Goal: Task Accomplishment & Management: Use online tool/utility

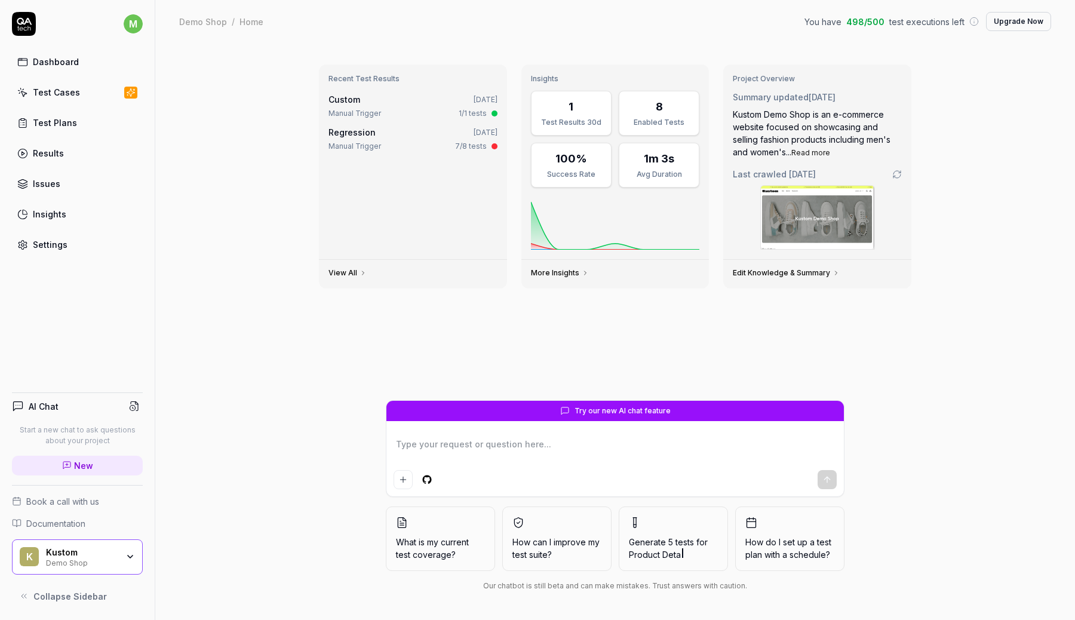
click at [485, 112] on div "1/1 tests" at bounding box center [473, 113] width 28 height 11
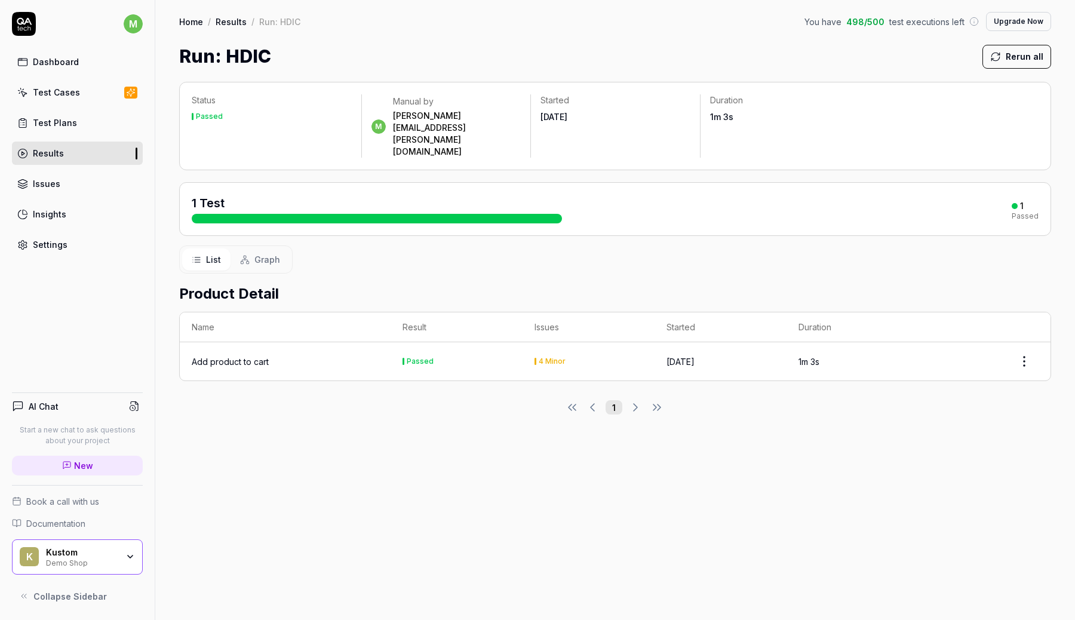
type textarea "*"
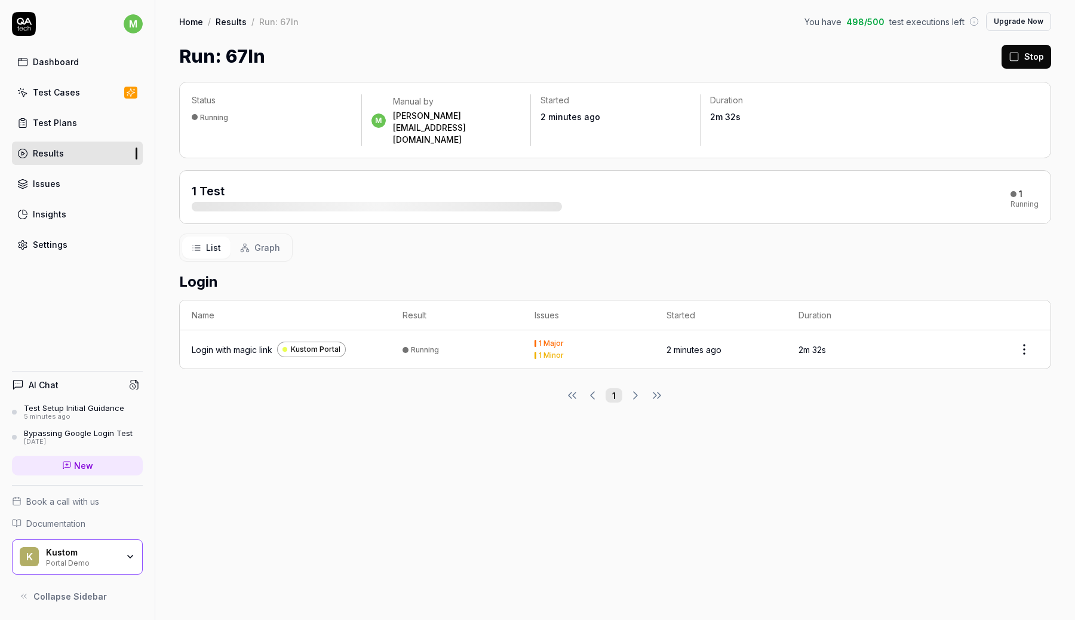
click at [188, 549] on div "Status Running m Manual by marcus.ronnmark@kustom.co Started 2 minutes ago Dura…" at bounding box center [614, 345] width 919 height 550
click at [125, 549] on div "K Kustom Portal Demo" at bounding box center [77, 557] width 131 height 36
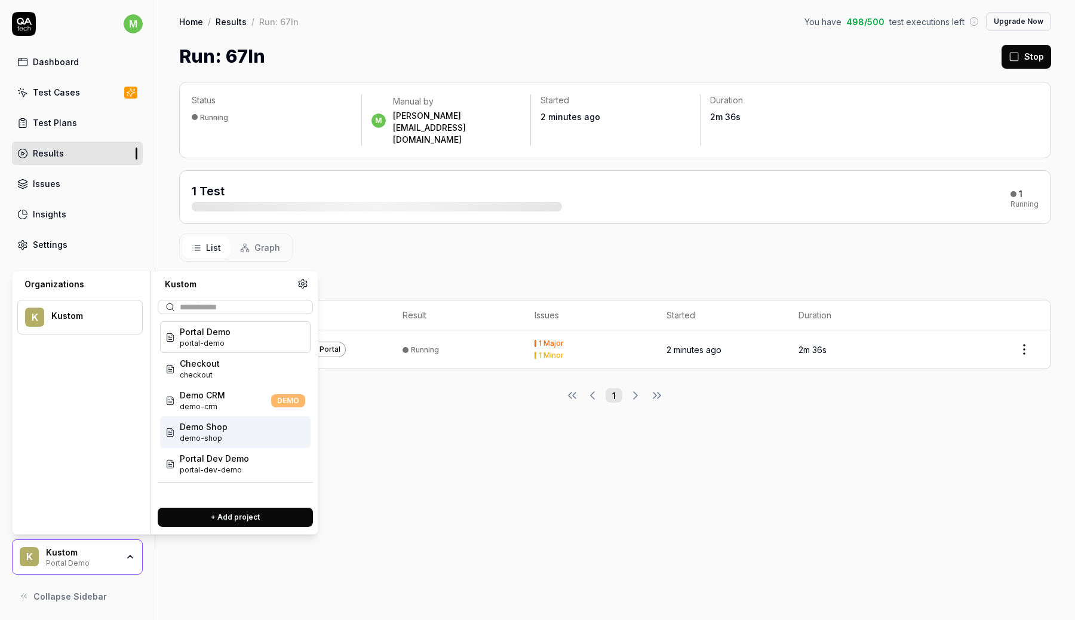
click at [398, 458] on div "Status Running m Manual by marcus.ronnmark@kustom.co Started 2 minutes ago Dura…" at bounding box center [614, 345] width 919 height 550
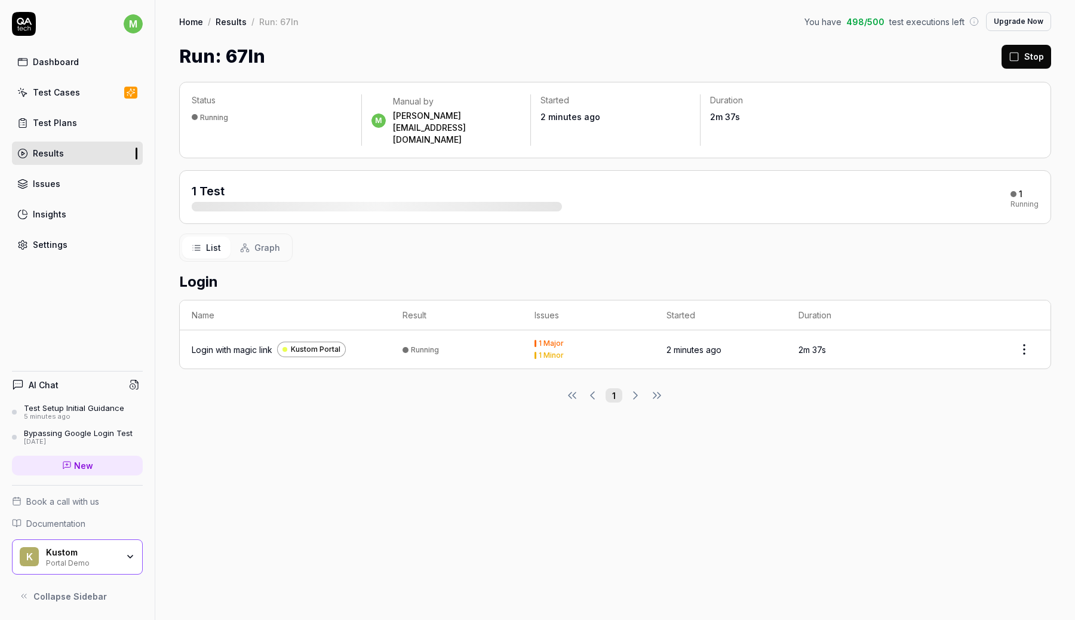
click at [128, 544] on div "K Kustom Portal Demo" at bounding box center [77, 557] width 131 height 36
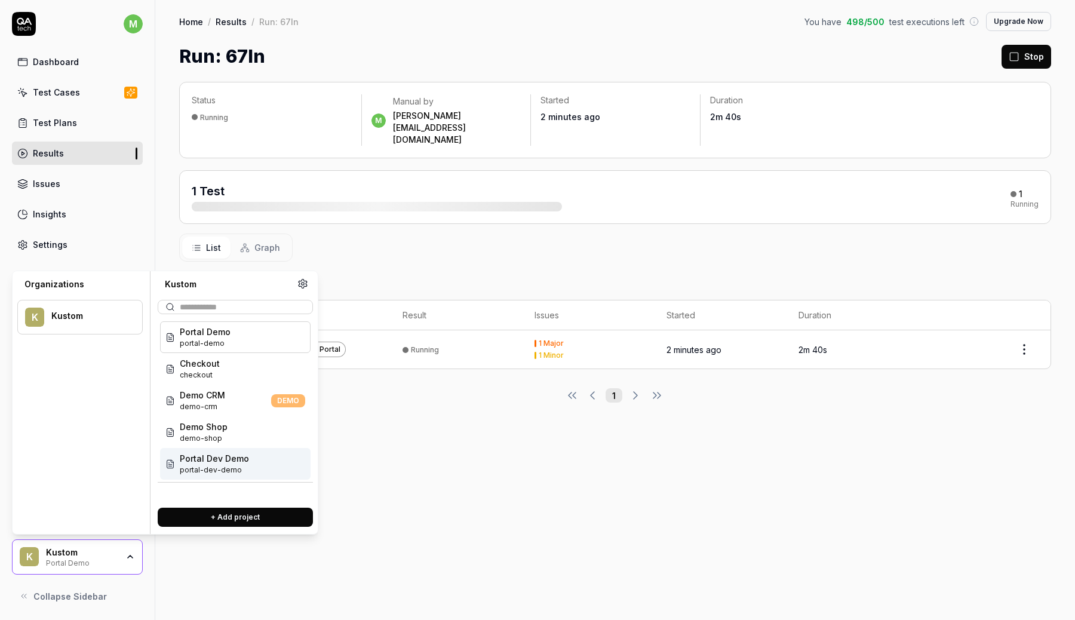
click at [210, 451] on div "Portal Dev Demo portal-dev-demo" at bounding box center [235, 464] width 150 height 32
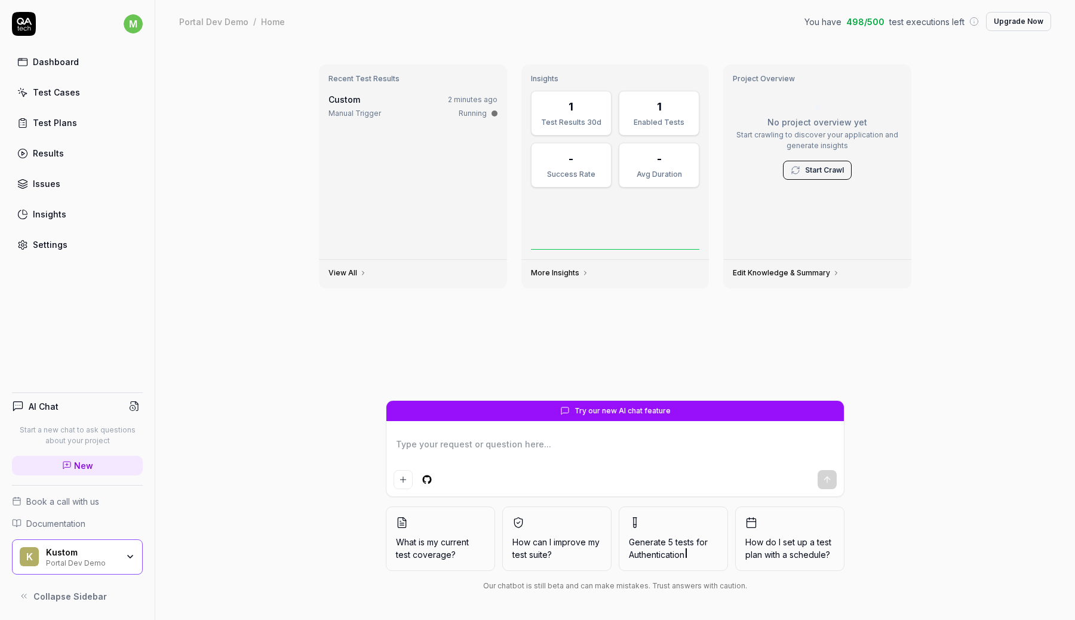
click at [129, 543] on div "K Kustom Portal Dev Demo" at bounding box center [77, 557] width 131 height 36
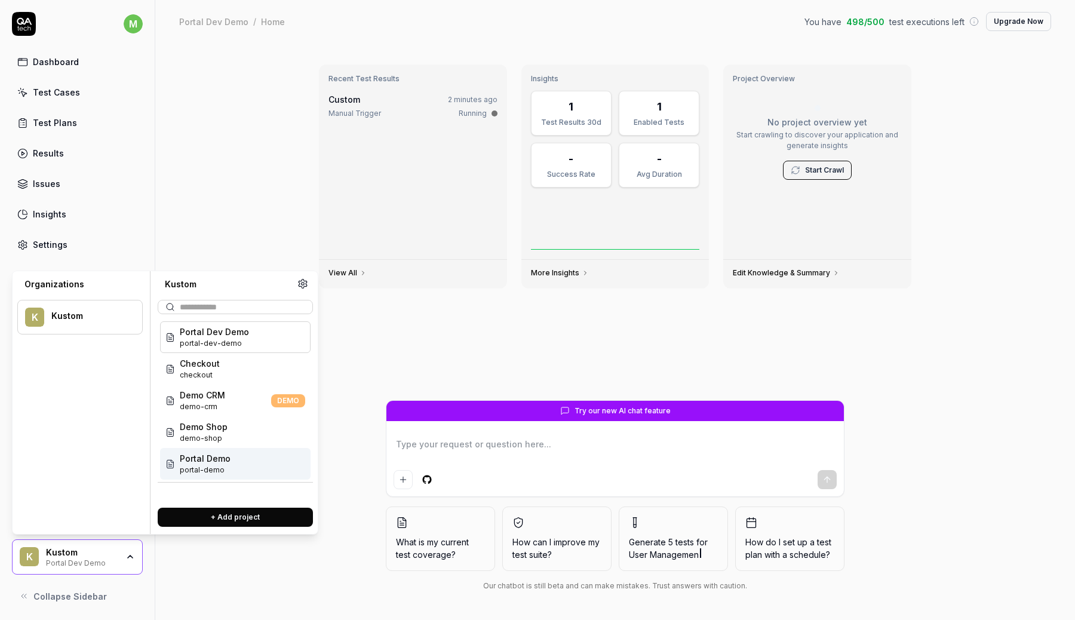
click at [272, 453] on div "Portal Demo portal-demo" at bounding box center [235, 464] width 150 height 32
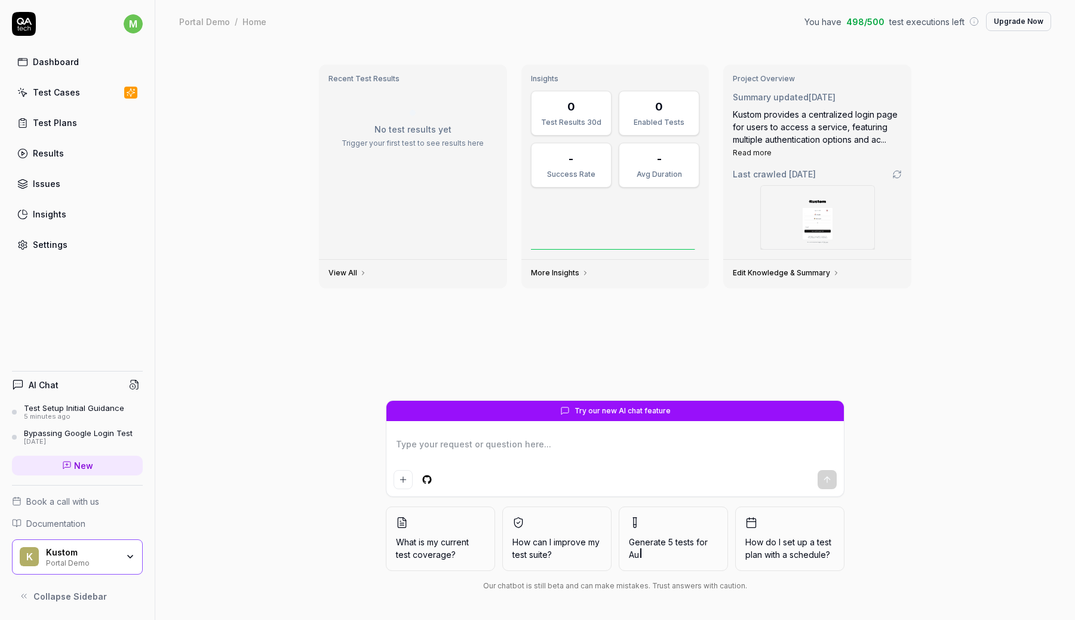
click at [344, 392] on div "Recent Test Results No test results yet Trigger your first test to see results …" at bounding box center [614, 227] width 611 height 345
click at [80, 97] on link "Test Cases" at bounding box center [77, 92] width 131 height 23
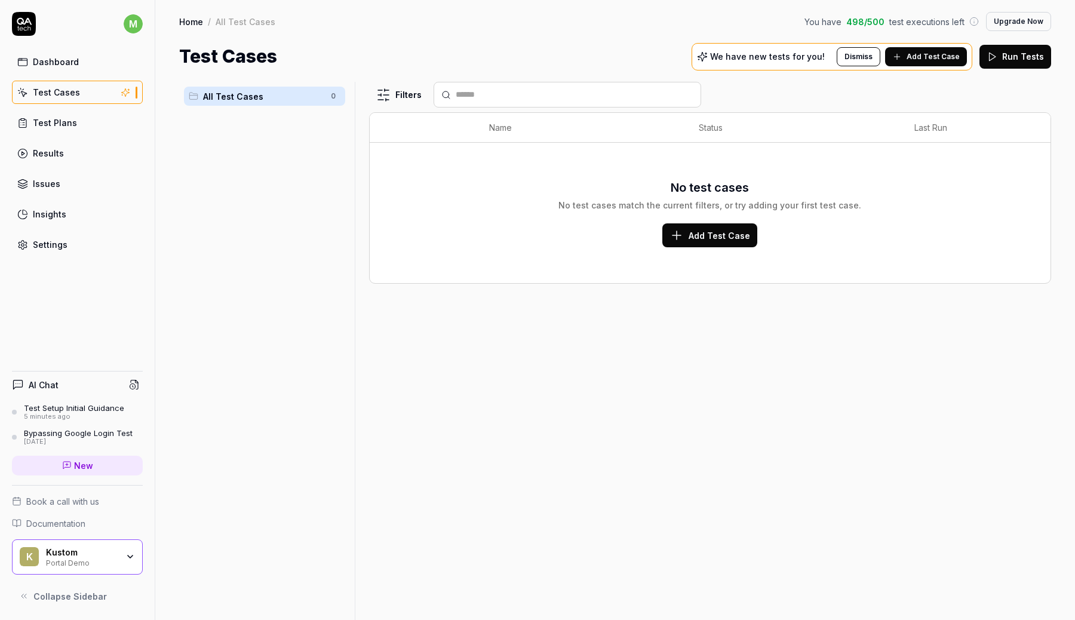
click at [87, 127] on link "Test Plans" at bounding box center [77, 122] width 131 height 23
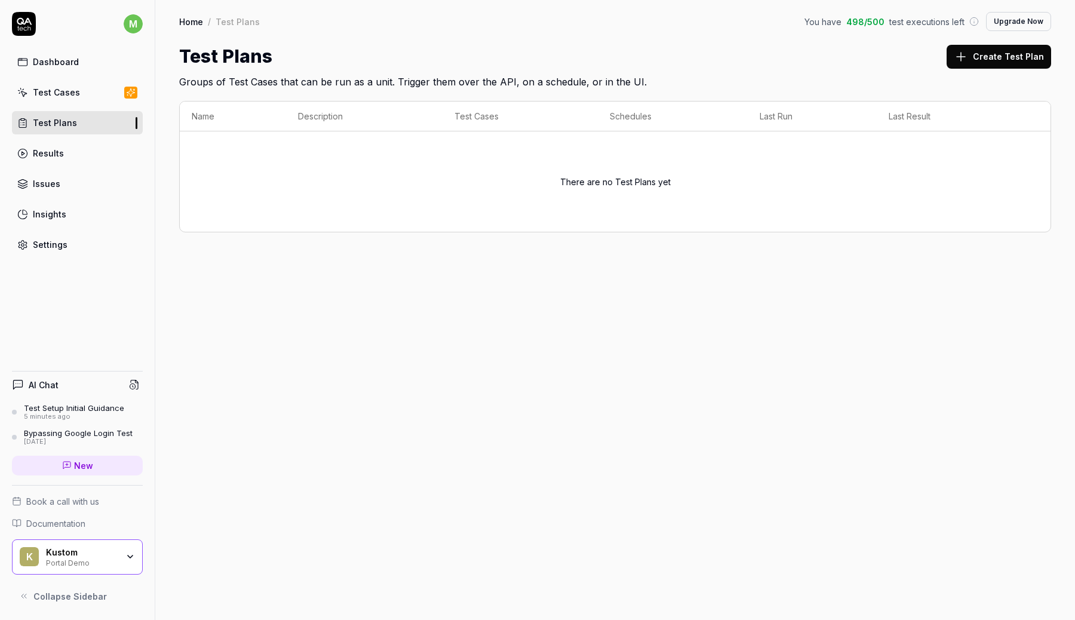
click at [79, 154] on link "Results" at bounding box center [77, 152] width 131 height 23
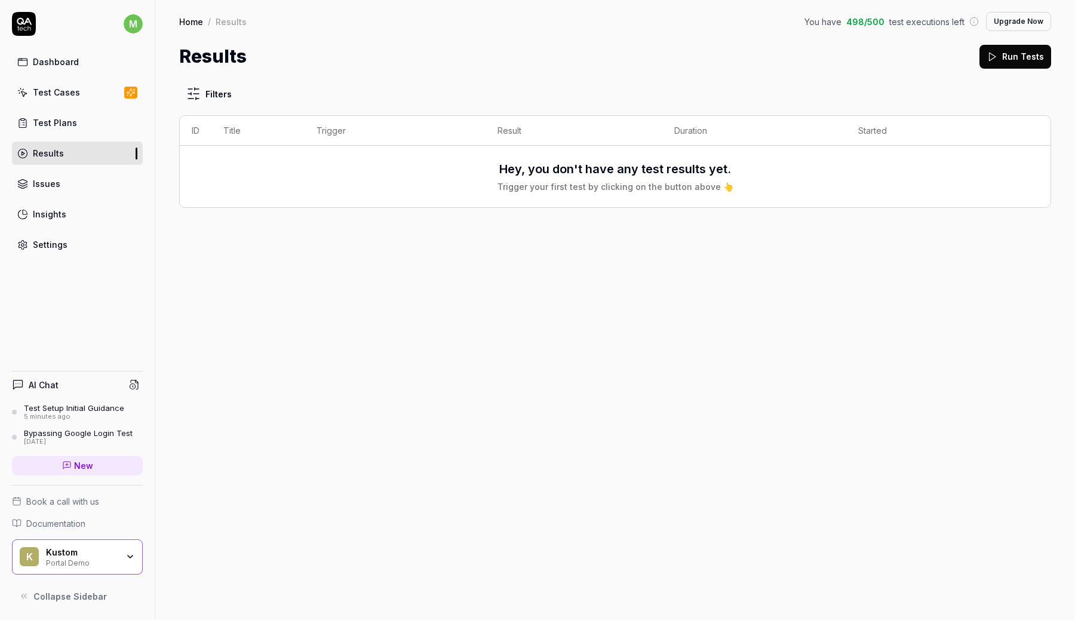
click at [72, 179] on link "Issues" at bounding box center [77, 183] width 131 height 23
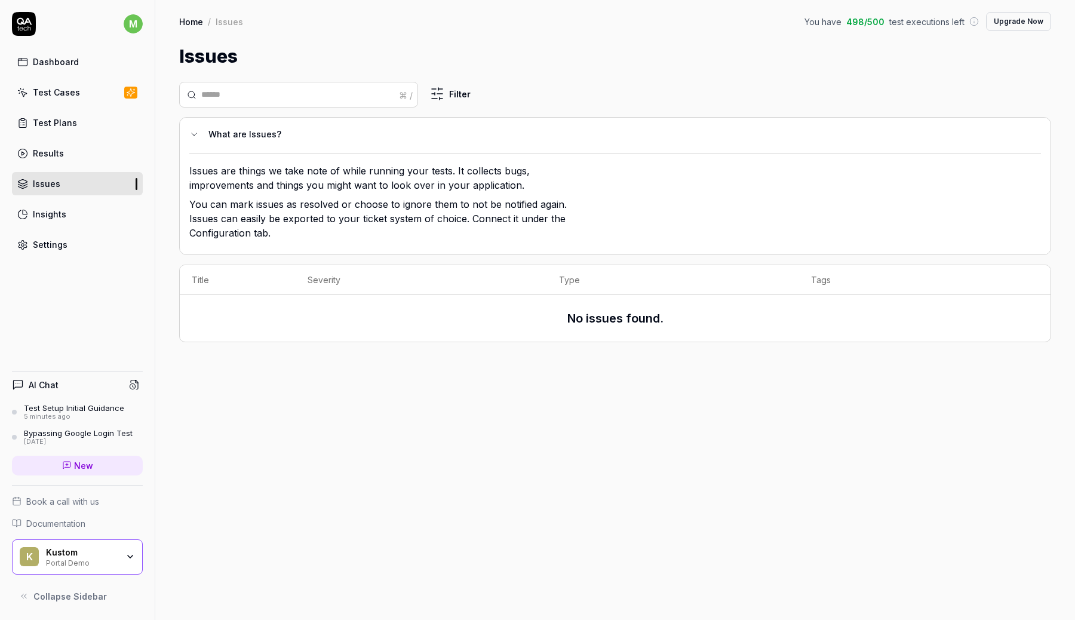
click at [139, 553] on div "K Kustom Portal Demo" at bounding box center [77, 557] width 131 height 36
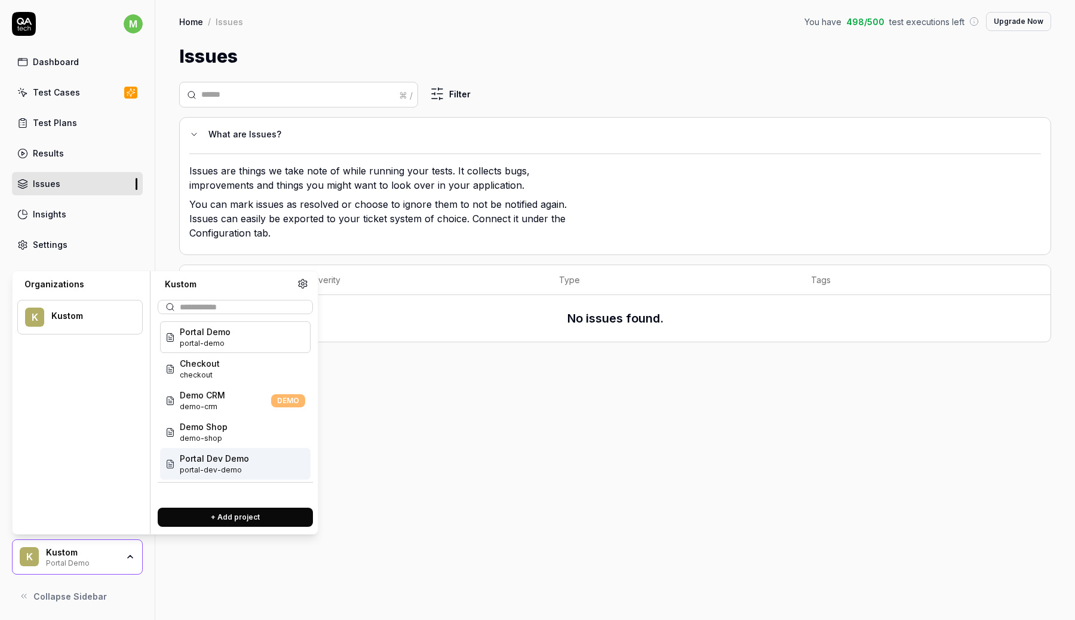
click at [180, 471] on span "portal-dev-demo" at bounding box center [214, 469] width 69 height 11
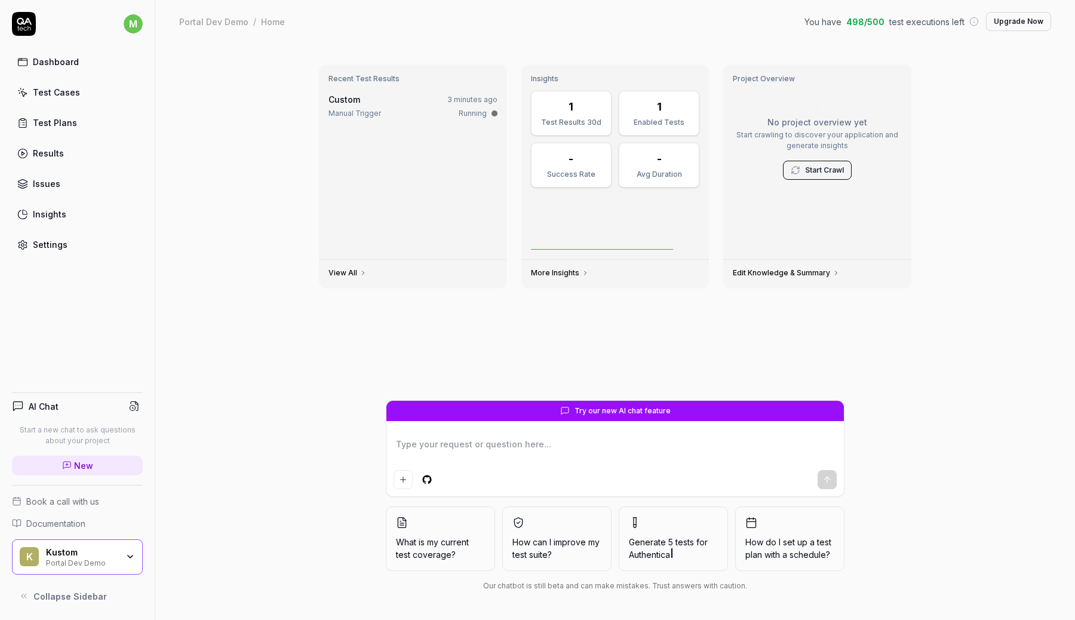
click at [51, 90] on div "Test Cases" at bounding box center [56, 92] width 47 height 13
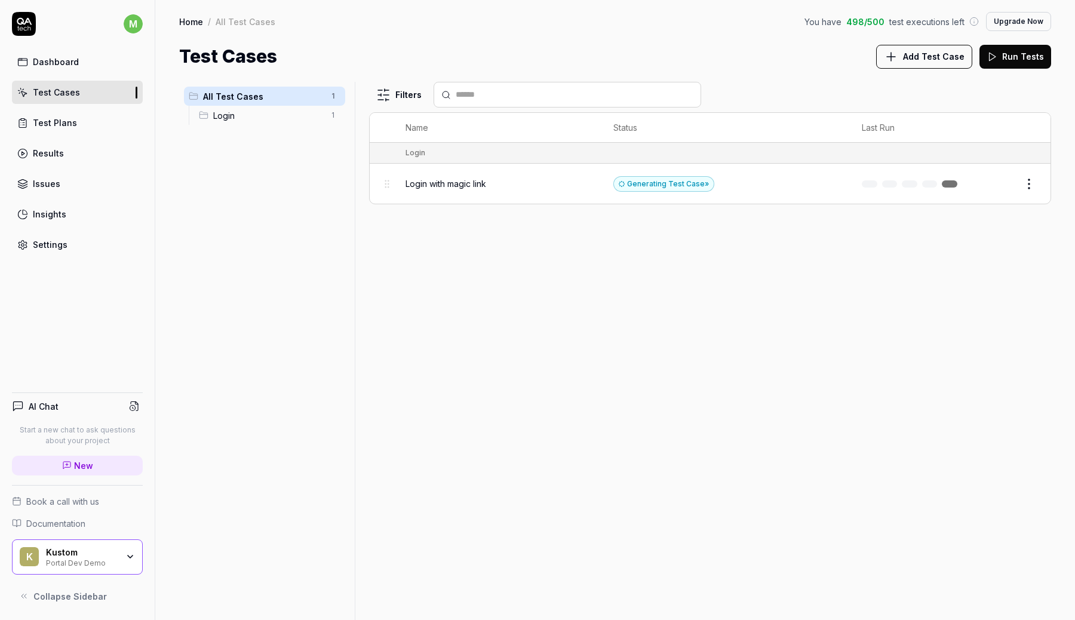
click at [124, 549] on div "Kustom Portal Dev Demo" at bounding box center [85, 557] width 79 height 20
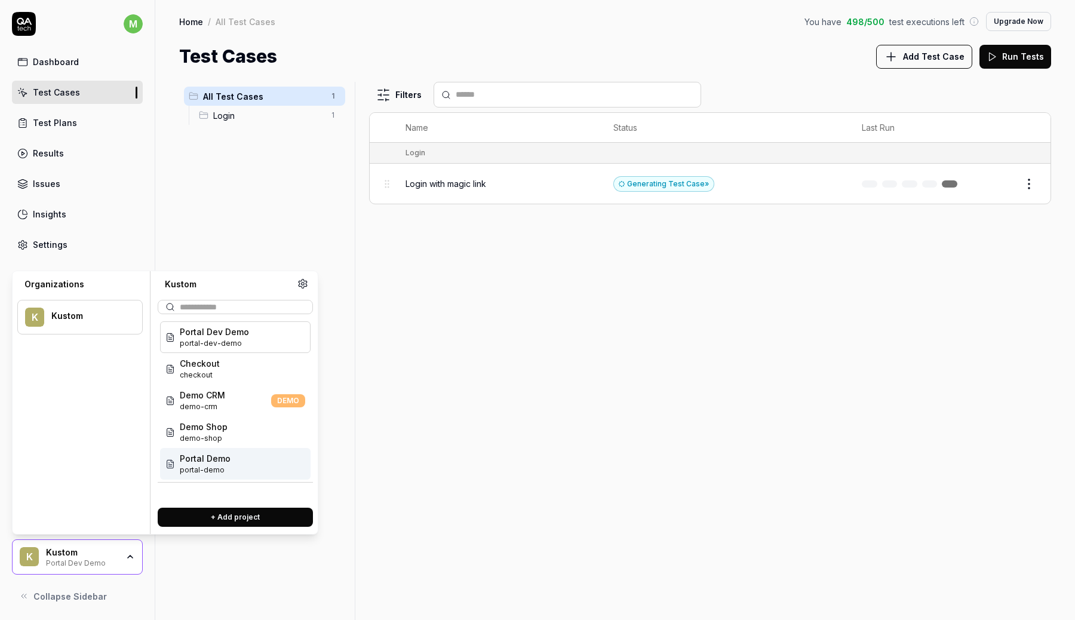
click at [216, 460] on span "Portal Demo" at bounding box center [205, 458] width 51 height 13
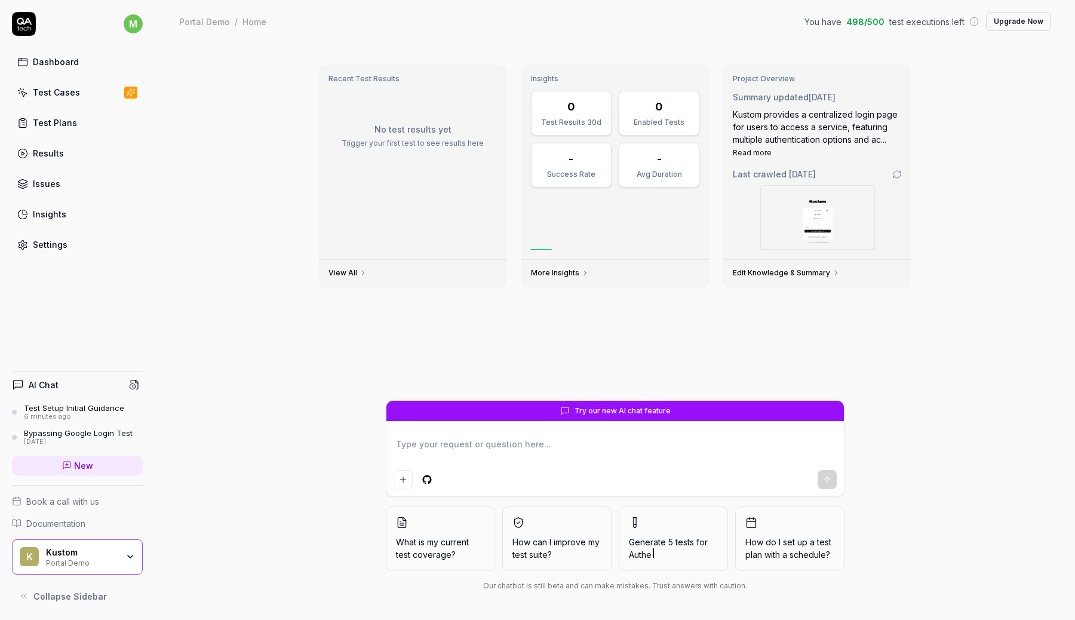
click at [125, 555] on icon "button" at bounding box center [130, 557] width 10 height 10
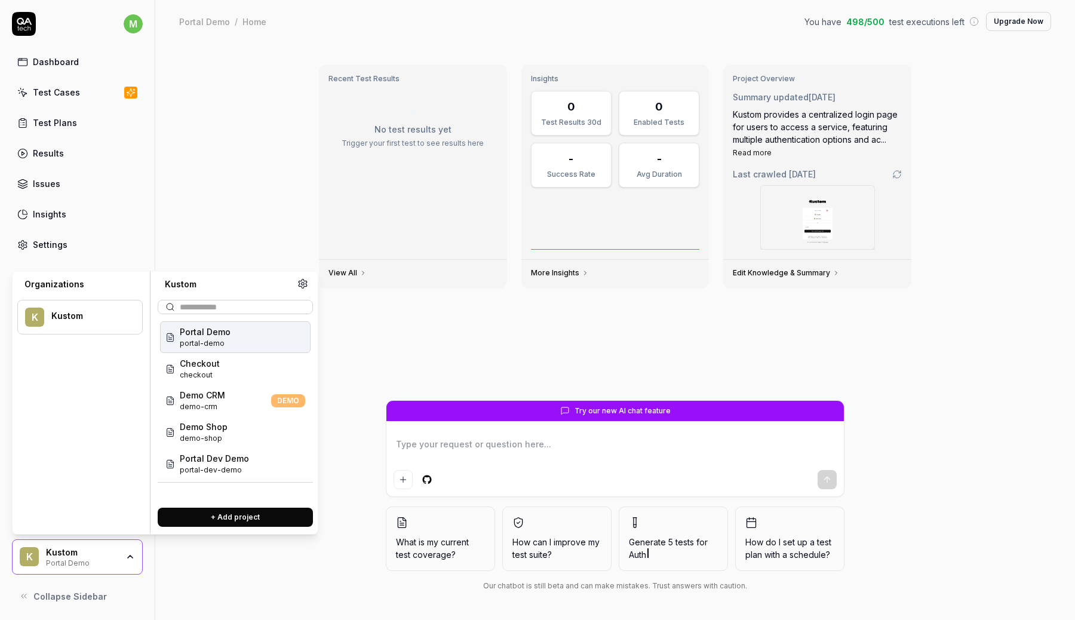
type textarea "*"
click at [304, 285] on icon at bounding box center [303, 283] width 8 height 9
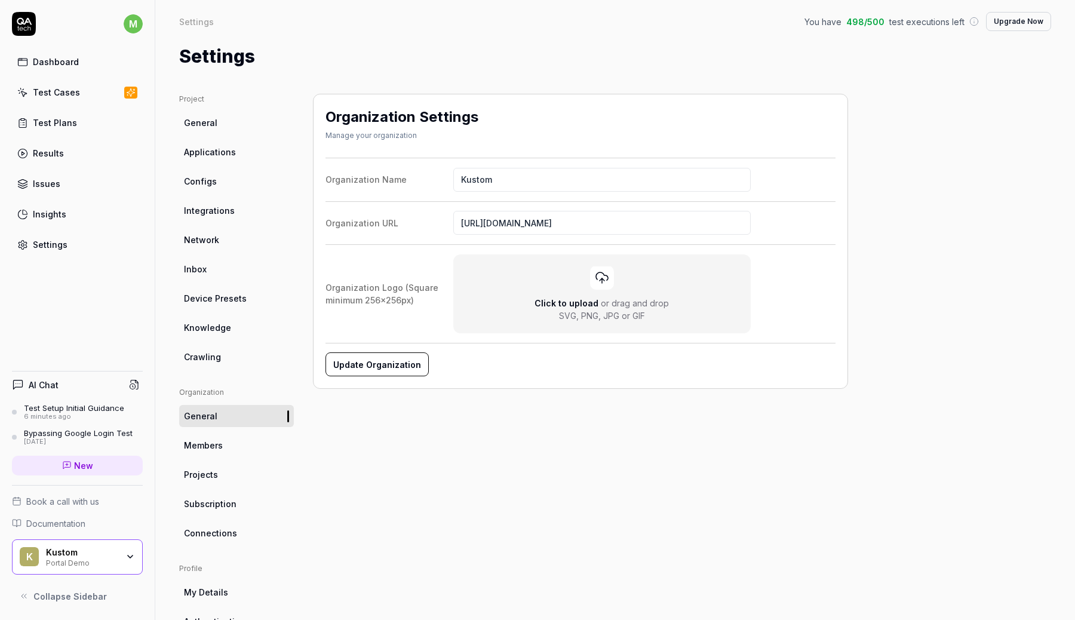
click at [225, 470] on link "Projects" at bounding box center [236, 474] width 115 height 22
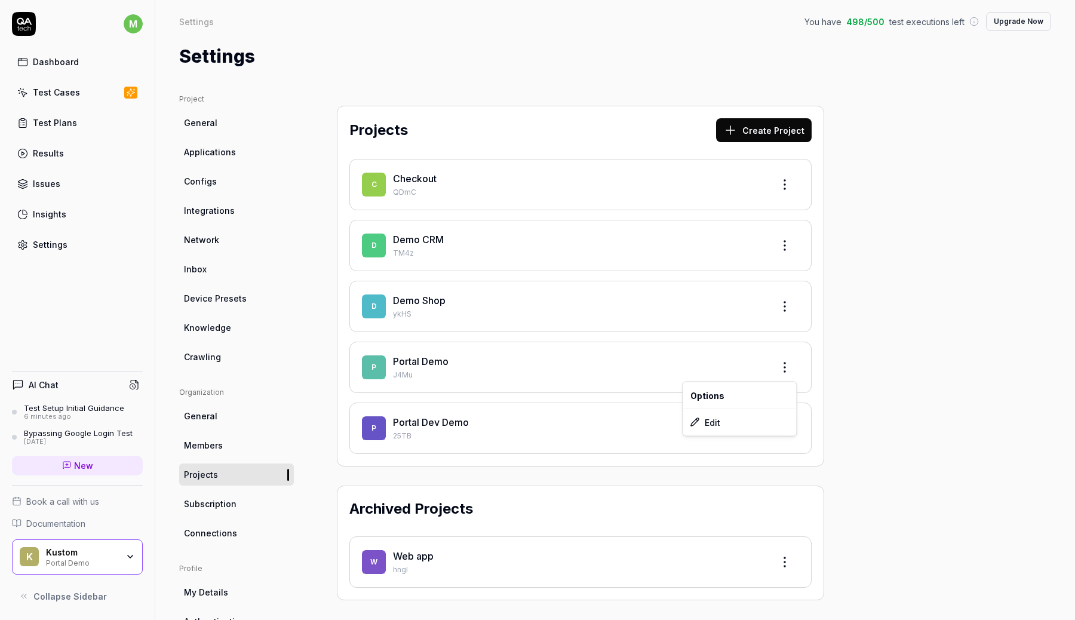
click at [780, 364] on html "m Dashboard Test Cases Test Plans Results Issues Insights Settings AI Chat Test…" at bounding box center [537, 310] width 1075 height 620
click at [737, 419] on div "Edit" at bounding box center [739, 422] width 113 height 26
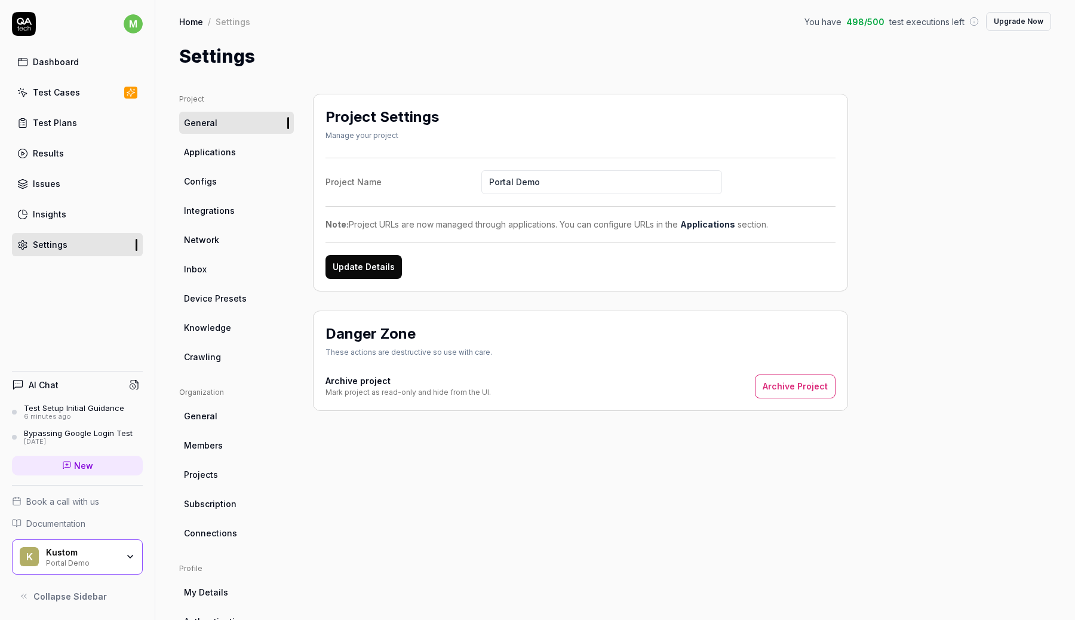
click at [515, 178] on input "Portal Demo" at bounding box center [601, 182] width 241 height 24
type input "Portal Test Demo"
click at [365, 265] on button "Update Details" at bounding box center [363, 267] width 76 height 24
click at [127, 558] on icon "button" at bounding box center [130, 557] width 10 height 10
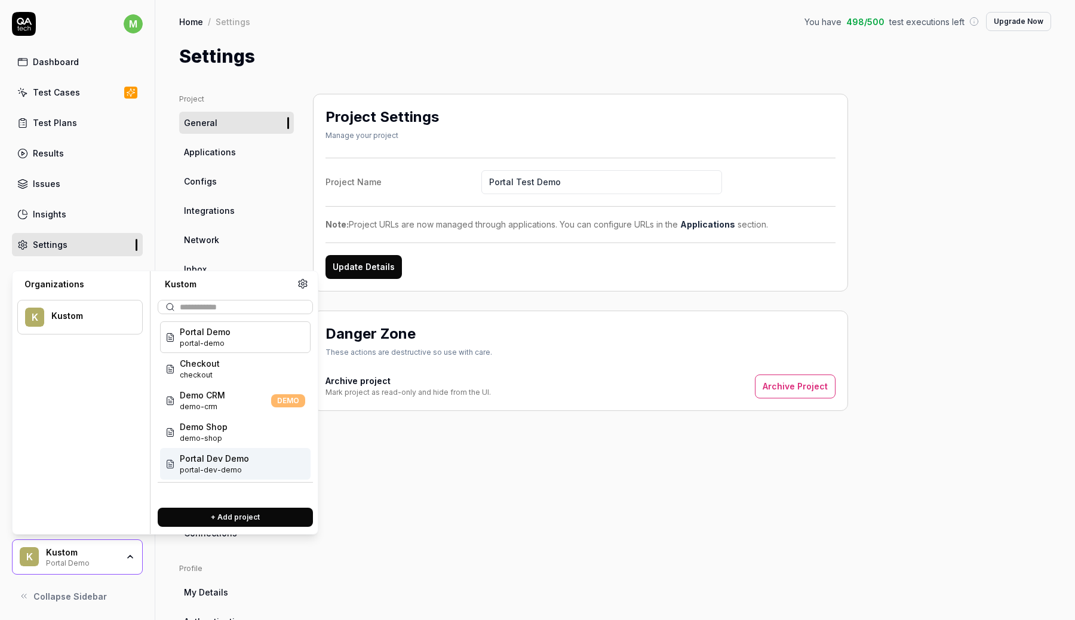
click at [211, 466] on span "portal-dev-demo" at bounding box center [214, 469] width 69 height 11
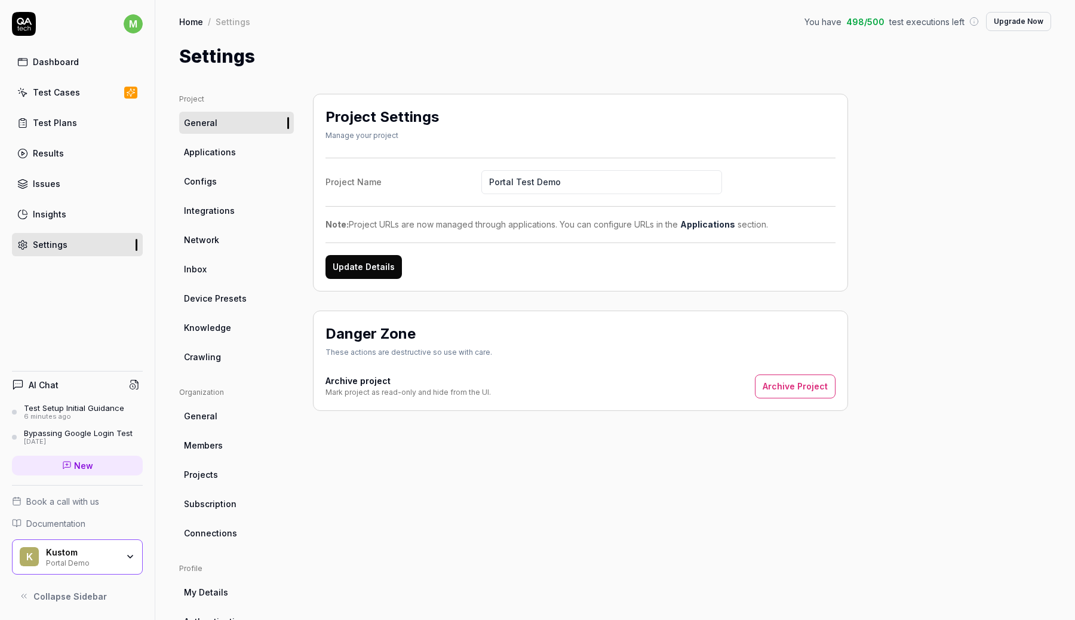
click at [127, 563] on div "K Kustom Portal Demo" at bounding box center [77, 557] width 131 height 36
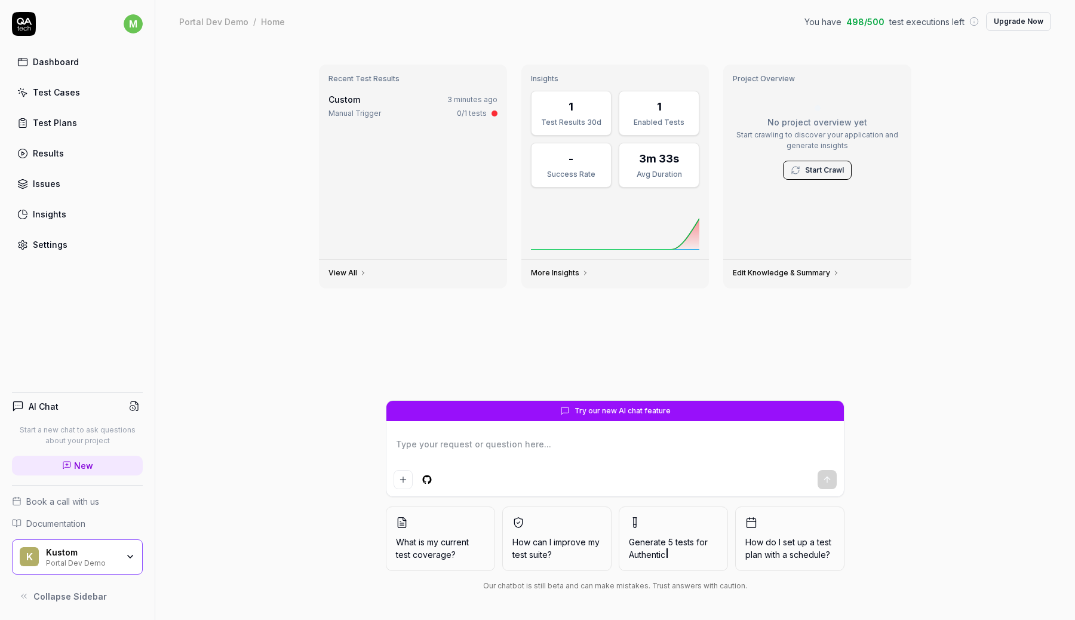
click at [127, 563] on div "K Kustom Portal Dev Demo" at bounding box center [77, 557] width 131 height 36
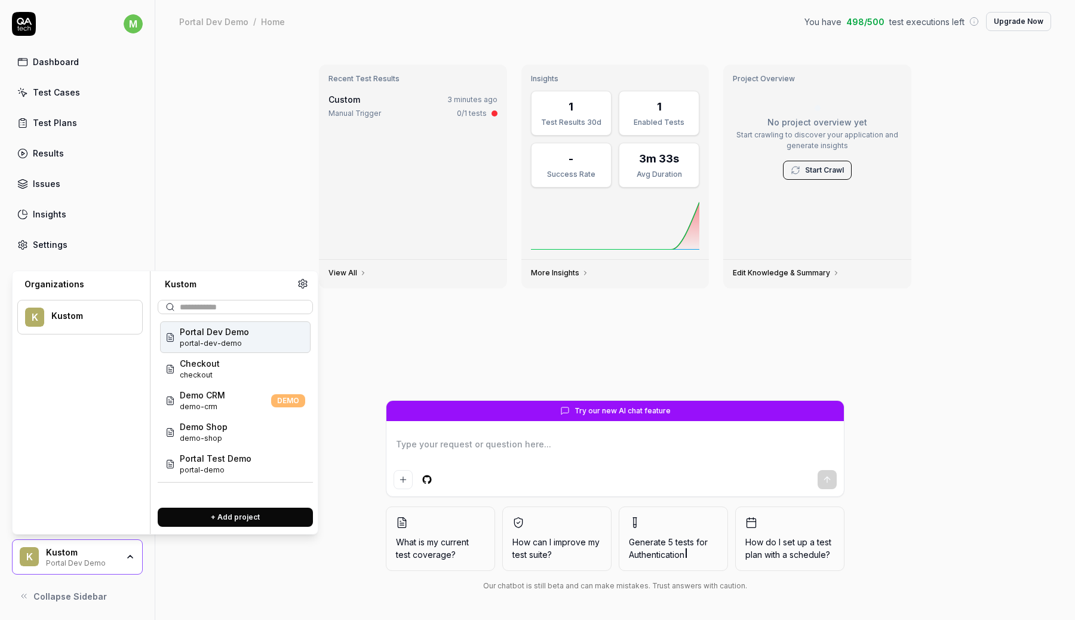
click at [127, 563] on div "K Kustom Portal Dev Demo" at bounding box center [77, 557] width 131 height 36
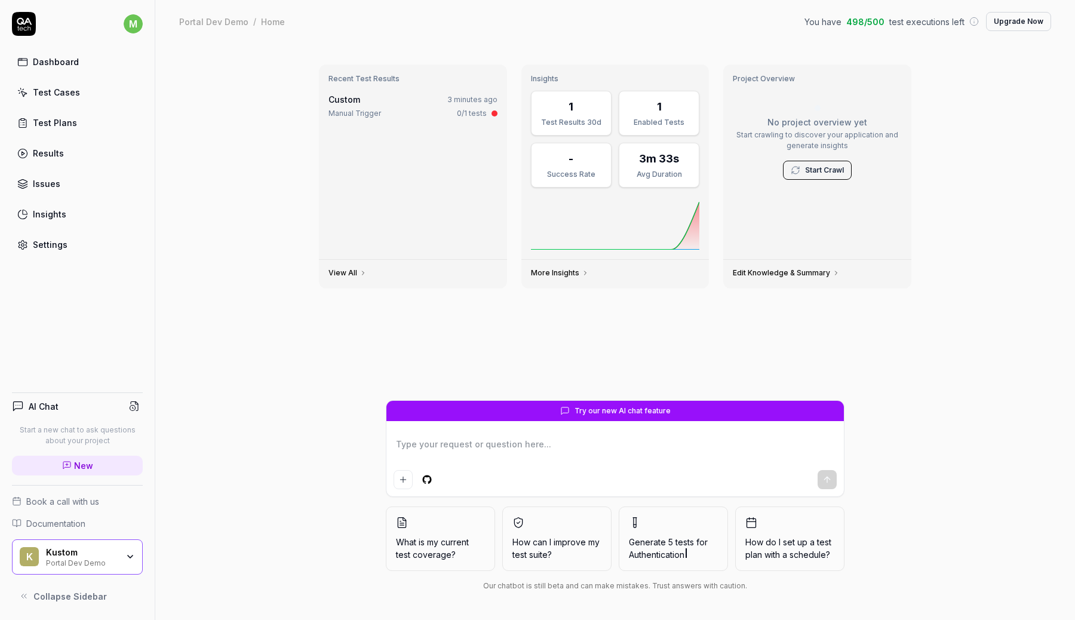
click at [211, 374] on div "Recent Test Results Custom 3 minutes ago Manual Trigger 0/1 tests View All Insi…" at bounding box center [614, 331] width 919 height 577
type textarea "*"
click at [473, 106] on div "Custom 3 minutes ago Manual Trigger 0/1 tests" at bounding box center [412, 106] width 169 height 26
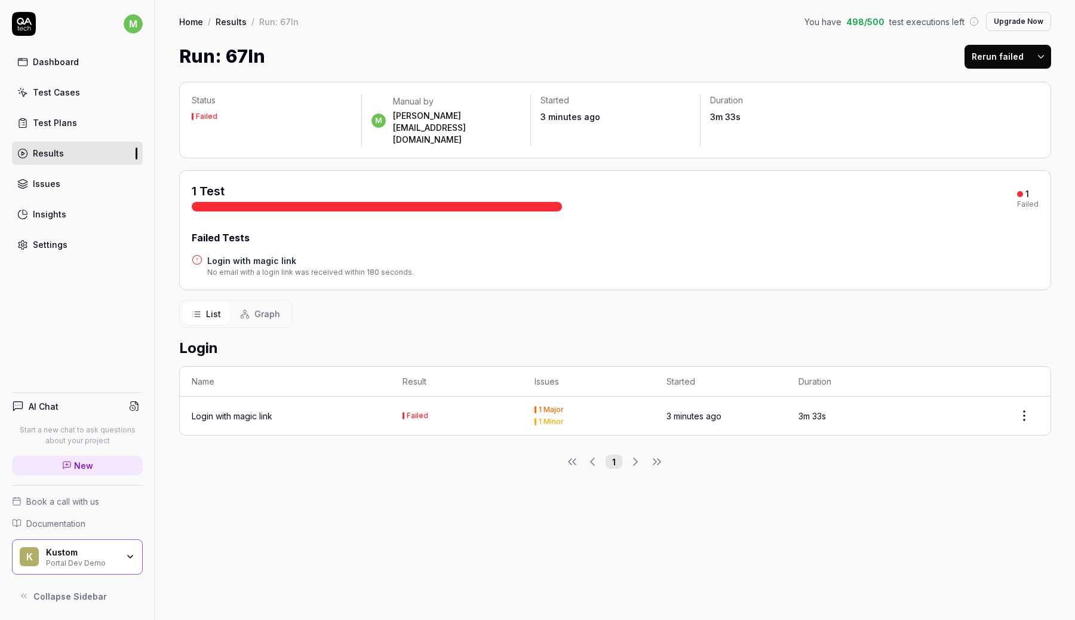
click at [356, 254] on h4 "Login with magic link" at bounding box center [310, 260] width 207 height 13
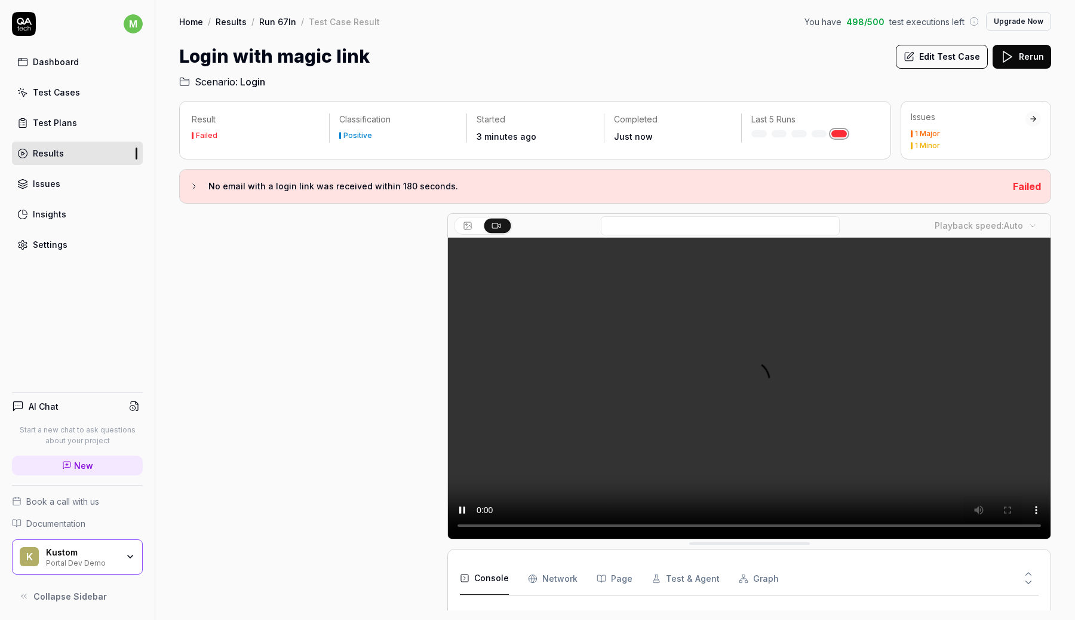
scroll to position [13, 0]
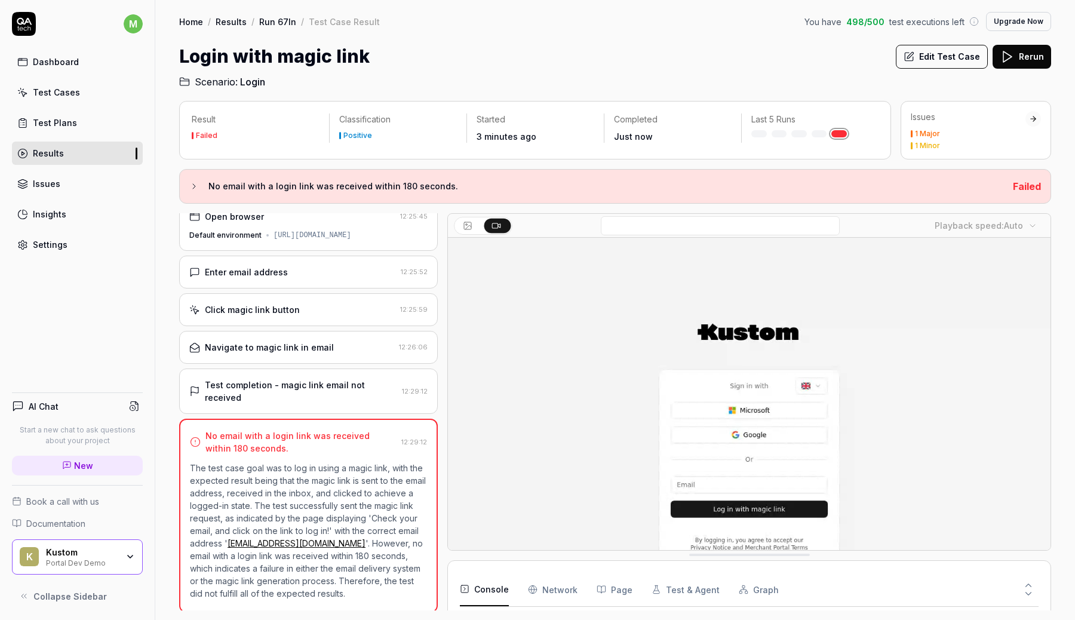
click at [348, 352] on div "Navigate to magic link in email" at bounding box center [291, 347] width 205 height 13
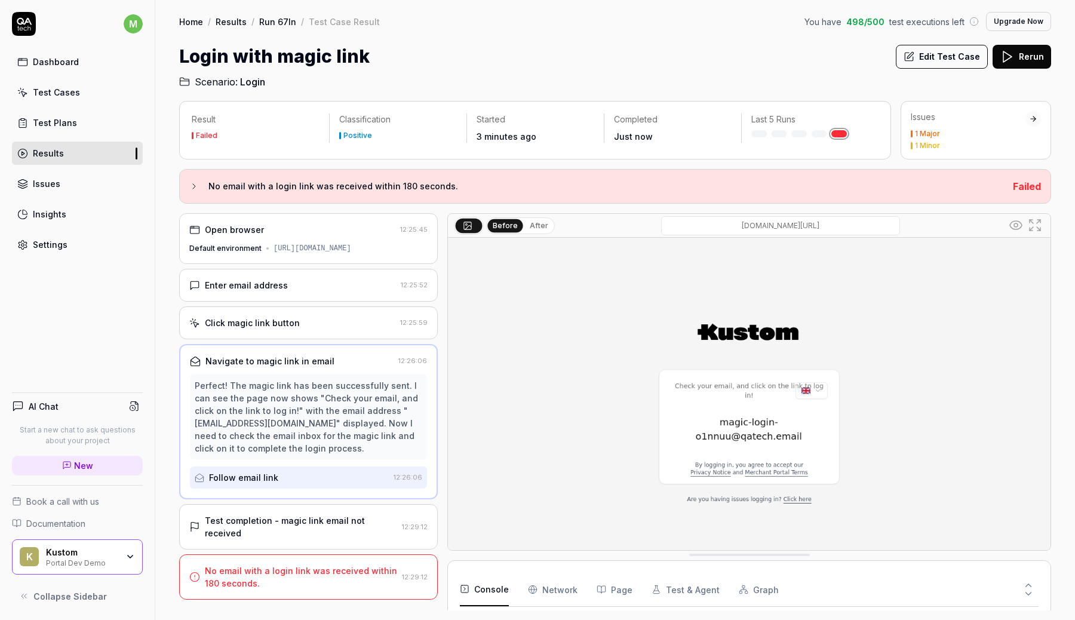
click at [325, 291] on div "Enter email address" at bounding box center [292, 285] width 207 height 13
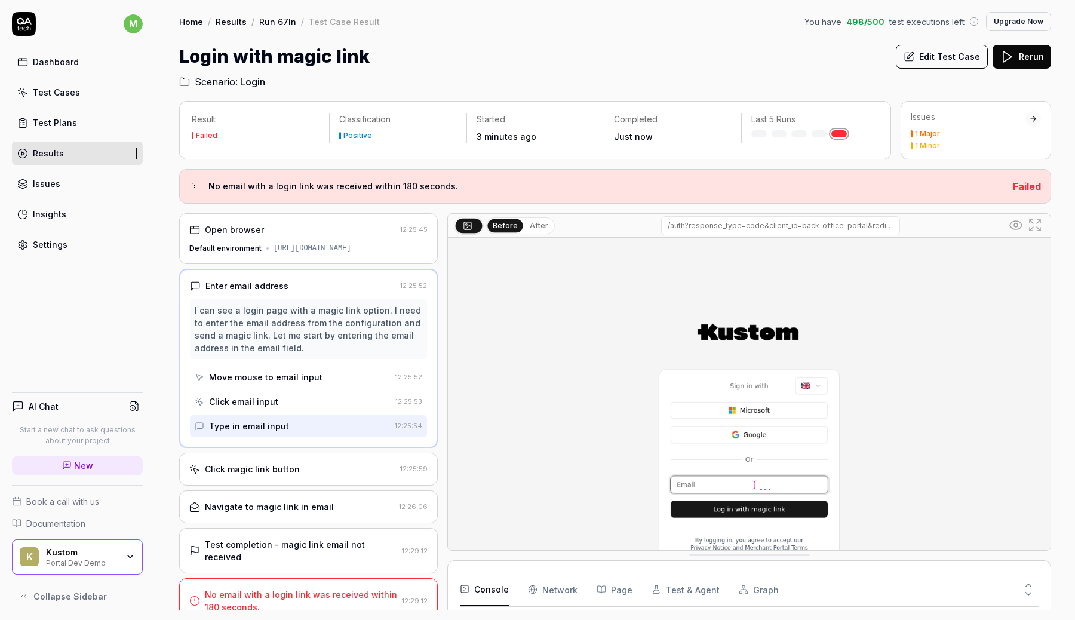
click at [335, 475] on div "Click magic link button" at bounding box center [292, 469] width 206 height 13
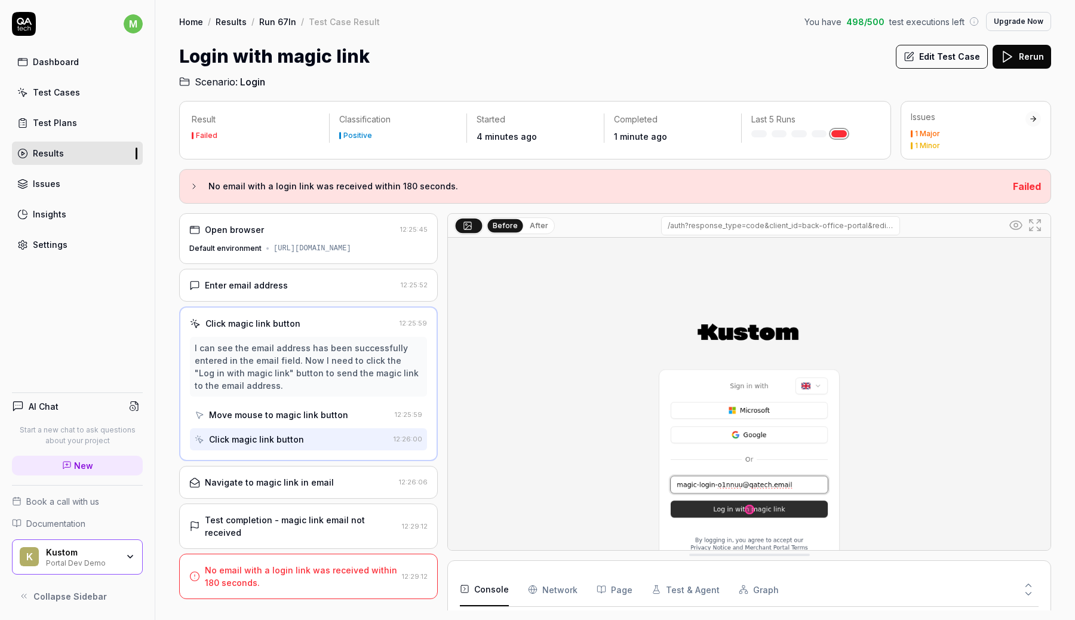
click at [315, 559] on div "No email with a login link was received within 180 seconds. 12:29:12" at bounding box center [308, 575] width 259 height 45
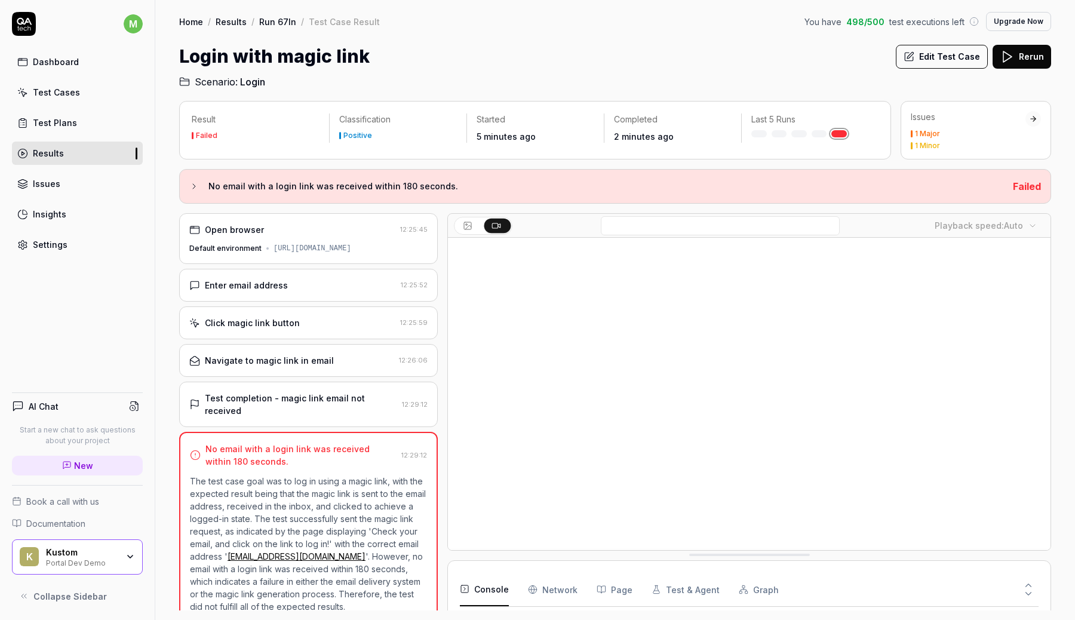
scroll to position [13, 0]
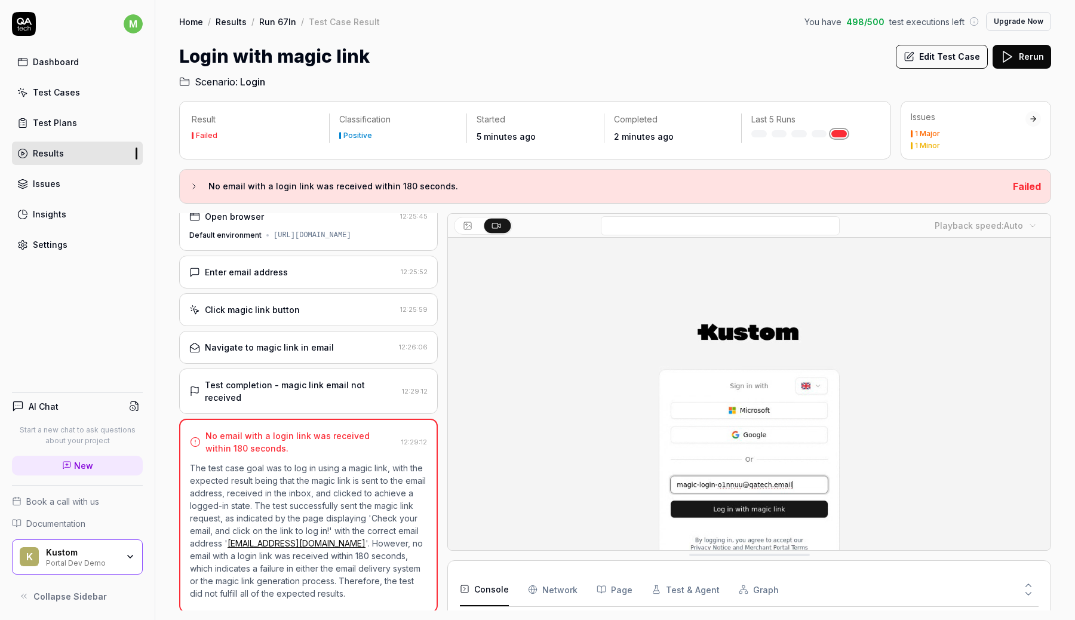
click at [1013, 60] on icon at bounding box center [1006, 57] width 14 height 14
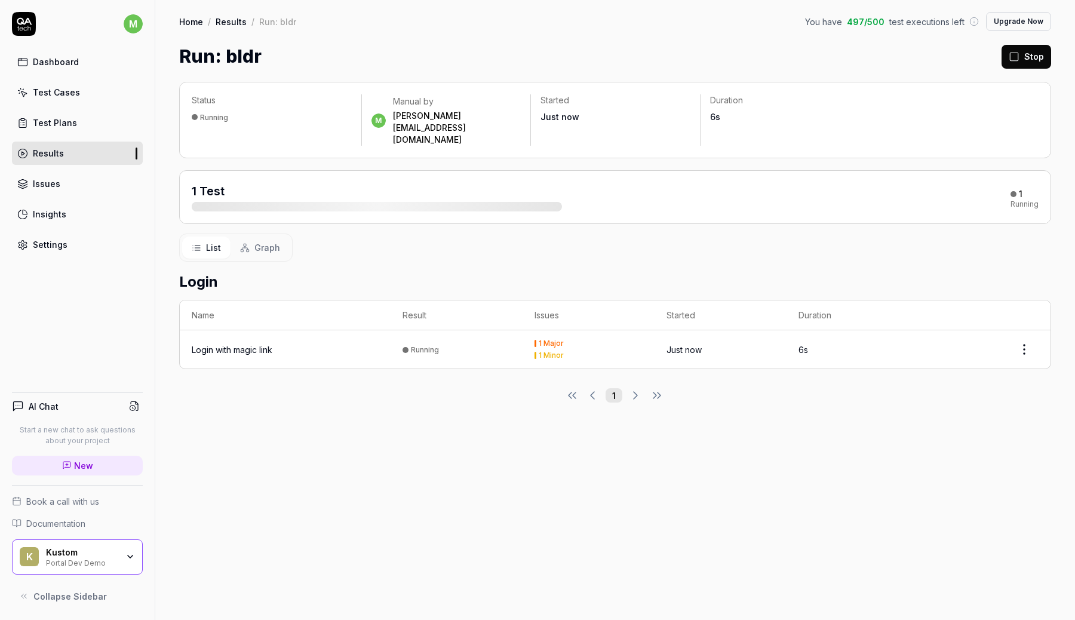
click at [555, 340] on div "1 Major" at bounding box center [551, 343] width 25 height 7
click at [497, 475] on div "Status Running m Manual by marcus.ronnmark@kustom.co Started 1 minute ago Durat…" at bounding box center [614, 345] width 919 height 550
click at [364, 39] on div "Home / Results / Run: bIdr You have 497 / 500 test executions left Upgrade Now …" at bounding box center [614, 35] width 919 height 70
click at [30, 17] on icon at bounding box center [24, 24] width 24 height 24
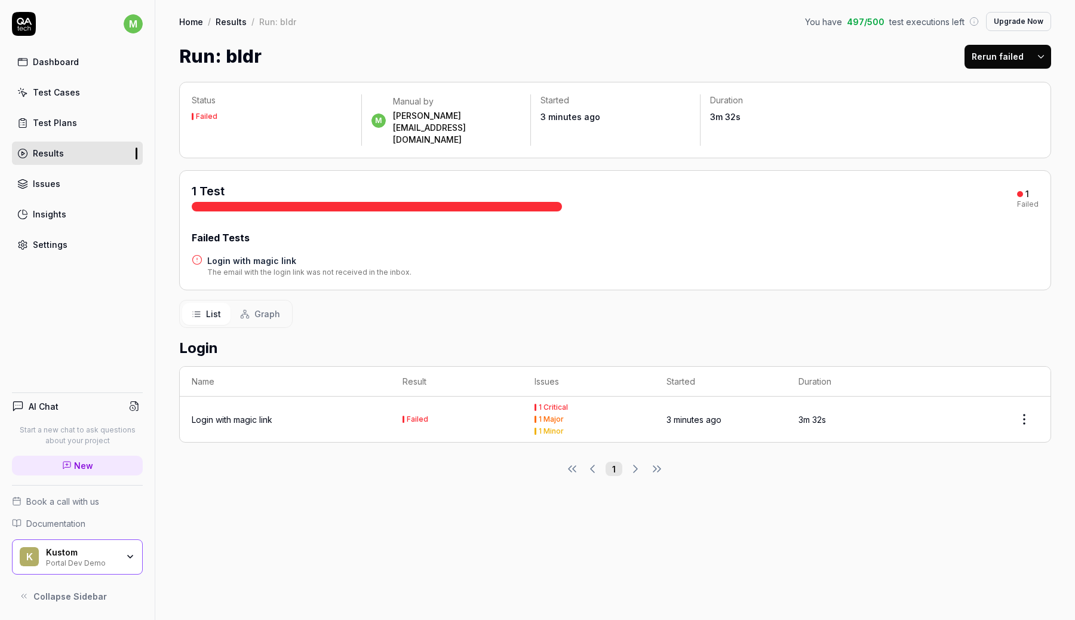
click at [509, 183] on div "1 Test" at bounding box center [377, 197] width 370 height 29
click at [395, 193] on div "1 Test 1 Failed Failed Tests Login with magic link The email with the login lin…" at bounding box center [615, 230] width 847 height 95
click at [264, 267] on div "The email with the login link was not received in the inbox." at bounding box center [309, 272] width 204 height 11
click at [264, 254] on h4 "Login with magic link" at bounding box center [309, 260] width 204 height 13
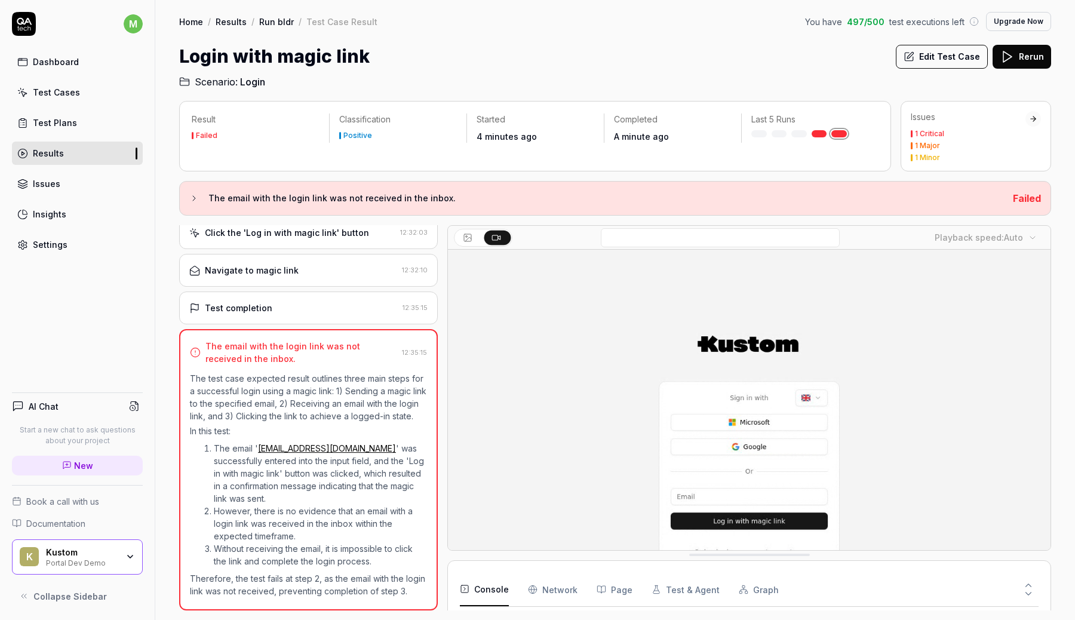
click at [309, 216] on div "Result Failed Classification Positive Started 4 minutes ago Completed A minute …" at bounding box center [615, 355] width 872 height 509
click at [929, 145] on div "1 Major" at bounding box center [927, 145] width 25 height 7
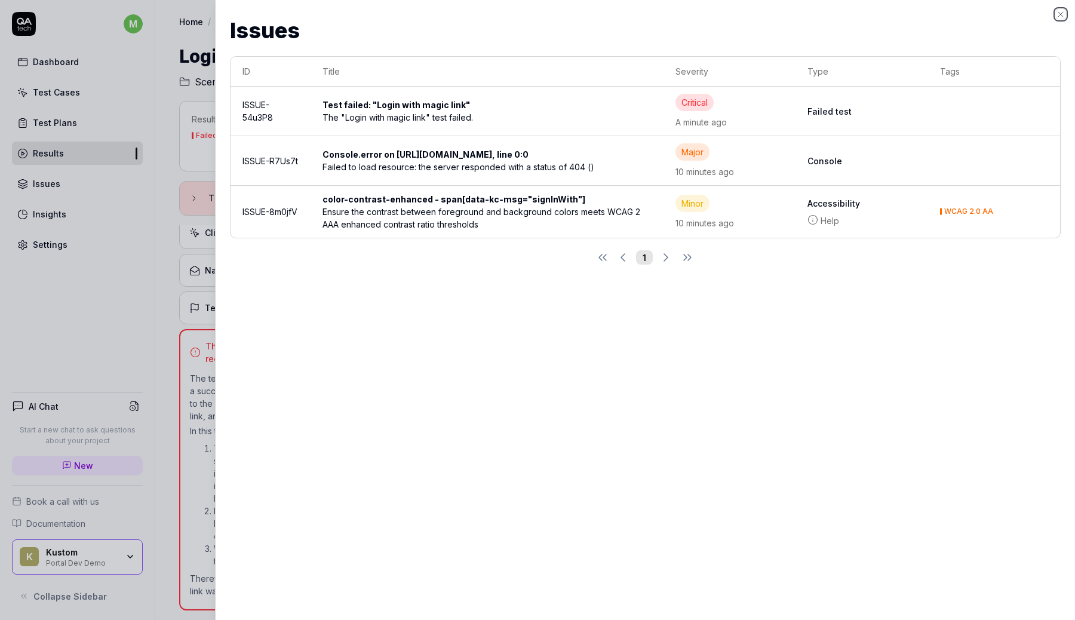
click at [1063, 17] on icon "button" at bounding box center [1061, 15] width 10 height 10
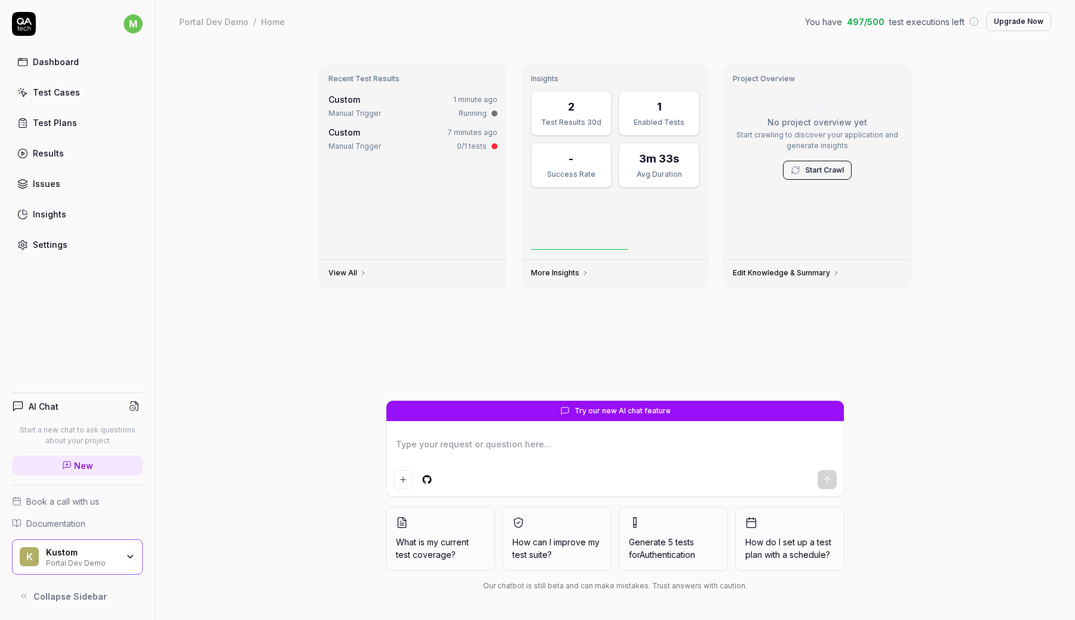
type textarea "*"
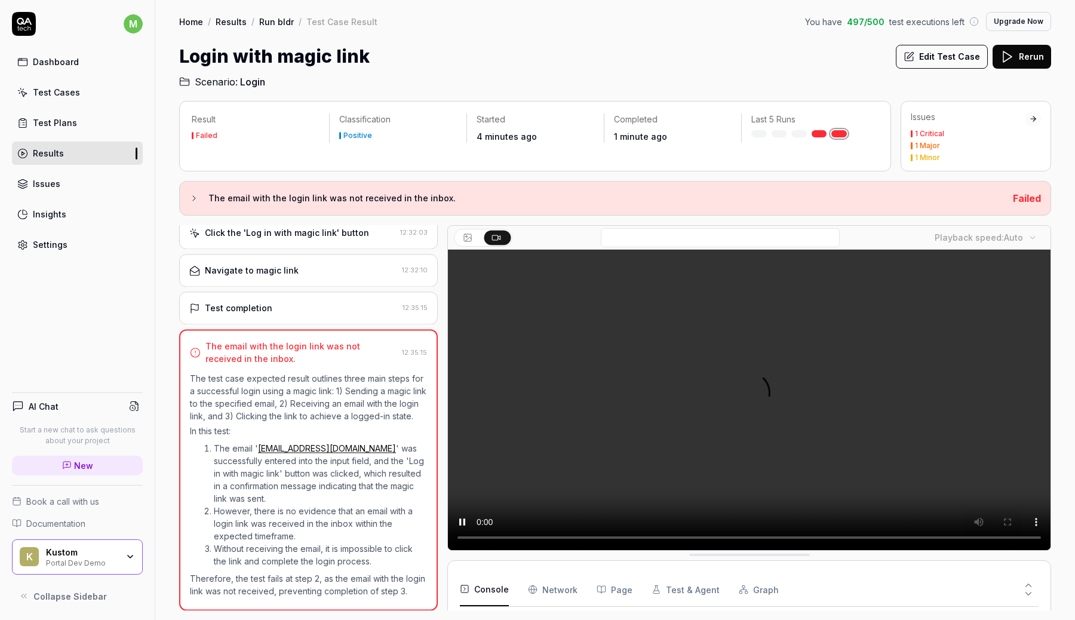
scroll to position [125, 0]
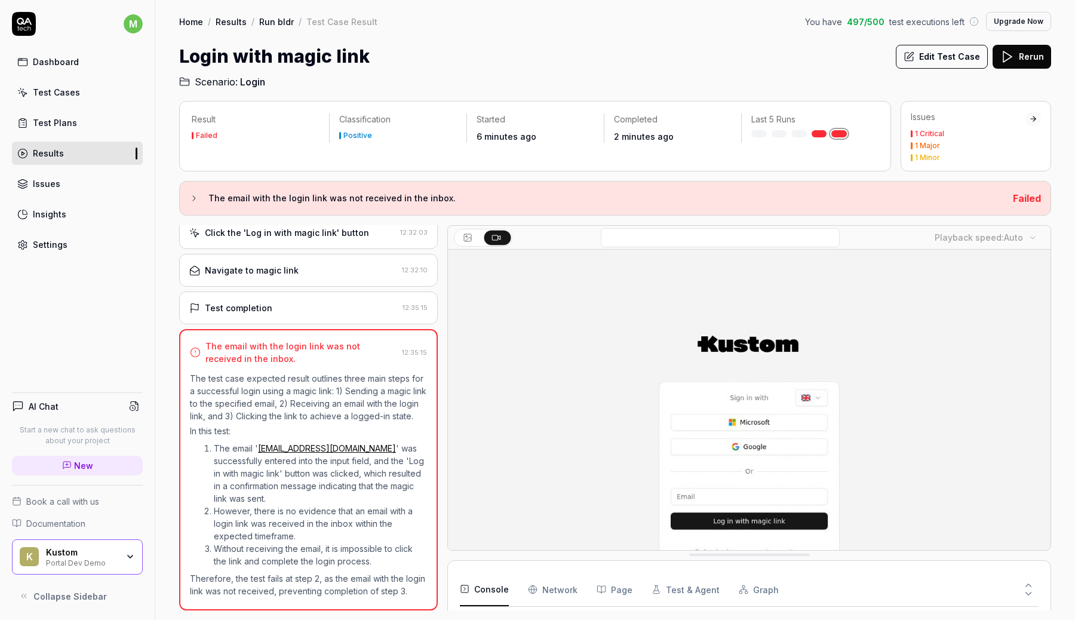
click at [1016, 68] on button "Rerun" at bounding box center [1021, 57] width 59 height 24
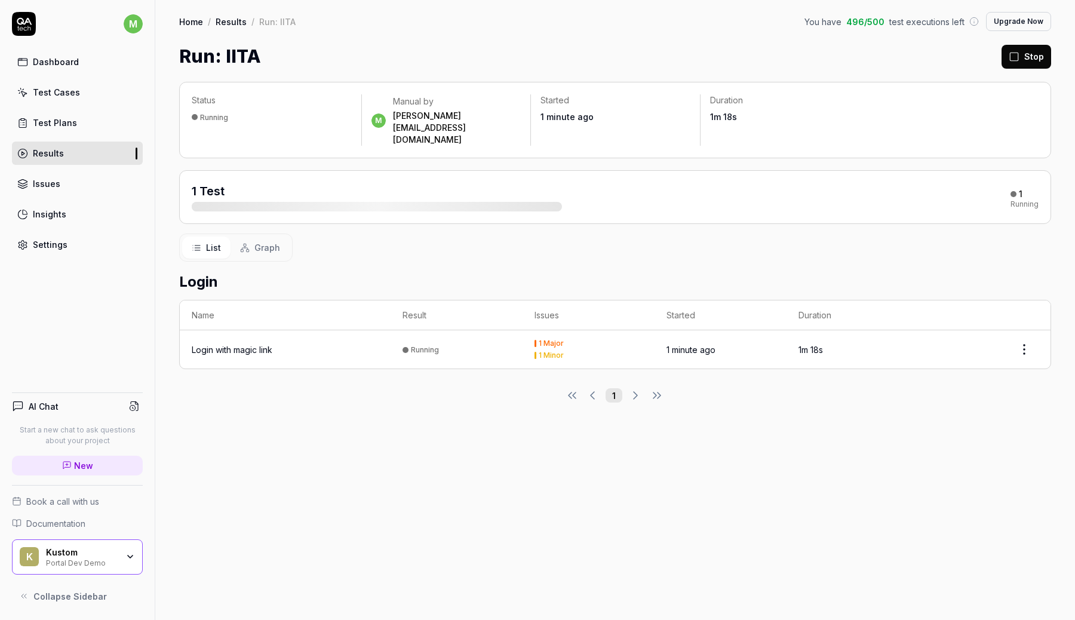
click at [423, 439] on div "Status Running m Manual by marcus.ronnmark@kustom.co Started 1 minute ago Durat…" at bounding box center [614, 345] width 919 height 550
click at [57, 86] on div "Test Cases" at bounding box center [56, 92] width 47 height 13
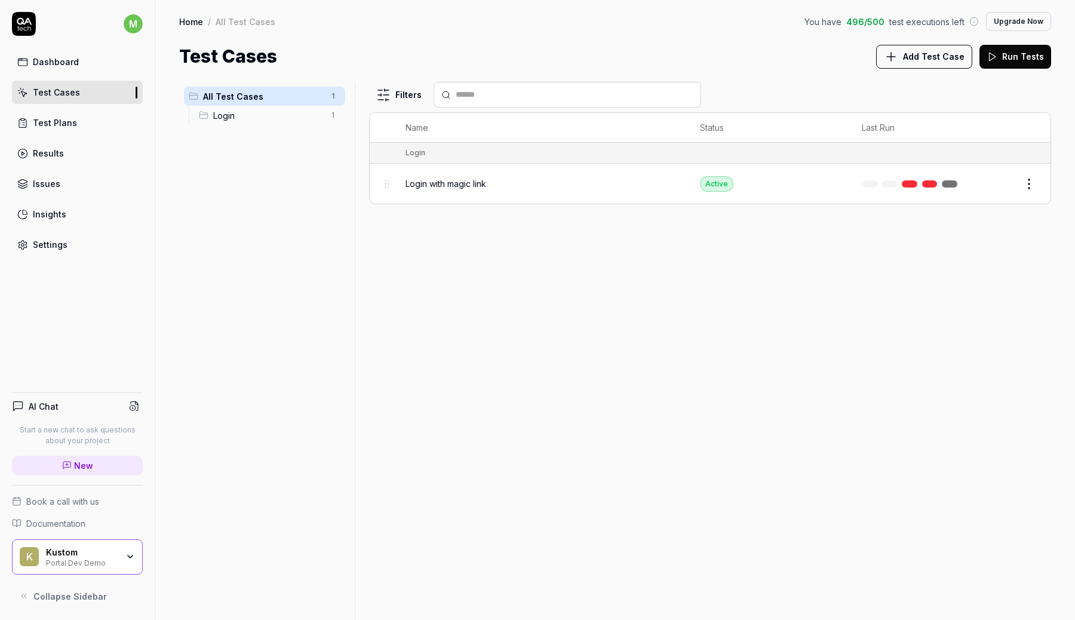
click at [56, 69] on link "Dashboard" at bounding box center [77, 61] width 131 height 23
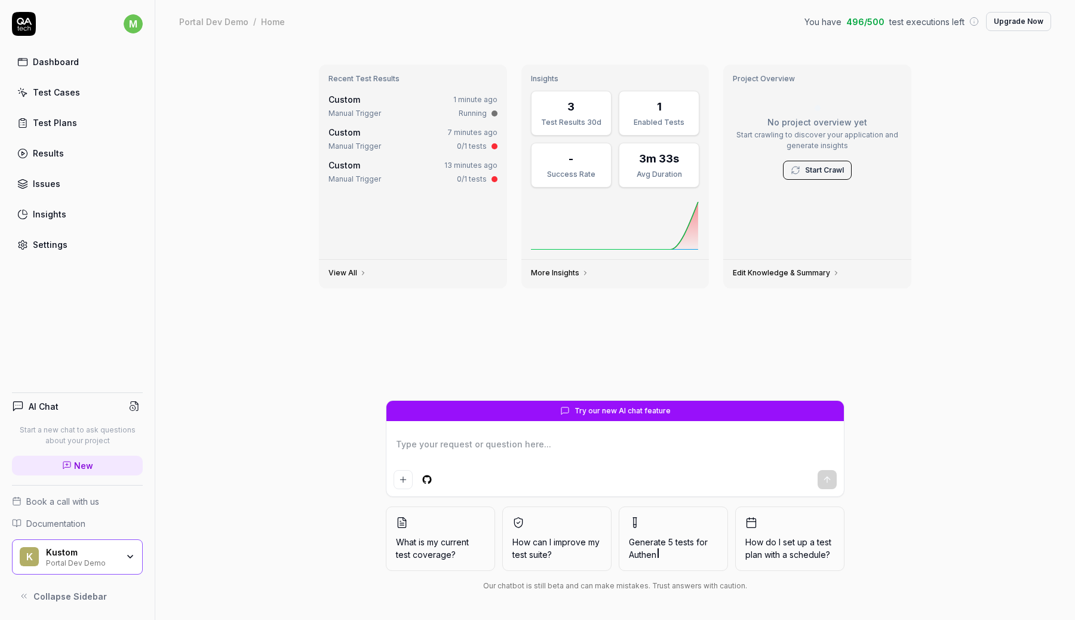
click at [518, 435] on textarea at bounding box center [614, 450] width 443 height 30
type textarea "*"
type textarea "I"
type textarea "*"
type textarea "I"
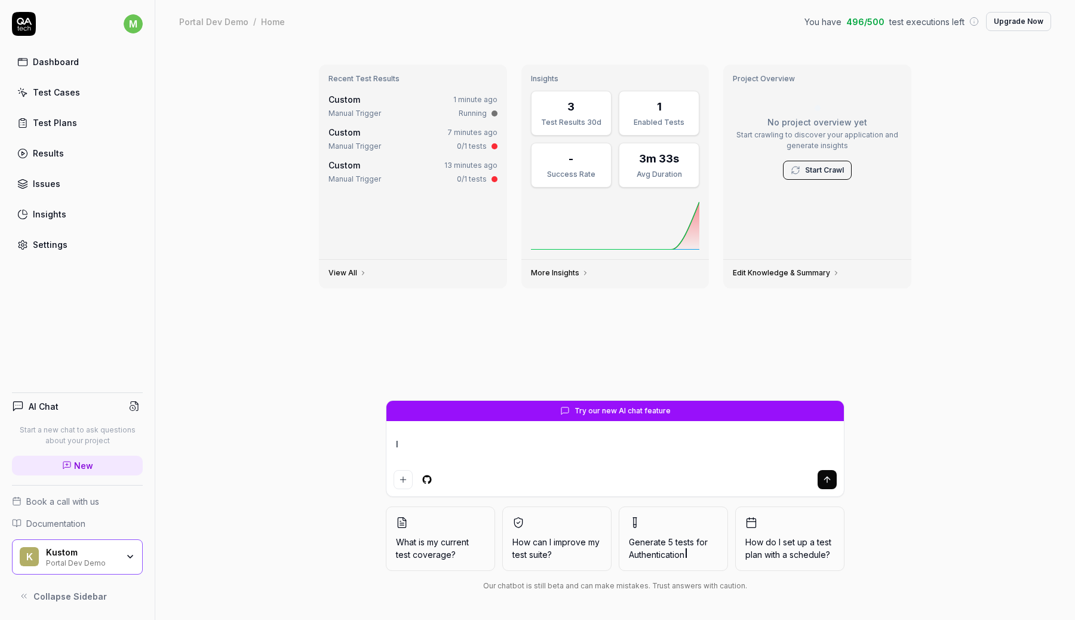
type textarea "*"
type textarea "I a"
type textarea "*"
type textarea "I am"
type textarea "*"
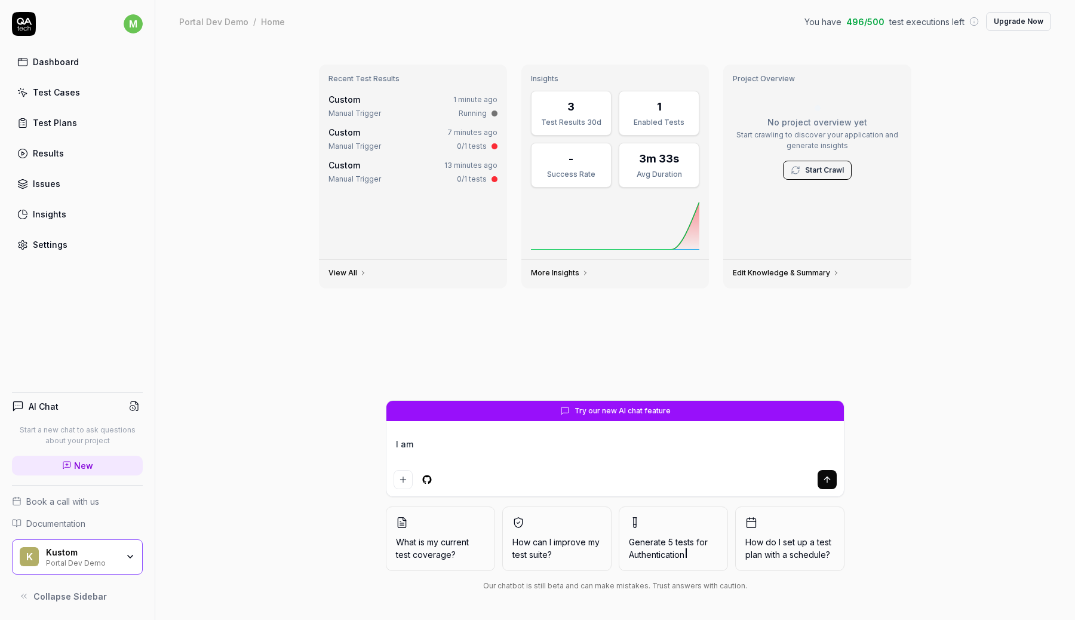
type textarea "I am"
type textarea "*"
type textarea "I am t"
type textarea "*"
type textarea "I am tr"
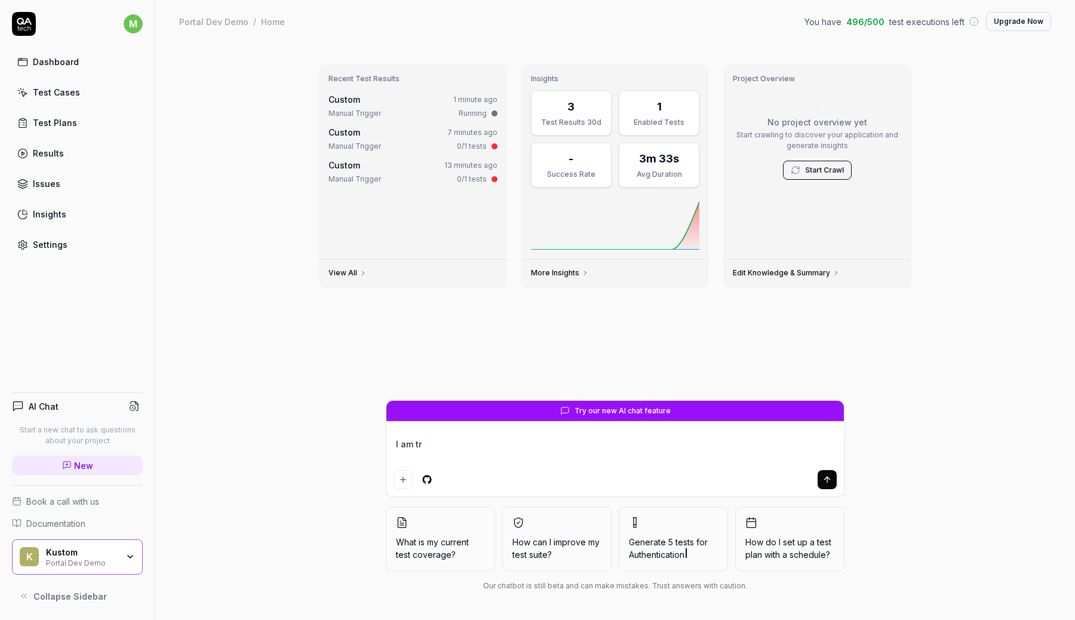
type textarea "*"
type textarea "I am try"
type textarea "*"
type textarea "I am tryi"
type textarea "*"
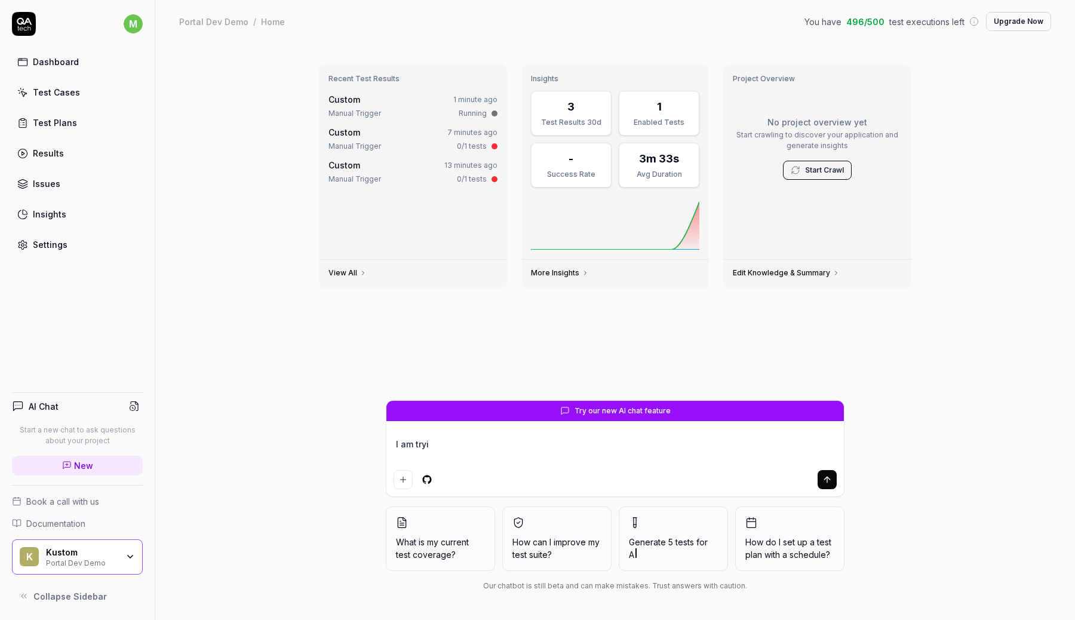
type textarea "I am tryin"
type textarea "*"
type textarea "I am trying"
type textarea "*"
type textarea "I am trying to"
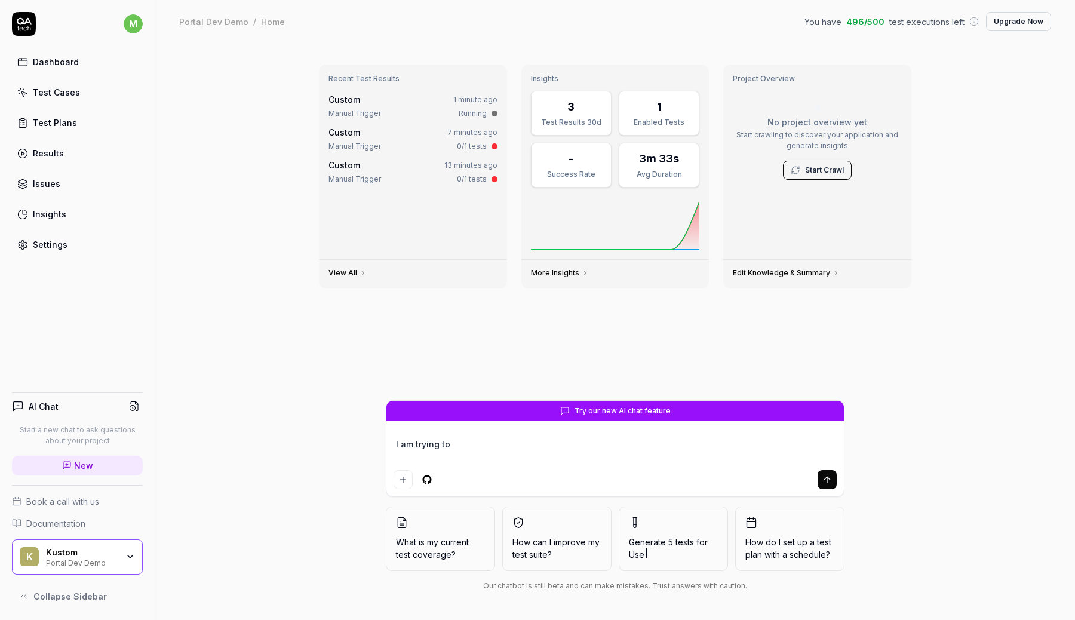
type textarea "*"
type textarea "I am trying to"
type textarea "*"
type textarea "I am trying to u"
type textarea "*"
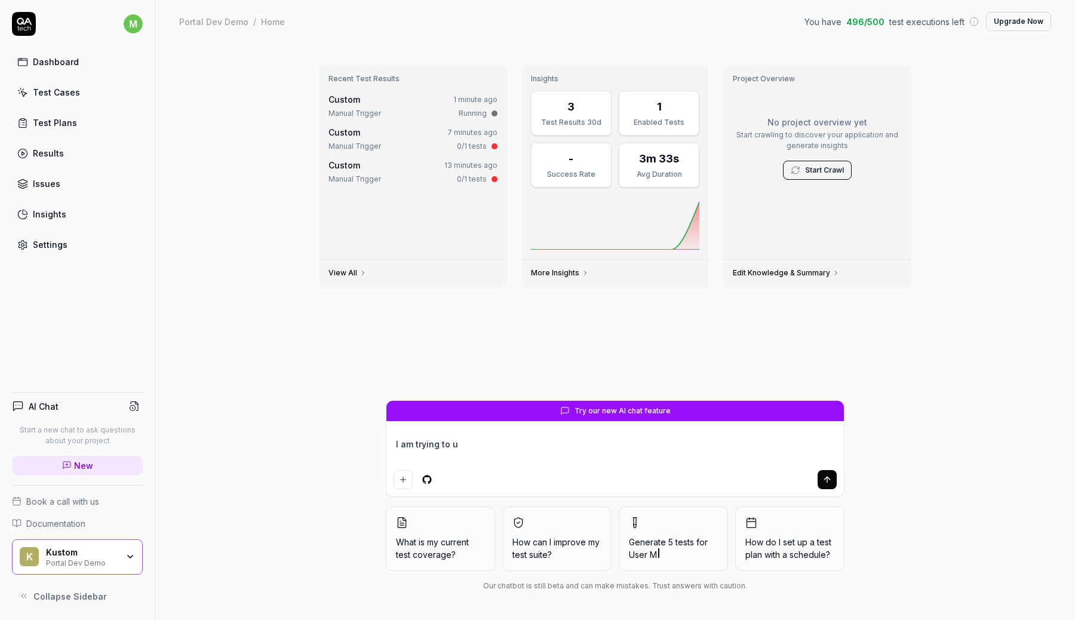
type textarea "I am trying to us"
type textarea "*"
type textarea "I am trying to use"
type textarea "*"
type textarea "I am trying to use"
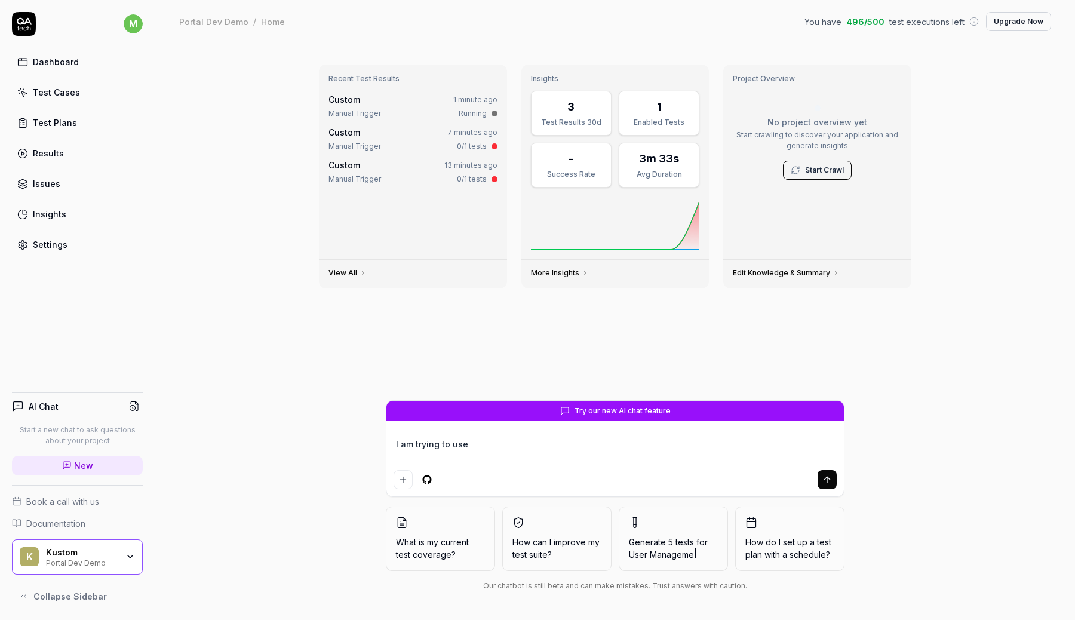
type textarea "*"
type textarea "I am trying to use t"
type textarea "*"
type textarea "I am trying to use th"
type textarea "*"
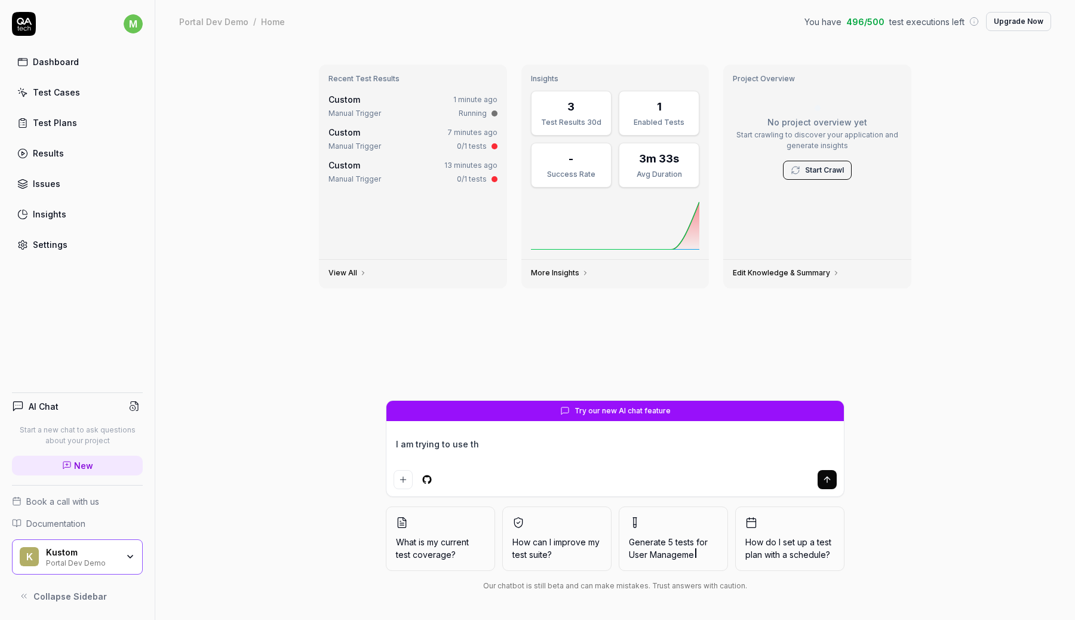
type textarea "I am trying to use the"
type textarea "*"
type textarea "I am trying to use the"
type textarea "*"
type textarea "I am trying to use the m"
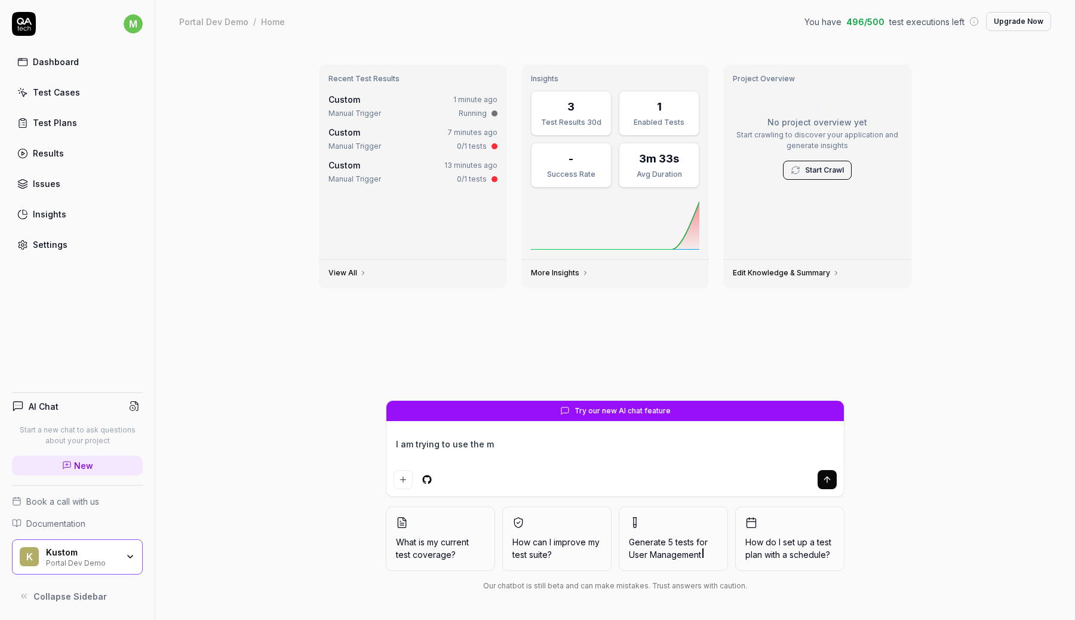
type textarea "*"
type textarea "I am trying to use the ma"
type textarea "*"
type textarea "I am trying to use the magi"
type textarea "*"
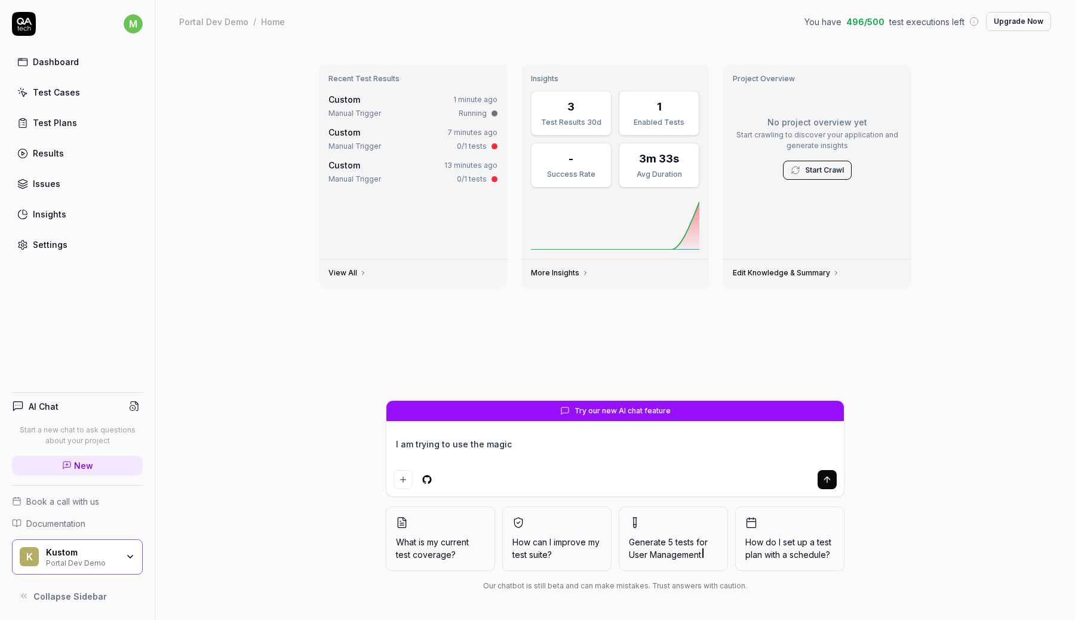
type textarea "I am trying to use the magic"
type textarea "*"
type textarea "I am trying to use the magic l"
type textarea "*"
type textarea "I am trying to use the magic li"
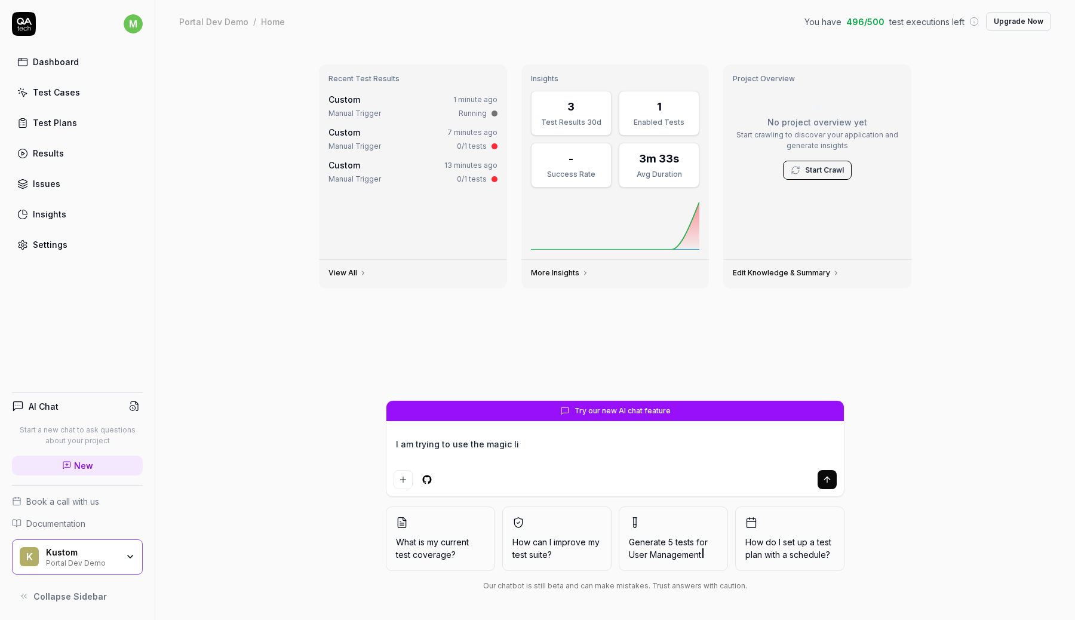
type textarea "*"
type textarea "I am trying to use the magic lin"
type textarea "*"
type textarea "I am trying to use the magic link"
type textarea "*"
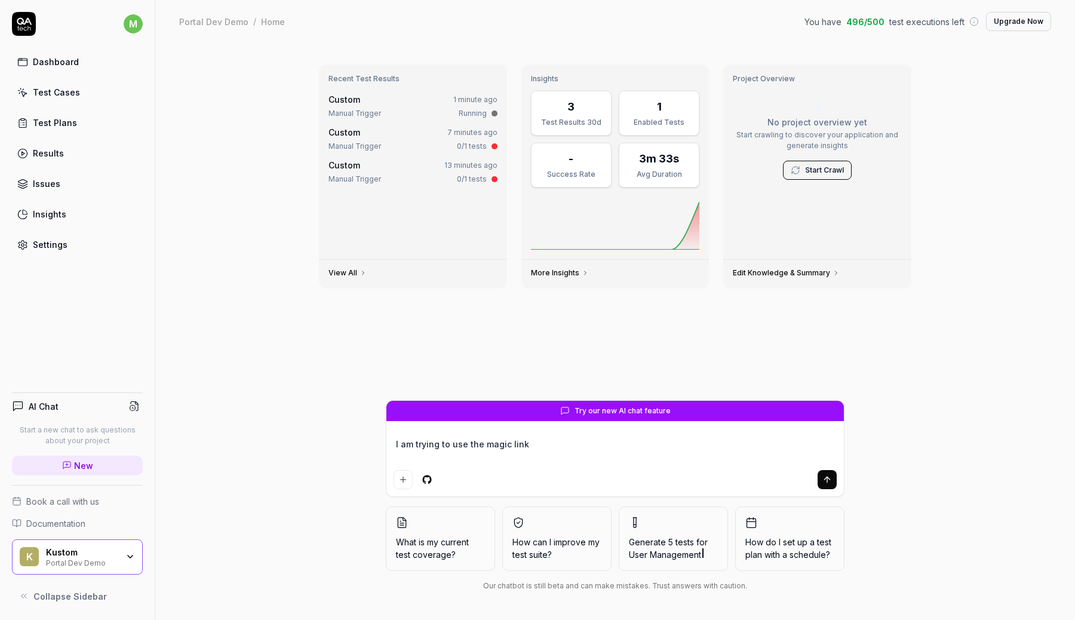
type textarea "I am trying to use the magic link"
type textarea "*"
type textarea "I am trying to use the magic link i"
type textarea "*"
type textarea "I am trying to use the magic link ie"
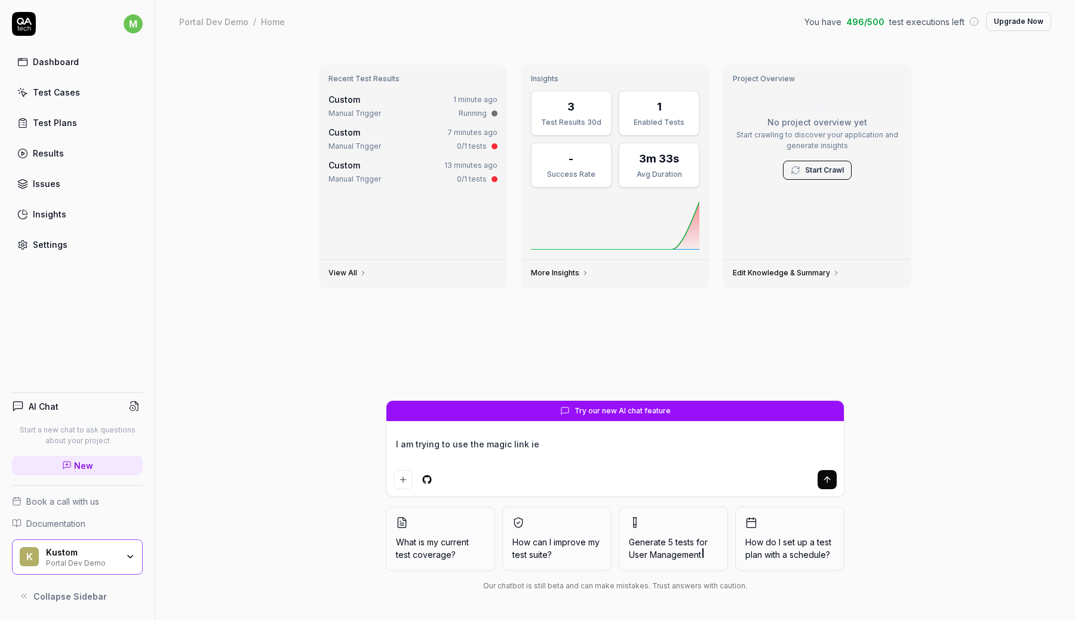
type textarea "*"
type textarea "I am trying to use the magic link i"
type textarea "*"
type textarea "I am trying to use the magic link"
type textarea "*"
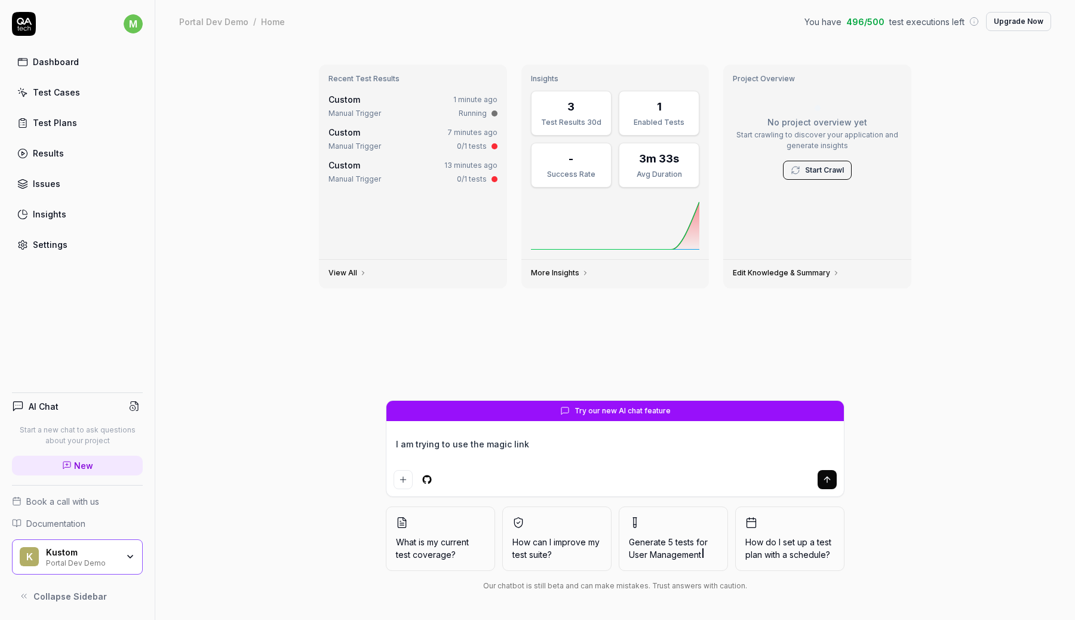
type textarea "I am trying to use the magic link e"
type textarea "*"
type textarea "I am trying to use the magic link em"
type textarea "*"
type textarea "I am trying to use the magic link ema"
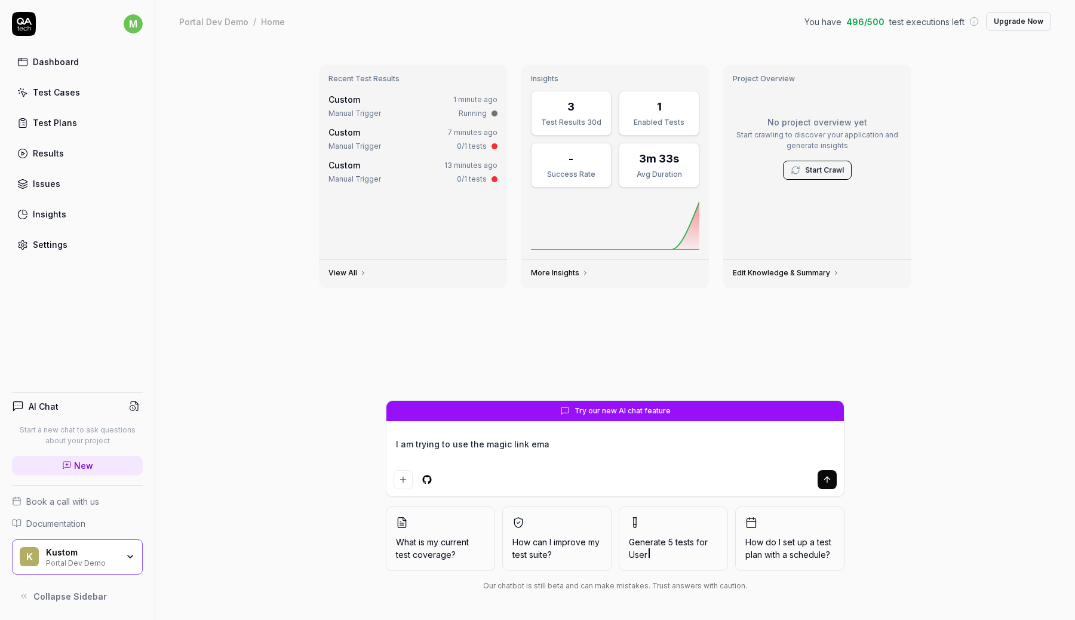
type textarea "*"
type textarea "I am trying to use the magic link emai"
type textarea "*"
type textarea "I am trying to use the magic link email"
type textarea "*"
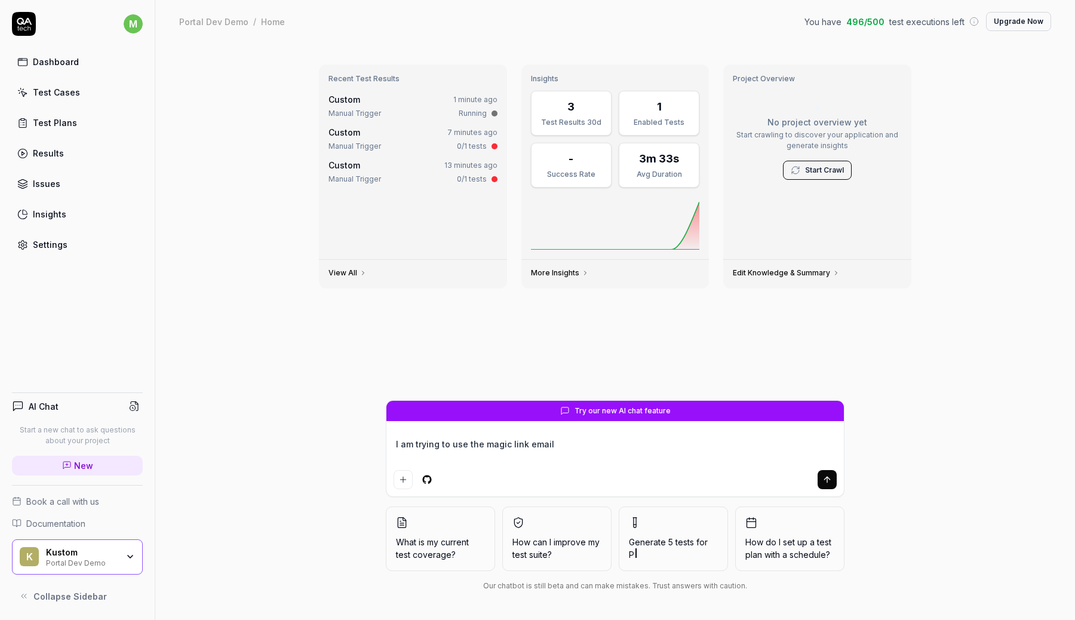
type textarea "I am trying to use the magic link email l"
type textarea "*"
type textarea "I am trying to use the magic link email lo"
type textarea "*"
type textarea "I am trying to use the magic link email logo"
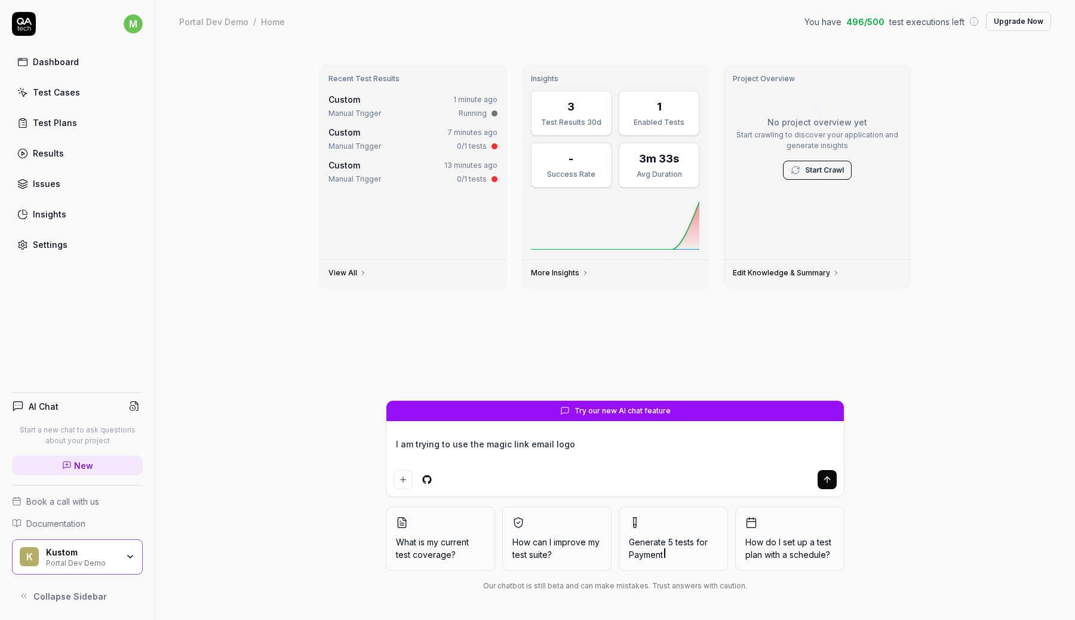
type textarea "*"
type textarea "I am trying to use the magic link email logoin"
type textarea "*"
type textarea "I am trying to use the magic link email logoi"
type textarea "*"
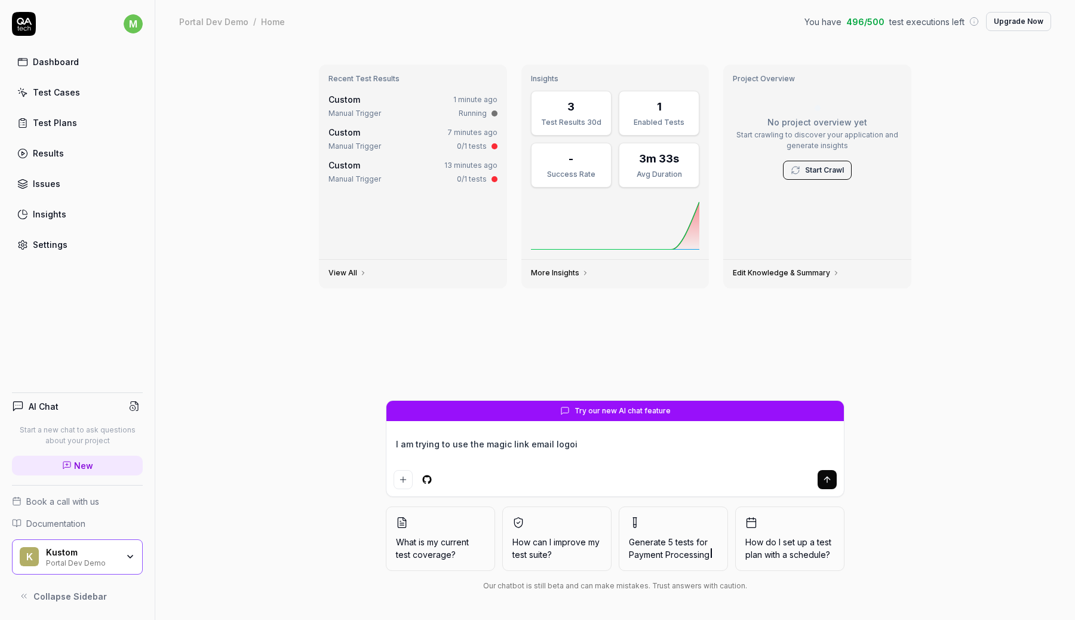
type textarea "I am trying to use the magic link email logo"
type textarea "*"
type textarea "I am trying to use the magic link email log"
type textarea "*"
type textarea "I am trying to use the magic link email logi"
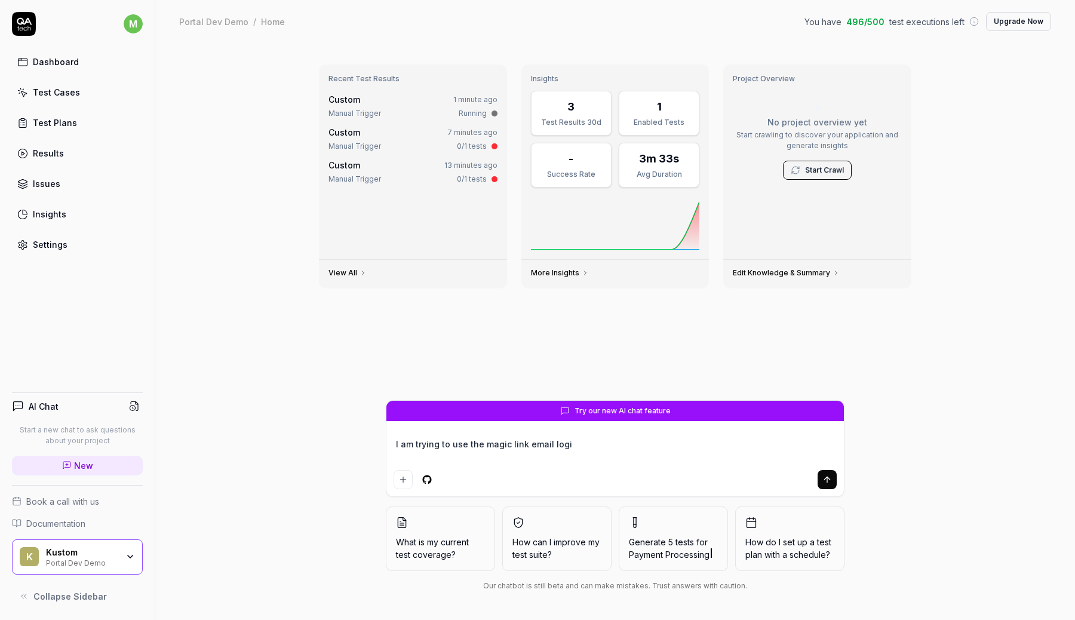
type textarea "*"
type textarea "I am trying to use the magic link email login"
type textarea "*"
type textarea "I am trying to use the magic link email login,"
type textarea "*"
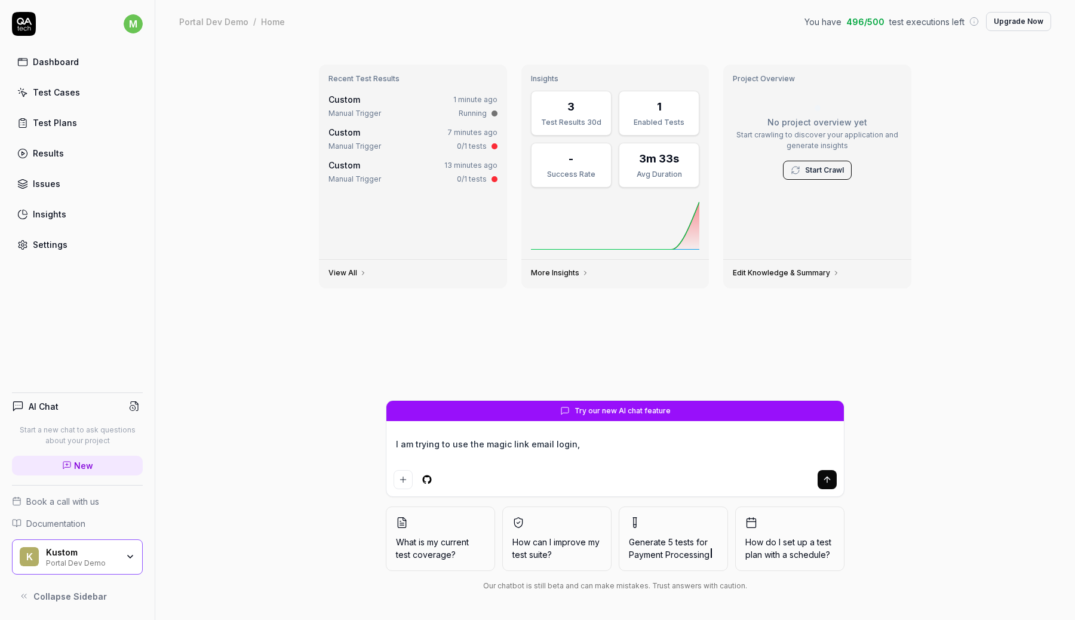
type textarea "I am trying to use the magic link email login,"
type textarea "*"
type textarea "I am trying to use the magic link email login, I"
type textarea "*"
type textarea "I am trying to use the magic link email login, I h"
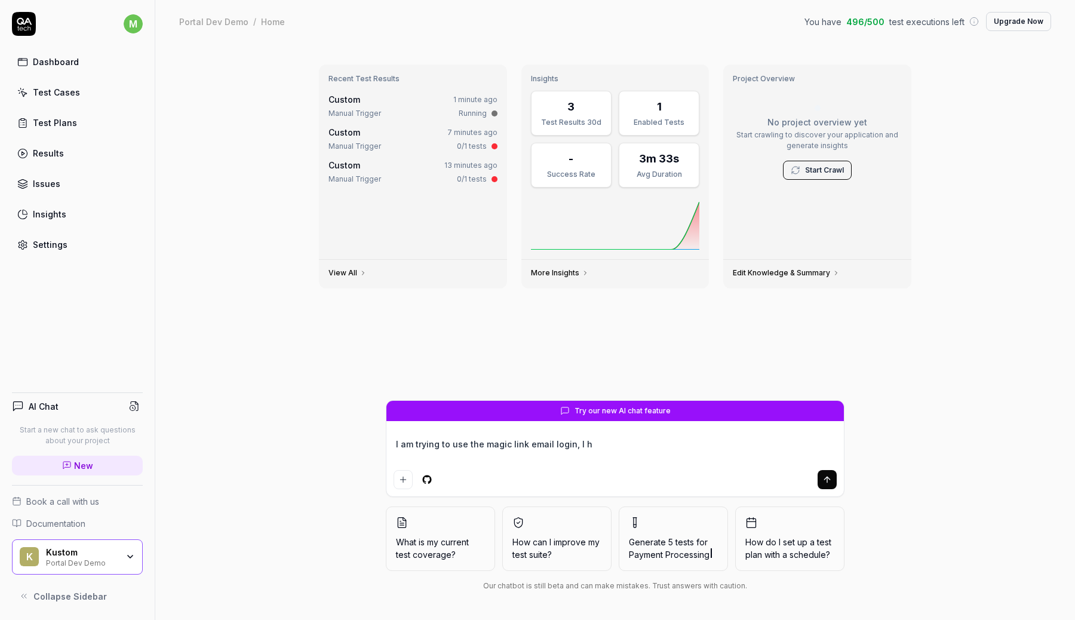
type textarea "*"
type textarea "I am trying to use the magic link email login, I ha"
type textarea "*"
type textarea "I am trying to use the magic link email login, I hav"
type textarea "*"
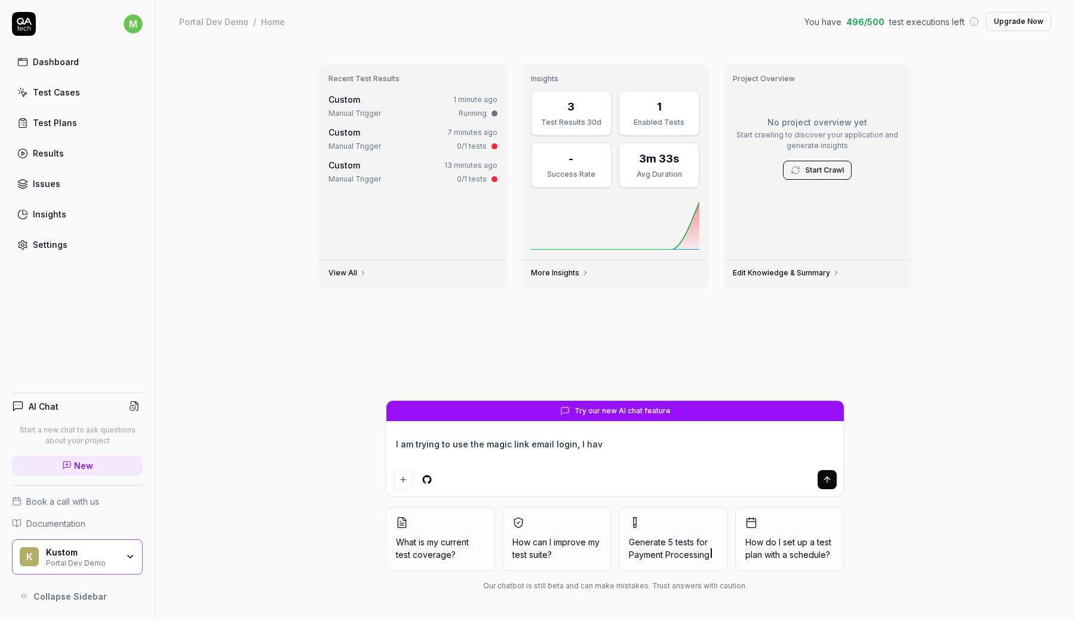
type textarea "I am trying to use the magic link email login, I hav e"
type textarea "*"
type textarea "I am trying to use the magic link email login, I hav ev"
type textarea "*"
type textarea "I am trying to use the magic link email login, I hav e"
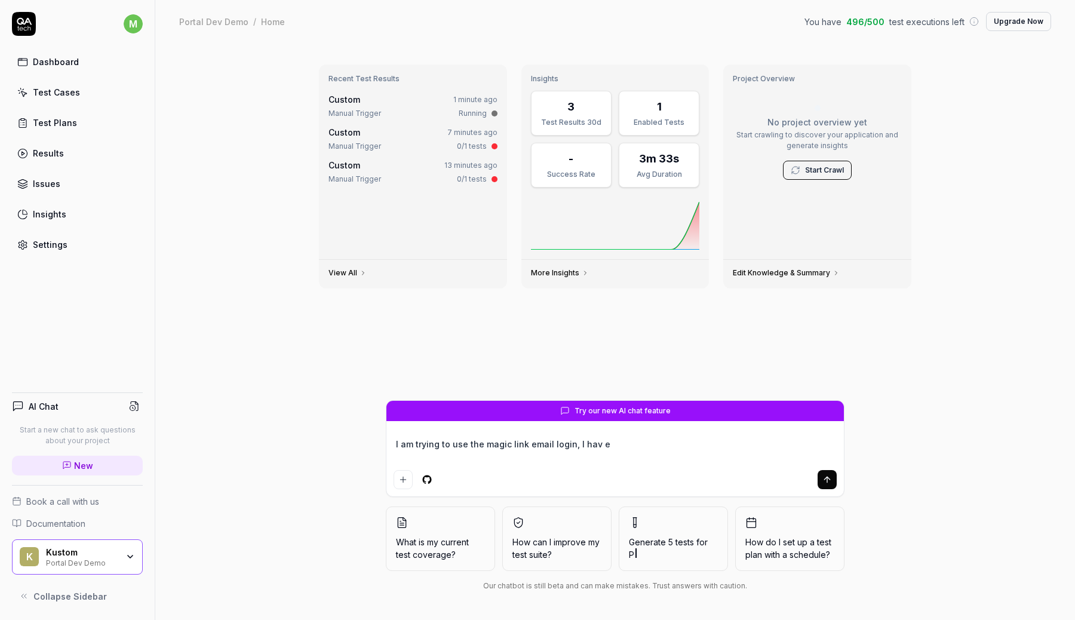
type textarea "*"
type textarea "I am trying to use the magic link email login, I hav"
type textarea "*"
type textarea "I am trying to use the magic link email login, I hav"
type textarea "*"
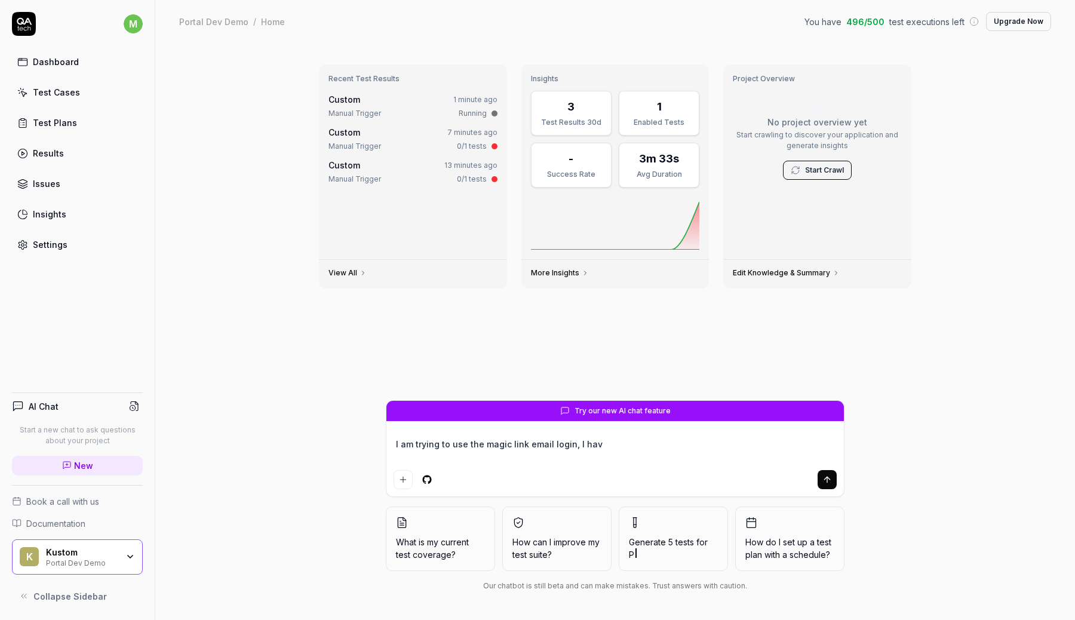
type textarea "I am trying to use the magic link email login, I have"
type textarea "*"
type textarea "I am trying to use the magic link email login, I have"
type textarea "*"
type textarea "I am trying to use the magic link email login, I have v"
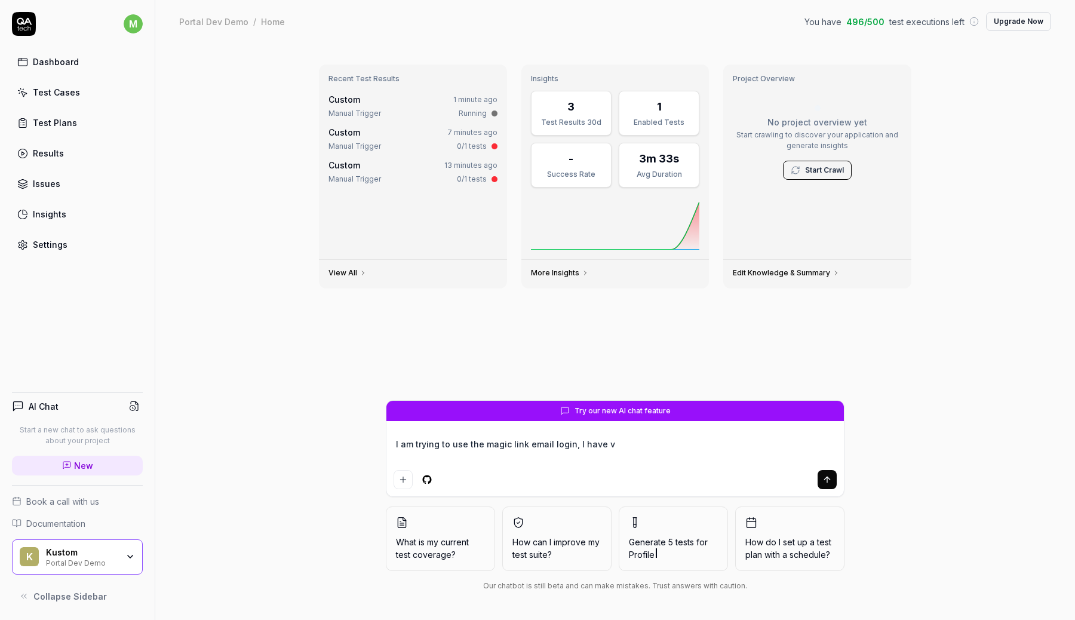
type textarea "*"
type textarea "I am trying to use the magic link email login, I have ve"
type textarea "*"
type textarea "I am trying to use the magic link email login, I have ver"
type textarea "*"
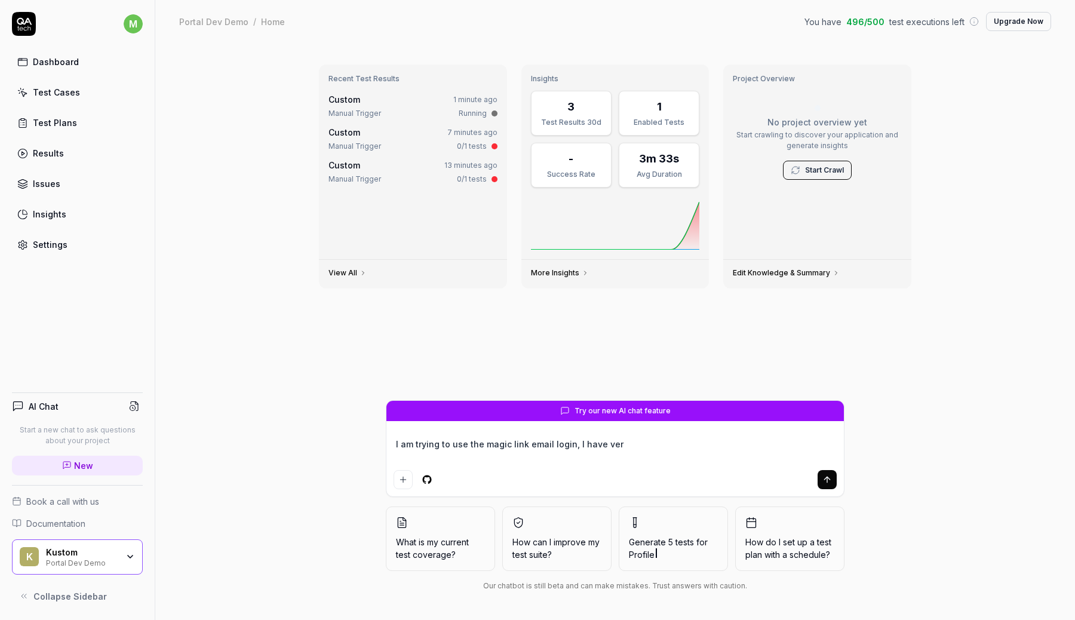
type textarea "I am trying to use the magic link email login, I have veri"
type textarea "*"
type textarea "I am trying to use the magic link email login, I have verif"
type textarea "*"
type textarea "I am trying to use the magic link email login, I have verifi"
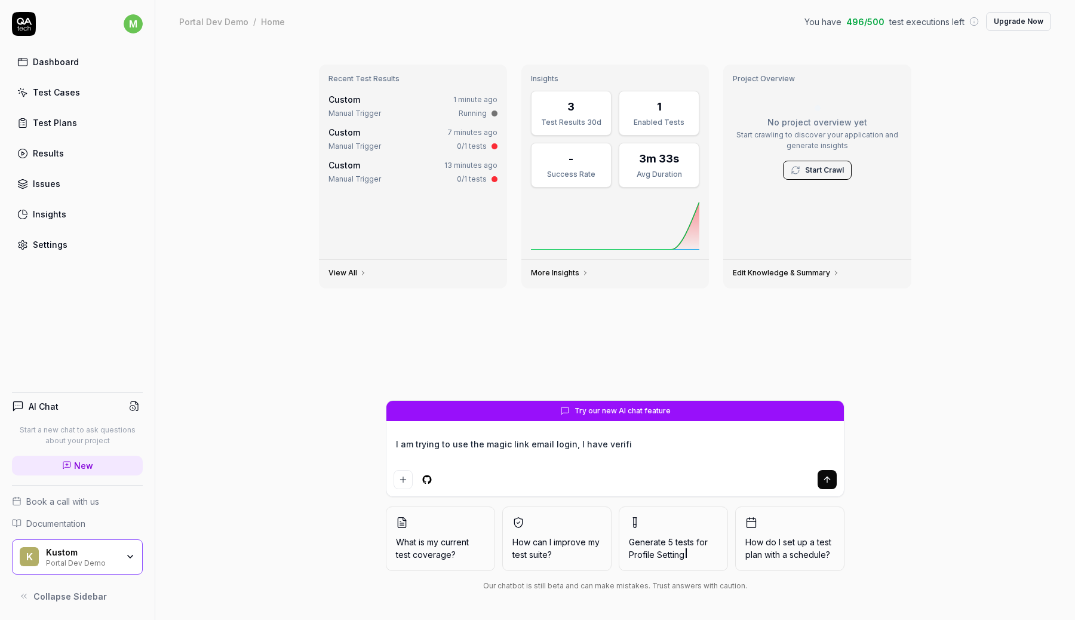
type textarea "*"
type textarea "I am trying to use the magic link email login, I have verifie"
type textarea "*"
type textarea "I am trying to use the magic link email login, I have verified"
type textarea "*"
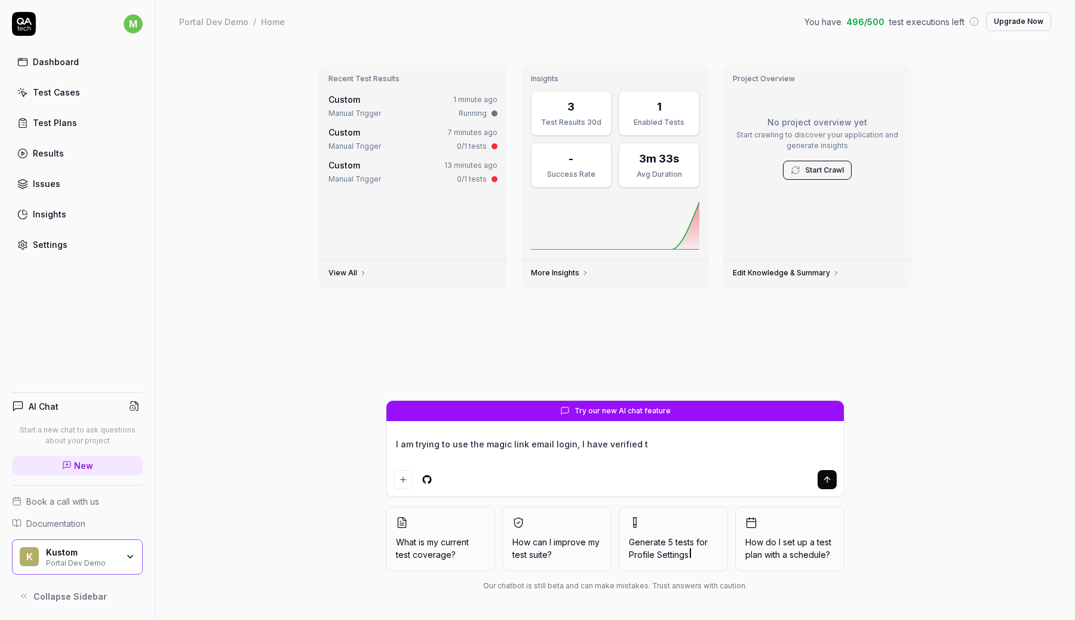
type textarea "I am trying to use the magic link email login, I have verified th"
type textarea "*"
type textarea "I am trying to use the magic link email login, I have verified tha"
type textarea "*"
type textarea "I am trying to use the magic link email login, I have verified that"
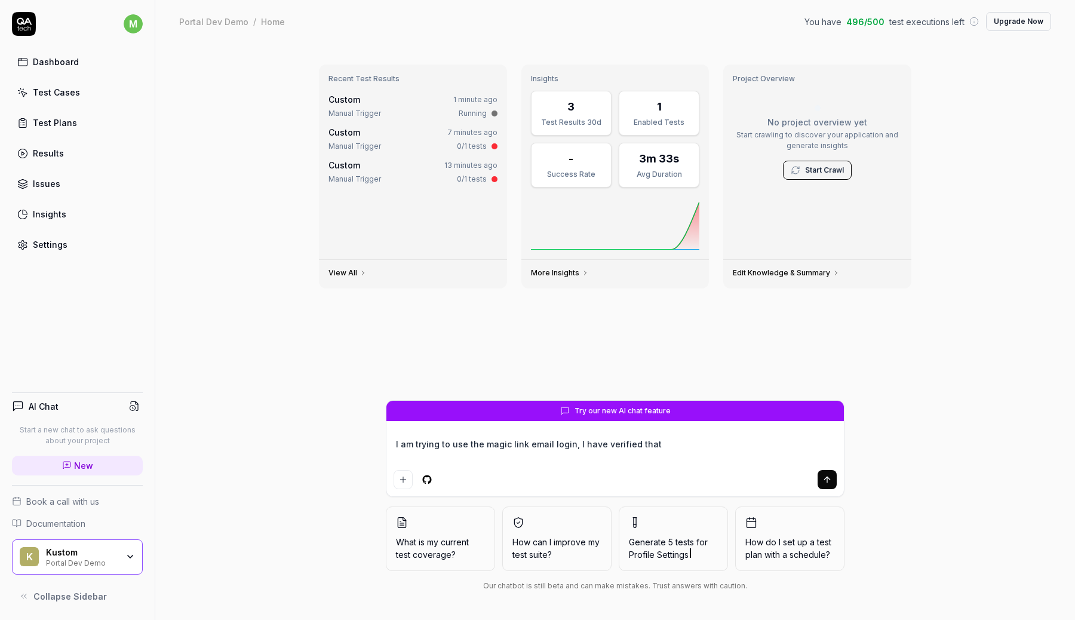
type textarea "*"
type textarea "I am trying to use the magic link email login, I have verified that"
type textarea "*"
type textarea "I am trying to use the magic link email login, I have verified that i"
type textarea "*"
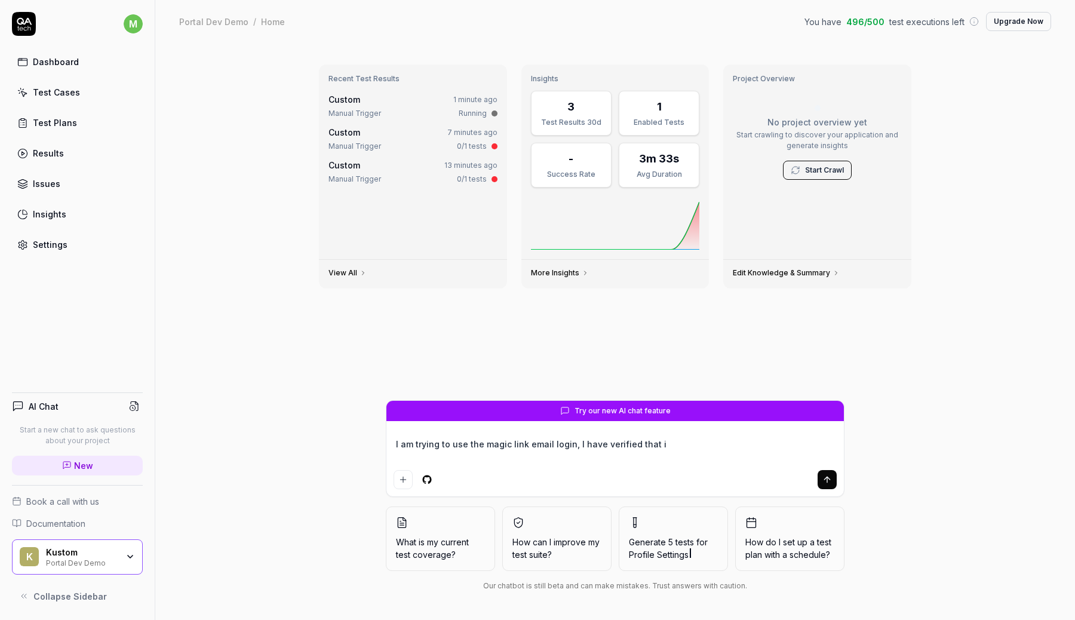
type textarea "I am trying to use the magic link email login, I have verified that it"
type textarea "*"
type textarea "I am trying to use the magic link email login, I have verified that it"
type textarea "*"
type textarea "I am trying to use the magic link email login, I have verified that it o"
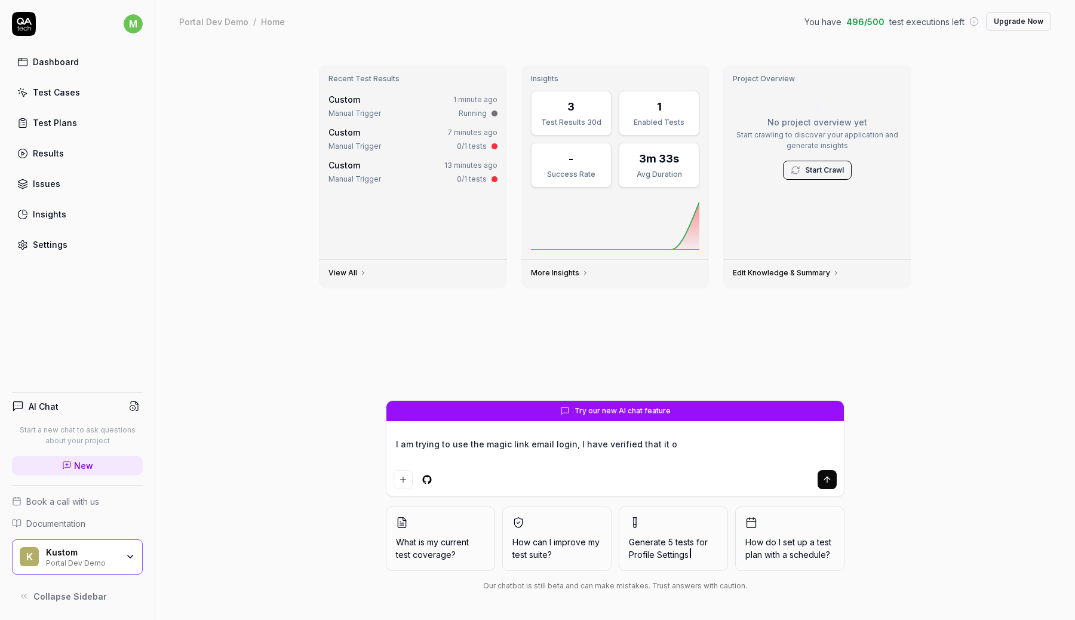
type textarea "*"
type textarea "I am trying to use the magic link email login, I have verified that it"
type textarea "*"
type textarea "I am trying to use the magic link email login, I have verified that it w"
type textarea "*"
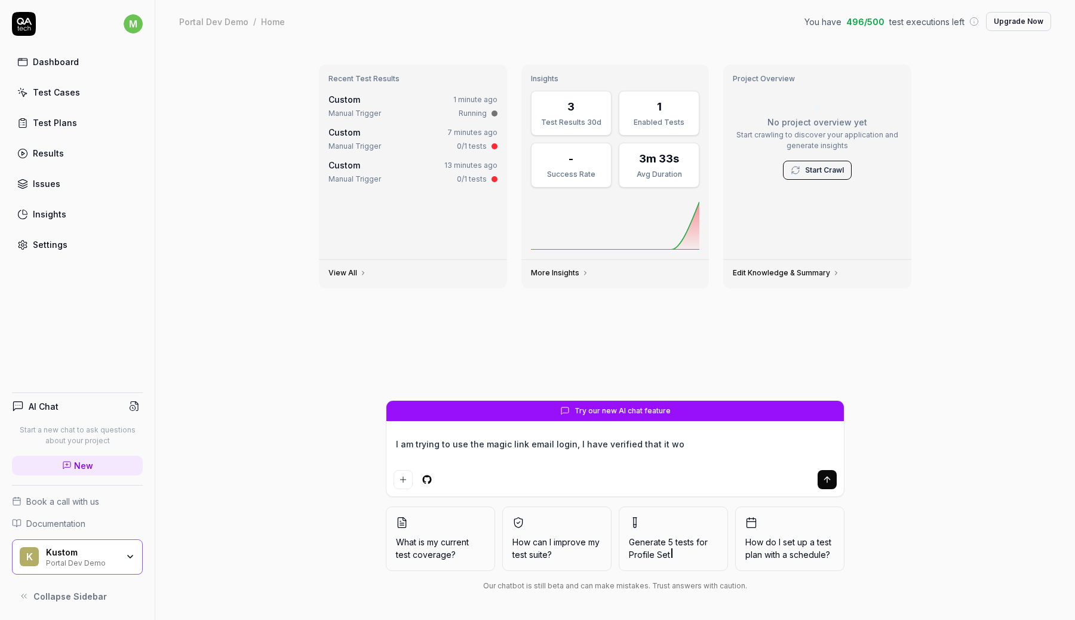
type textarea "I am trying to use the magic link email login, I have verified that it wor"
type textarea "*"
type textarea "I am trying to use the magic link email login, I have verified that it work"
type textarea "*"
type textarea "I am trying to use the magic link email login, I have verified that it works"
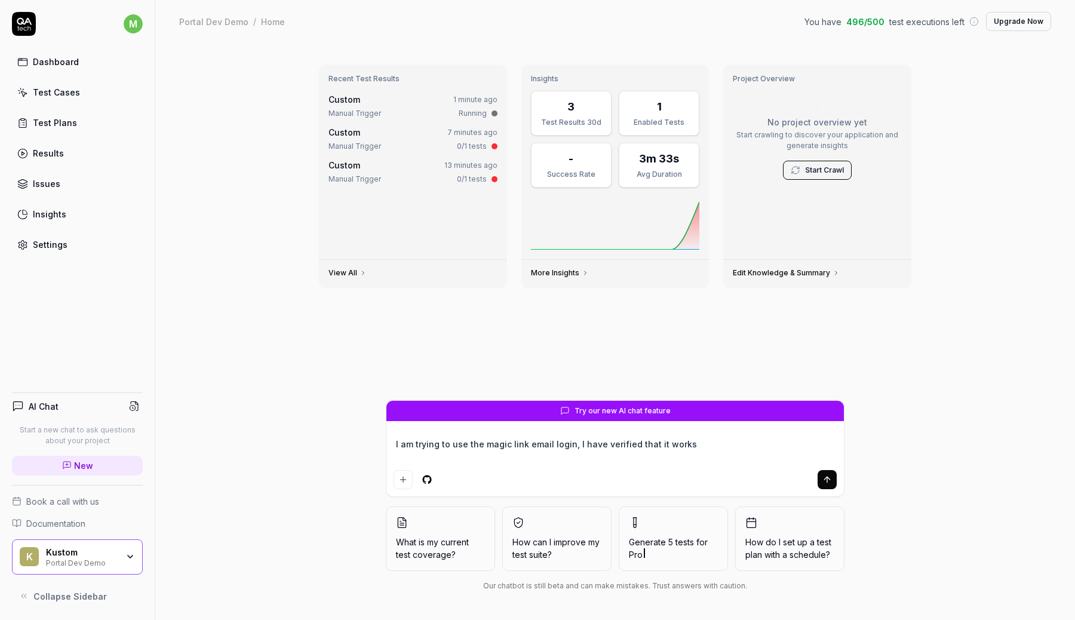
type textarea "*"
type textarea "I am trying to use the magic link email login, I have verified that it works"
type textarea "*"
type textarea "I am trying to use the magic link email login, I have verified that it works f"
type textarea "*"
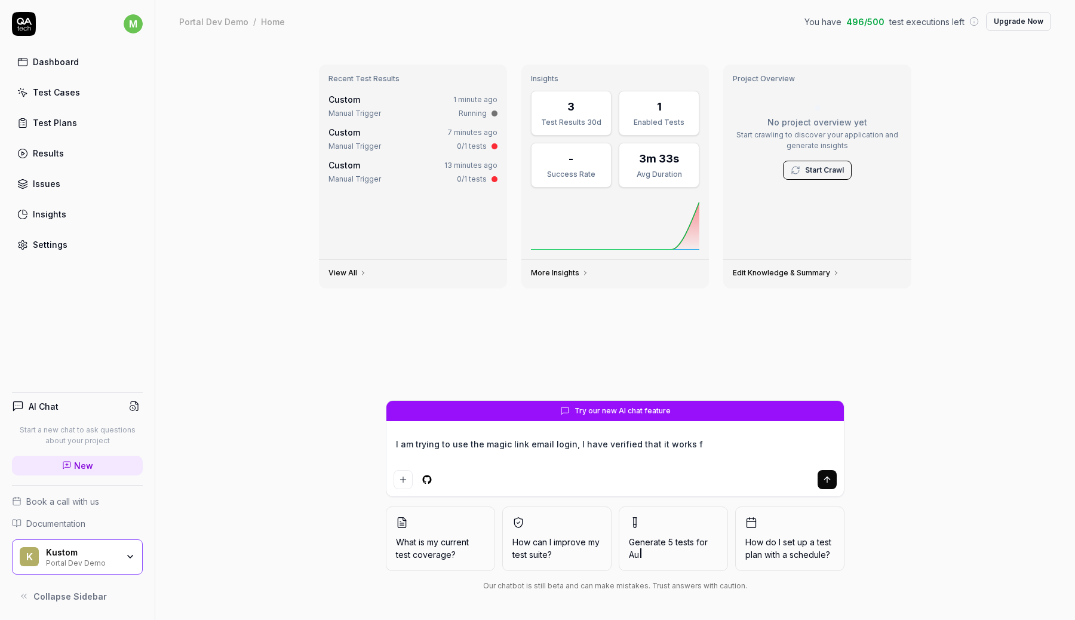
type textarea "I am trying to use the magic link email login, I have verified that it works fo"
type textarea "*"
type textarea "I am trying to use the magic link email login, I have verified that it works for"
type textarea "*"
type textarea "I am trying to use the magic link email login, I have verified that it works for"
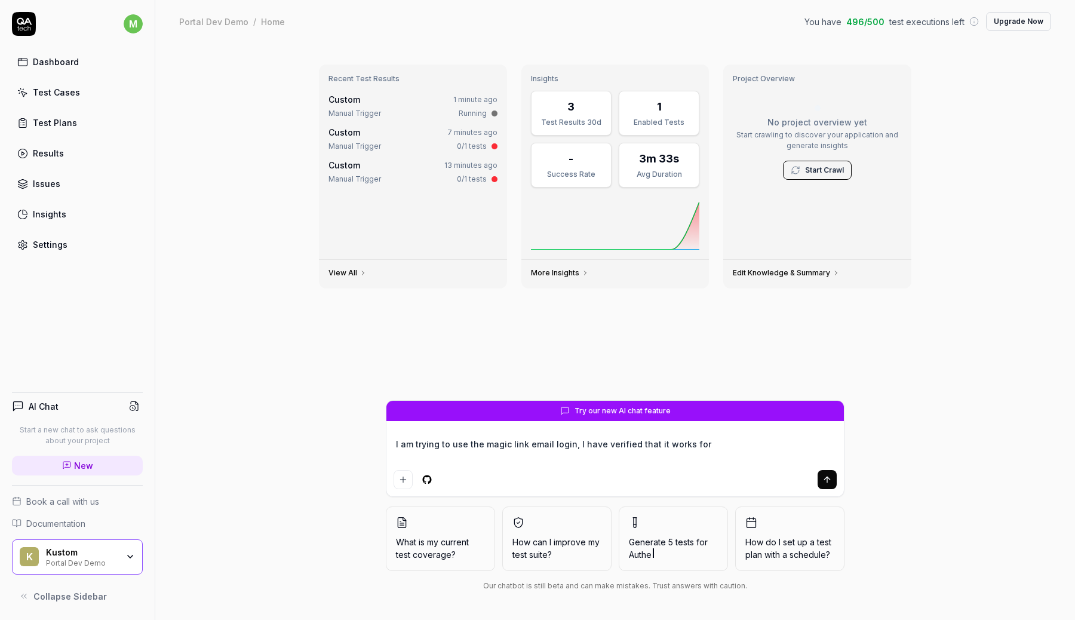
type textarea "*"
type textarea "I am trying to use the magic link email login, I have verified that it works fo…"
type textarea "*"
type textarea "I am trying to use the magic link email login, I have verified that it works fo…"
type textarea "*"
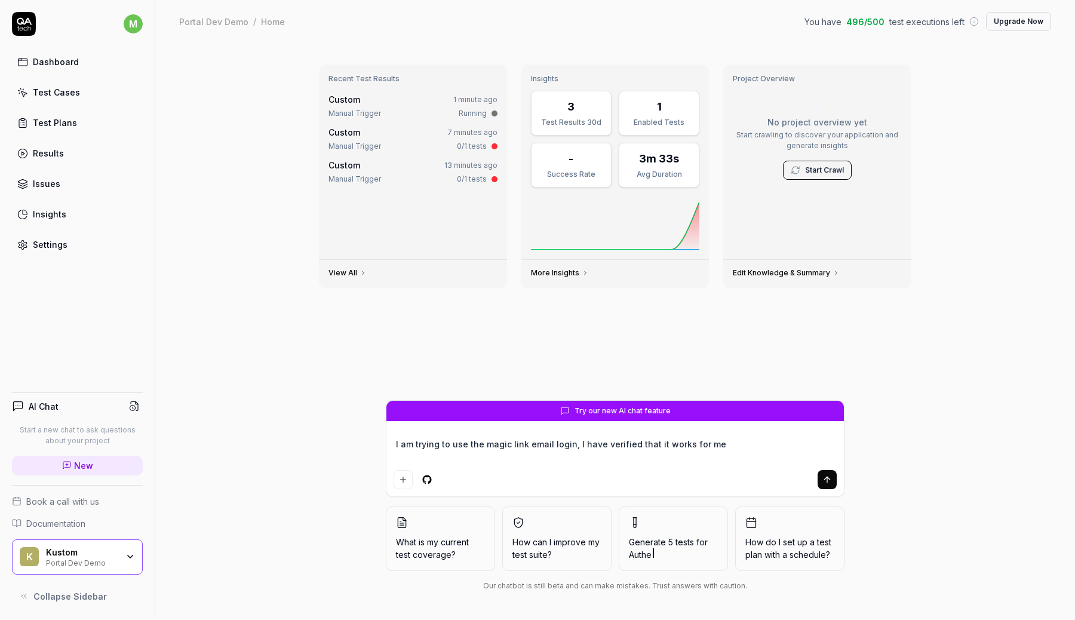
type textarea "I am trying to use the magic link email login, I have verified that it works fo…"
type textarea "*"
type textarea "I am trying to use the magic link email login, I have verified that it works fo…"
type textarea "*"
type textarea "I am trying to use the magic link email login, I have verified that it works fo…"
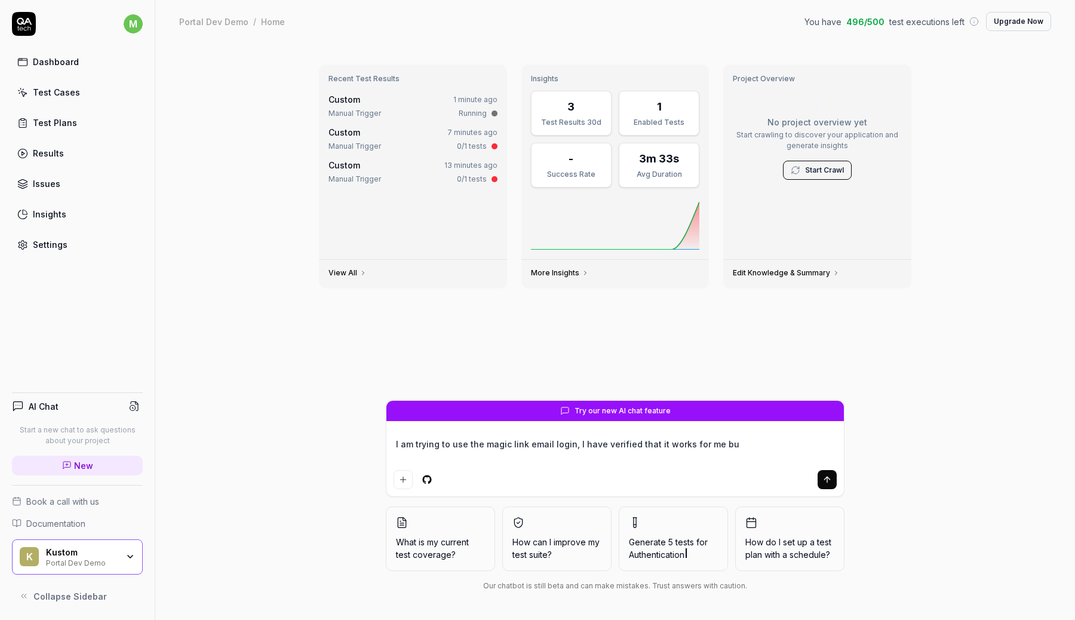
type textarea "*"
type textarea "I am trying to use the magic link email login, I have verified that it works fo…"
type textarea "*"
type textarea "I am trying to use the magic link email login, I have verified that it works fo…"
type textarea "*"
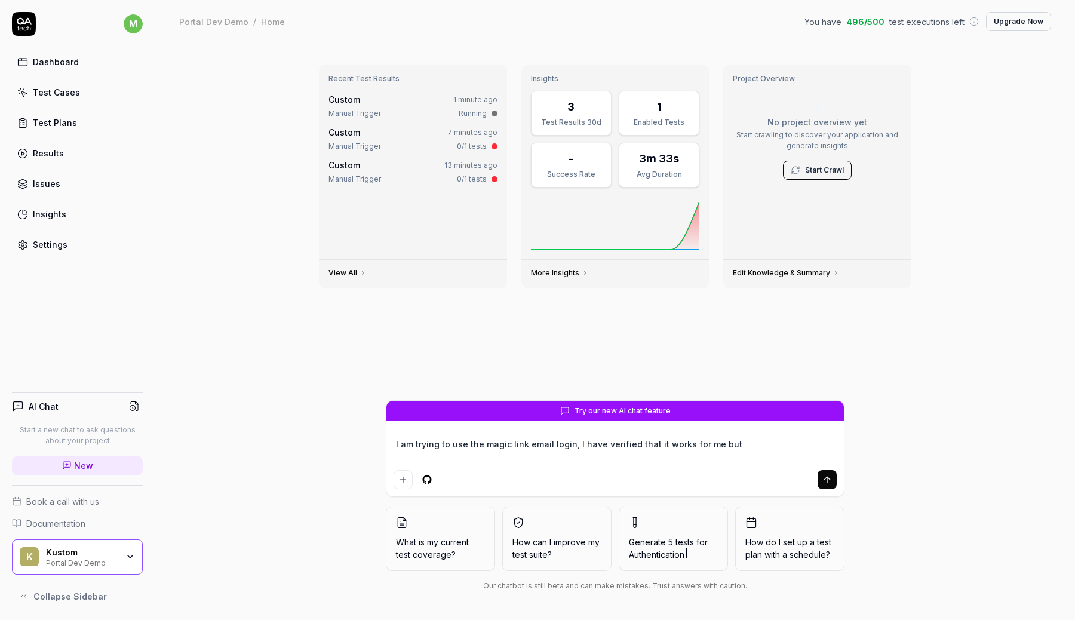
type textarea "I am trying to use the magic link email login, I have verified that it works fo…"
type textarea "*"
type textarea "I am trying to use the magic link email login, I have verified that it works fo…"
type textarea "*"
type textarea "I am trying to use the magic link email login, I have verified that it works fo…"
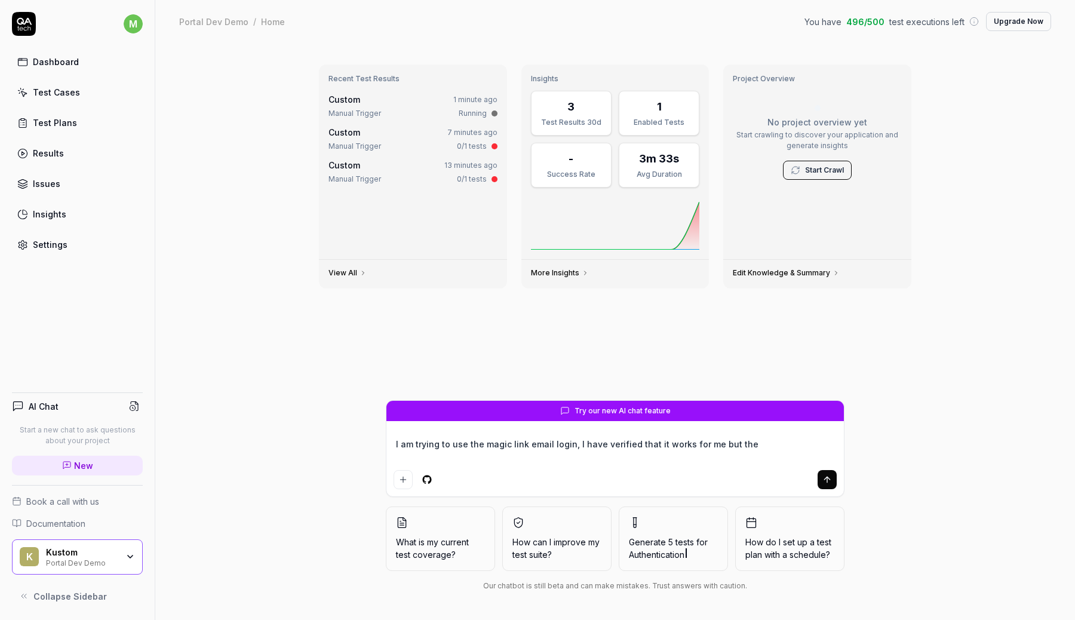
type textarea "*"
type textarea "I am trying to use the magic link email login, I have verified that it works fo…"
type textarea "*"
type textarea "I am trying to use the magic link email login, I have verified that it works fo…"
type textarea "*"
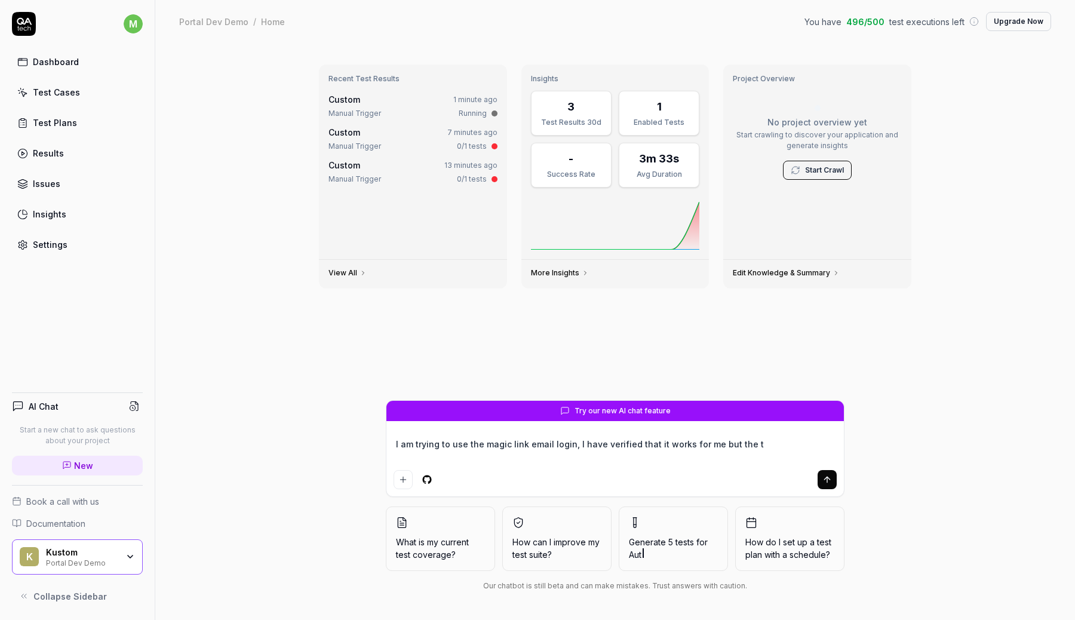
type textarea "I am trying to use the magic link email login, I have verified that it works fo…"
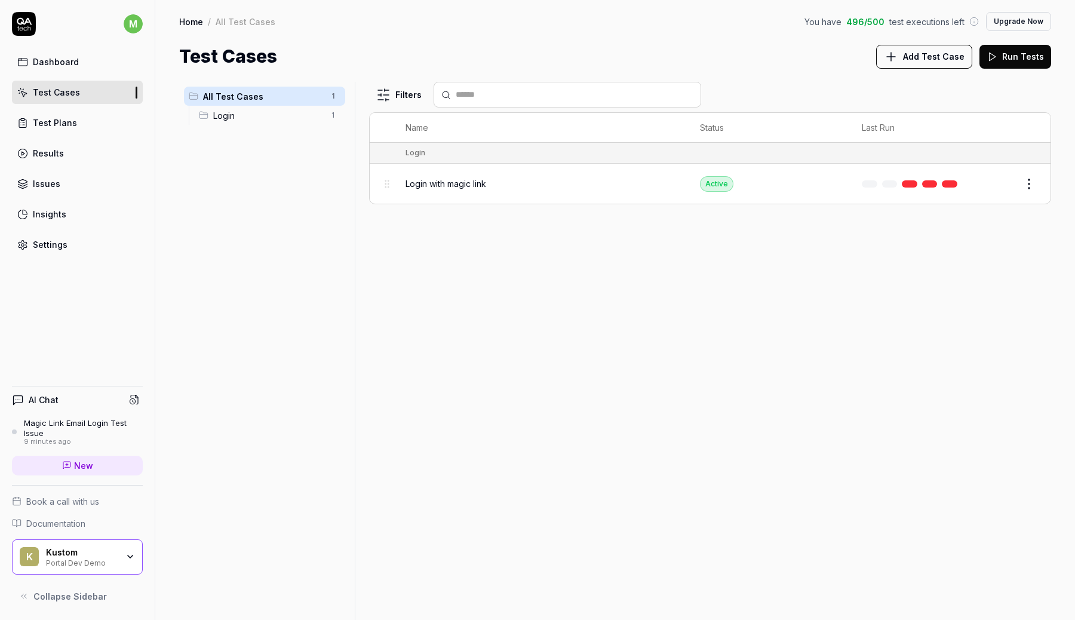
click at [297, 113] on span "Login" at bounding box center [268, 115] width 110 height 13
click at [950, 54] on span "Add Test Case" at bounding box center [933, 56] width 61 height 13
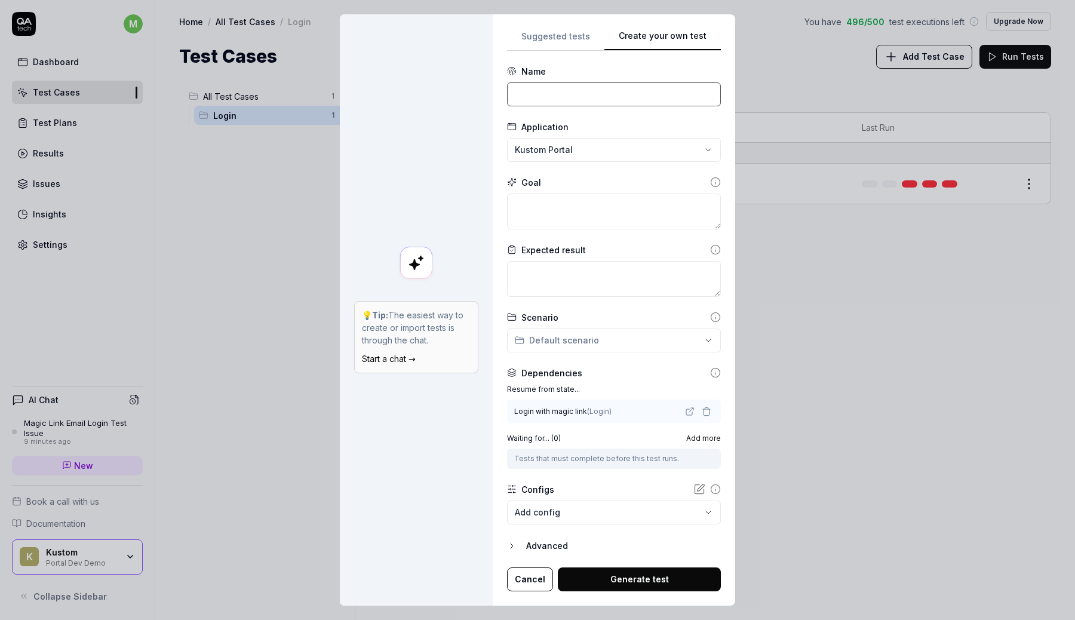
click at [581, 85] on input at bounding box center [614, 94] width 214 height 24
click at [621, 404] on div "Login with magic link ( Login )" at bounding box center [614, 411] width 214 height 24
click at [702, 410] on icon "button" at bounding box center [706, 412] width 10 height 10
click at [703, 408] on icon "button" at bounding box center [708, 412] width 10 height 10
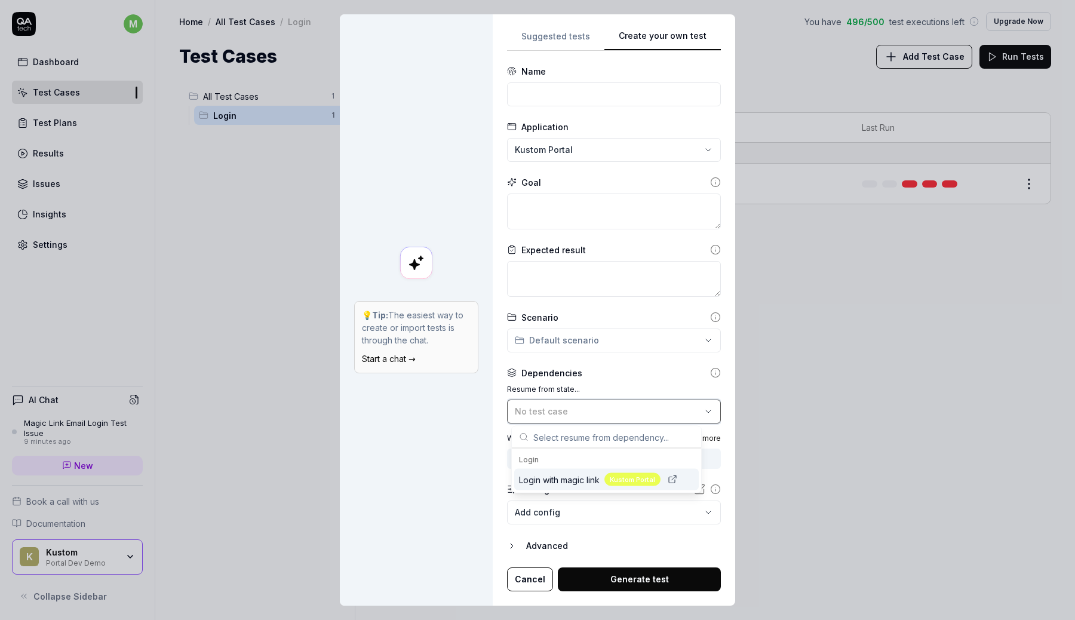
click at [703, 408] on icon "button" at bounding box center [708, 412] width 10 height 10
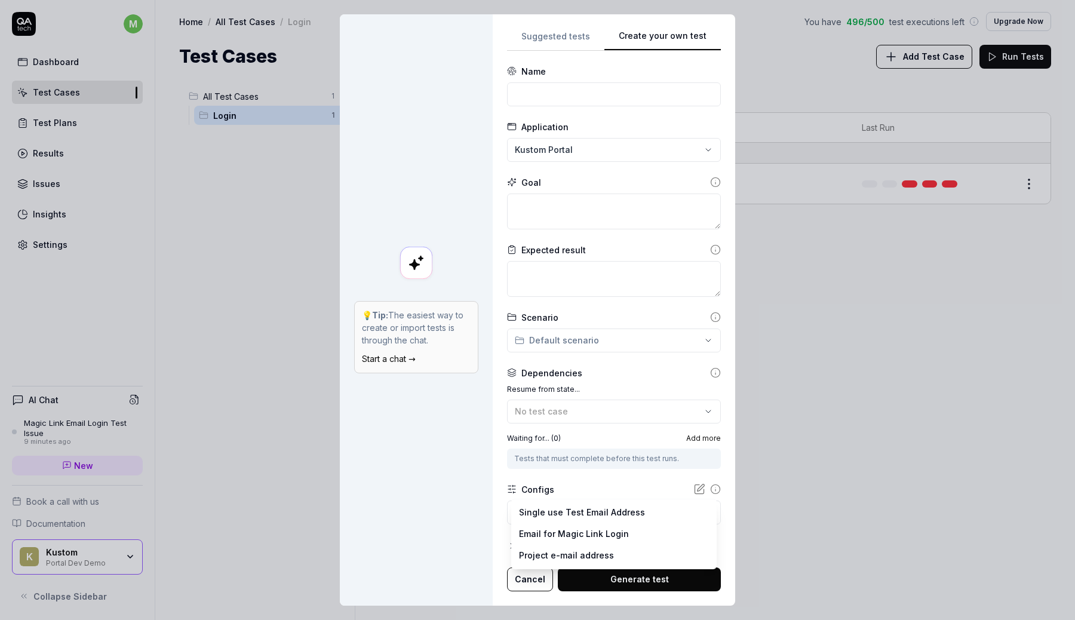
click at [600, 511] on body "m Dashboard Test Cases Test Plans Results Issues Insights Settings AI Chat Magi…" at bounding box center [537, 310] width 1075 height 620
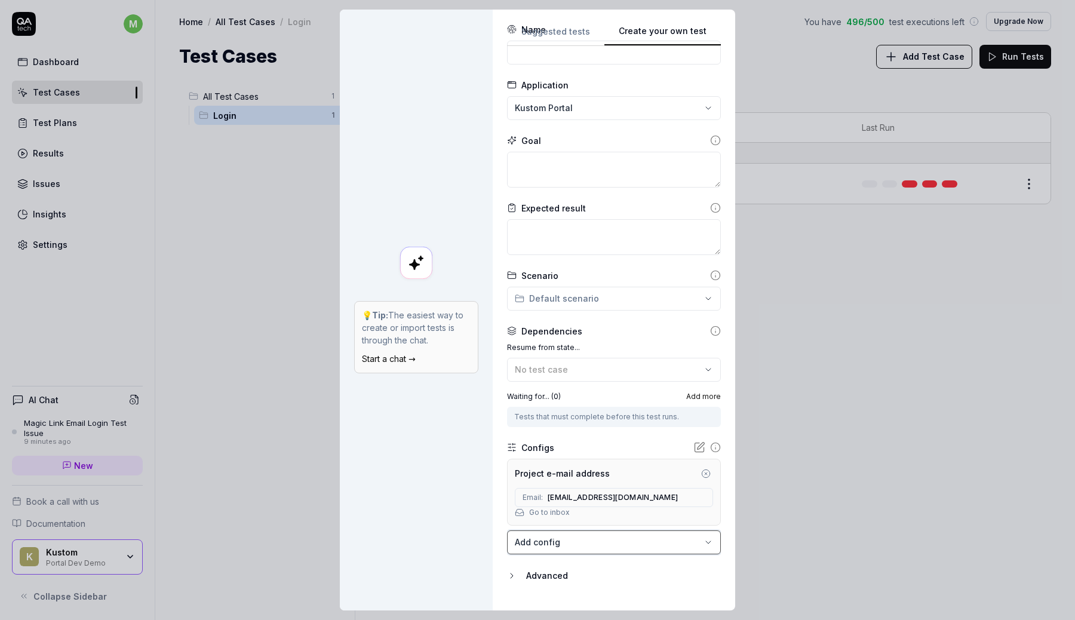
scroll to position [61, 0]
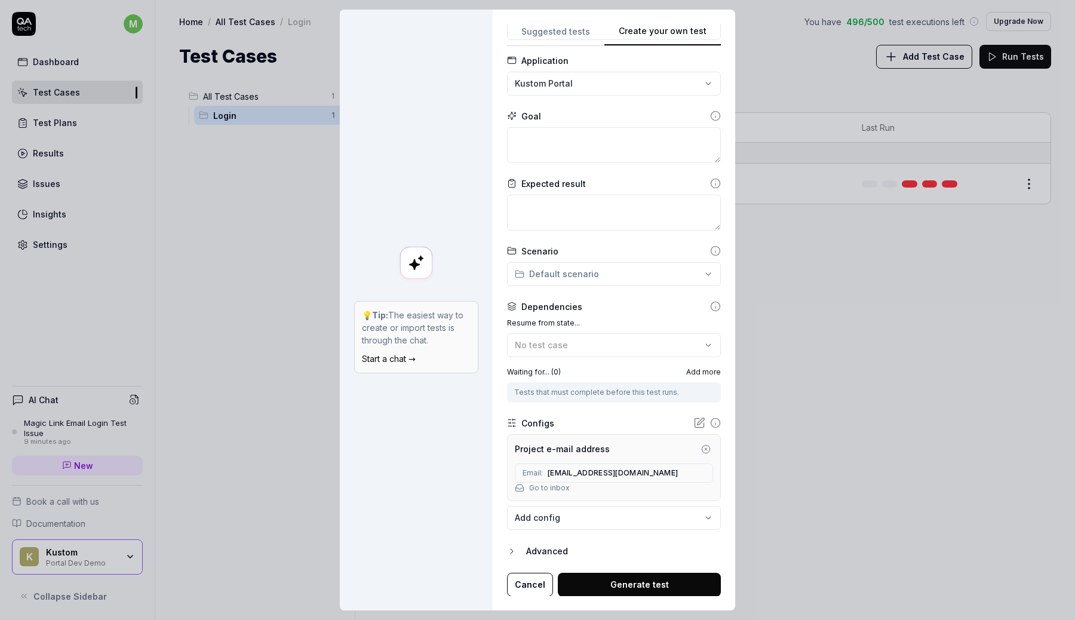
click at [602, 513] on body "m Dashboard Test Cases Test Plans Results Issues Insights Settings AI Chat Magi…" at bounding box center [537, 310] width 1075 height 620
click at [487, 513] on div "**********" at bounding box center [537, 310] width 1075 height 620
click at [524, 581] on button "Cancel" at bounding box center [530, 585] width 46 height 24
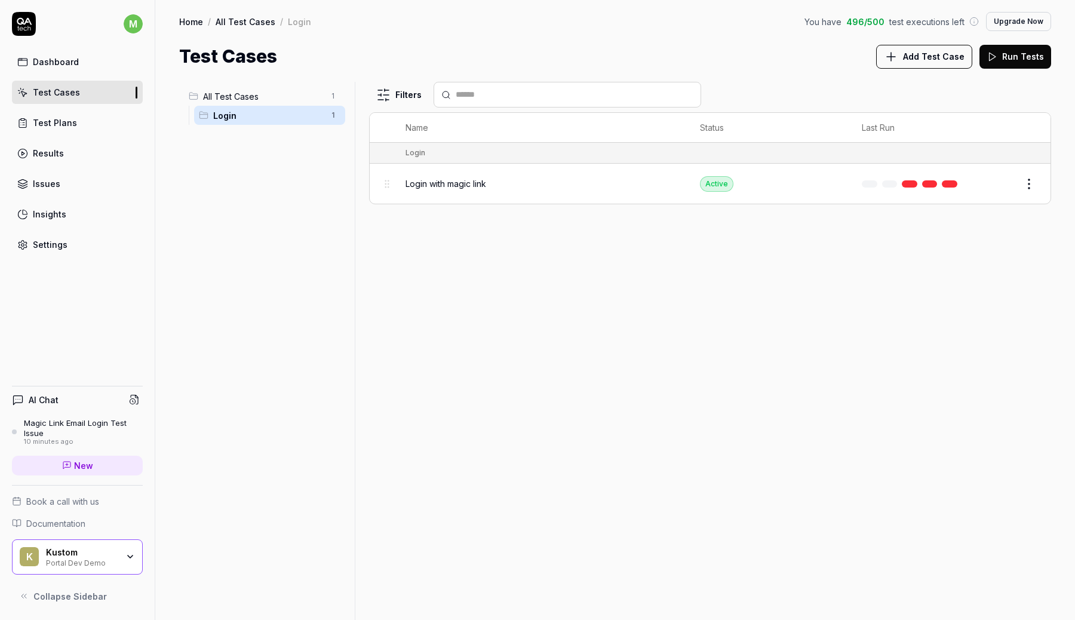
click at [77, 459] on span "New" at bounding box center [83, 465] width 19 height 13
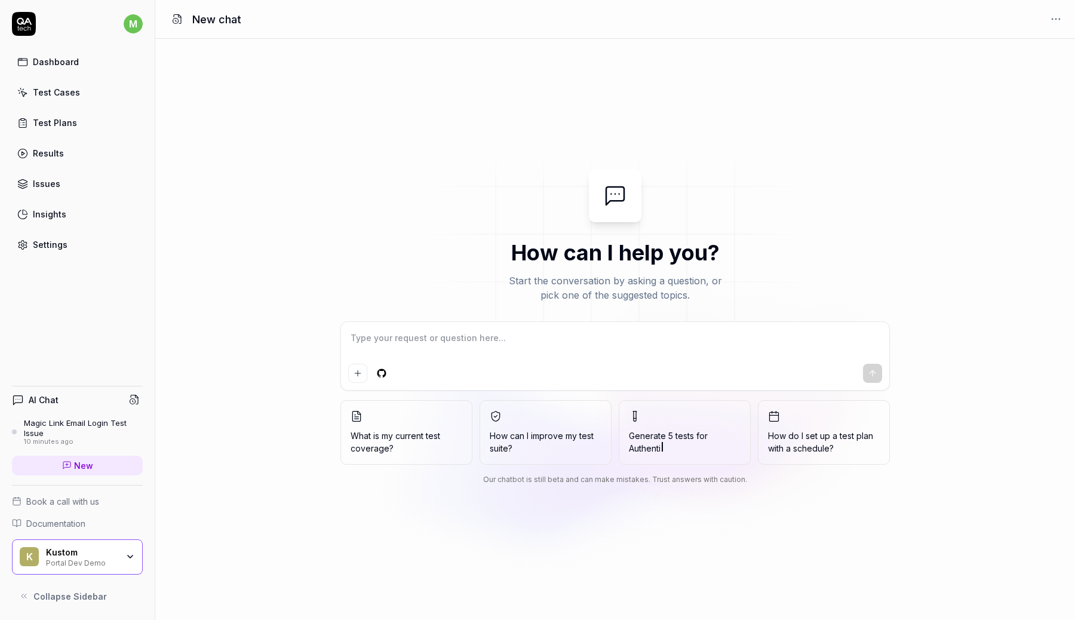
click at [56, 423] on div "Magic Link Email Login Test Issue" at bounding box center [83, 428] width 119 height 20
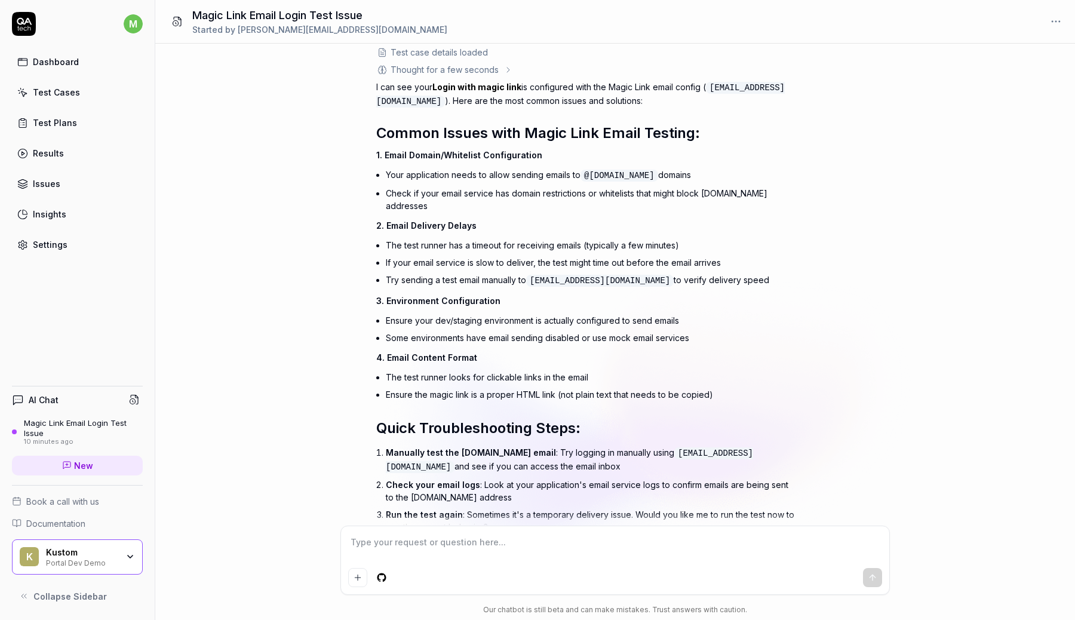
scroll to position [214, 0]
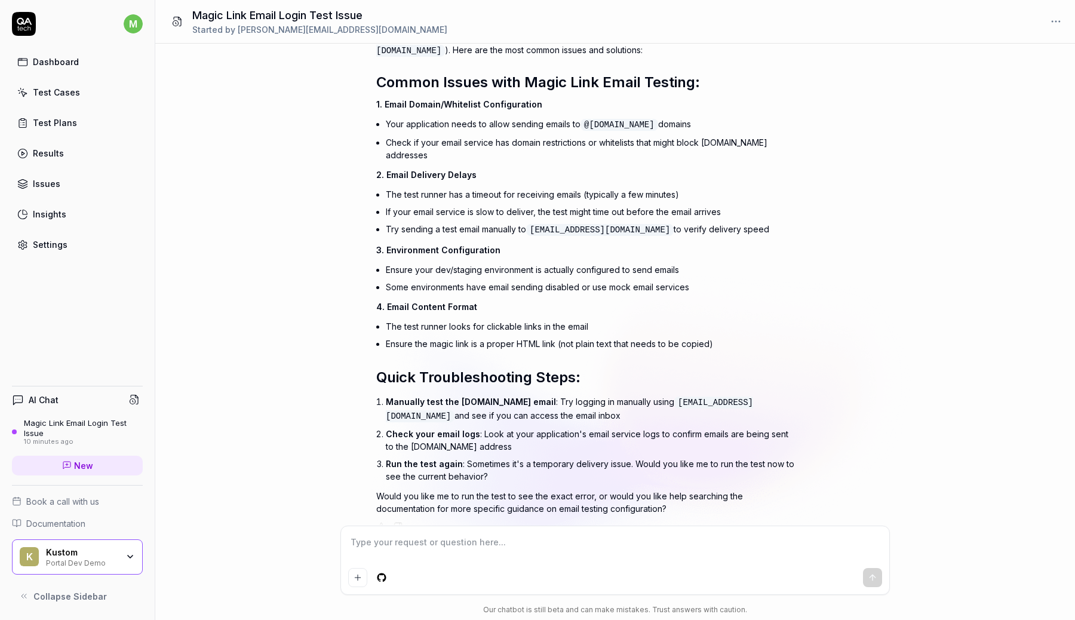
drag, startPoint x: 638, startPoint y: 385, endPoint x: 480, endPoint y: 397, distance: 158.1
click at [480, 397] on code "[EMAIL_ADDRESS][DOMAIN_NAME]" at bounding box center [569, 409] width 367 height 26
copy code "[EMAIL_ADDRESS][DOMAIN_NAME]"
click at [499, 559] on textarea at bounding box center [615, 548] width 534 height 30
type textarea "*"
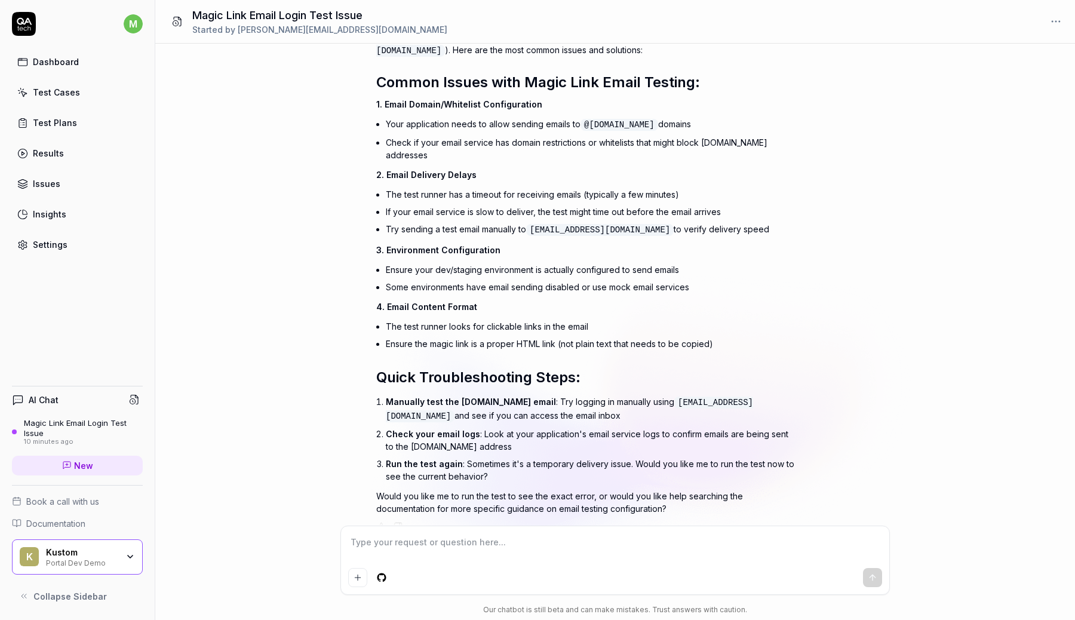
type textarea "h"
type textarea "*"
type textarea "ho"
type textarea "*"
type textarea "how"
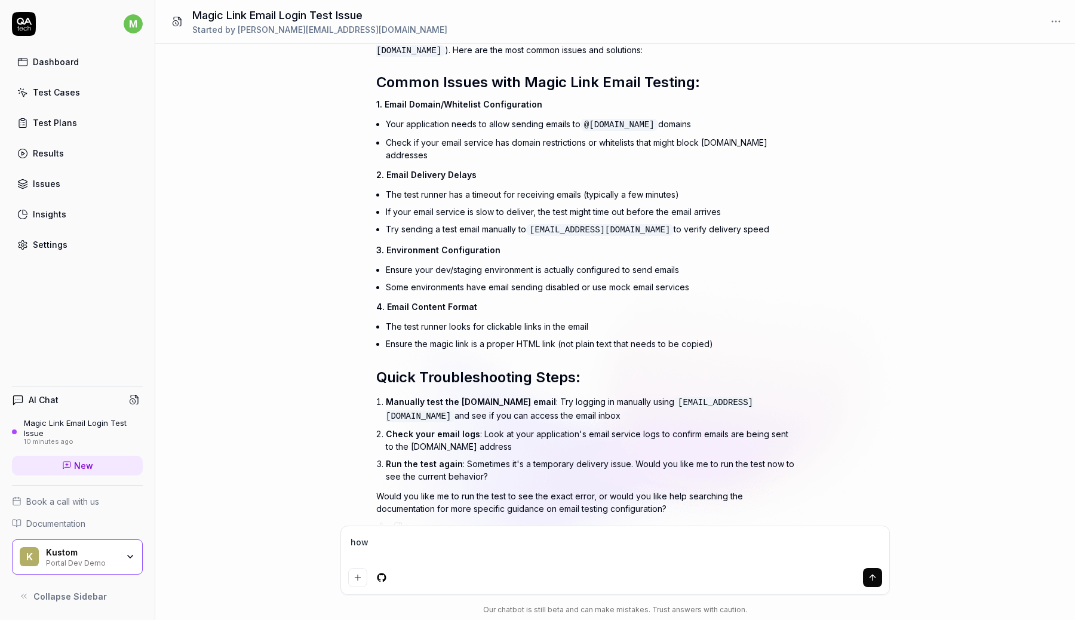
type textarea "*"
type textarea "how"
type textarea "*"
type textarea "how d"
type textarea "*"
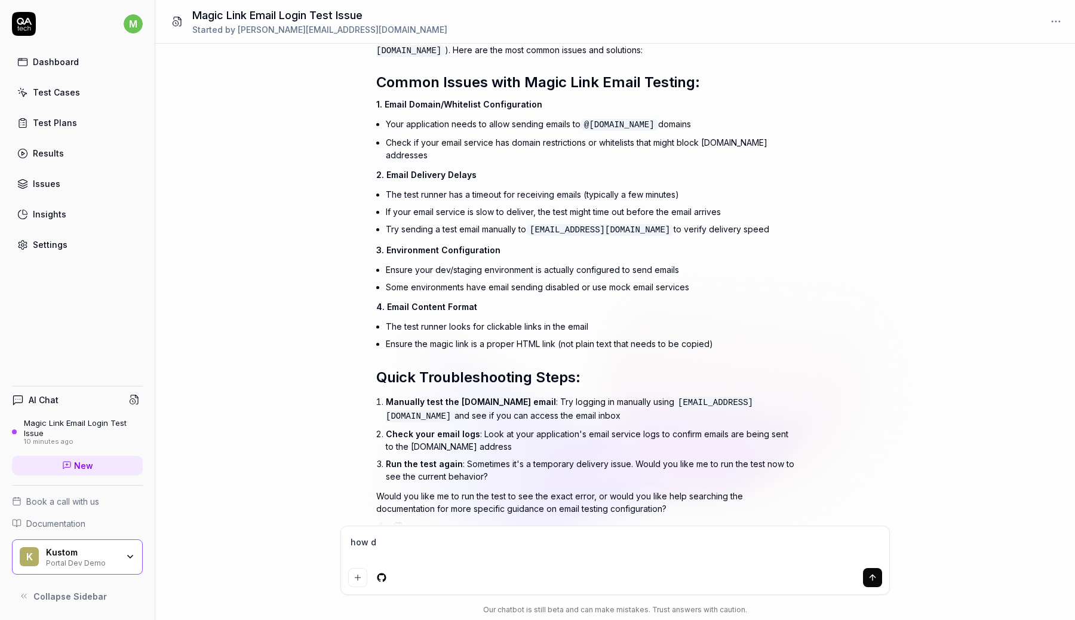
type textarea "how do"
type textarea "*"
type textarea "how do"
type textarea "*"
type textarea "how do I"
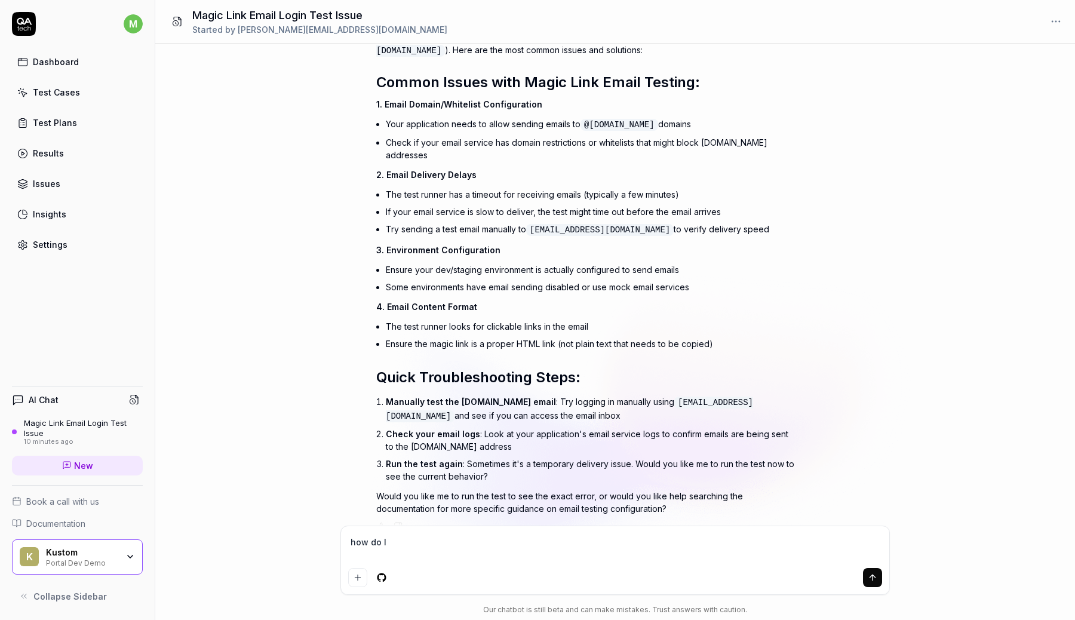
type textarea "*"
type textarea "how do I"
type textarea "*"
type textarea "how do I l"
type textarea "*"
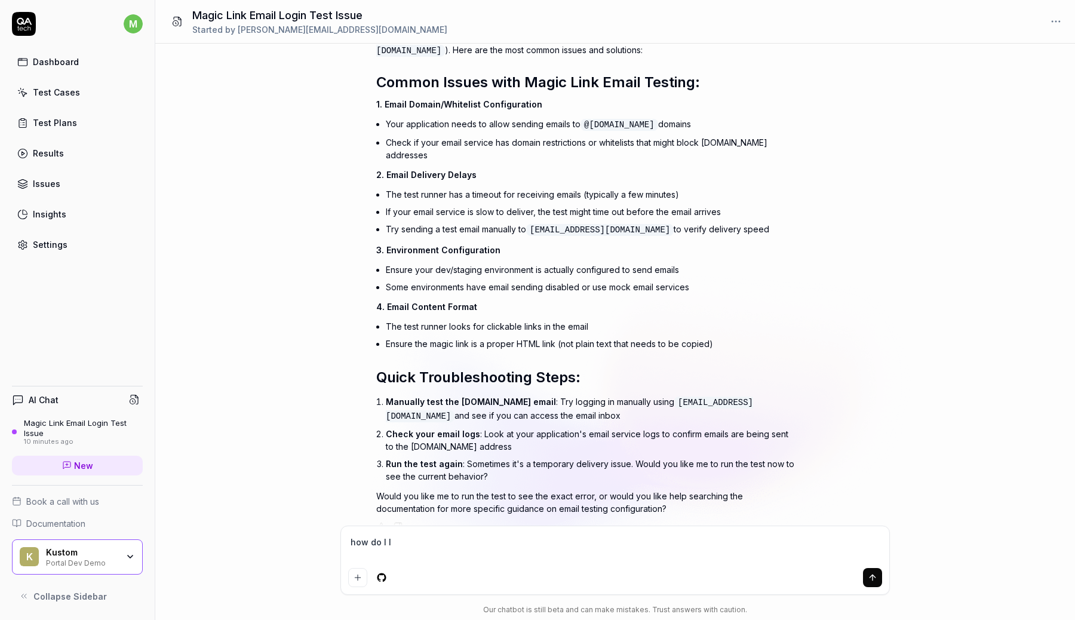
type textarea "how do I lo"
type textarea "*"
type textarea "how do I loi"
type textarea "*"
type textarea "how do I lo"
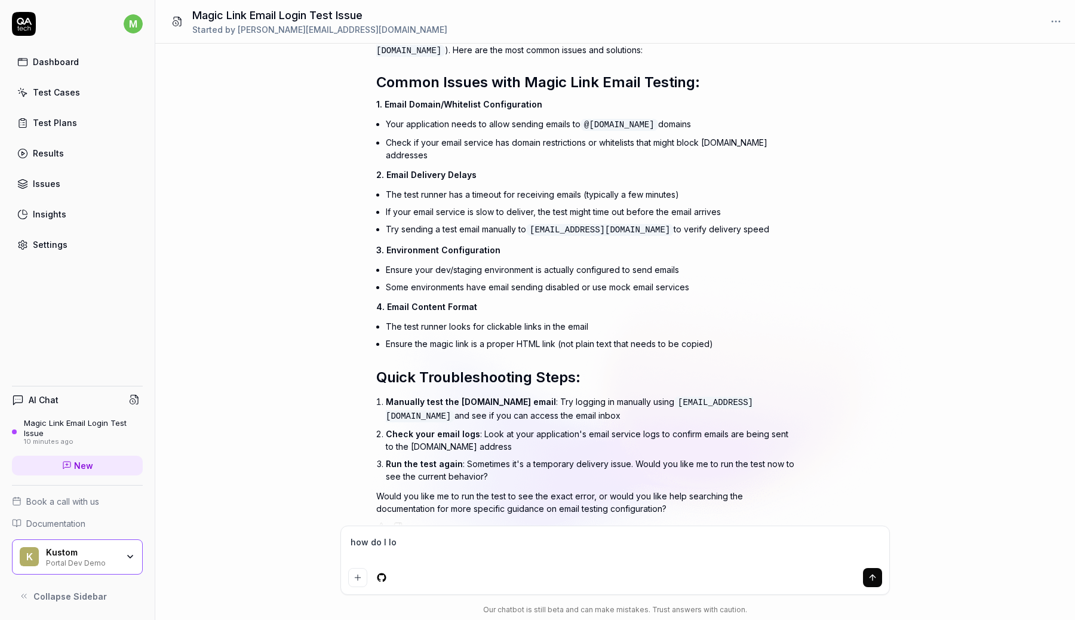
type textarea "*"
type textarea "how do I log"
type textarea "*"
type textarea "how do I logi"
type textarea "*"
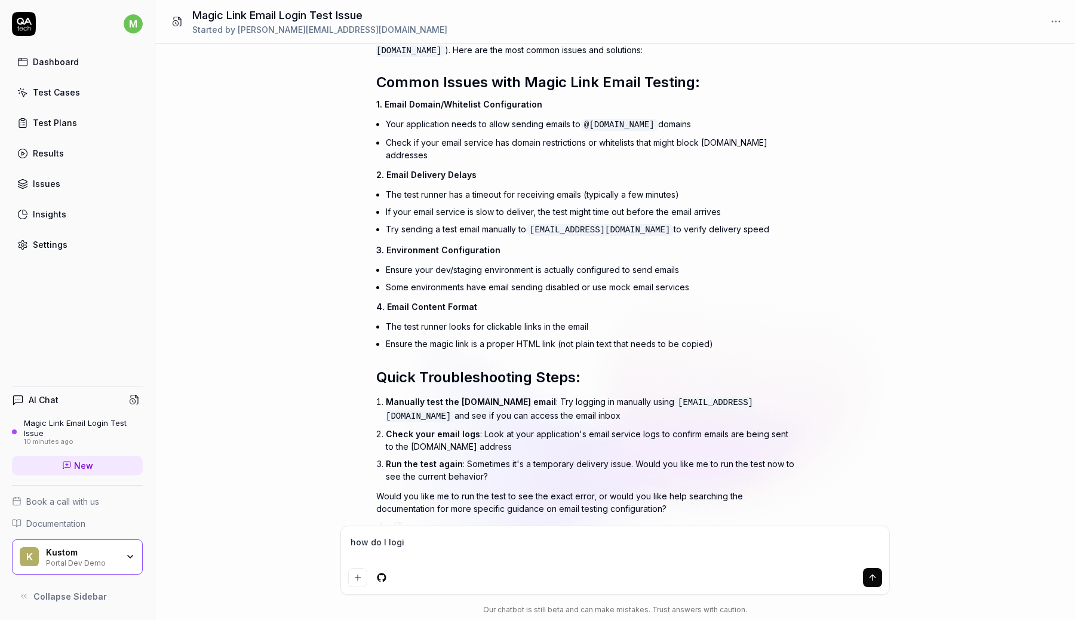
type textarea "how do I login"
type textarea "*"
type textarea "how do I login"
type textarea "*"
type textarea "how do I login t"
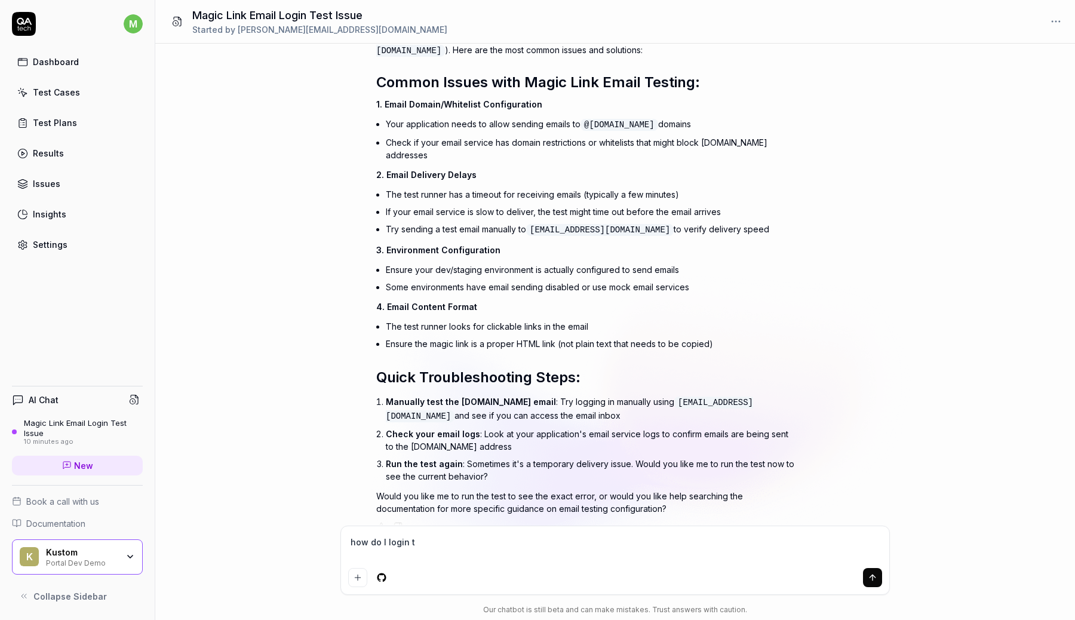
type textarea "*"
type textarea "how do I login to"
type textarea "*"
type textarea "how do I login to"
type textarea "*"
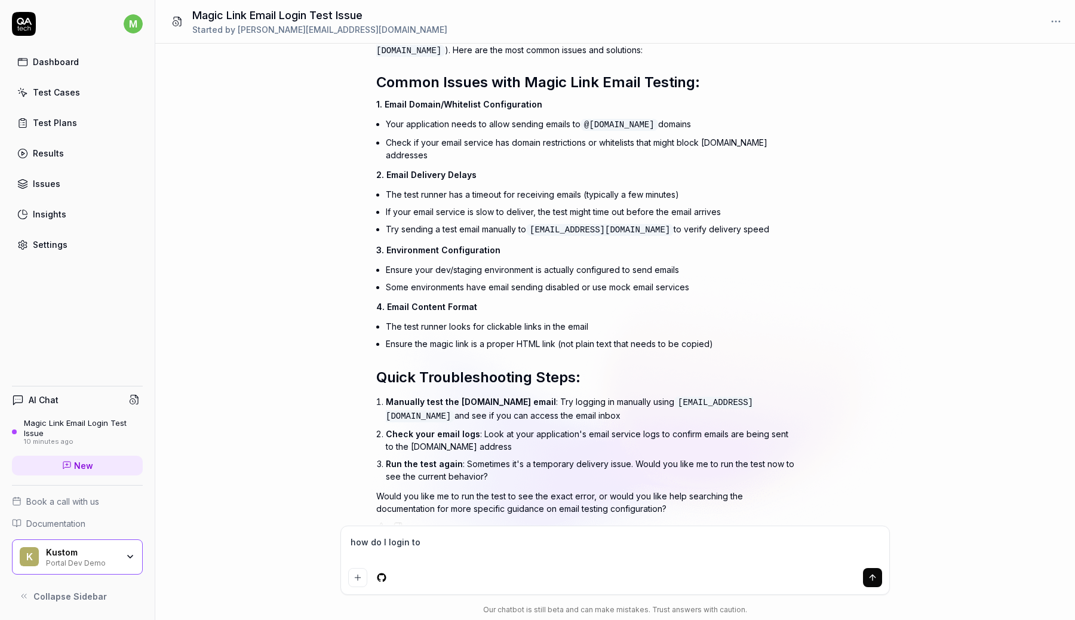
type textarea "how do I login to t"
type textarea "*"
type textarea "how do I login to th"
type textarea "*"
type textarea "how do I login to the"
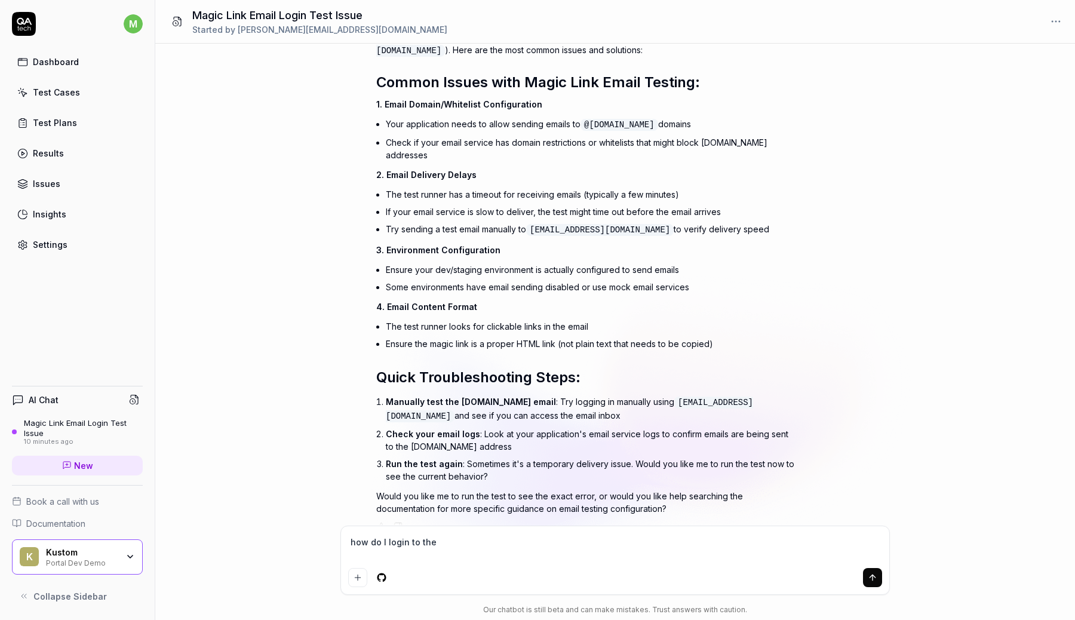
type textarea "*"
type textarea "how do I login to the"
paste textarea "[EMAIL_ADDRESS][DOMAIN_NAME]"
type textarea "*"
type textarea "how do I login to the magic-login-o1nnuu@qatech.email"
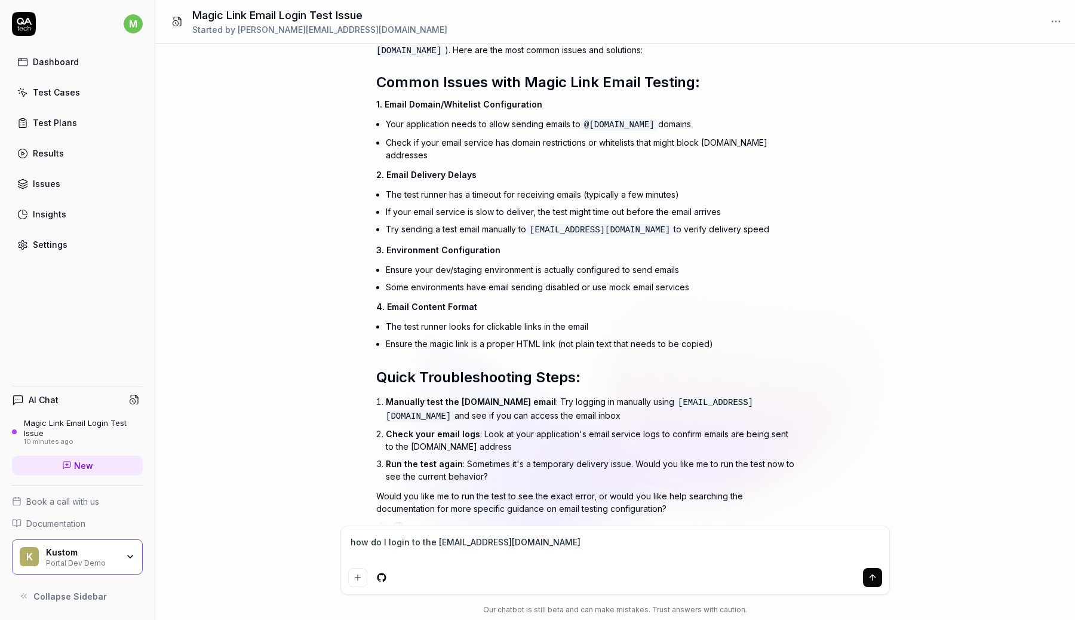
type textarea "*"
type textarea "how do I login to the magic-login-o1nnuu@qatech.email"
type textarea "*"
type textarea "how do I login to the magic-login-o1nnuu@qatech.email i"
type textarea "*"
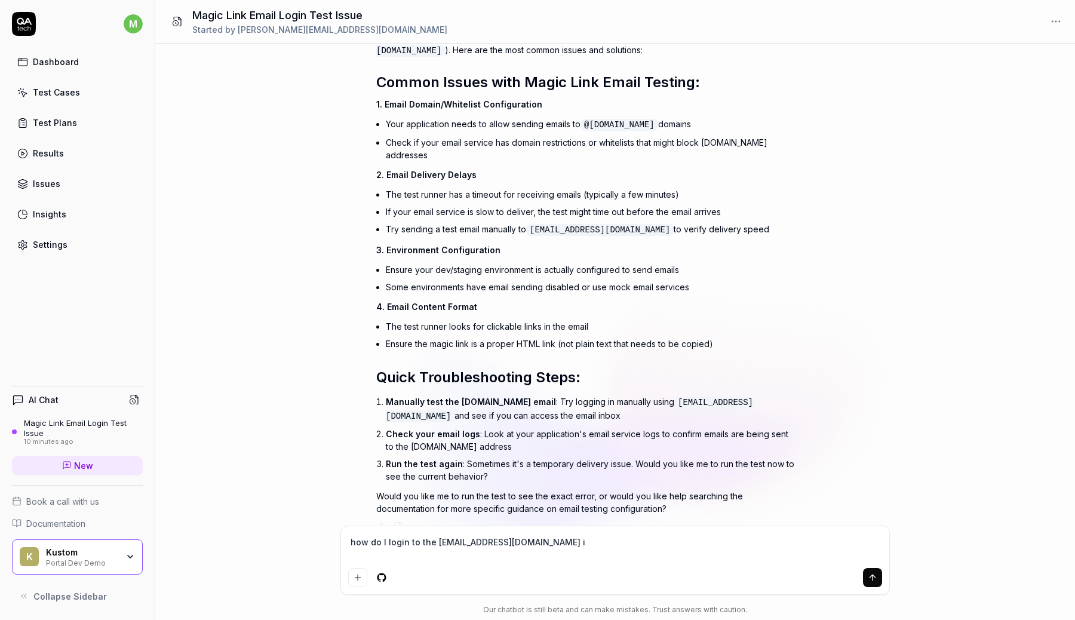
type textarea "how do I login to the magic-login-o1nnuu@qatech.email in"
type textarea "*"
type textarea "how do I login to the magic-login-o1nnuu@qatech.email inb"
type textarea "*"
type textarea "how do I login to the magic-login-o1nnuu@qatech.email inbo"
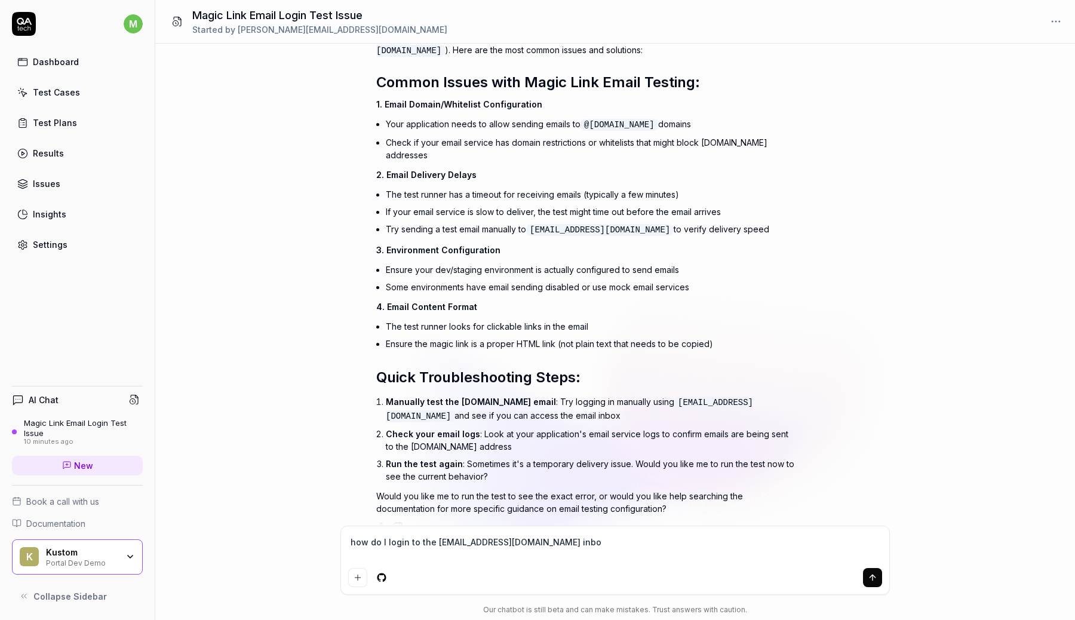
type textarea "*"
type textarea "how do I login to the magic-login-o1nnuu@qatech.email inbox"
type textarea "*"
type textarea "how do I login to the magic-login-o1nnuu@qatech.email inbox?"
type textarea "*"
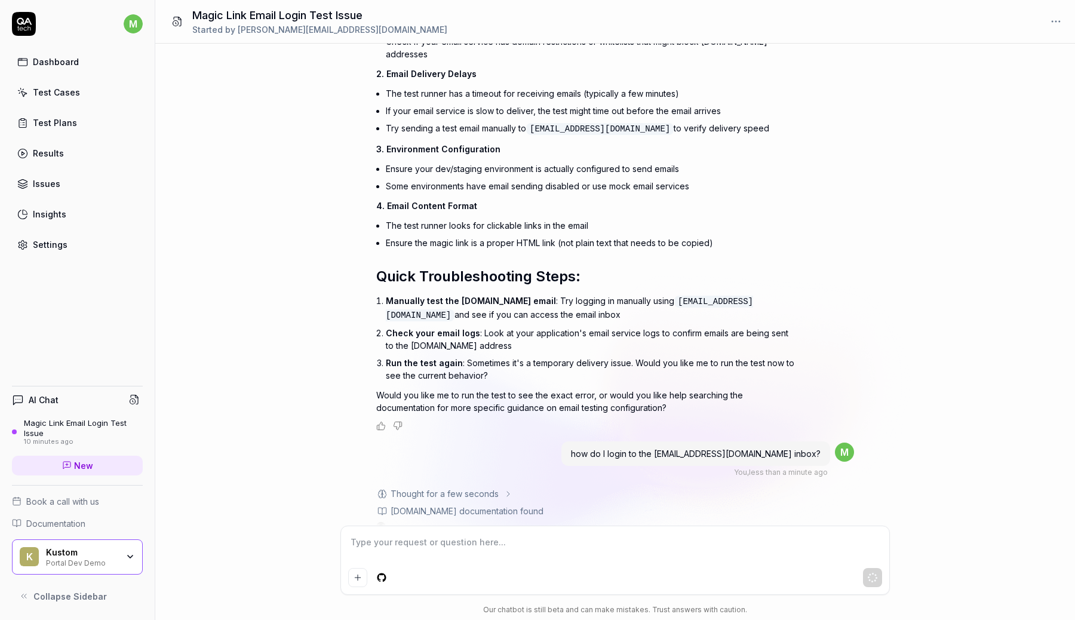
scroll to position [330, 0]
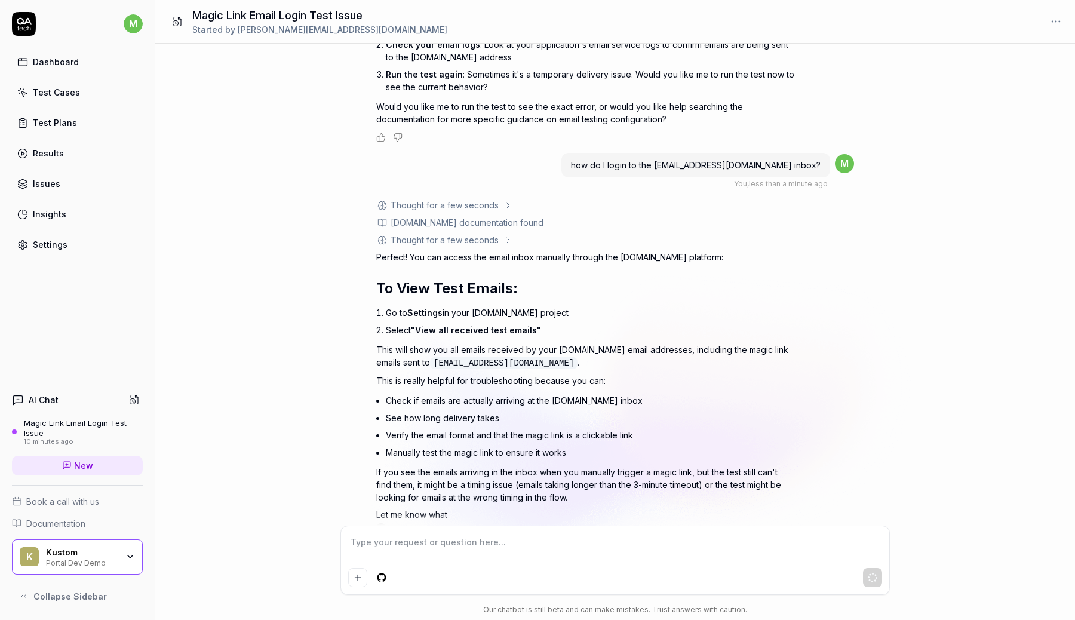
click at [60, 239] on div "Settings" at bounding box center [50, 244] width 35 height 13
type textarea "*"
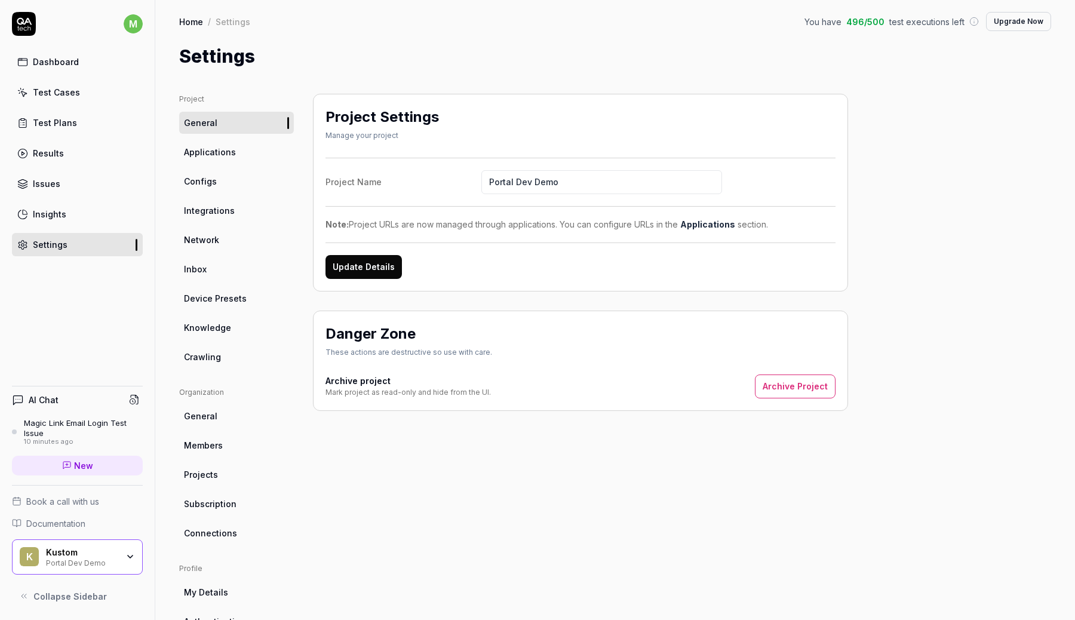
click at [232, 271] on link "Inbox" at bounding box center [236, 269] width 115 height 22
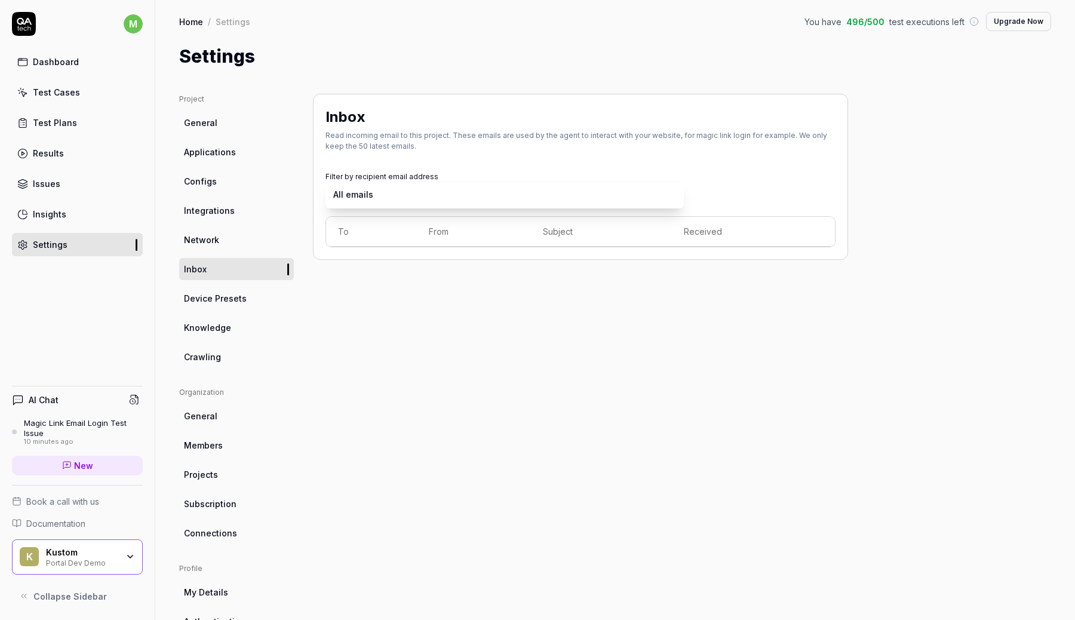
click at [387, 194] on body "m Dashboard Test Cases Test Plans Results Issues Insights Settings AI Chat Magi…" at bounding box center [537, 310] width 1075 height 620
click at [409, 278] on html "m Dashboard Test Cases Test Plans Results Issues Insights Settings AI Chat Magi…" at bounding box center [537, 310] width 1075 height 620
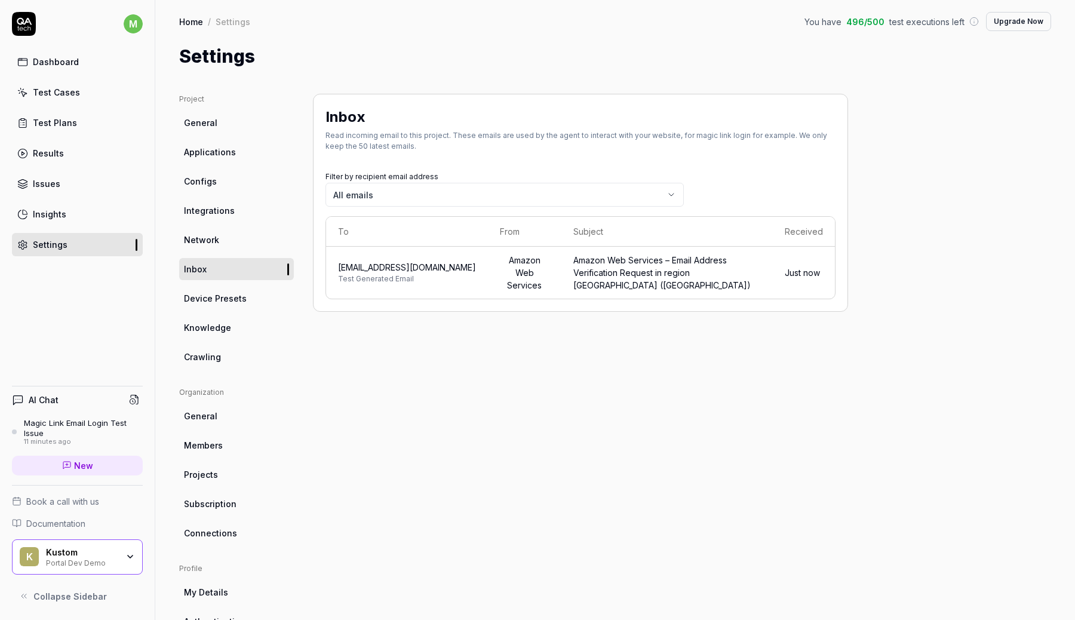
click at [427, 263] on span "[EMAIL_ADDRESS][DOMAIN_NAME]" at bounding box center [407, 267] width 138 height 13
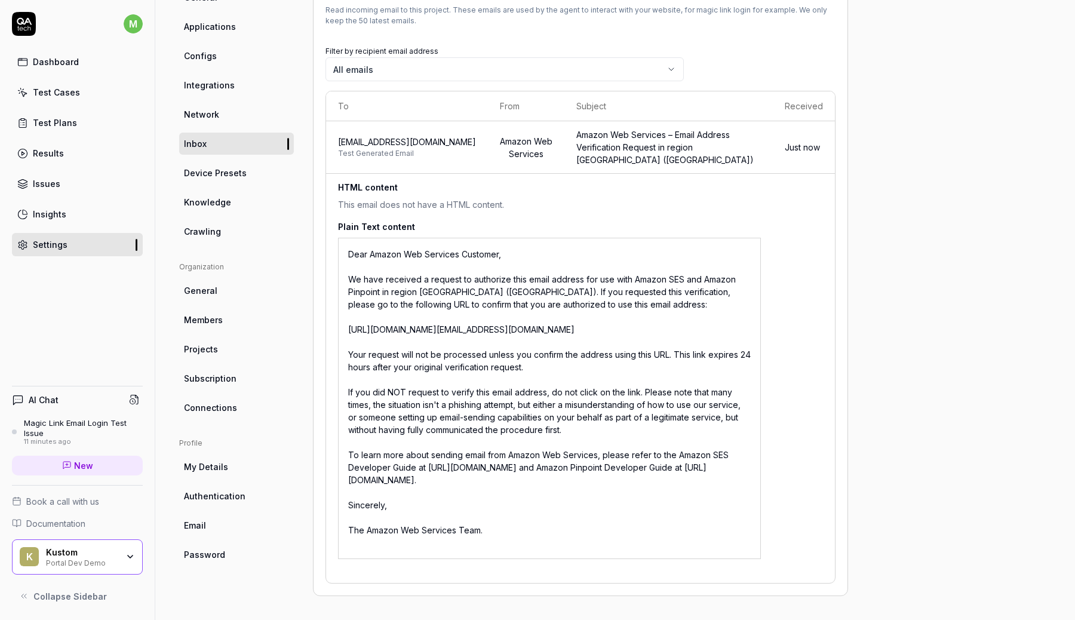
scroll to position [199, 0]
drag, startPoint x: 344, startPoint y: 253, endPoint x: 711, endPoint y: 312, distance: 371.8
click at [711, 312] on div "Dear Amazon Web Services Customer, We have received a request to authorize this…" at bounding box center [549, 398] width 423 height 321
copy div "[URL][DOMAIN_NAME][EMAIL_ADDRESS][DOMAIN_NAME]"
click at [61, 65] on div "Dashboard" at bounding box center [56, 62] width 46 height 13
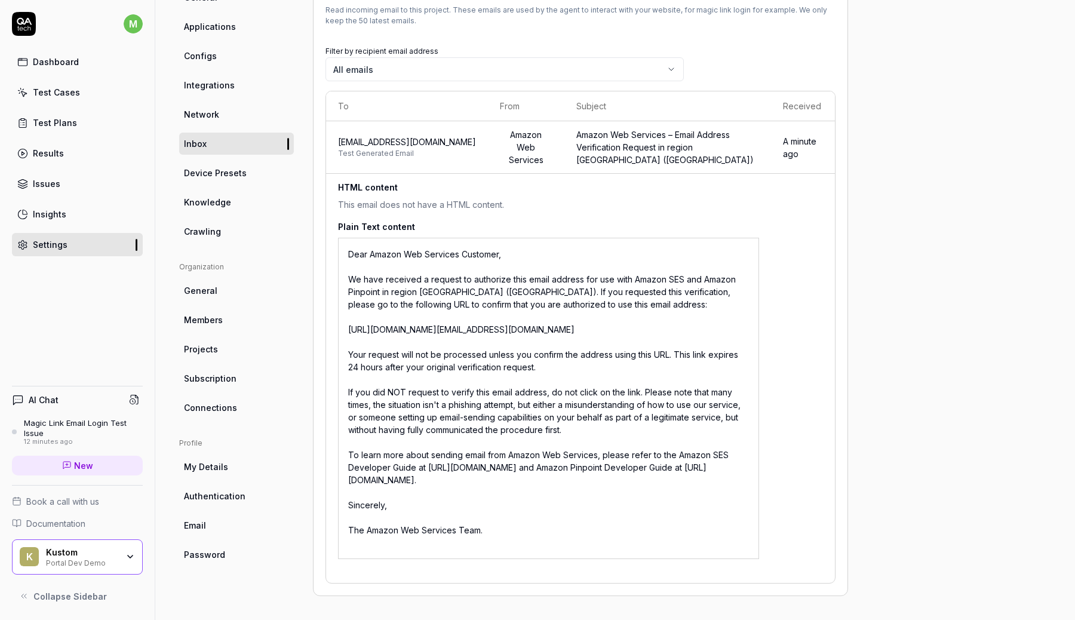
click at [491, 198] on p "This email does not have a HTML content." at bounding box center [548, 204] width 421 height 13
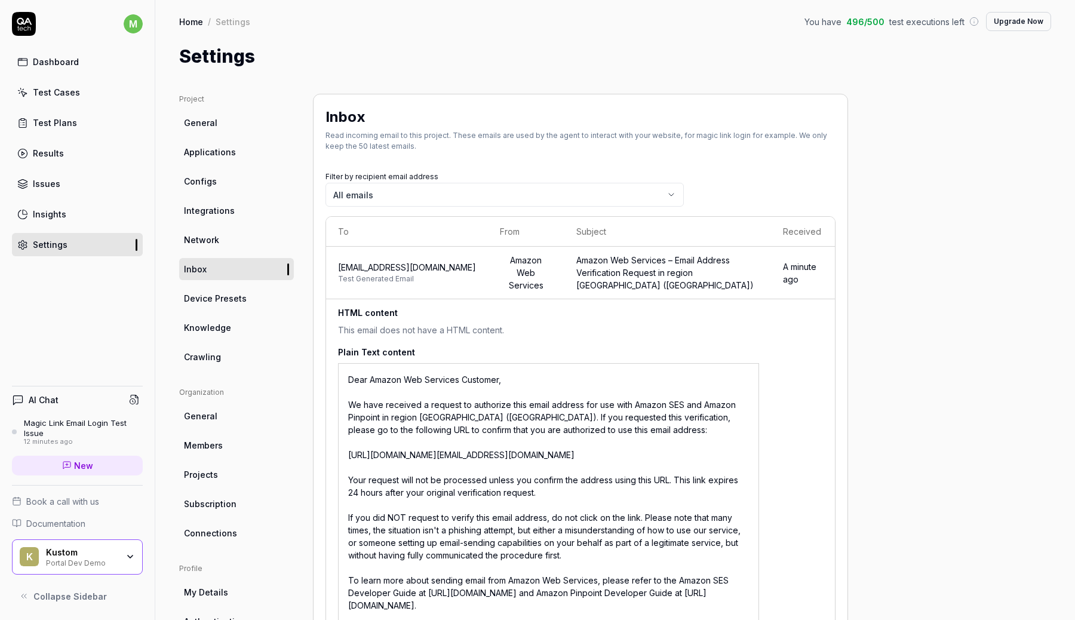
click at [460, 255] on td "[EMAIL_ADDRESS][DOMAIN_NAME] Test Generated Email" at bounding box center [407, 273] width 162 height 53
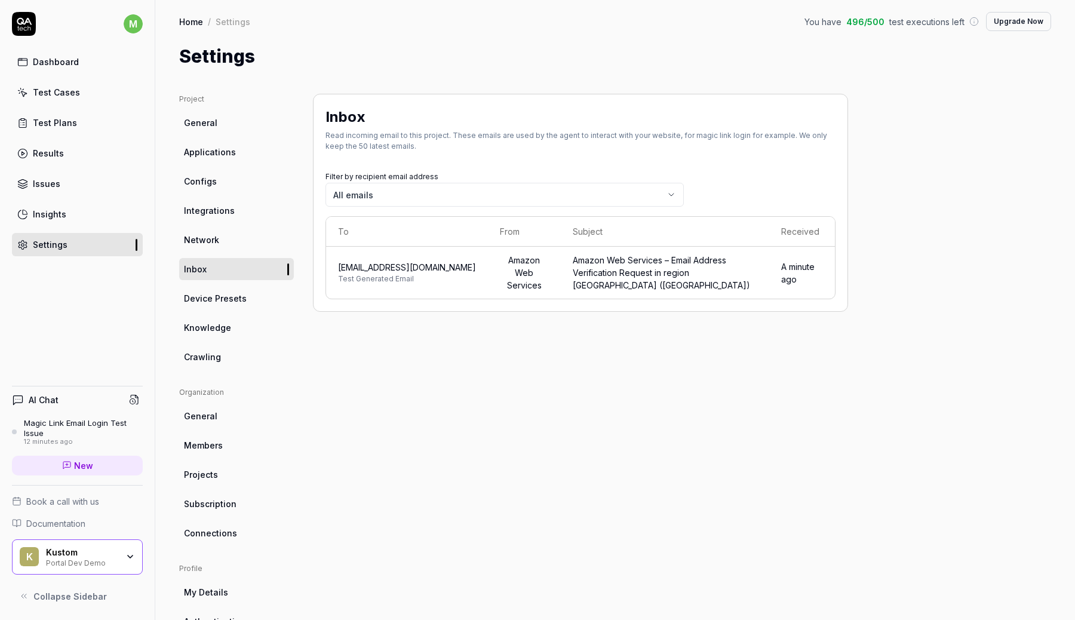
click at [863, 393] on div "Project General Applications Configs Integrations Network Inbox Device Presets …" at bounding box center [615, 392] width 872 height 597
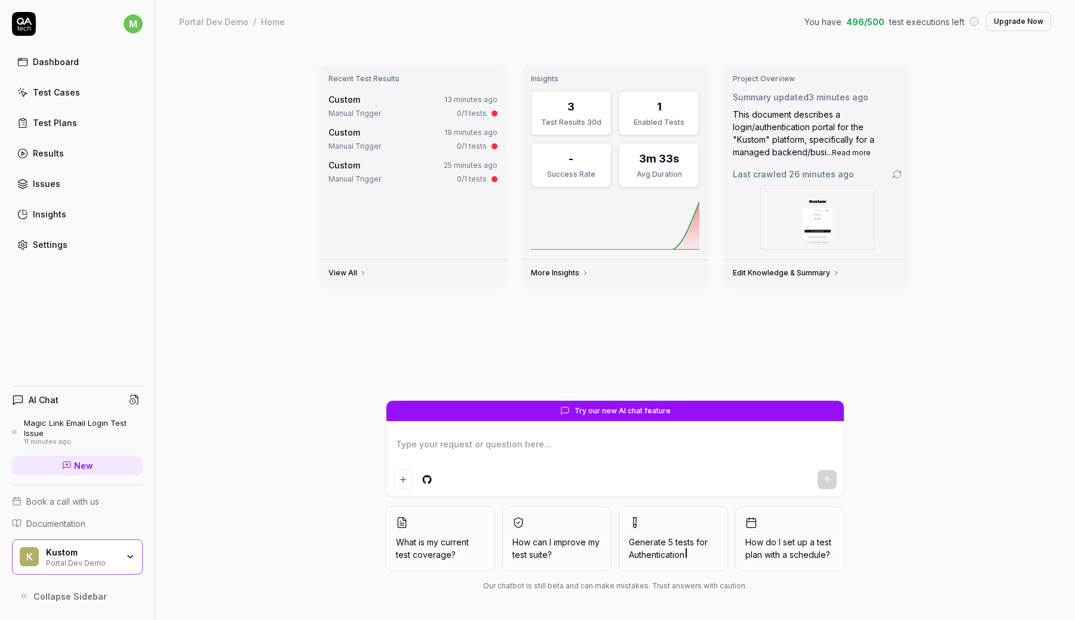
type textarea "*"
click at [421, 107] on div "Custom 13 minutes ago Manual Trigger 0/1 tests" at bounding box center [412, 106] width 169 height 26
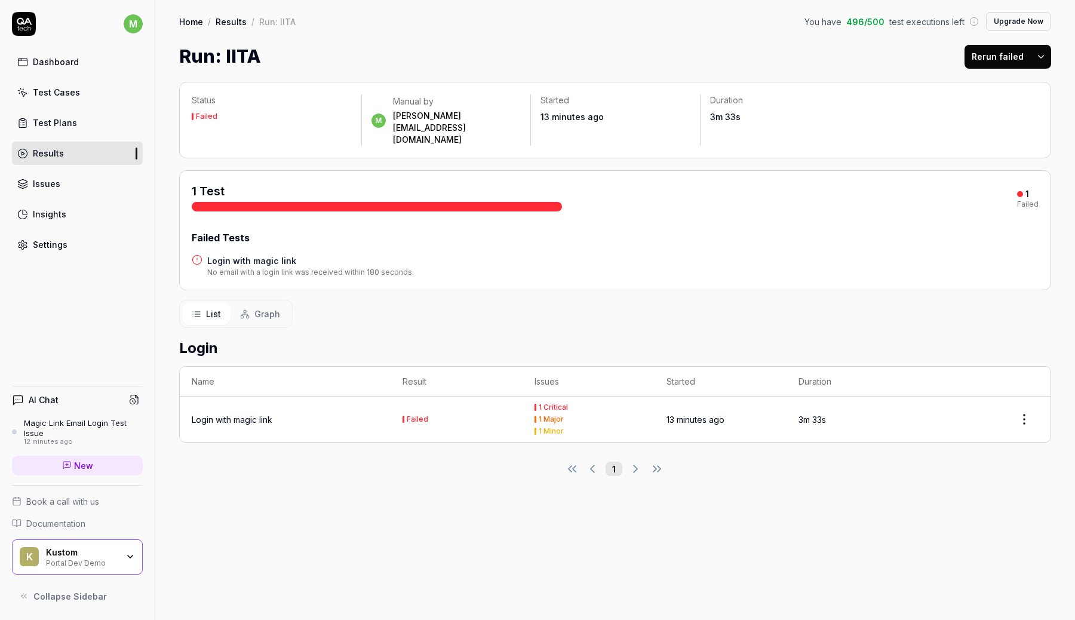
click at [993, 59] on button "Rerun failed" at bounding box center [997, 57] width 66 height 24
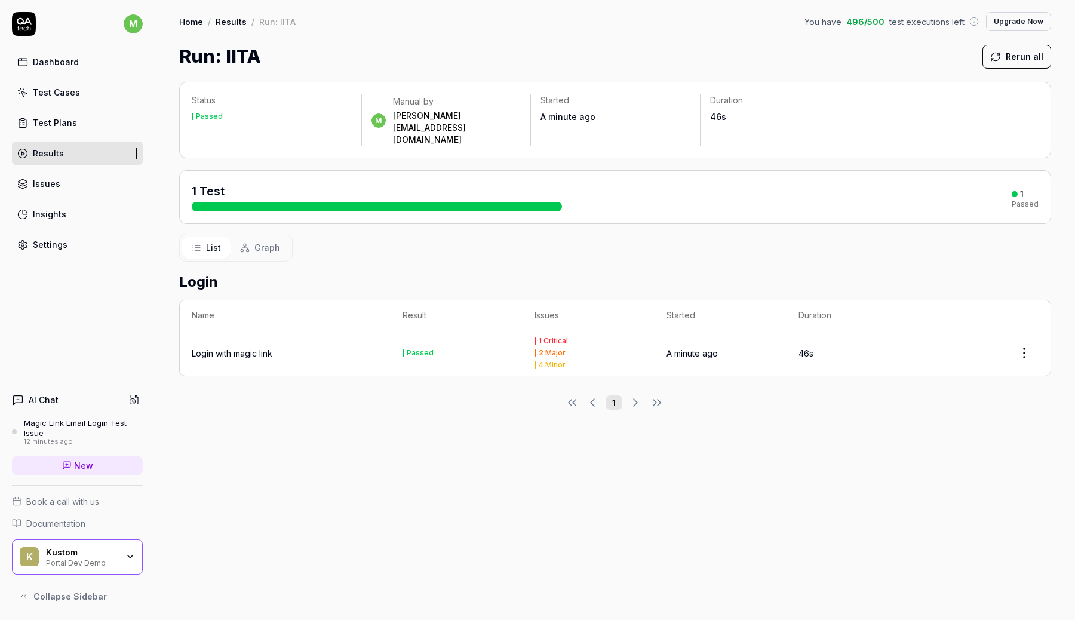
click at [374, 461] on div "Status Passed m Manual by marcus.ronnmark@kustom.co Started A minute ago Durati…" at bounding box center [614, 345] width 919 height 550
click at [333, 347] on div "Login with magic link" at bounding box center [285, 353] width 187 height 13
click at [437, 170] on div "1 Test 1 Passed" at bounding box center [615, 197] width 872 height 54
click at [82, 125] on link "Test Plans" at bounding box center [77, 122] width 131 height 23
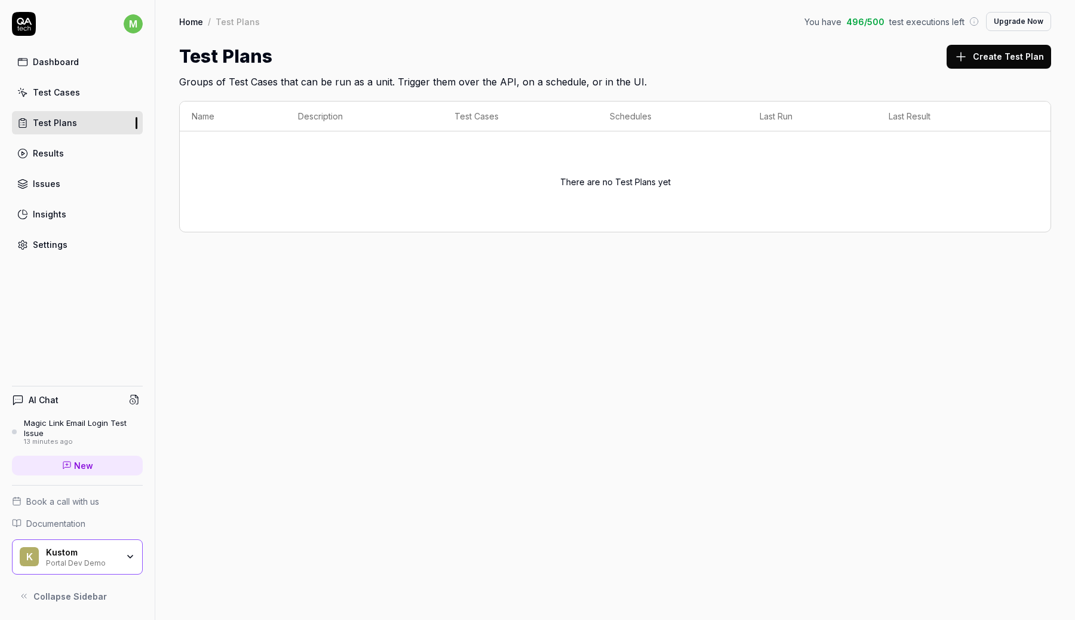
click at [78, 91] on link "Test Cases" at bounding box center [77, 92] width 131 height 23
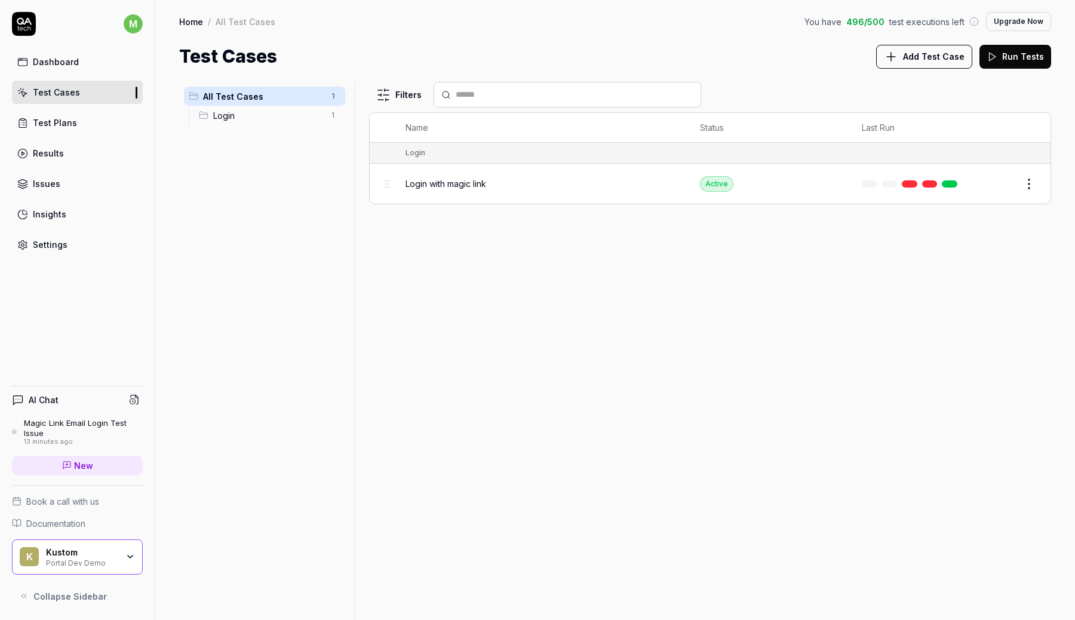
click at [517, 183] on div "Login with magic link" at bounding box center [540, 183] width 271 height 13
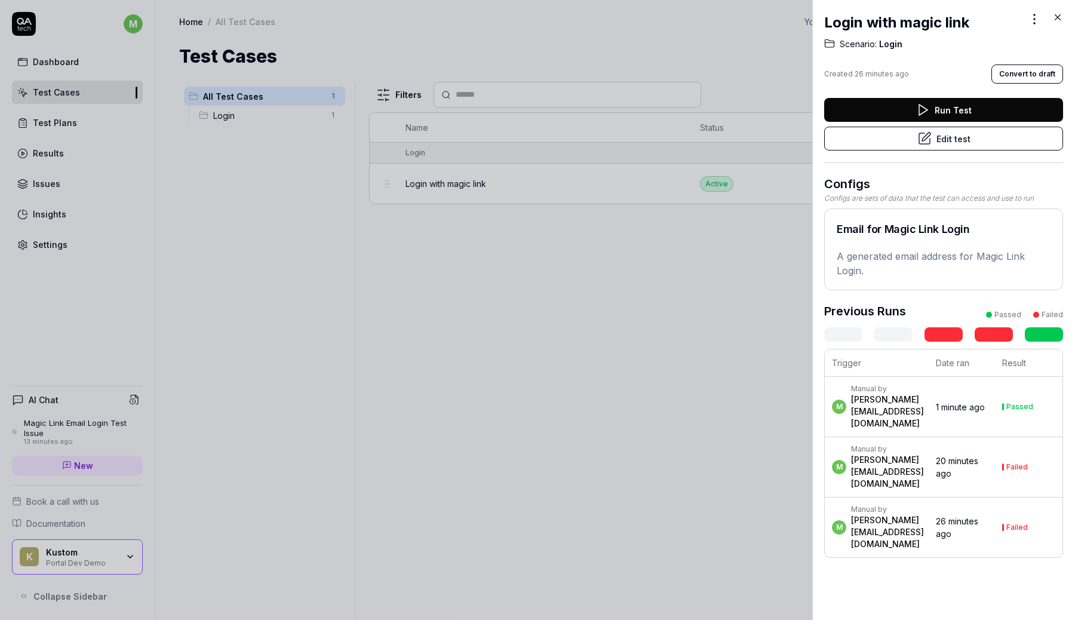
click at [1058, 18] on icon at bounding box center [1057, 17] width 11 height 11
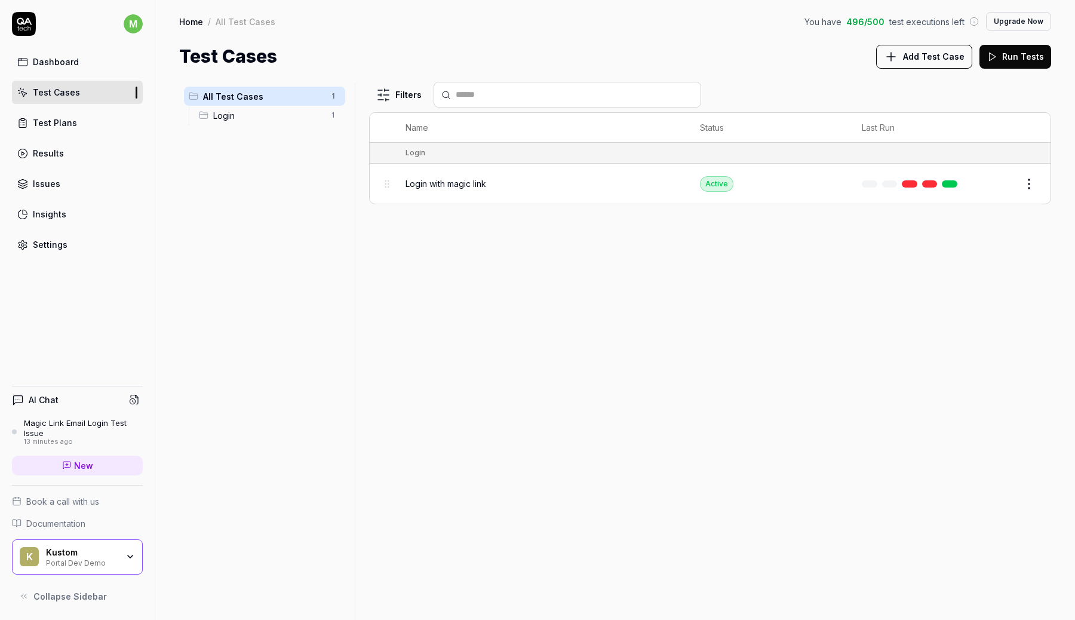
click at [67, 150] on link "Results" at bounding box center [77, 152] width 131 height 23
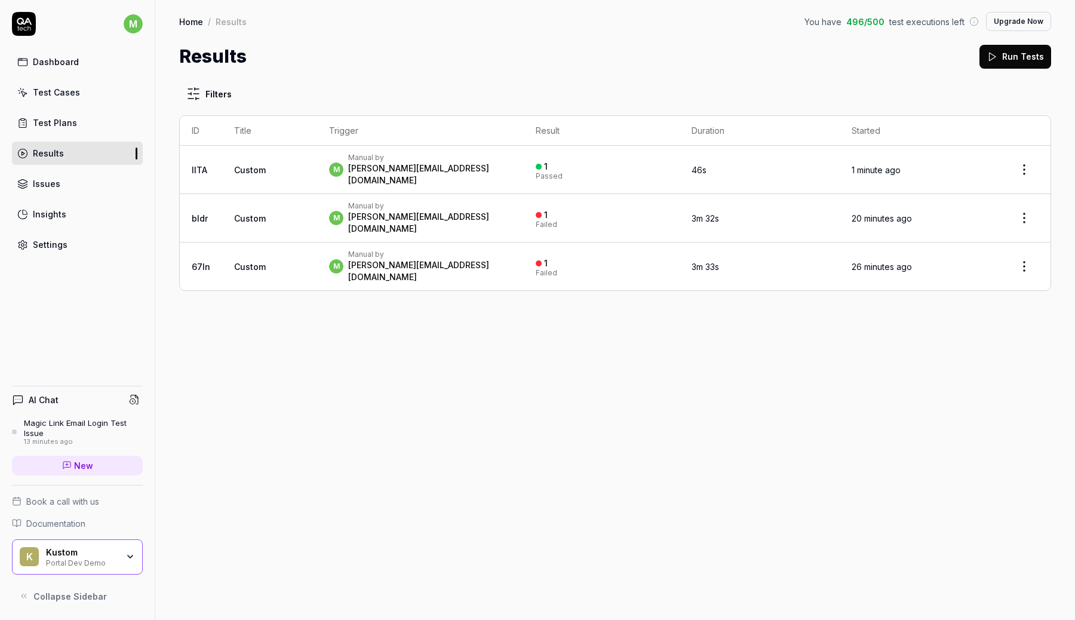
click at [501, 155] on div "m Manual by marcus.ronnmark@kustom.co" at bounding box center [420, 169] width 183 height 33
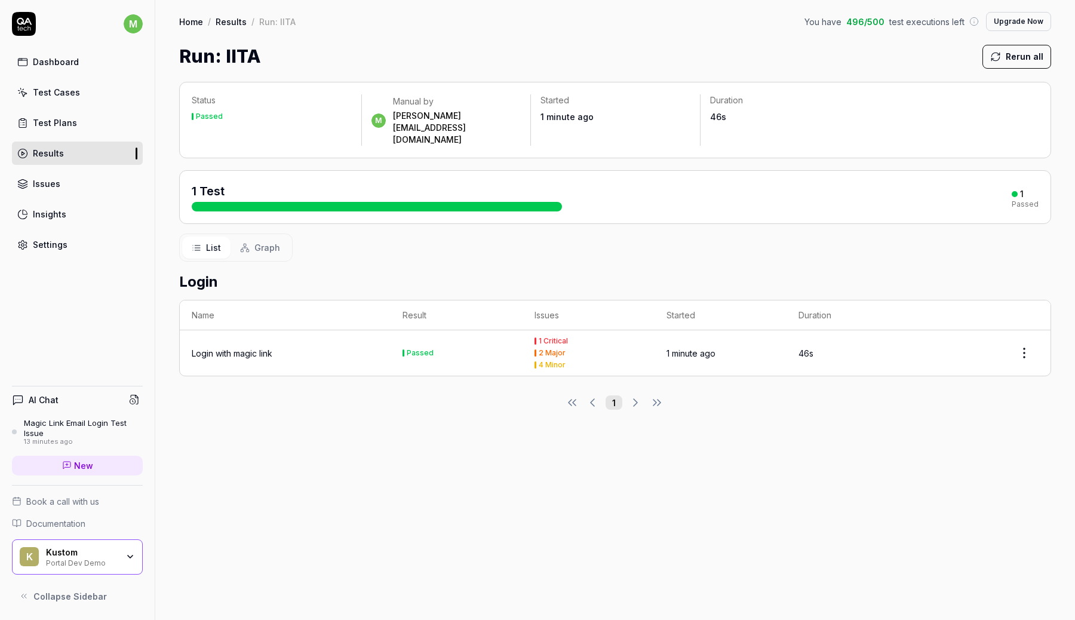
click at [466, 194] on div "1 Test 1 Passed" at bounding box center [615, 197] width 872 height 54
click at [466, 202] on div at bounding box center [377, 207] width 370 height 10
click at [267, 241] on span "Graph" at bounding box center [267, 247] width 26 height 13
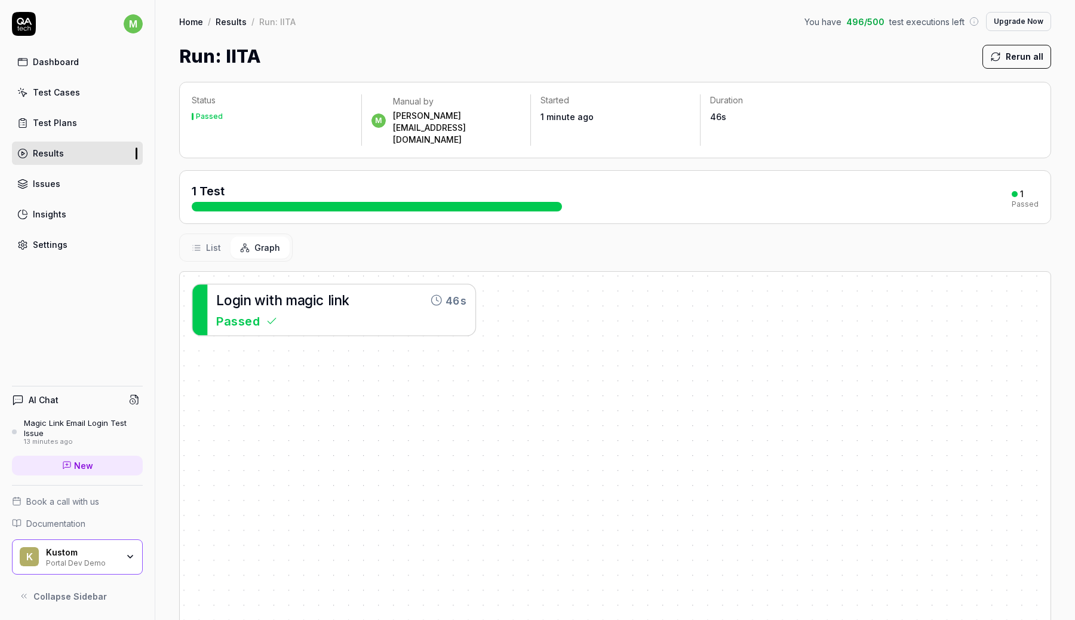
click at [206, 241] on span "List" at bounding box center [213, 247] width 15 height 13
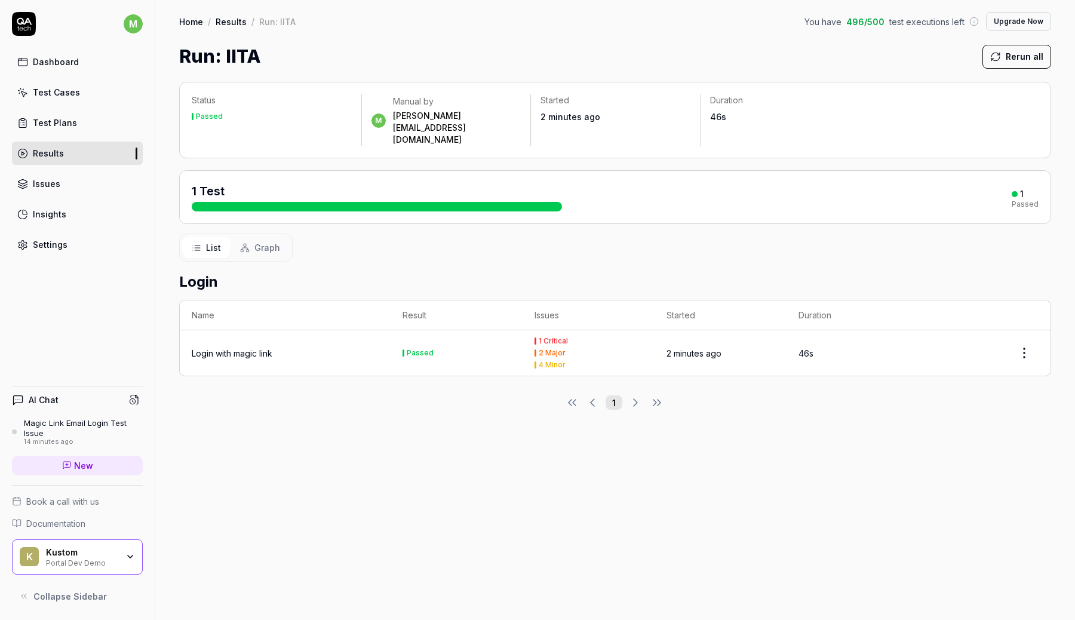
click at [94, 93] on link "Test Cases" at bounding box center [77, 92] width 131 height 23
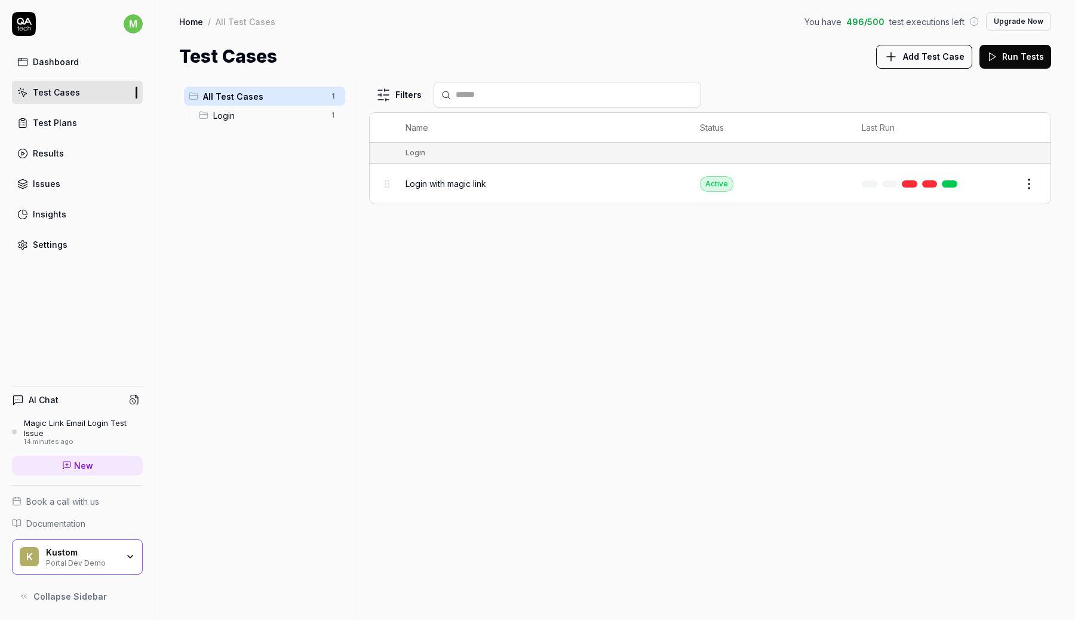
click at [911, 51] on span "Add Test Case" at bounding box center [933, 56] width 61 height 13
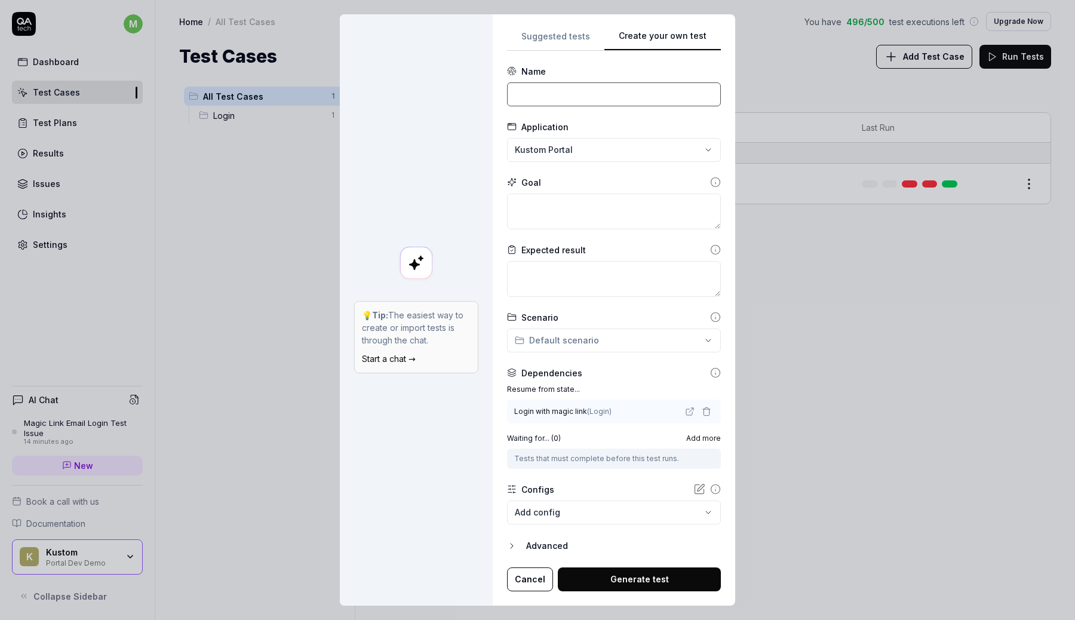
click at [619, 87] on input at bounding box center [614, 94] width 214 height 24
type input "View orders"
click at [667, 202] on textarea at bounding box center [614, 211] width 214 height 36
click at [710, 180] on icon at bounding box center [715, 182] width 11 height 11
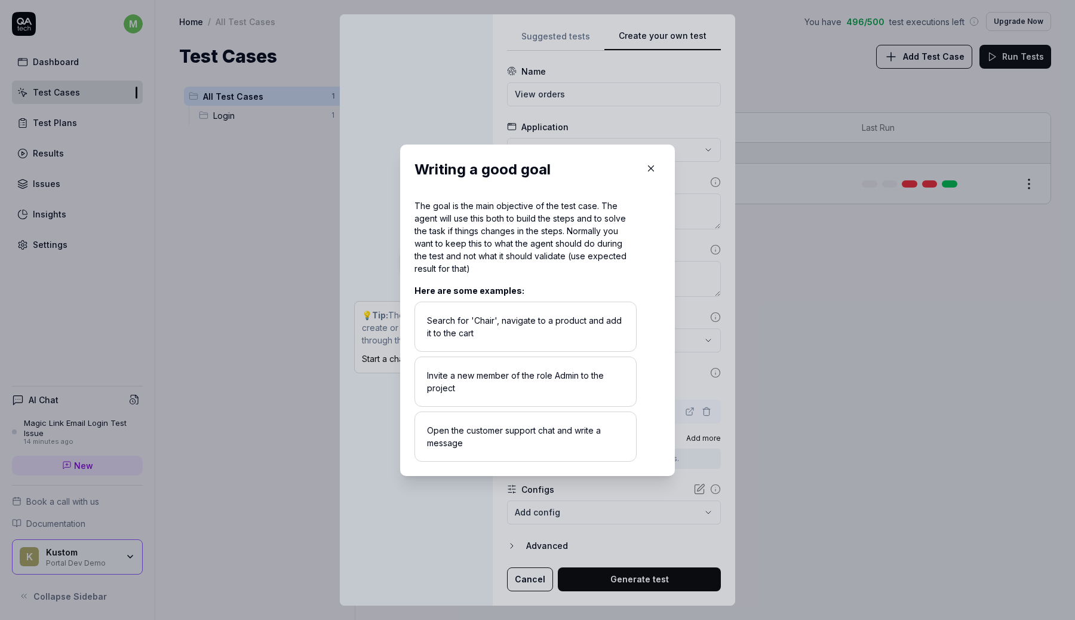
click at [650, 161] on button "button" at bounding box center [650, 168] width 19 height 19
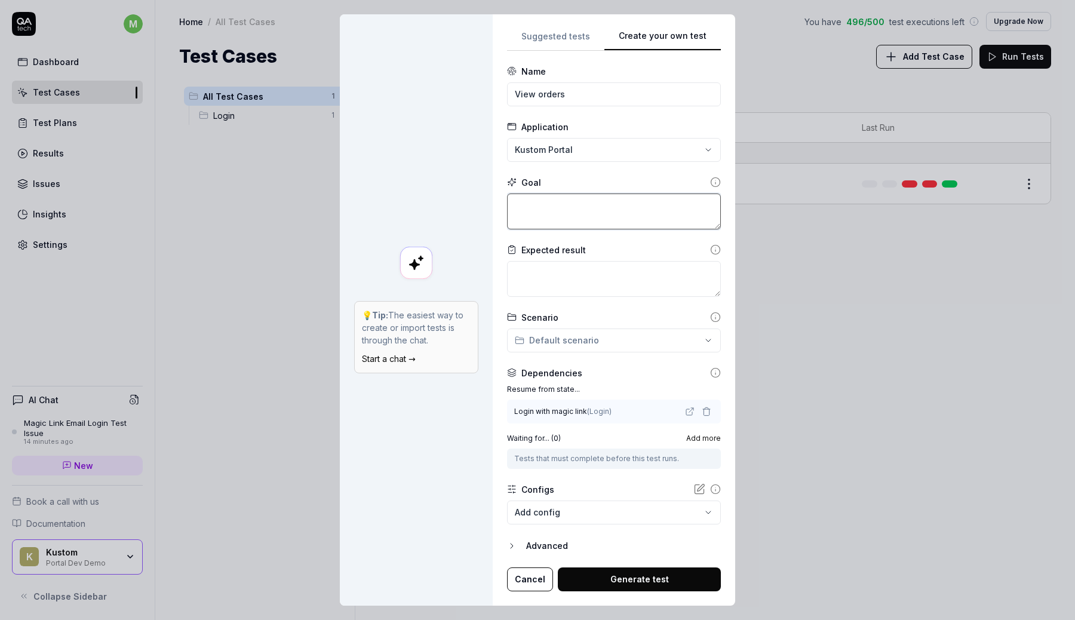
click at [647, 211] on textarea at bounding box center [614, 211] width 214 height 36
type textarea "*"
type textarea "C"
type textarea "*"
type textarea "Cl"
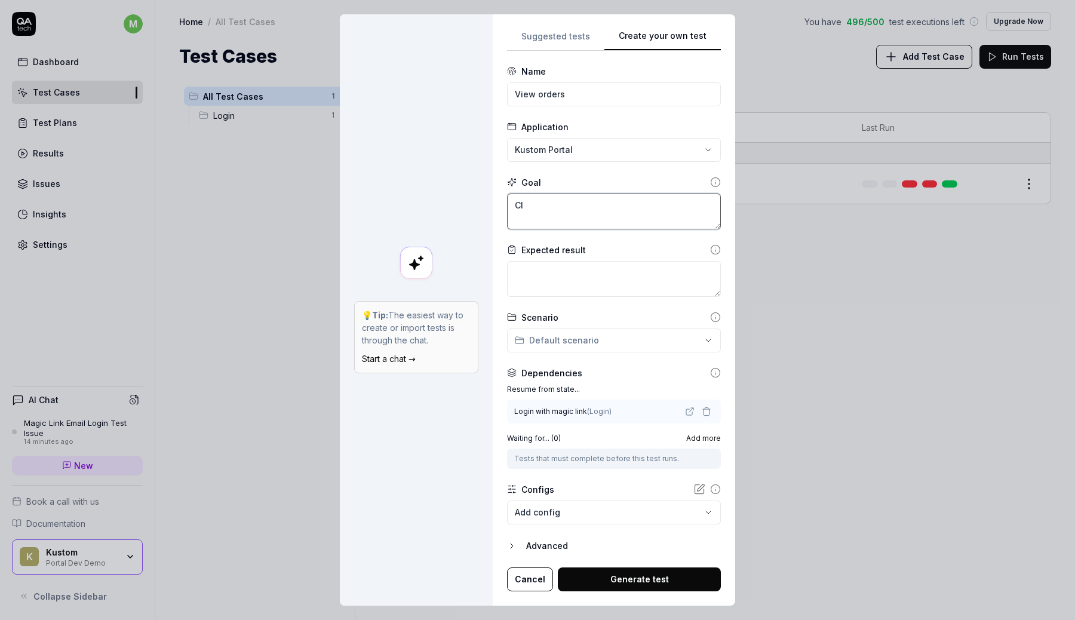
type textarea "*"
type textarea "Cli"
type textarea "*"
type textarea "Clic"
type textarea "*"
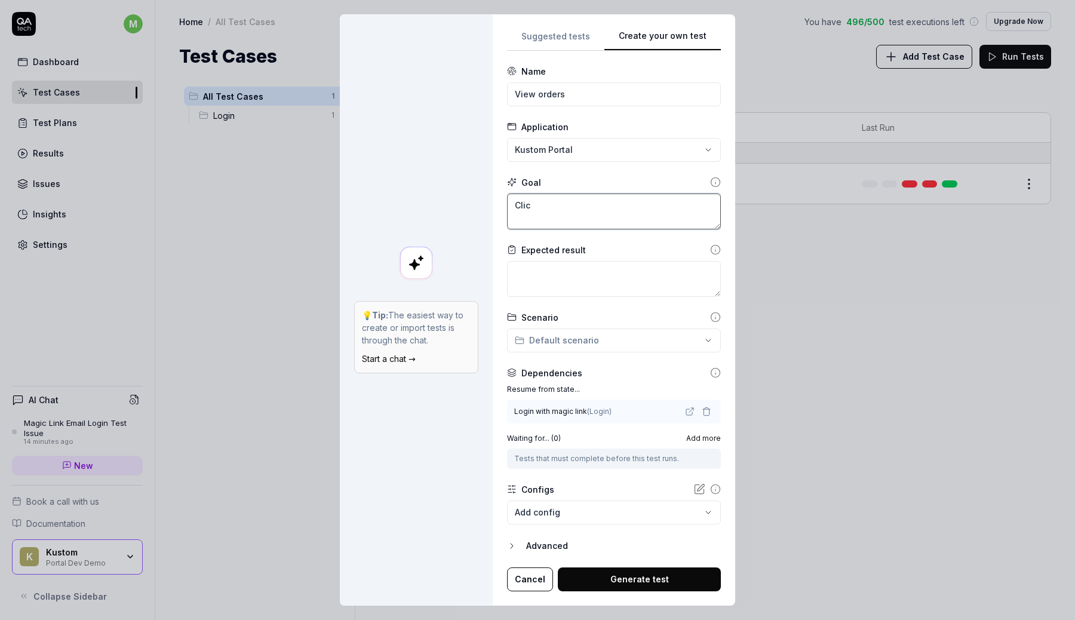
type textarea "Click"
type textarea "*"
type textarea "Click"
type textarea "*"
type textarea "Click o"
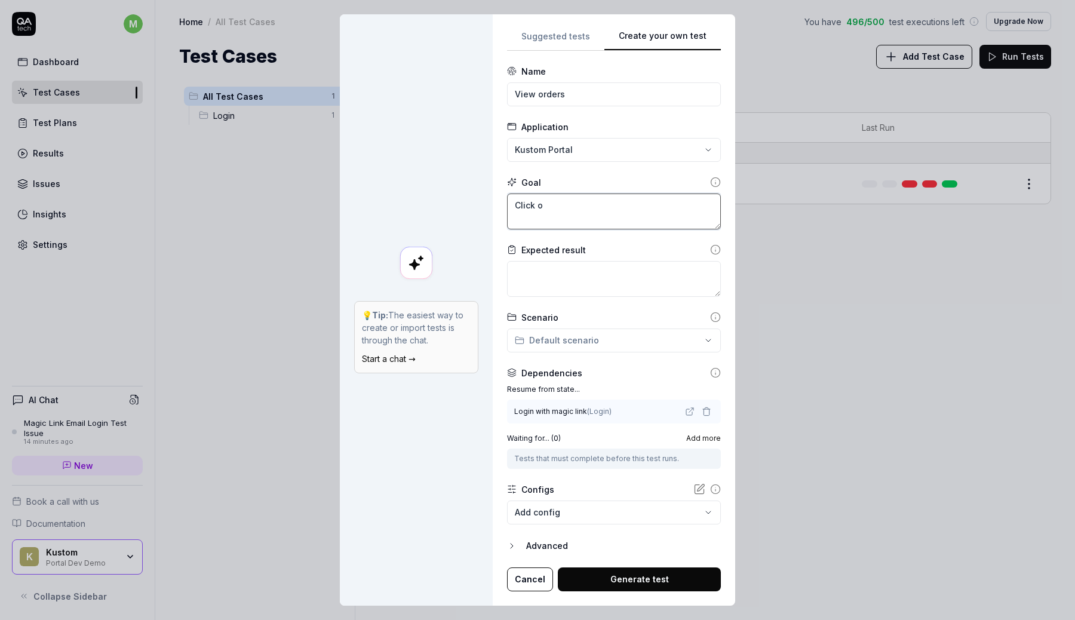
type textarea "*"
type textarea "Click or"
type textarea "*"
type textarea "Click ord"
type textarea "*"
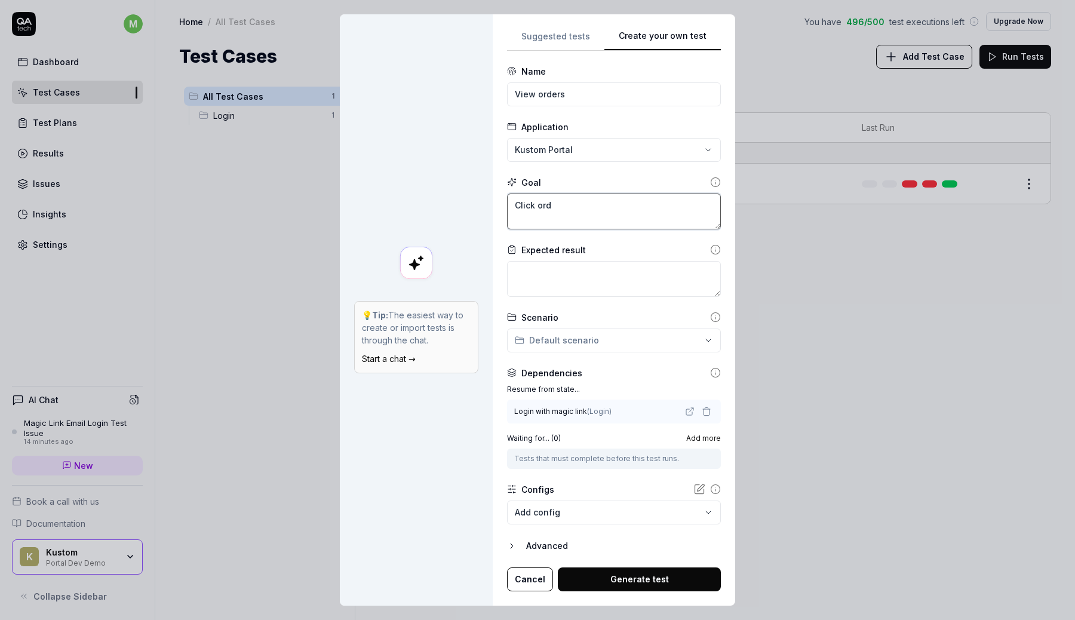
type textarea "Click orde"
type textarea "*"
type textarea "Click order"
type textarea "*"
type textarea "Click orders"
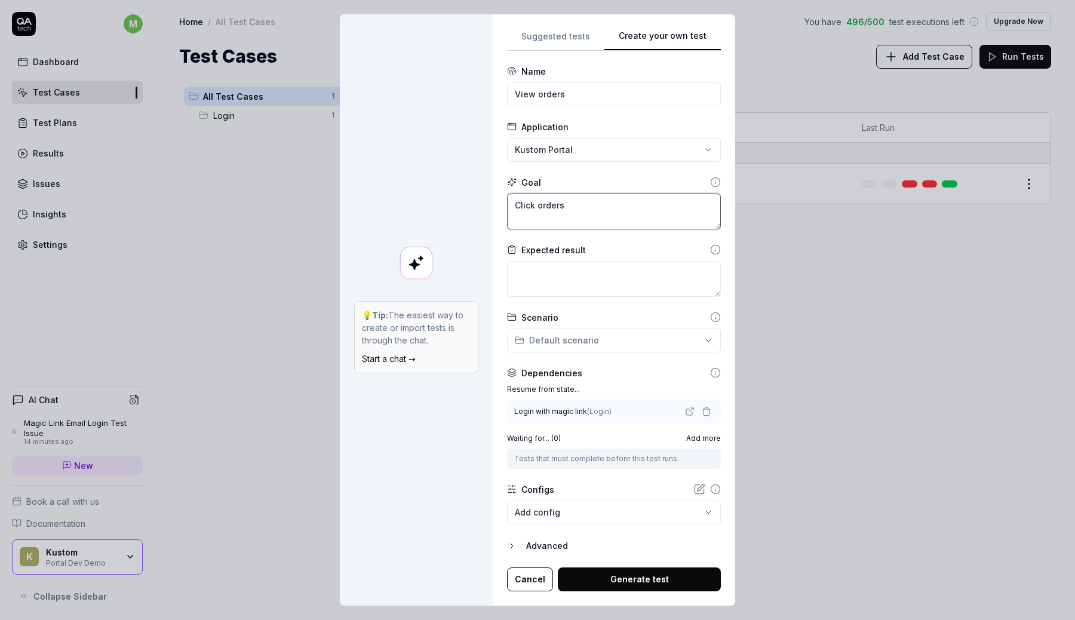
type textarea "*"
type textarea "Click orders"
type textarea "*"
type textarea "Click orders i"
type textarea "*"
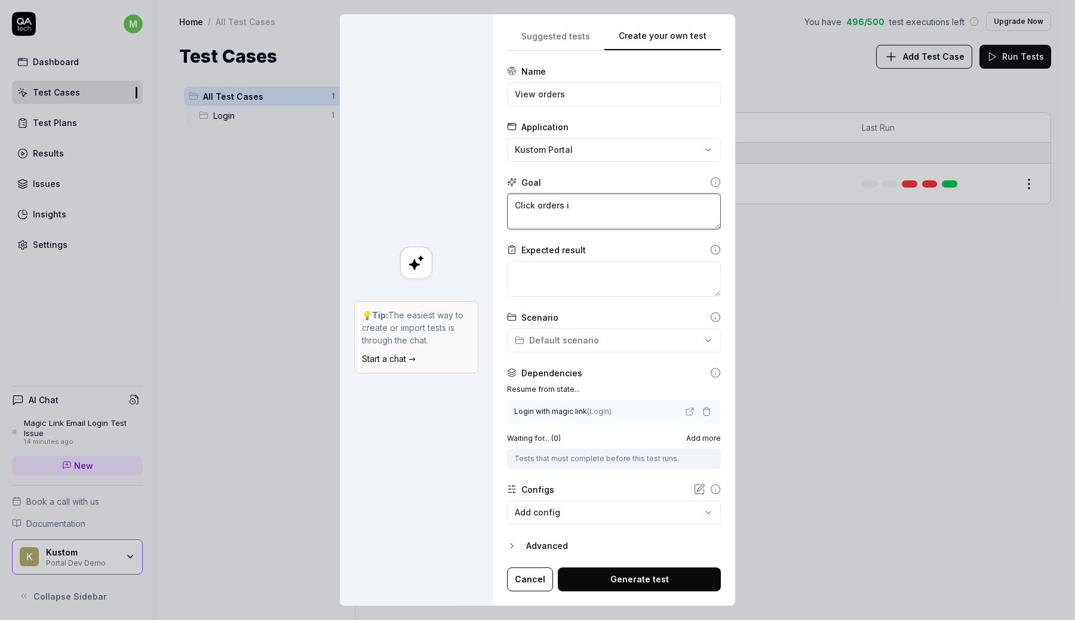
type textarea "Click orders in"
type textarea "*"
type textarea "Click orders in"
type textarea "*"
type textarea "Click orders in le"
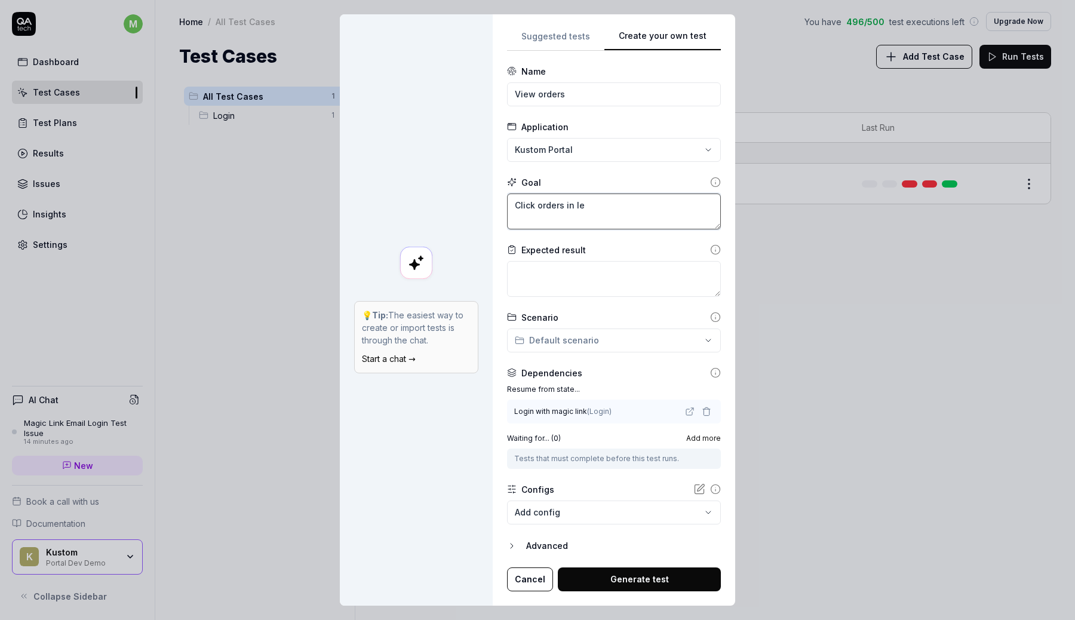
type textarea "*"
type textarea "Click orders in lef"
type textarea "*"
type textarea "Click orders in left"
type textarea "*"
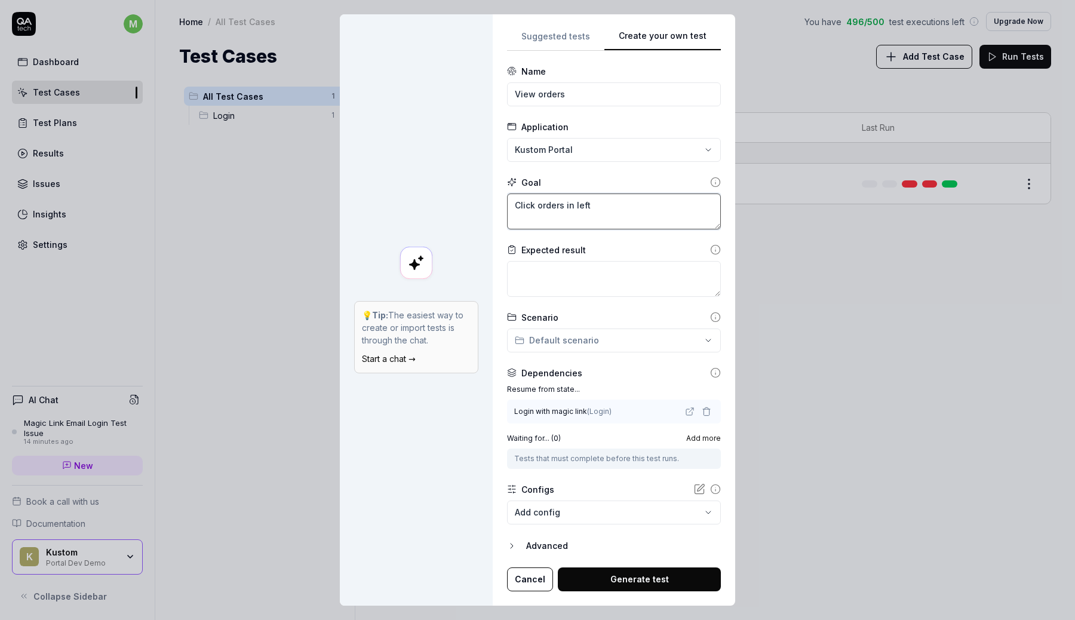
type textarea "Click orders in left"
type textarea "*"
type textarea "Click orders in left i"
type textarea "*"
type textarea "Click orders in left"
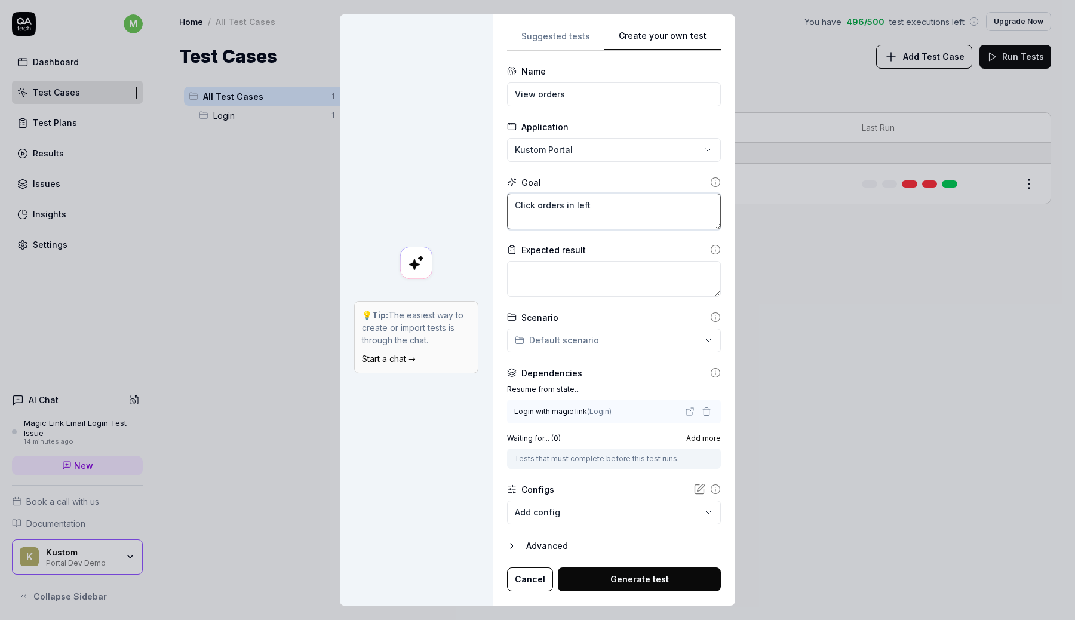
type textarea "*"
type textarea "Click orders in left s"
type textarea "*"
type textarea "Click orders in left si"
type textarea "*"
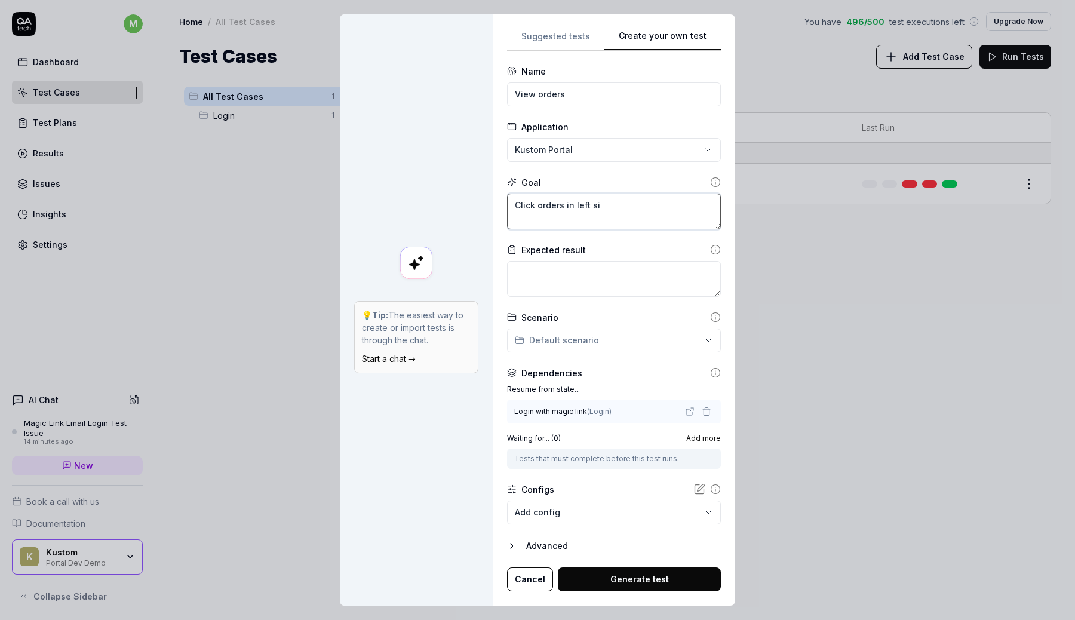
type textarea "Click orders in left sid"
type textarea "*"
type textarea "Click orders in left side"
type textarea "*"
type textarea "Click orders in left sideba"
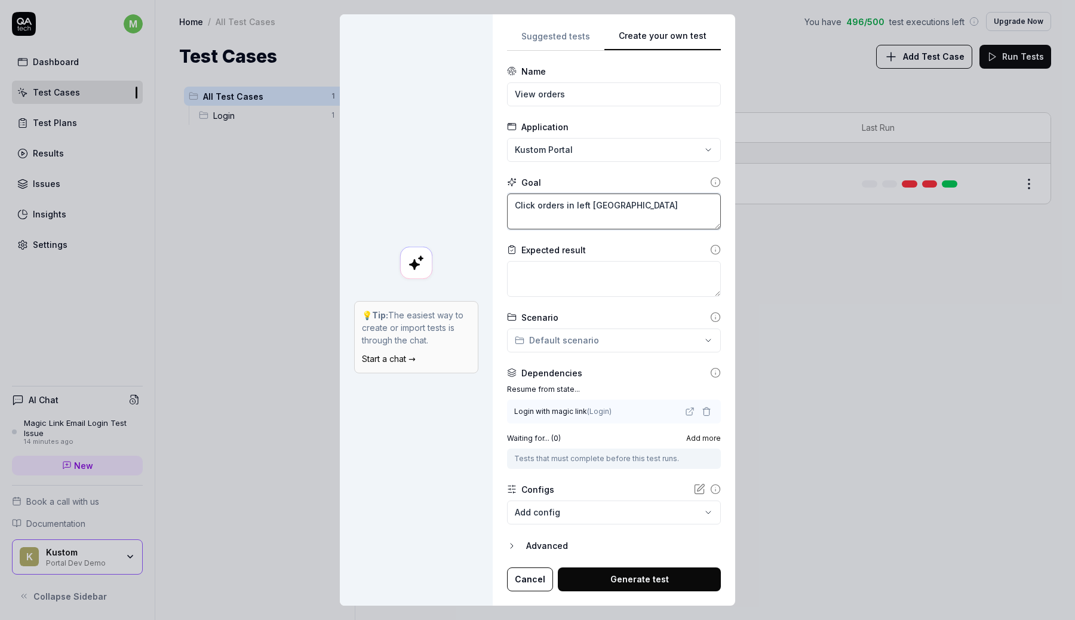
type textarea "*"
type textarea "Click orders in left sidebar"
type textarea "*"
type textarea "Click orders in left sidebar."
type textarea "*"
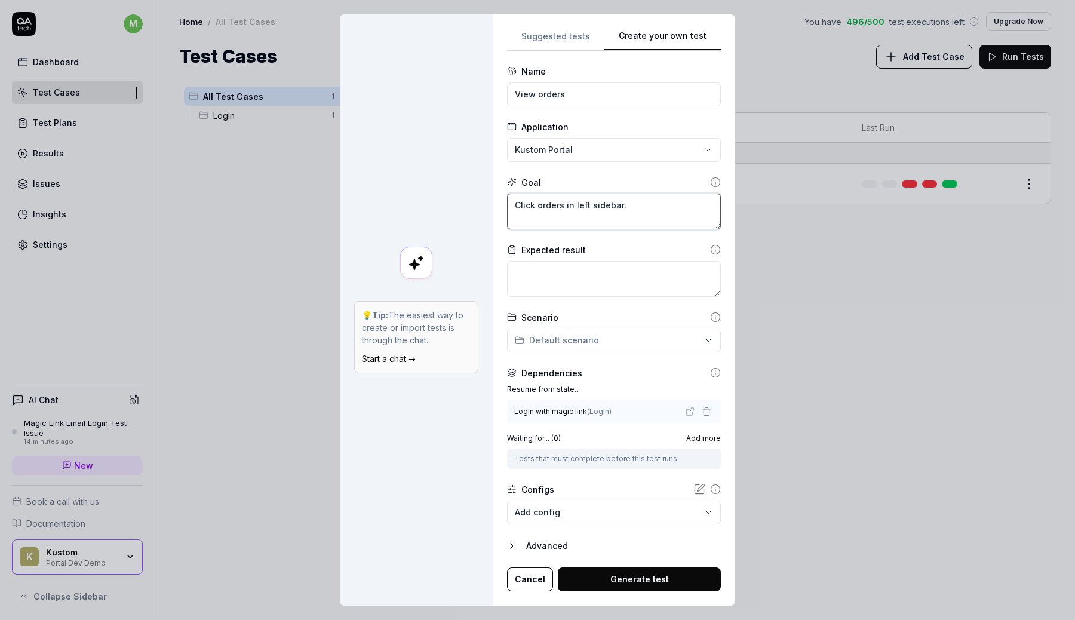
type textarea "Click orders in left sidebar."
click at [627, 285] on textarea at bounding box center [614, 279] width 214 height 36
type textarea "*"
type textarea "S"
type textarea "*"
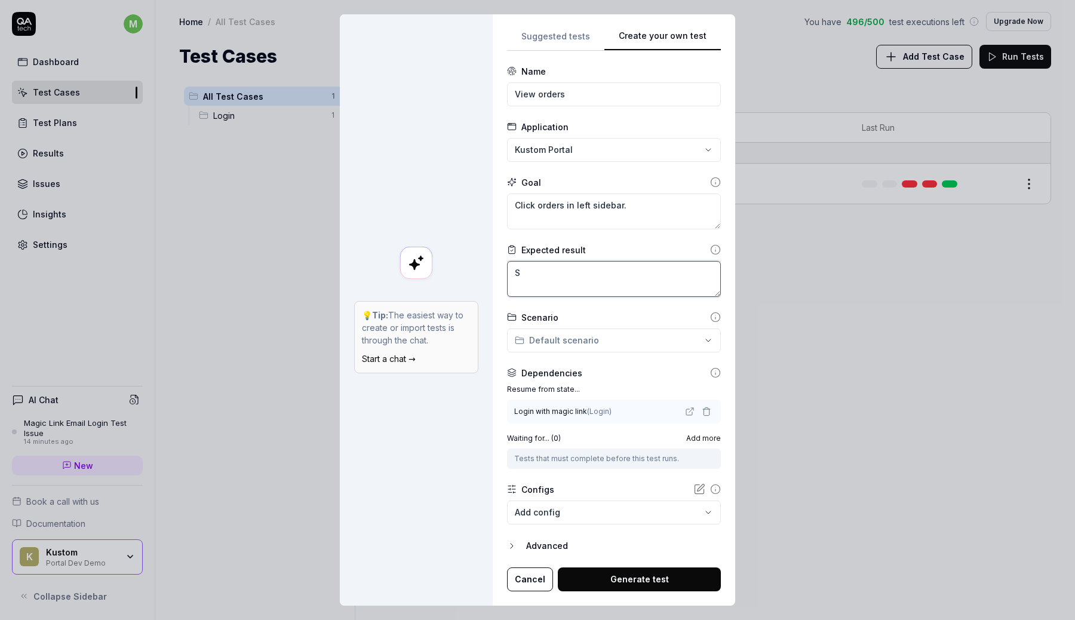
type textarea "Se"
type textarea "*"
type textarea "See"
type textarea "*"
type textarea "See a"
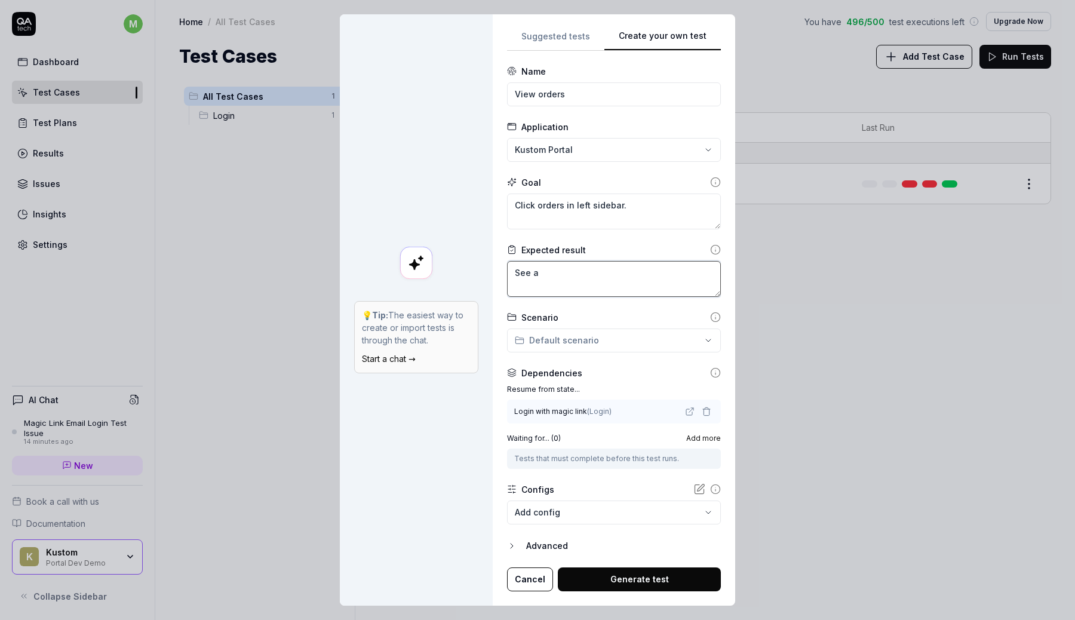
type textarea "*"
type textarea "See a"
type textarea "*"
type textarea "See a t"
type textarea "*"
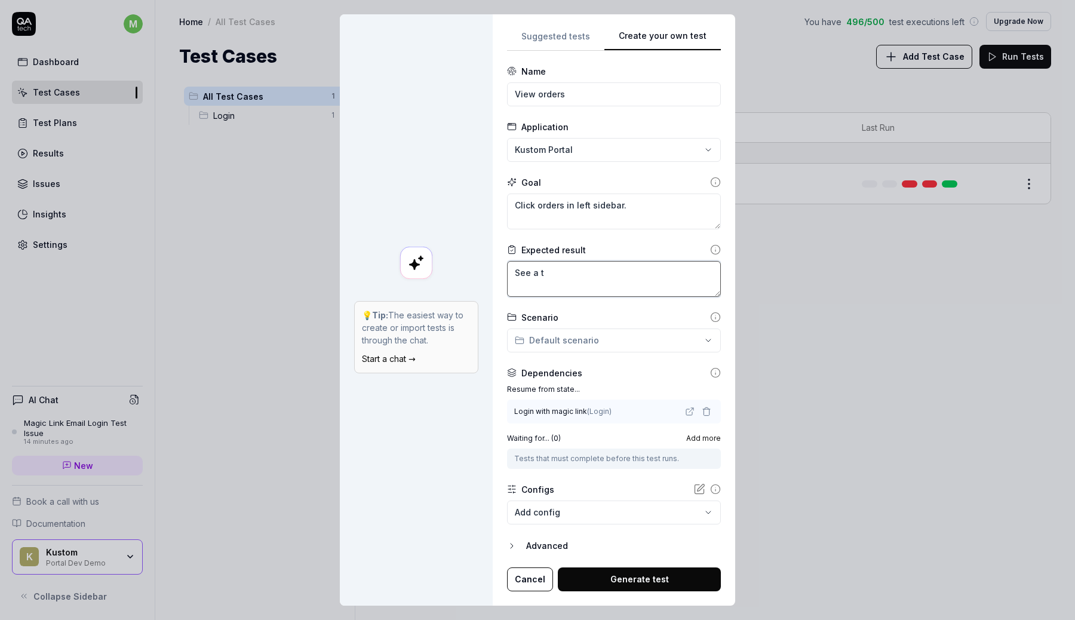
type textarea "See a ta"
type textarea "*"
type textarea "See a tab"
type textarea "*"
type textarea "See a tabl"
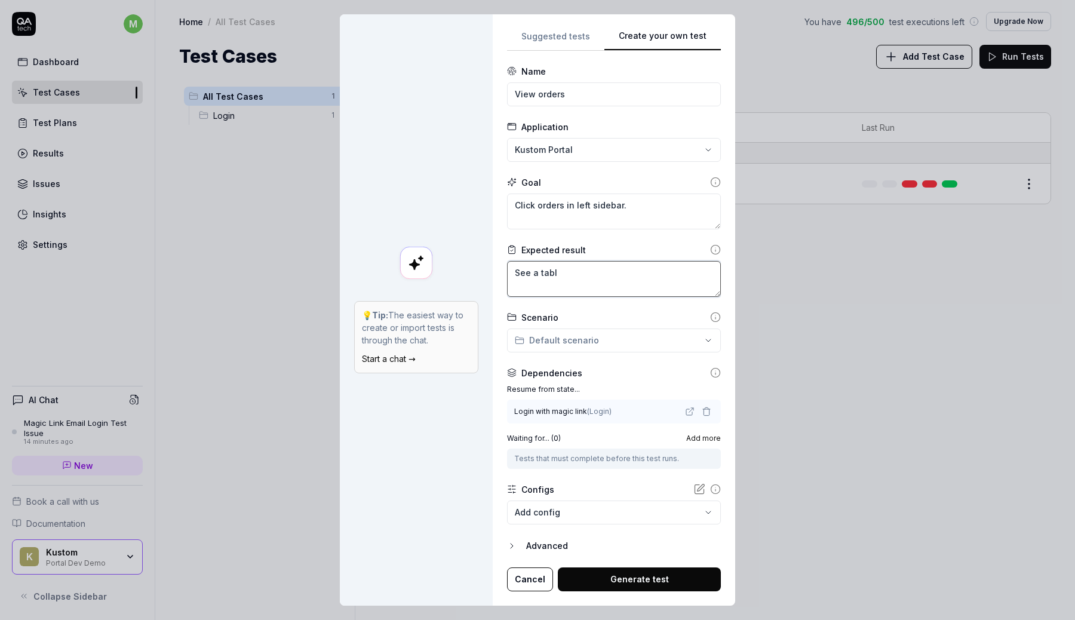
type textarea "*"
type textarea "See a table"
type textarea "*"
type textarea "See a table"
type textarea "*"
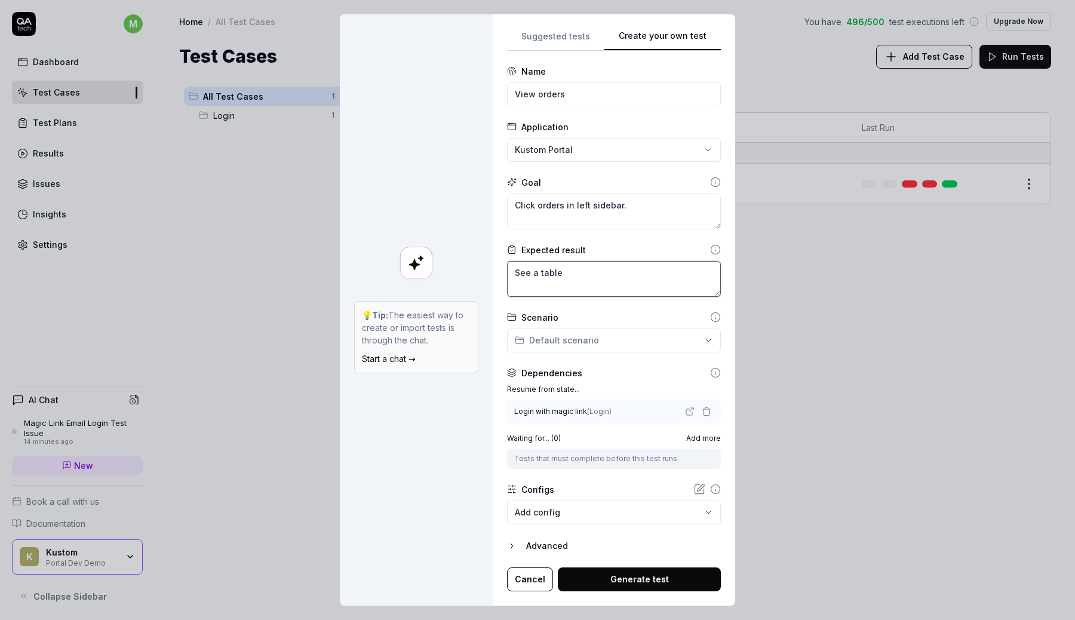
type textarea "See a table o"
type textarea "*"
type textarea "See a table of"
type textarea "*"
type textarea "See a table of"
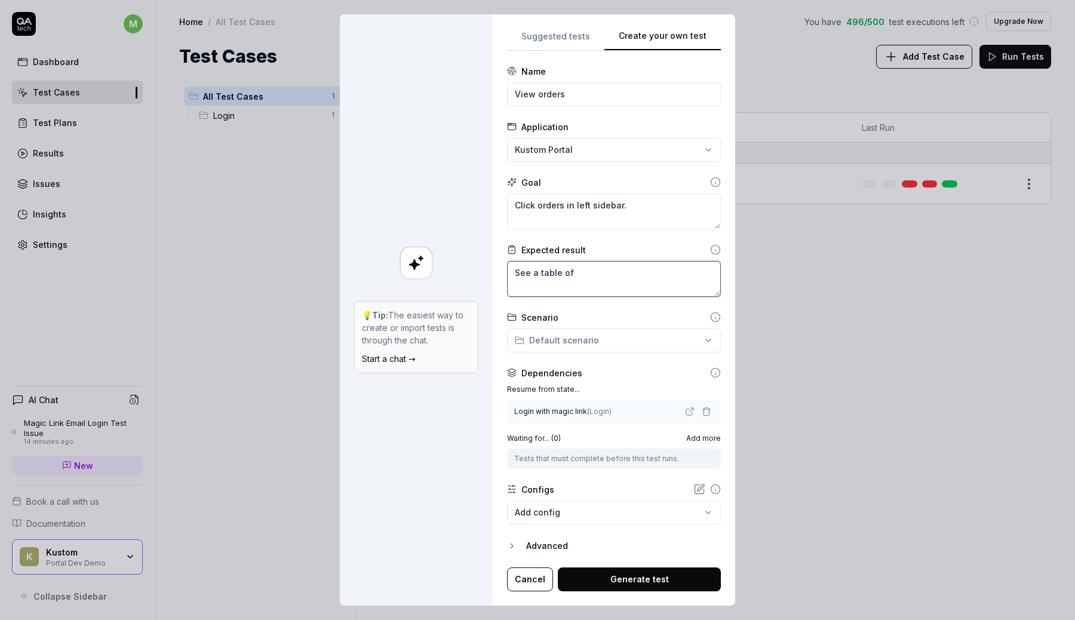
type textarea "*"
type textarea "See a table of o"
type textarea "*"
type textarea "See a table of or"
type textarea "*"
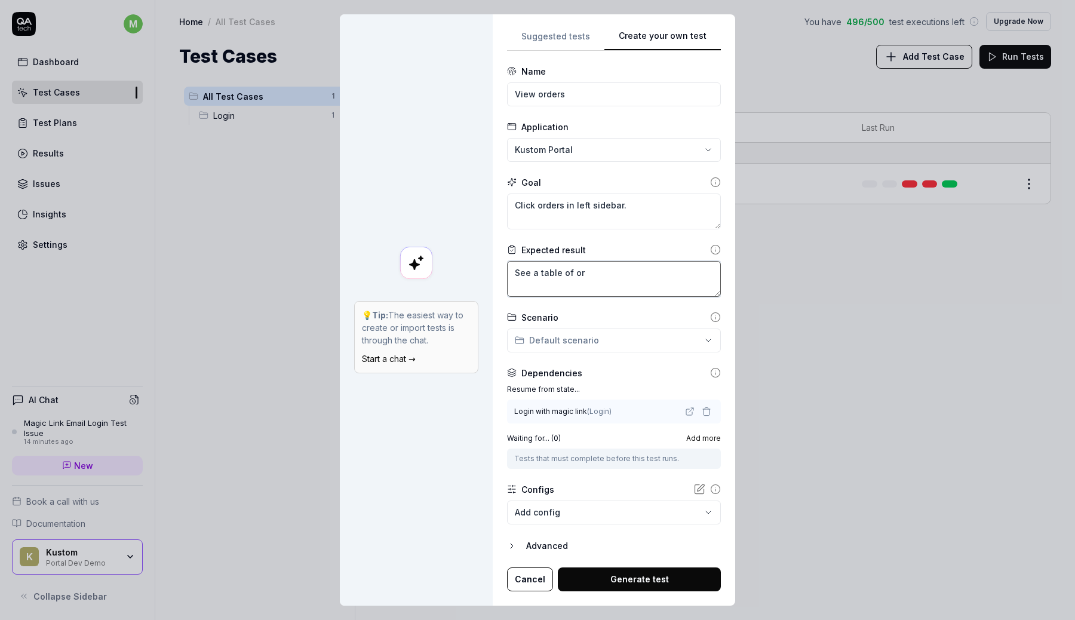
type textarea "See a table of ord"
type textarea "*"
type textarea "See a table of orde"
type textarea "*"
type textarea "See a table of order"
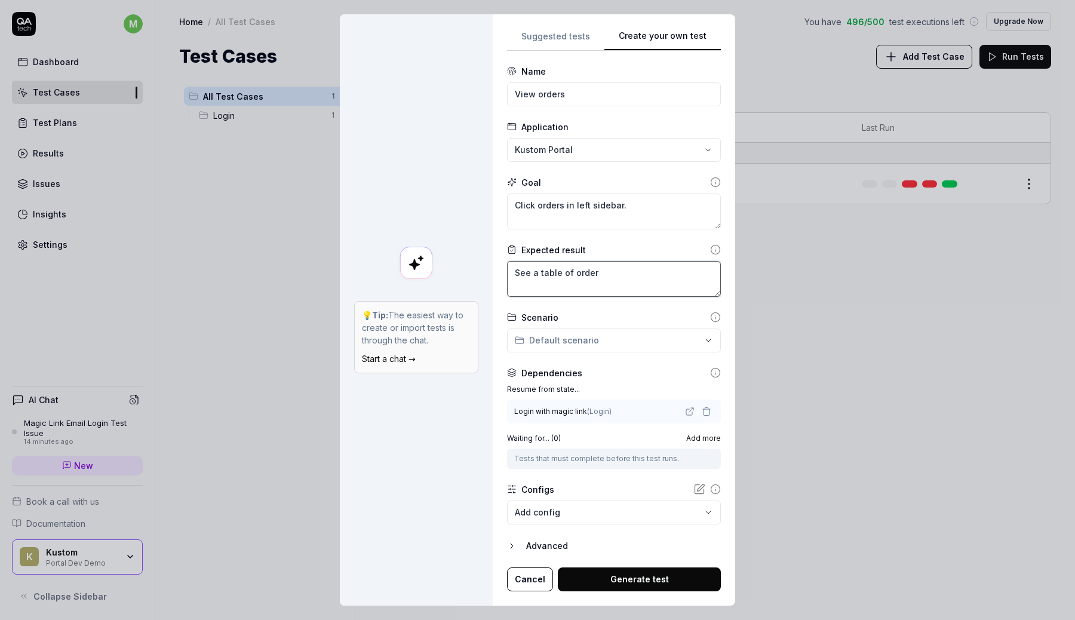
type textarea "*"
type textarea "See a table of orders"
click at [624, 507] on body "m Dashboard Test Cases Test Plans Results Issues Insights Settings AI Chat Magi…" at bounding box center [537, 310] width 1075 height 620
click at [442, 497] on div "**********" at bounding box center [537, 310] width 1075 height 620
click at [625, 582] on button "Generate test" at bounding box center [639, 579] width 163 height 24
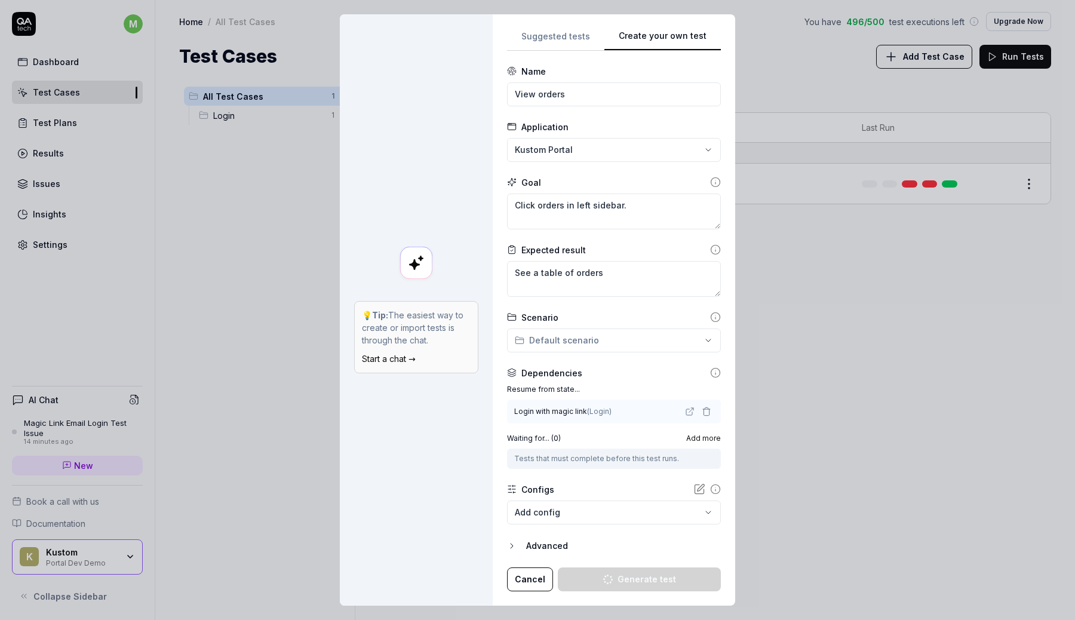
type textarea "*"
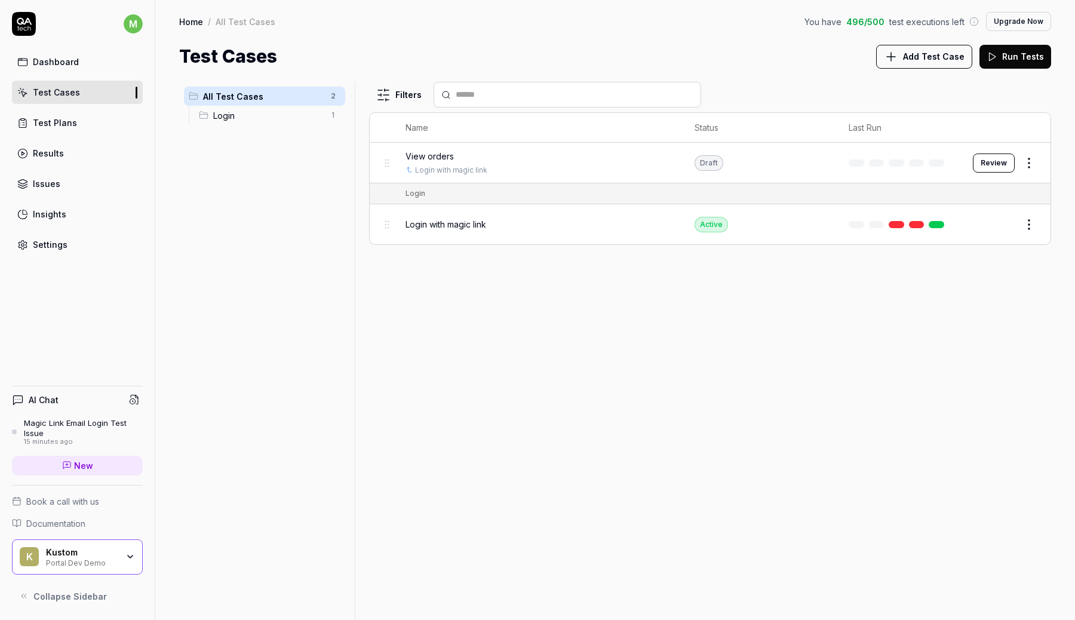
click at [491, 150] on div "View orders" at bounding box center [537, 156] width 265 height 13
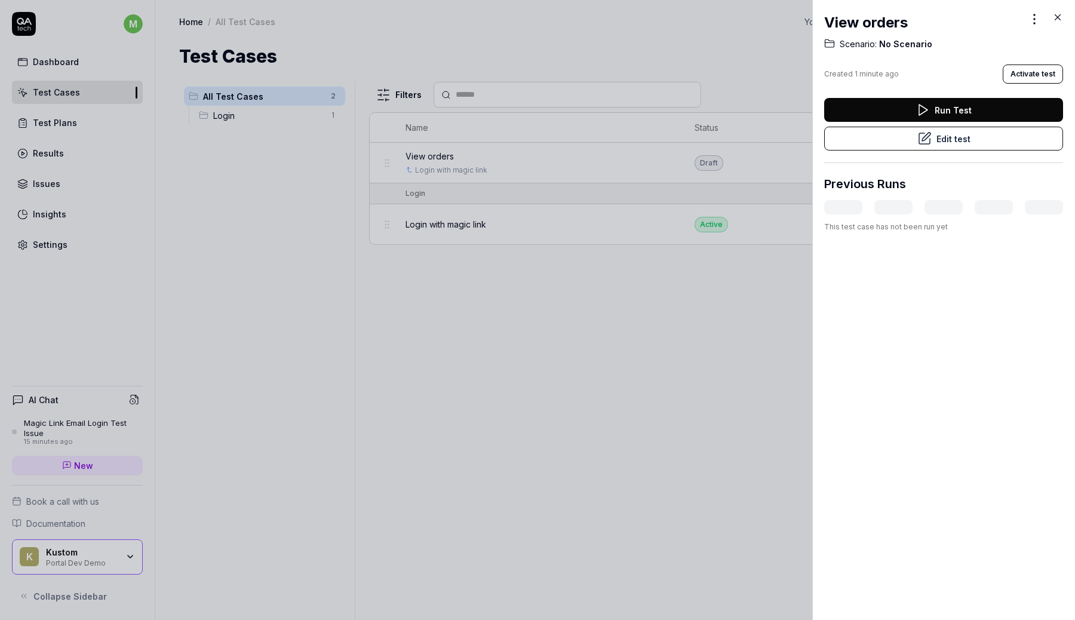
click at [911, 109] on button "Run Test" at bounding box center [943, 110] width 239 height 24
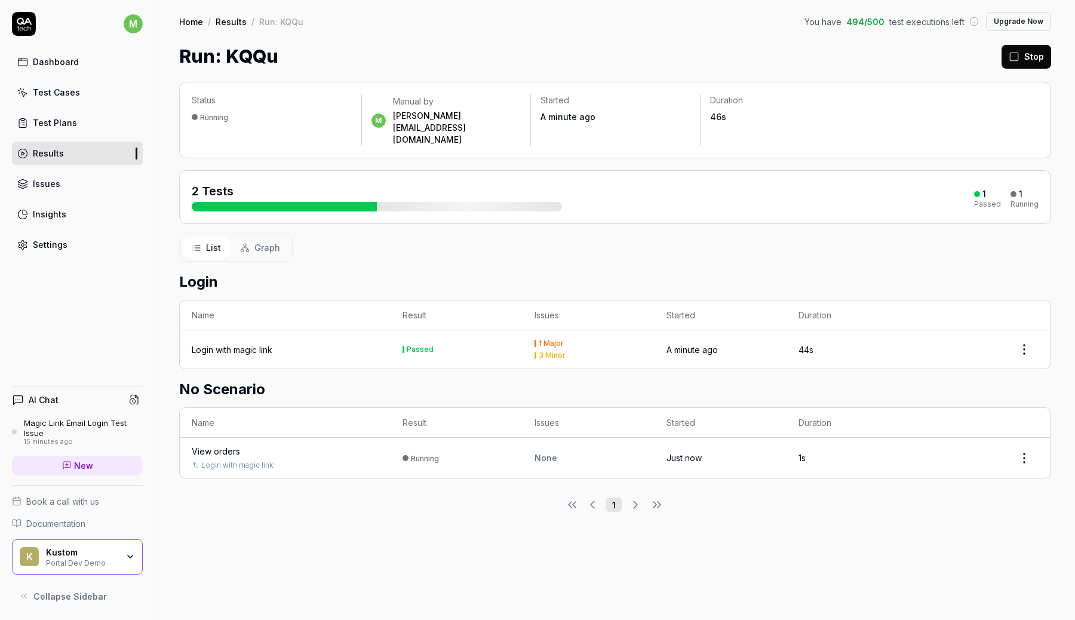
click at [730, 261] on div "Login Name Result Issues Started Duration Login with magic link Passed 1 Major …" at bounding box center [615, 369] width 872 height 217
click at [715, 183] on div "2 Tests 1 Passed 1 Running" at bounding box center [615, 197] width 847 height 29
click at [479, 183] on div "2 Tests" at bounding box center [377, 197] width 370 height 29
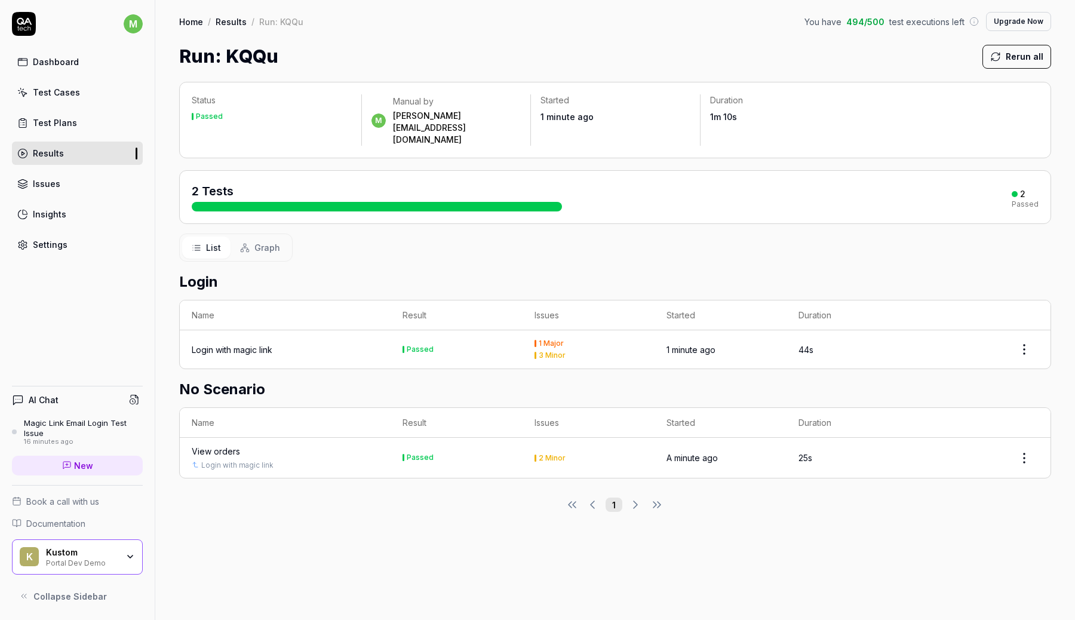
click at [576, 183] on div "2 Tests 2 Passed" at bounding box center [615, 197] width 847 height 29
click at [405, 183] on div "2 Tests" at bounding box center [377, 197] width 370 height 29
click at [223, 183] on div "2 Tests" at bounding box center [377, 197] width 370 height 29
click at [232, 445] on div "View orders Login with magic link" at bounding box center [285, 458] width 187 height 26
click at [221, 445] on div "View orders" at bounding box center [216, 451] width 48 height 13
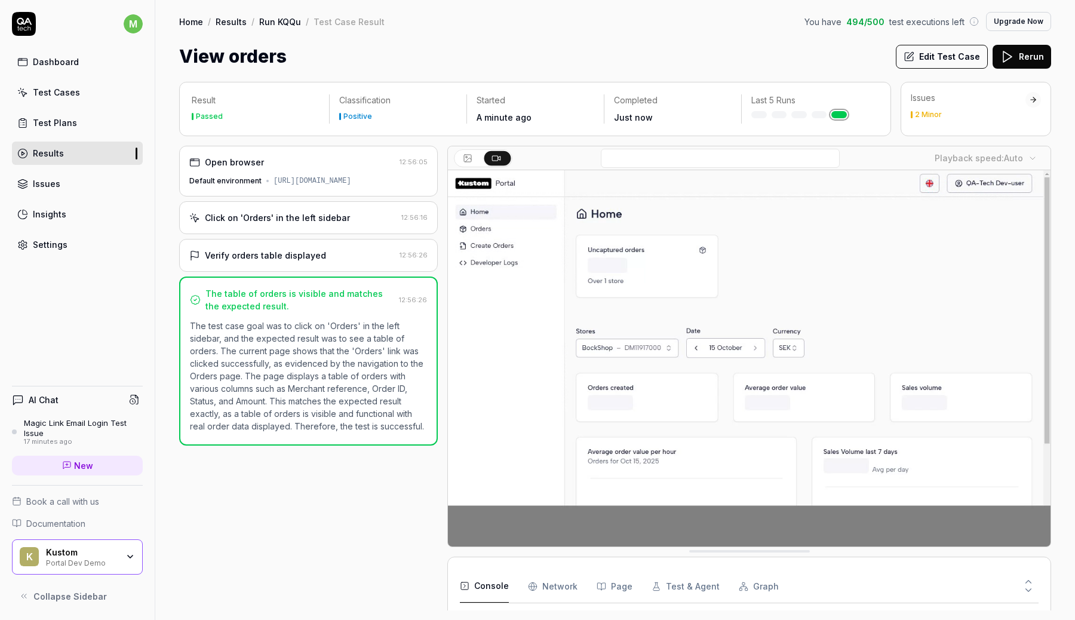
click at [269, 457] on div "Open browser 12:56:05 Default environment https://portal.dev.kustomcheckout.dev…" at bounding box center [308, 378] width 259 height 464
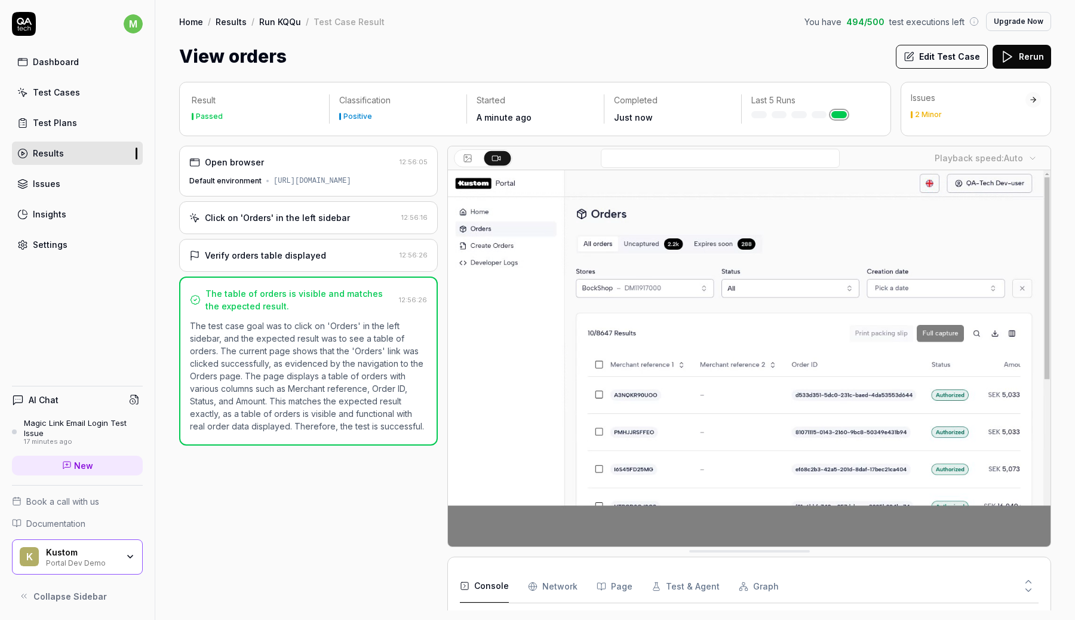
click at [270, 486] on div "Open browser 12:56:05 Default environment https://portal.dev.kustomcheckout.dev…" at bounding box center [308, 378] width 259 height 464
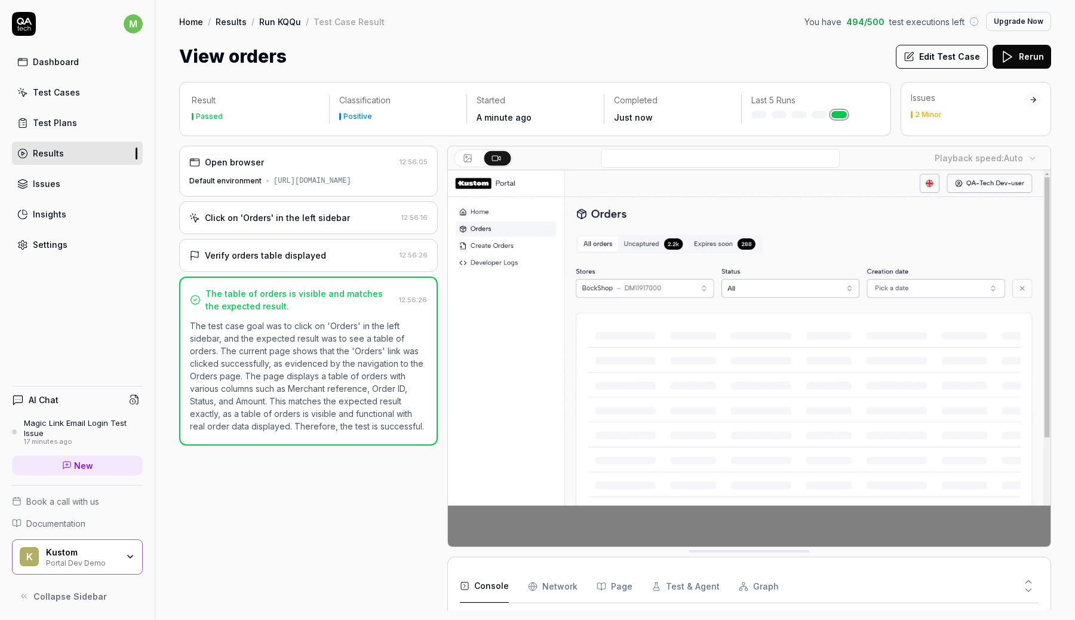
click at [397, 59] on div "View orders Edit Test Case Rerun" at bounding box center [615, 56] width 872 height 27
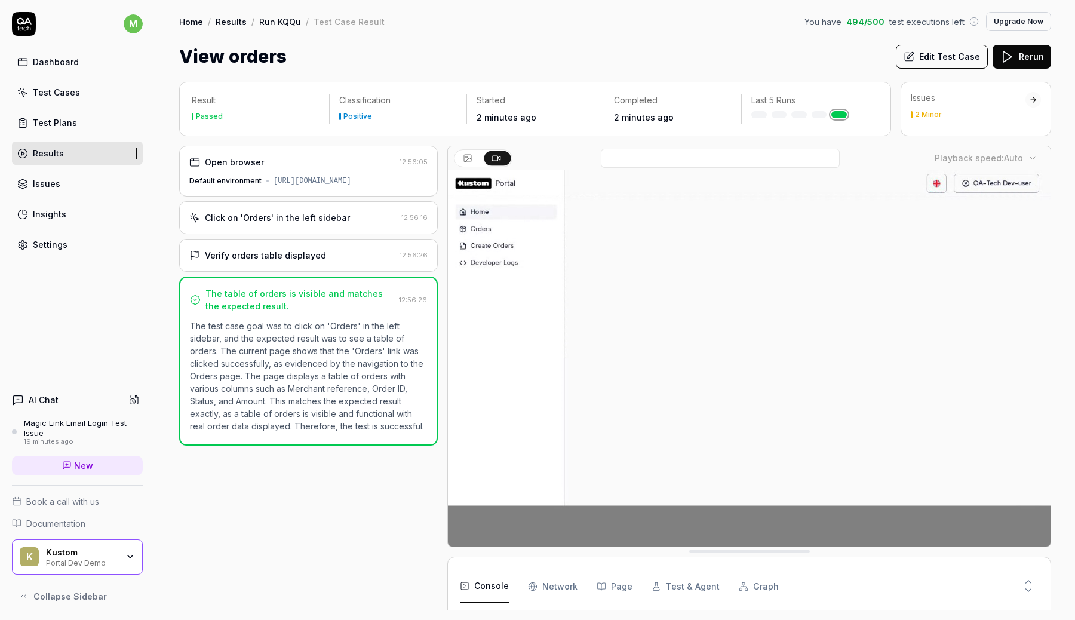
click at [559, 574] on Requests "Network" at bounding box center [553, 586] width 50 height 33
click at [613, 571] on button "Page" at bounding box center [614, 586] width 36 height 33
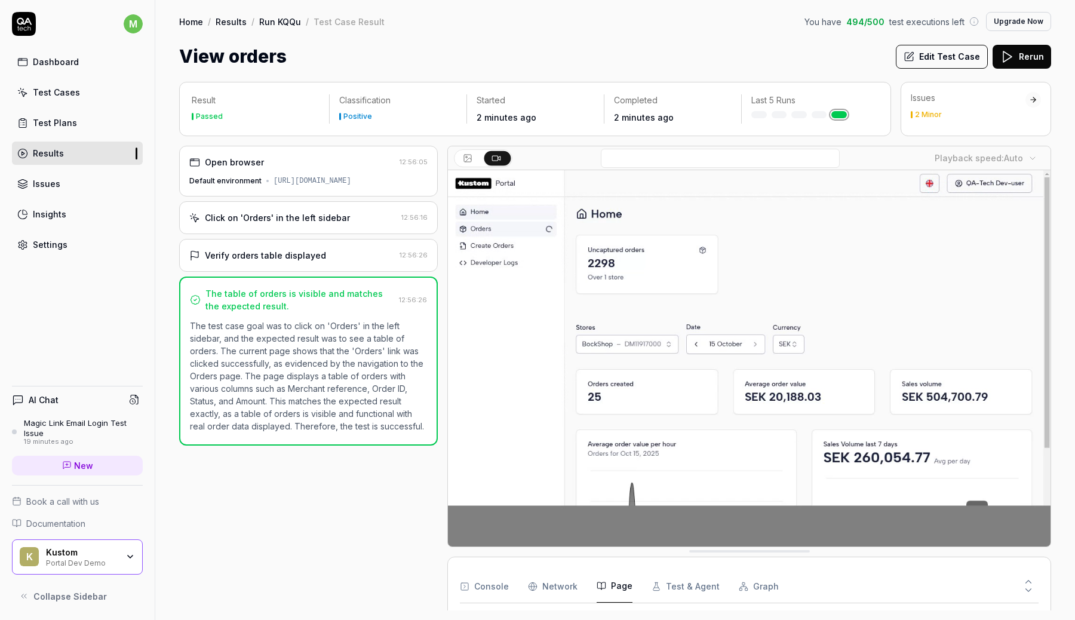
click at [653, 582] on icon "button" at bounding box center [656, 586] width 7 height 8
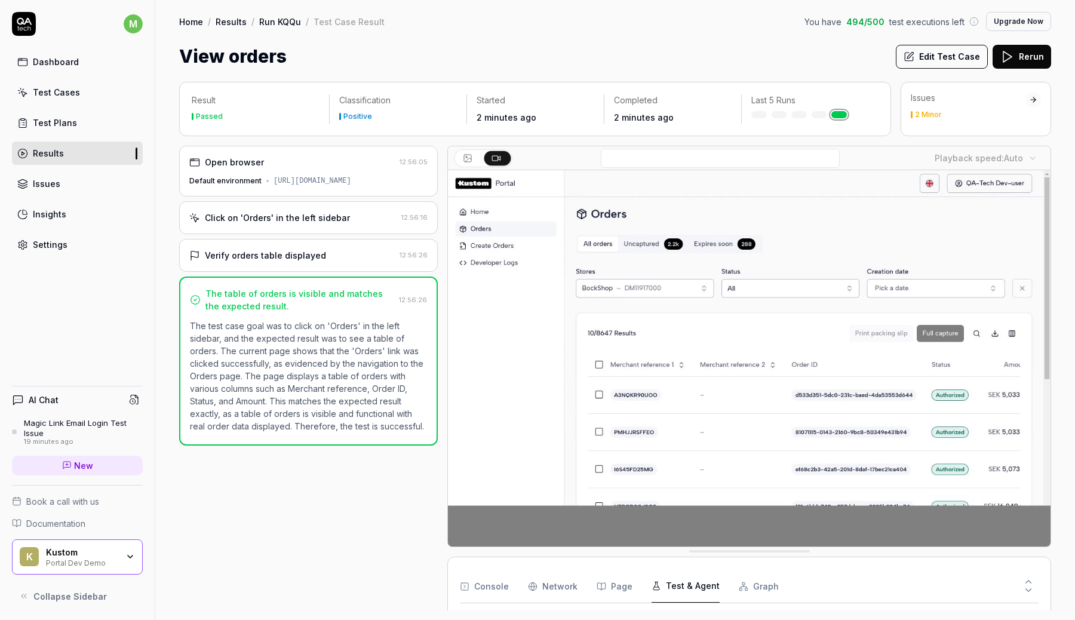
click at [485, 581] on button "Console" at bounding box center [484, 586] width 49 height 33
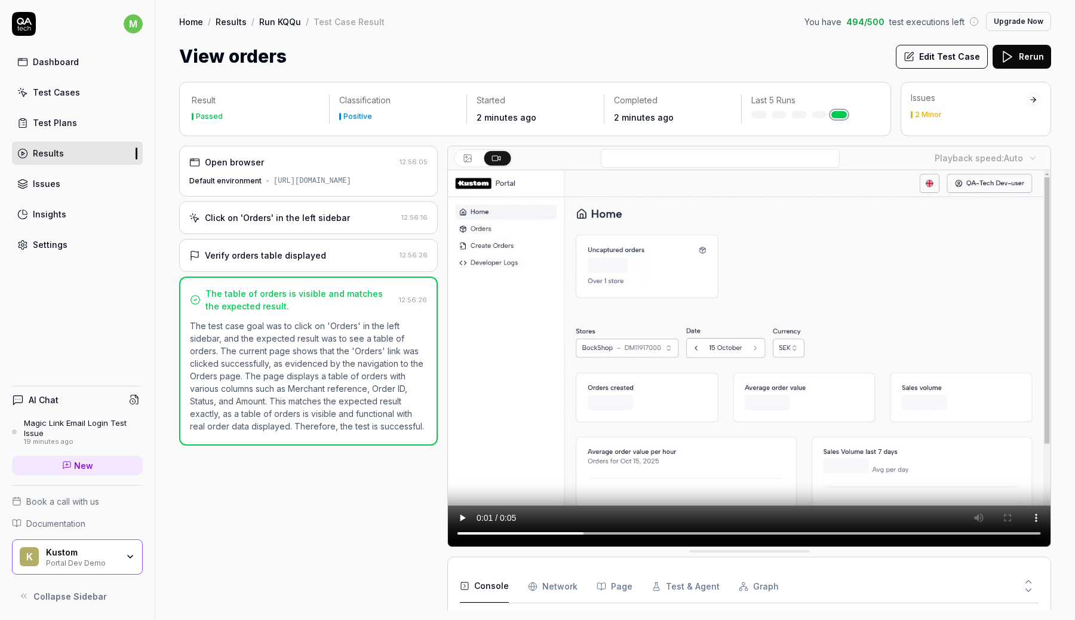
click at [381, 503] on div "Open browser 12:56:05 Default environment https://portal.dev.kustomcheckout.dev…" at bounding box center [308, 378] width 259 height 464
click at [280, 21] on link "Run KQQu" at bounding box center [280, 22] width 42 height 12
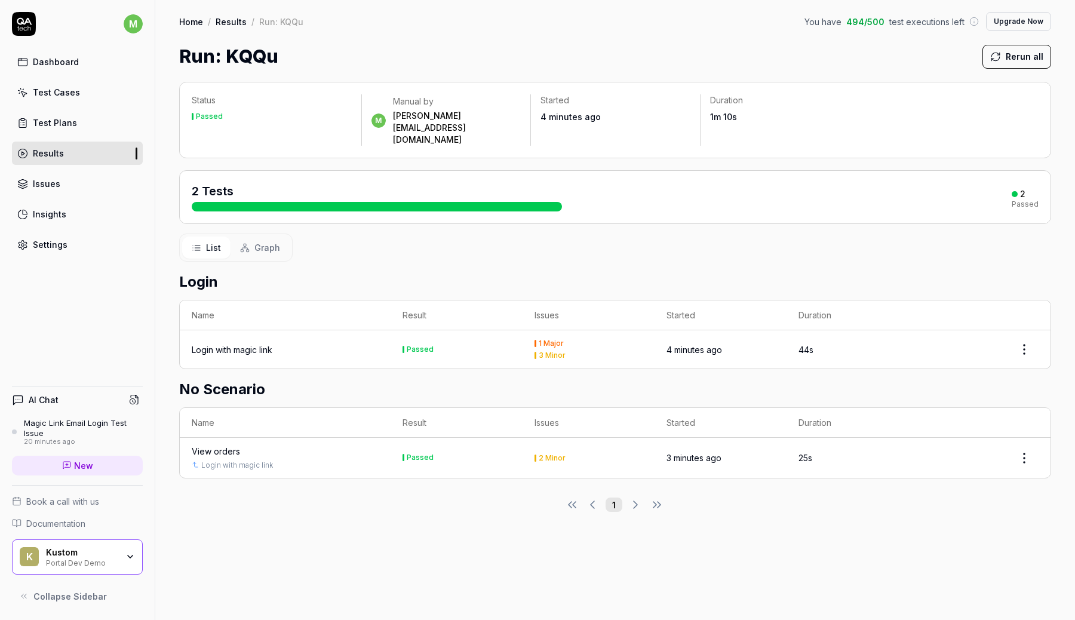
click at [63, 87] on div "Test Cases" at bounding box center [56, 92] width 47 height 13
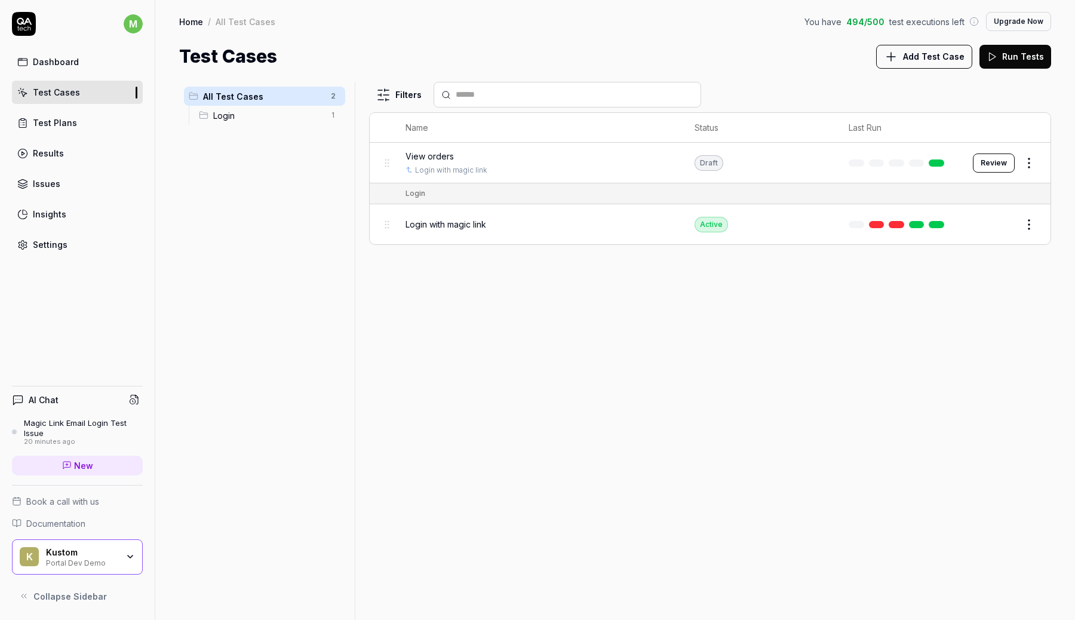
click at [254, 115] on span "Login" at bounding box center [268, 115] width 110 height 13
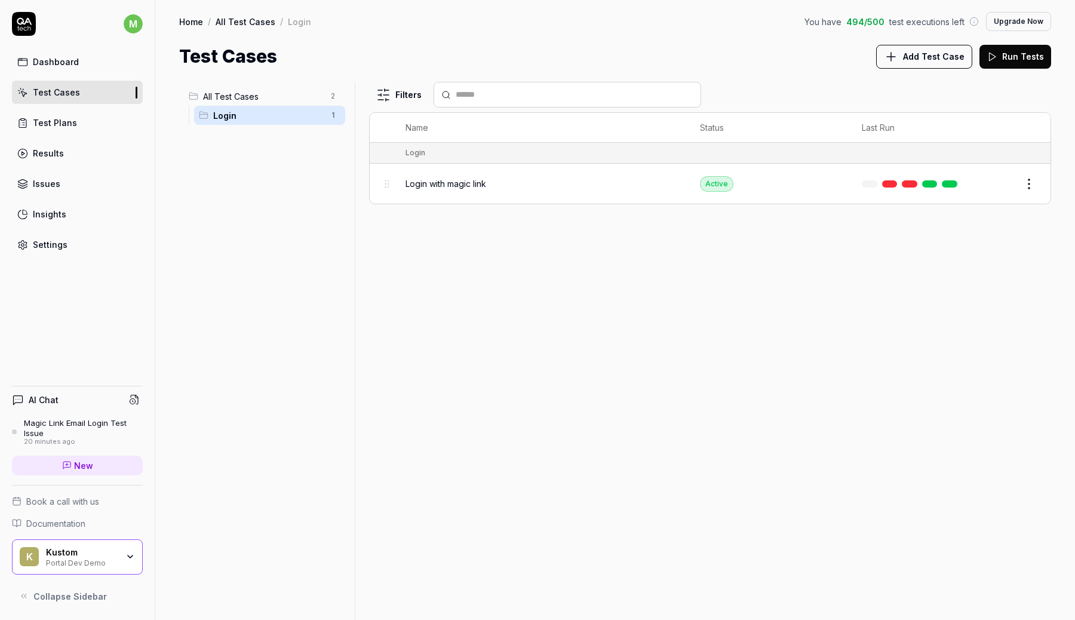
click at [253, 102] on span "All Test Cases" at bounding box center [263, 96] width 121 height 13
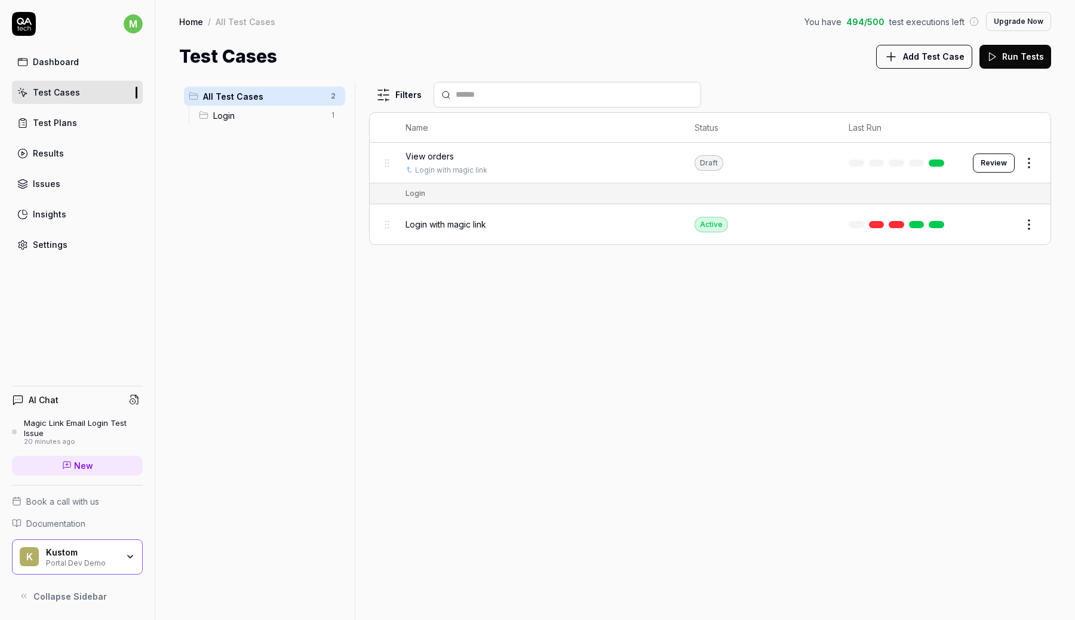
click at [1028, 163] on html "m Dashboard Test Cases Test Plans Results Issues Insights Settings AI Chat Magi…" at bounding box center [537, 310] width 1075 height 620
click at [827, 387] on html "m Dashboard Test Cases Test Plans Results Issues Insights Settings AI Chat Magi…" at bounding box center [537, 310] width 1075 height 620
click at [1032, 162] on html "m Dashboard Test Cases Test Plans Results Issues Insights Settings AI Chat Magi…" at bounding box center [537, 310] width 1075 height 620
click at [961, 263] on div "Edit" at bounding box center [978, 266] width 113 height 26
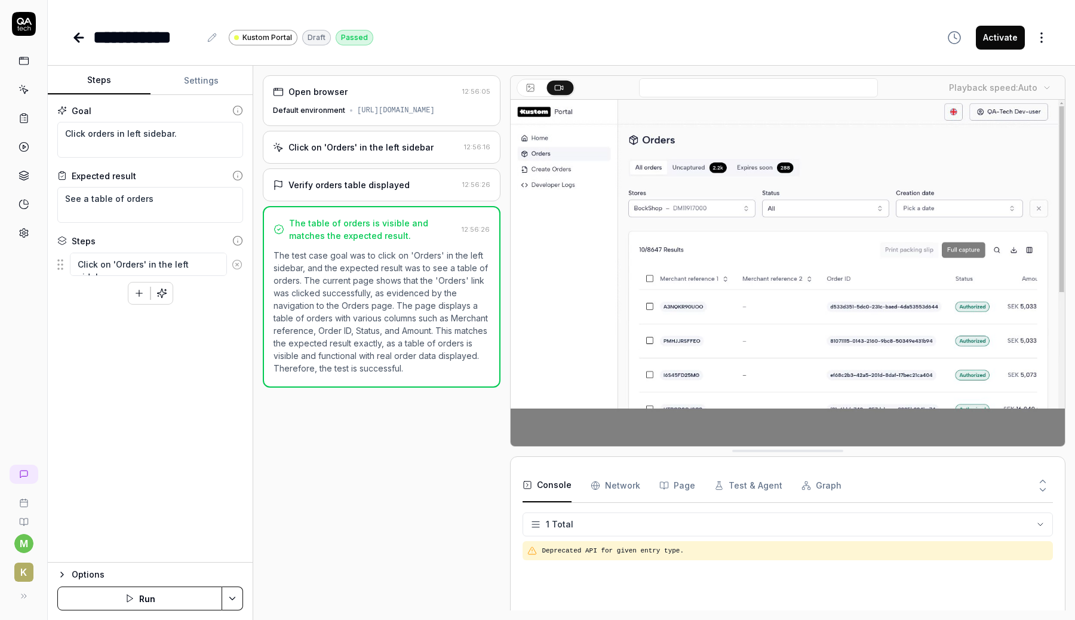
type textarea "*"
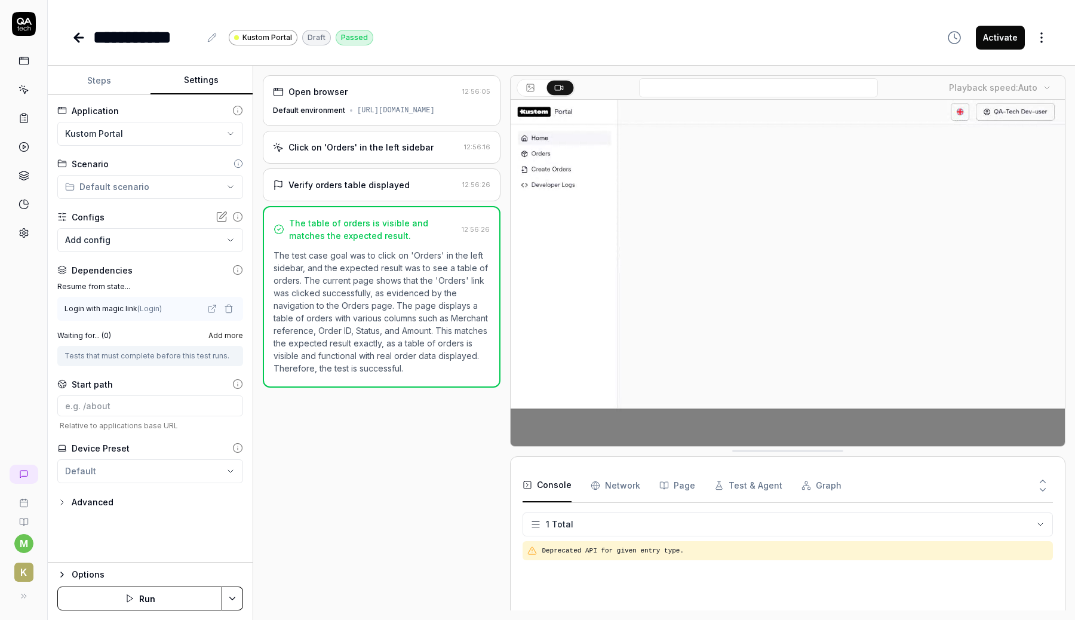
click at [202, 83] on button "Settings" at bounding box center [201, 80] width 103 height 29
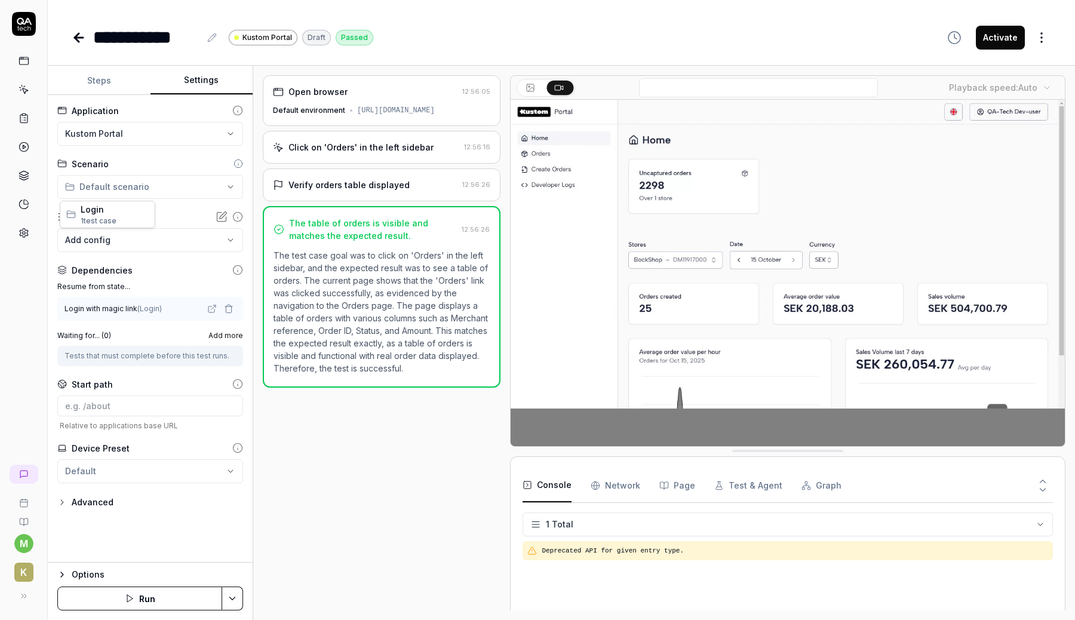
click at [153, 182] on html "**********" at bounding box center [537, 310] width 1075 height 620
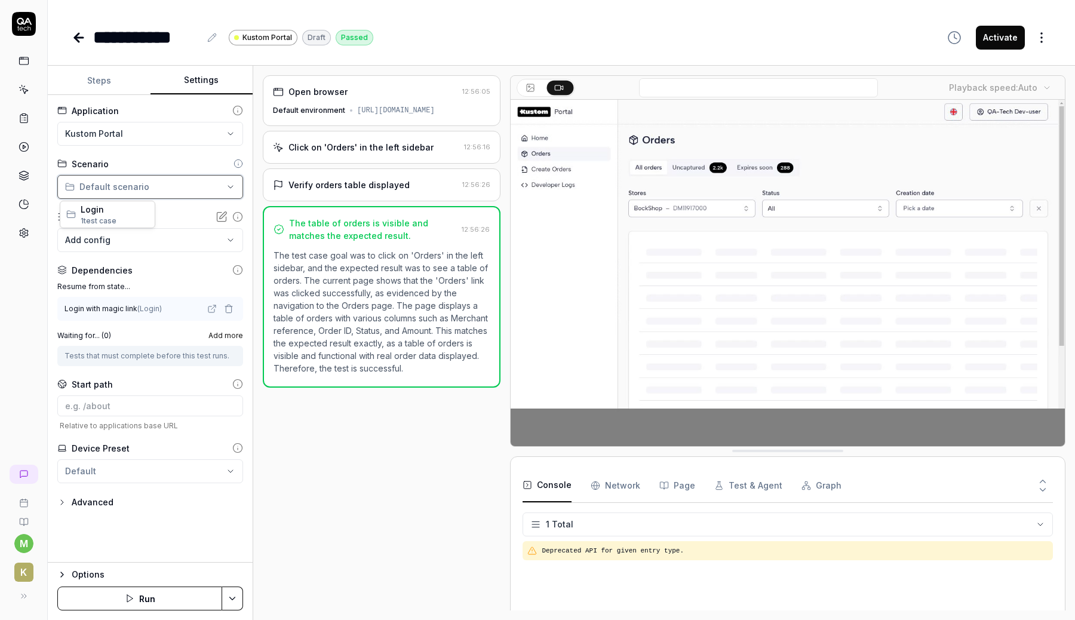
click at [153, 182] on html "**********" at bounding box center [537, 310] width 1075 height 620
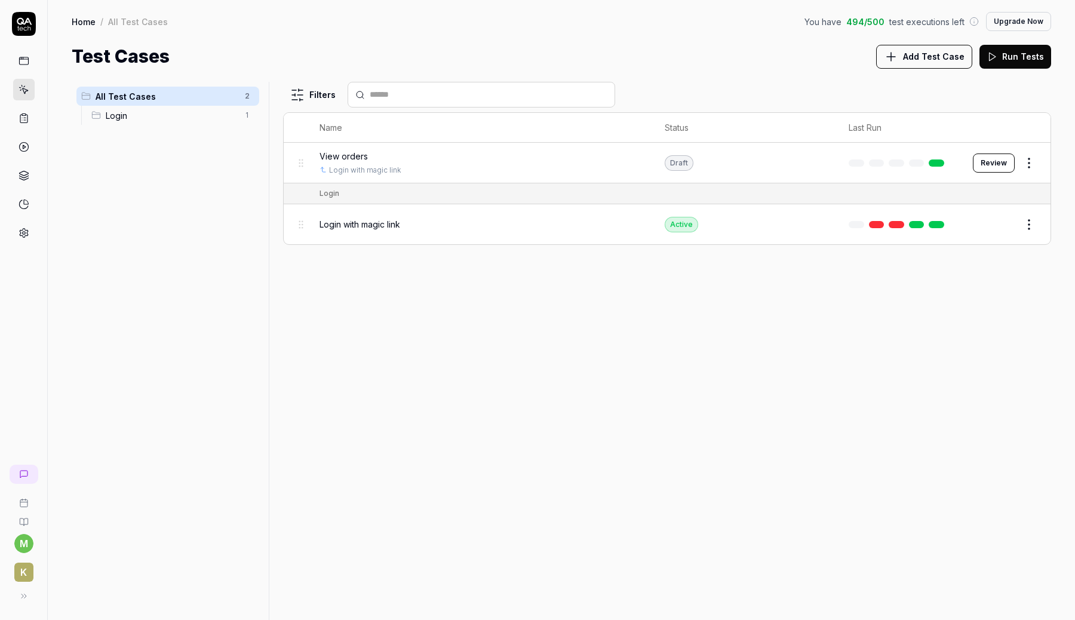
click at [466, 329] on div "Filters Name Status Last Run View orders Login with magic link Draft Review Log…" at bounding box center [667, 351] width 768 height 538
click at [958, 61] on span "Add Test Case" at bounding box center [933, 56] width 61 height 13
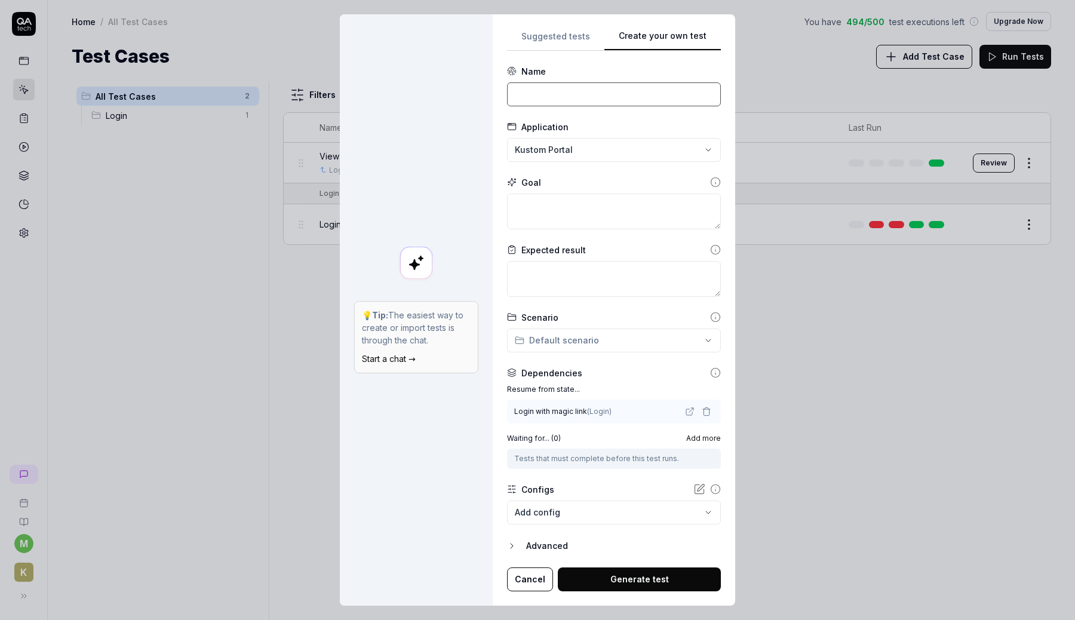
click at [641, 101] on input at bounding box center [614, 94] width 214 height 24
type input "View settlements"
click at [591, 199] on textarea at bounding box center [614, 211] width 214 height 36
type textarea "*"
type textarea "C"
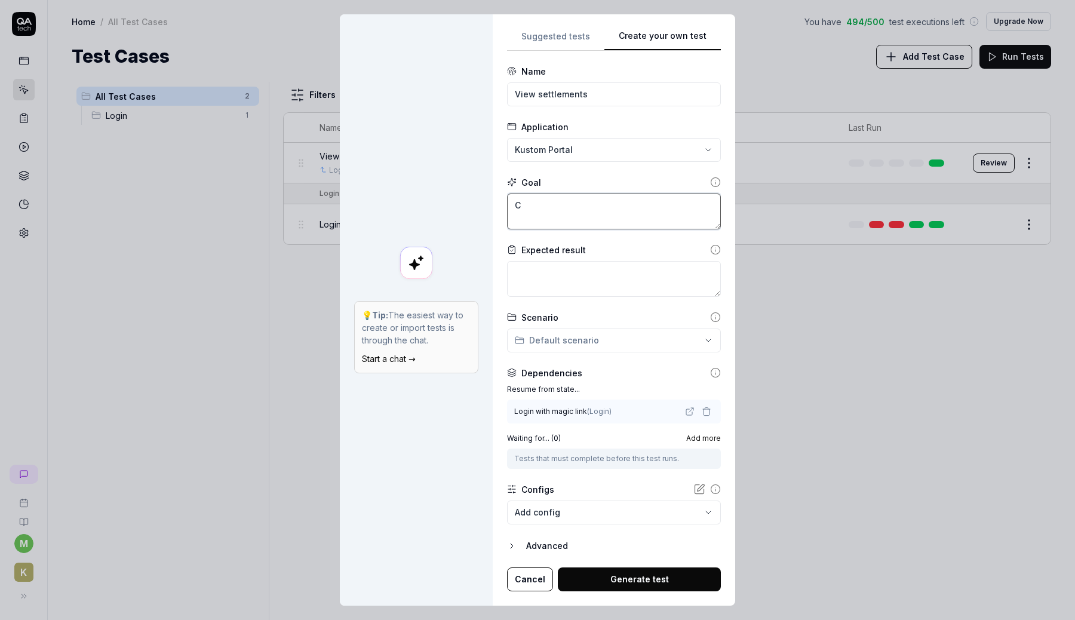
type textarea "*"
type textarea "Cl"
type textarea "*"
type textarea "Cli"
type textarea "*"
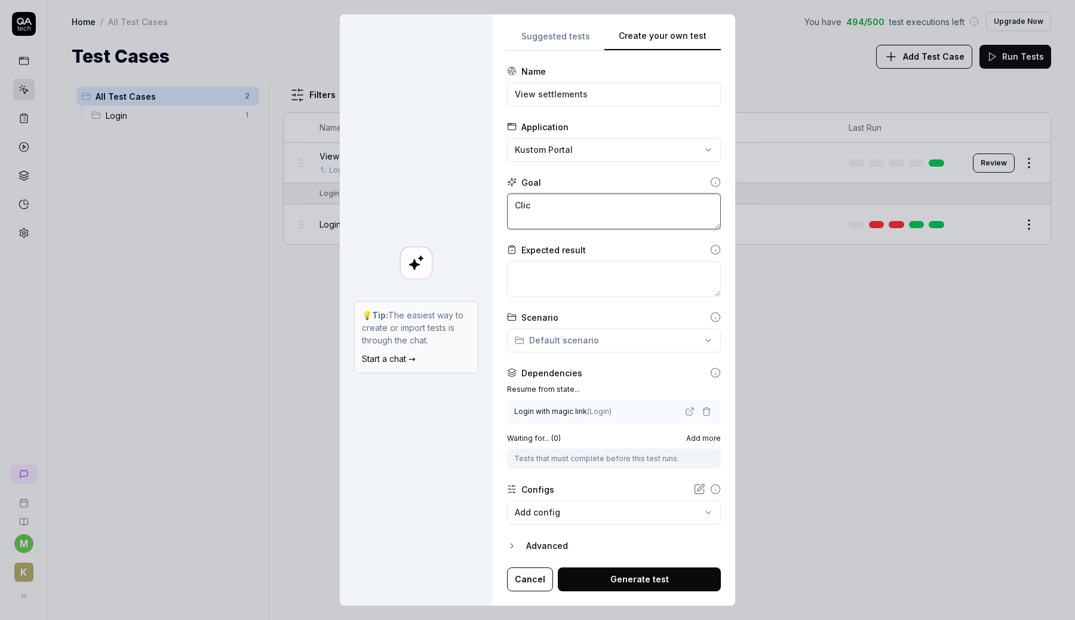
type textarea "Click"
type textarea "*"
type textarea "Click s"
type textarea "*"
type textarea "Click se"
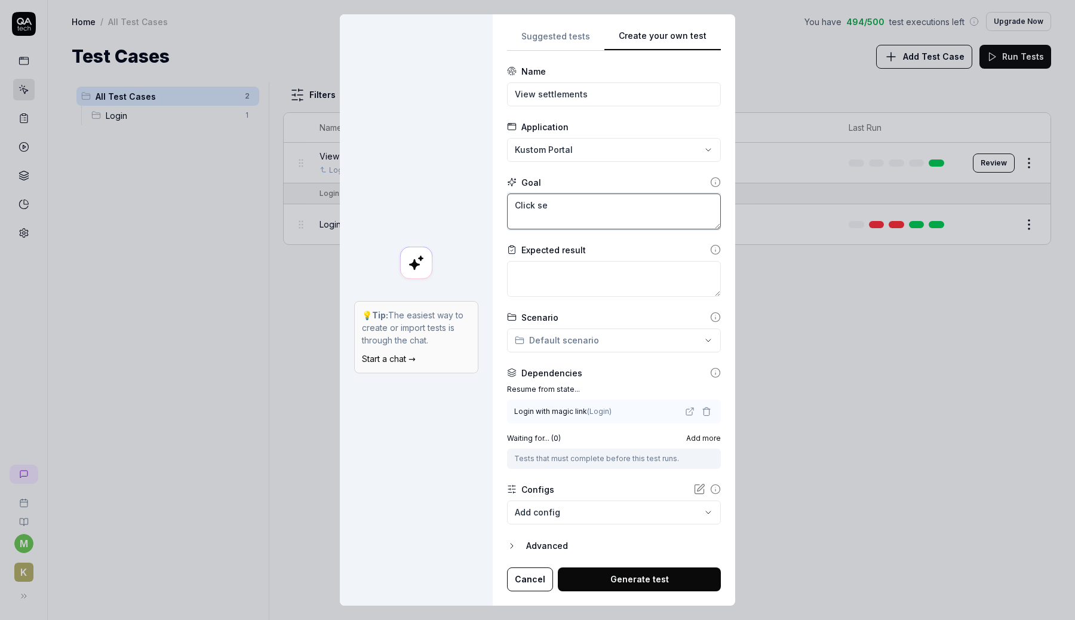
type textarea "*"
type textarea "Click set"
type textarea "*"
type textarea "Click sett"
type textarea "*"
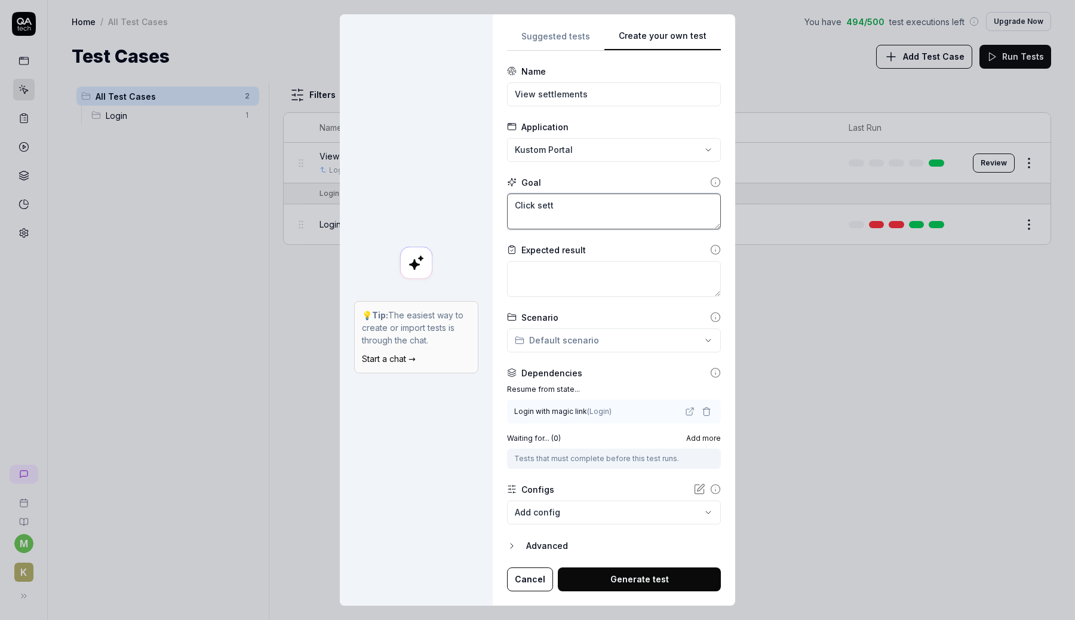
type textarea "Click settl"
type textarea "*"
type textarea "Click settle"
type textarea "*"
type textarea "Click settlem"
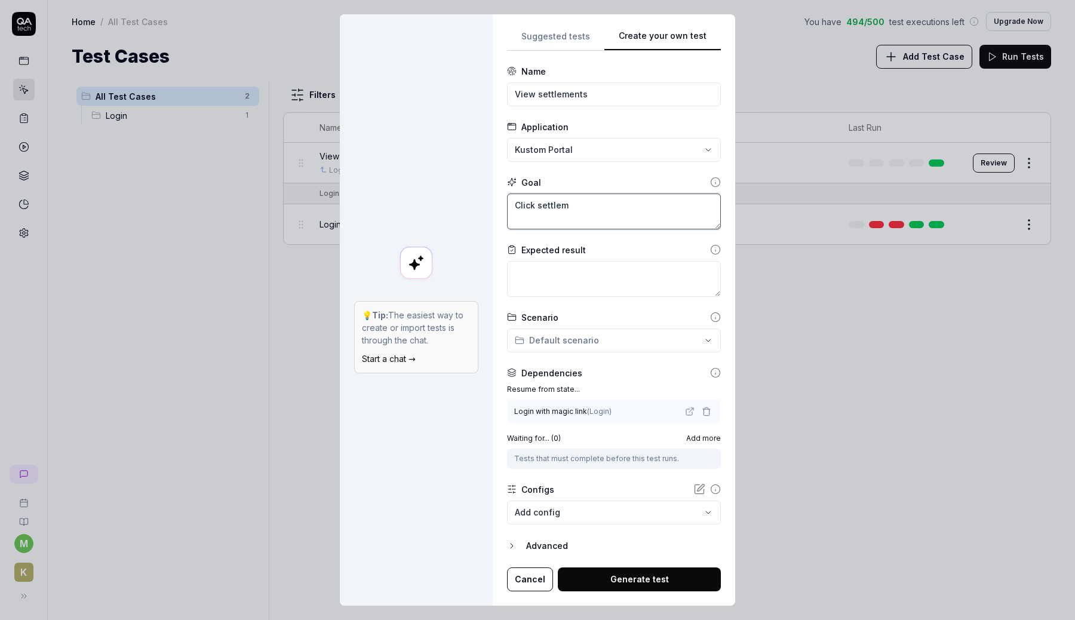
type textarea "*"
type textarea "Click settleme"
type textarea "*"
type textarea "Click settlemen"
type textarea "*"
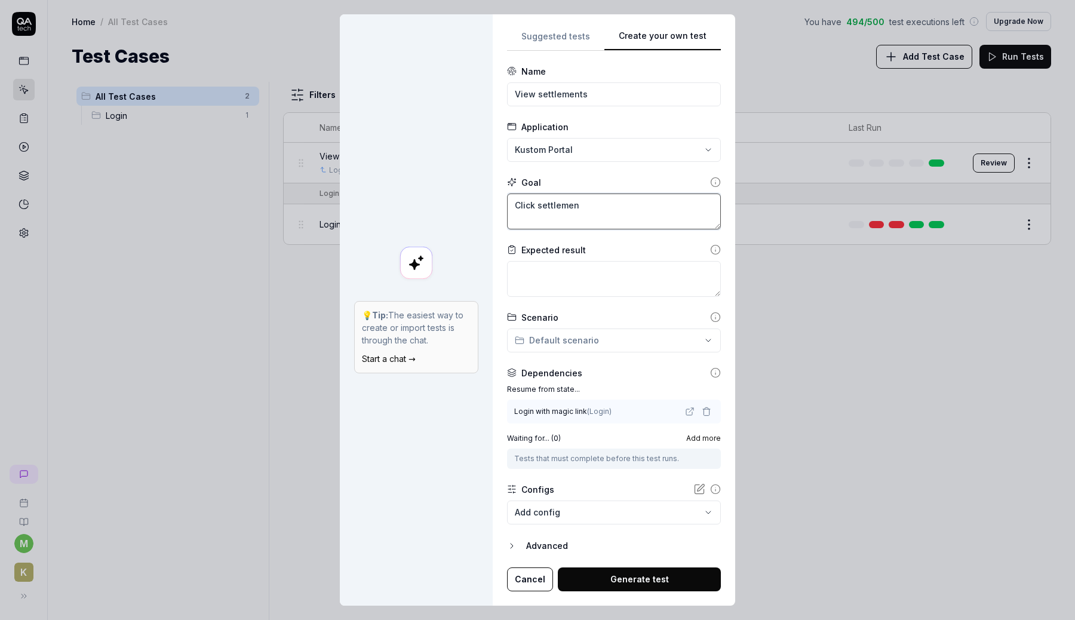
type textarea "Click settlement"
type textarea "*"
type textarea "Click settlements"
type textarea "*"
type textarea "Click settlements i"
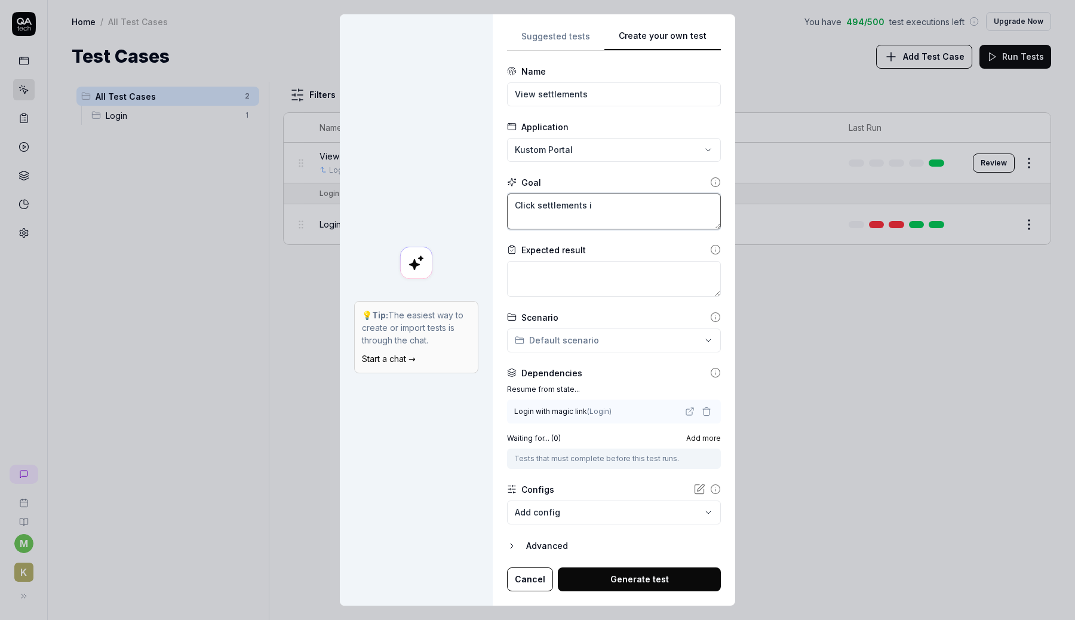
type textarea "*"
type textarea "Click settlements in"
type textarea "*"
type textarea "Click settlements in"
type textarea "*"
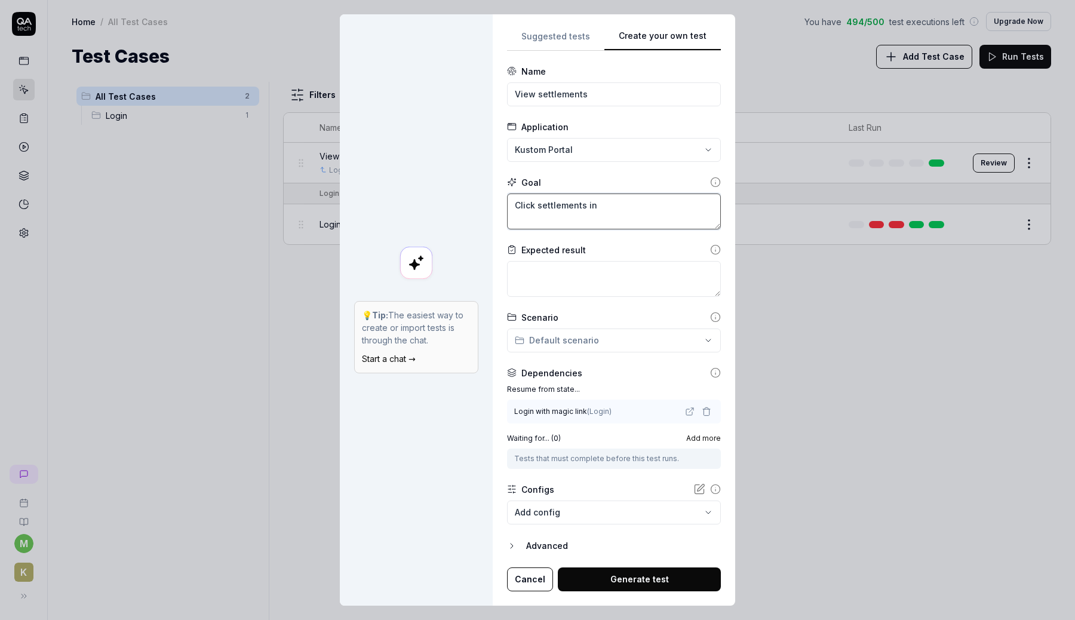
type textarea "Click settlements in n"
type textarea "*"
type textarea "Click settlements in na"
type textarea "*"
type textarea "Click settlements in nav"
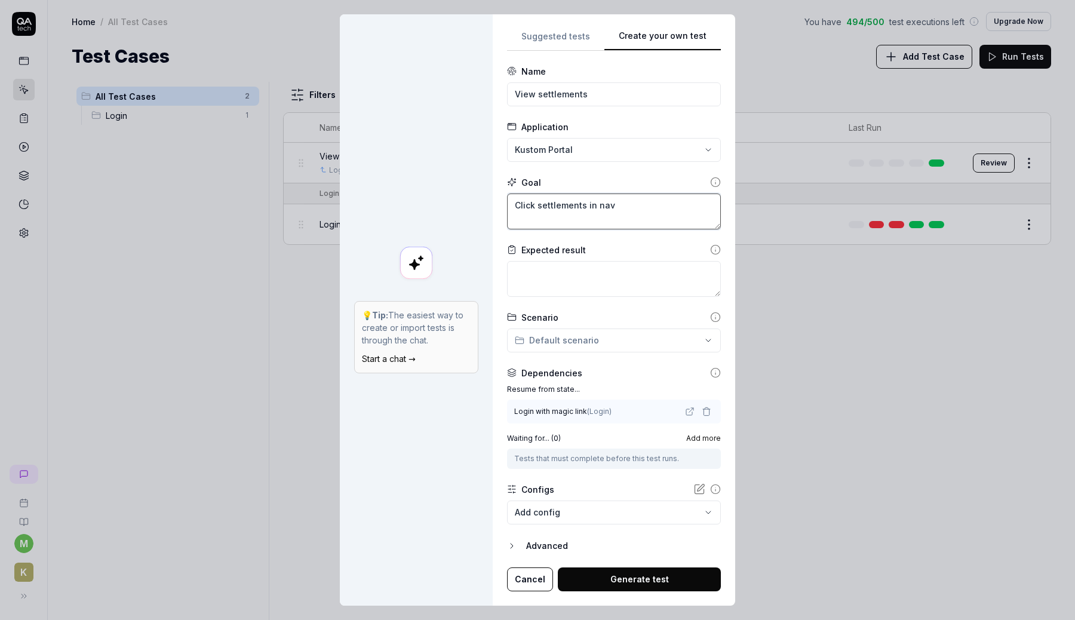
type textarea "*"
type textarea "Click settlements in navi"
type textarea "*"
type textarea "Click settlements in navig"
type textarea "*"
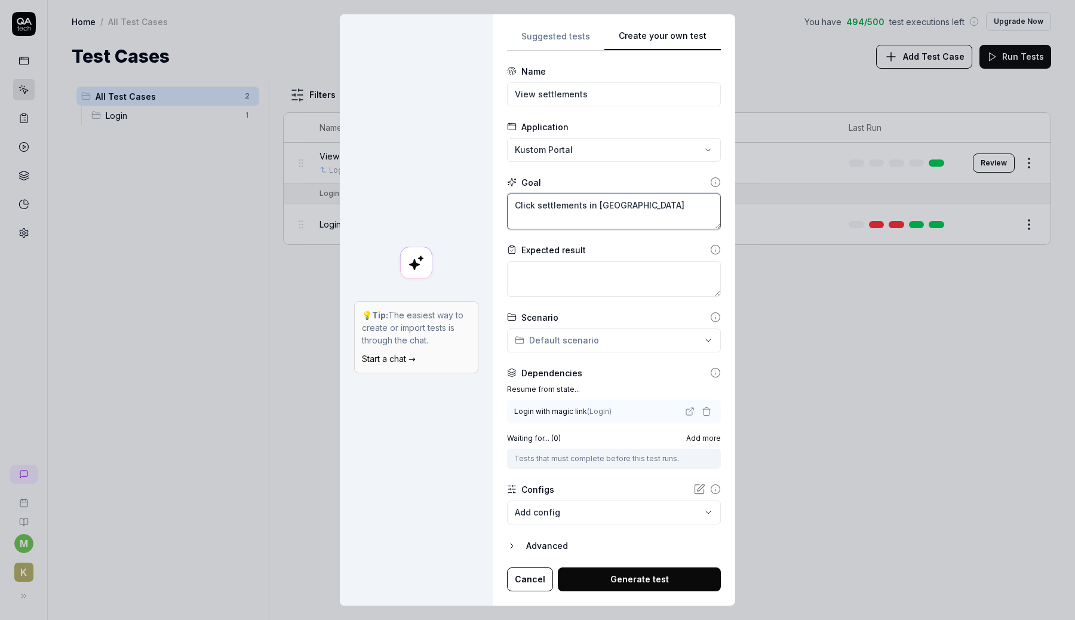
type textarea "Click settlements in navigat"
type textarea "*"
type textarea "Click settlements in navigati"
type textarea "*"
type textarea "Click settlements in navigatio"
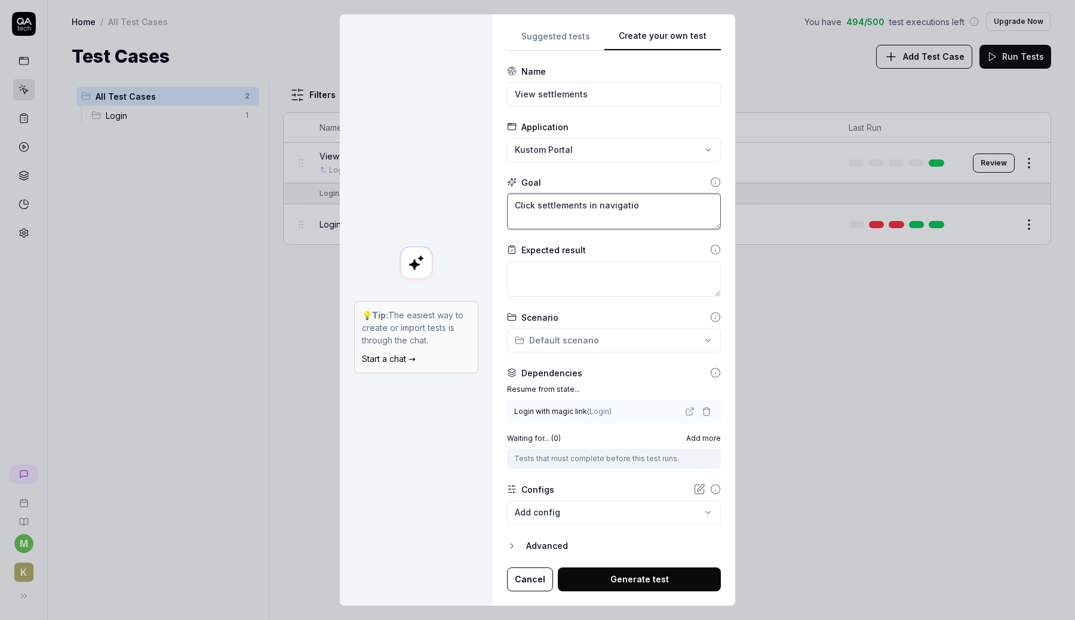
type textarea "*"
type textarea "Click settlements in navigation"
click at [599, 345] on div "**********" at bounding box center [537, 310] width 1075 height 620
click at [600, 340] on div "**********" at bounding box center [537, 310] width 1075 height 620
click at [596, 506] on body "**********" at bounding box center [537, 310] width 1075 height 620
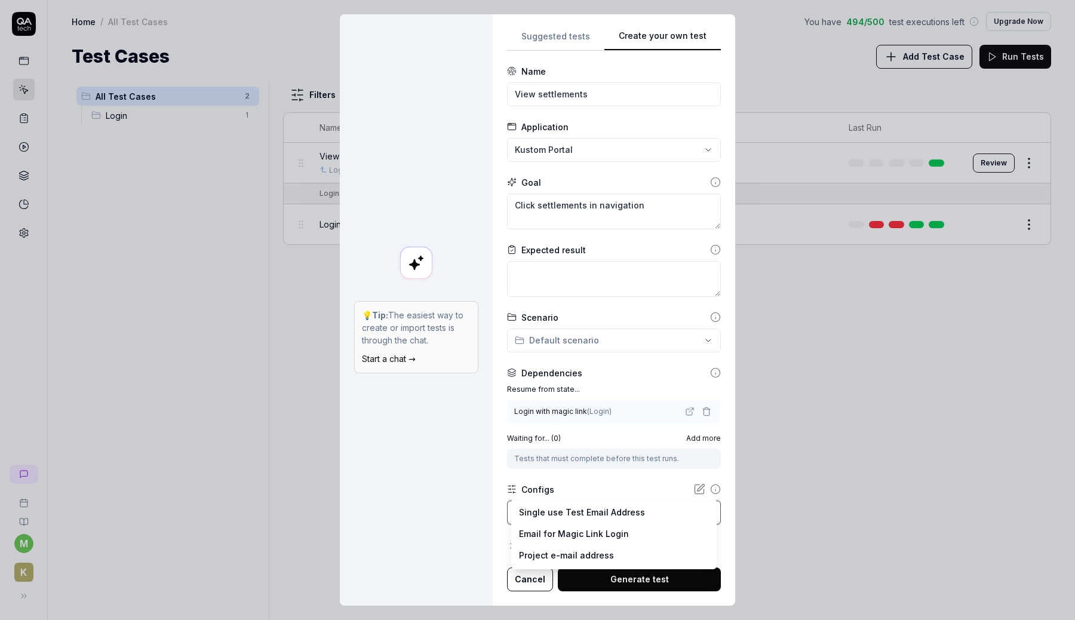
click at [609, 487] on div "**********" at bounding box center [537, 310] width 1075 height 620
click at [549, 543] on div "Advanced" at bounding box center [623, 546] width 195 height 14
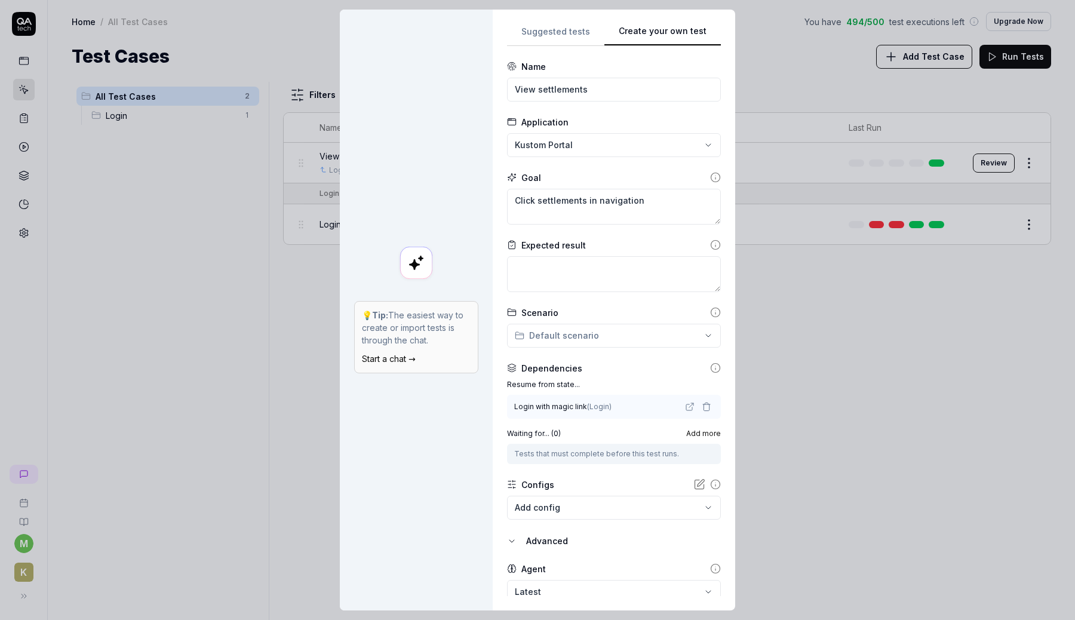
scroll to position [45, 0]
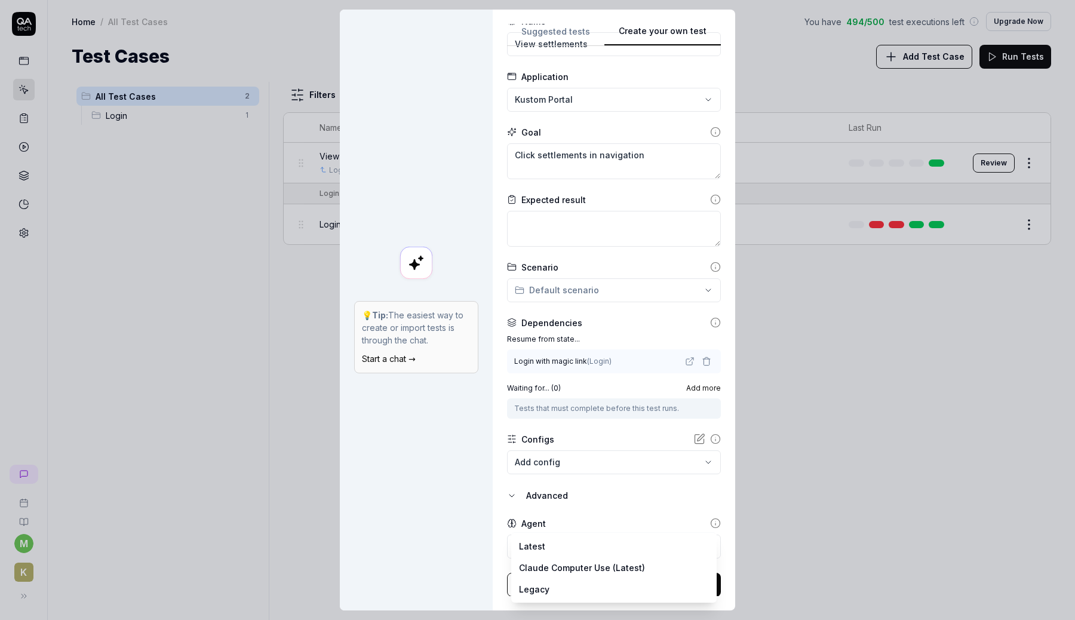
click at [545, 545] on body "**********" at bounding box center [537, 310] width 1075 height 620
click at [577, 524] on div "**********" at bounding box center [537, 310] width 1075 height 620
click at [550, 500] on div "Advanced" at bounding box center [623, 495] width 195 height 14
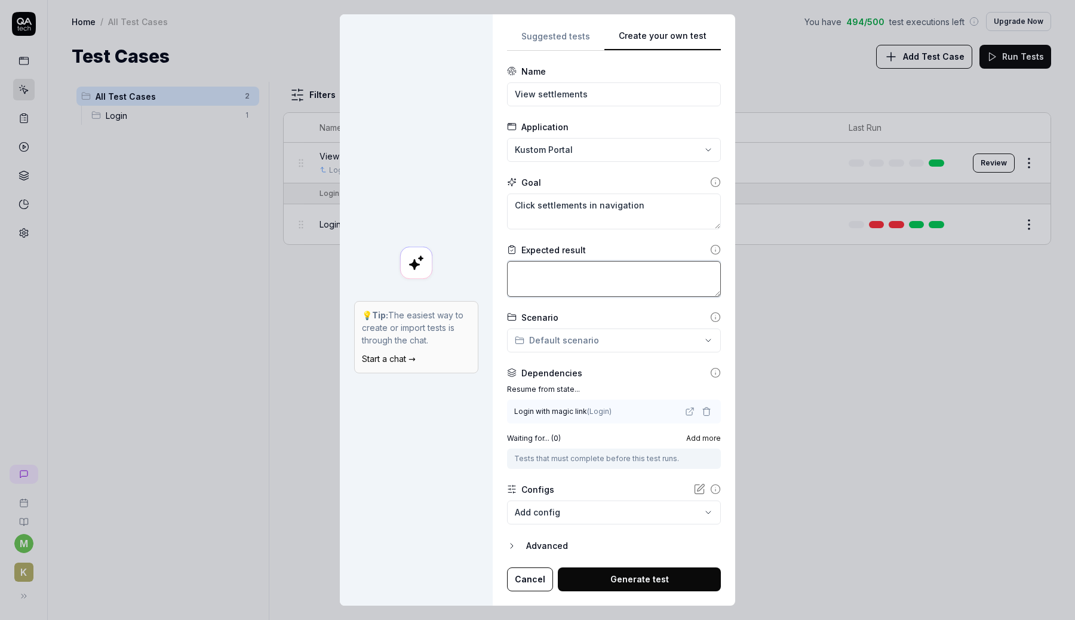
click at [620, 279] on textarea at bounding box center [614, 279] width 214 height 36
type textarea "*"
type textarea "S"
type textarea "*"
type textarea "Se"
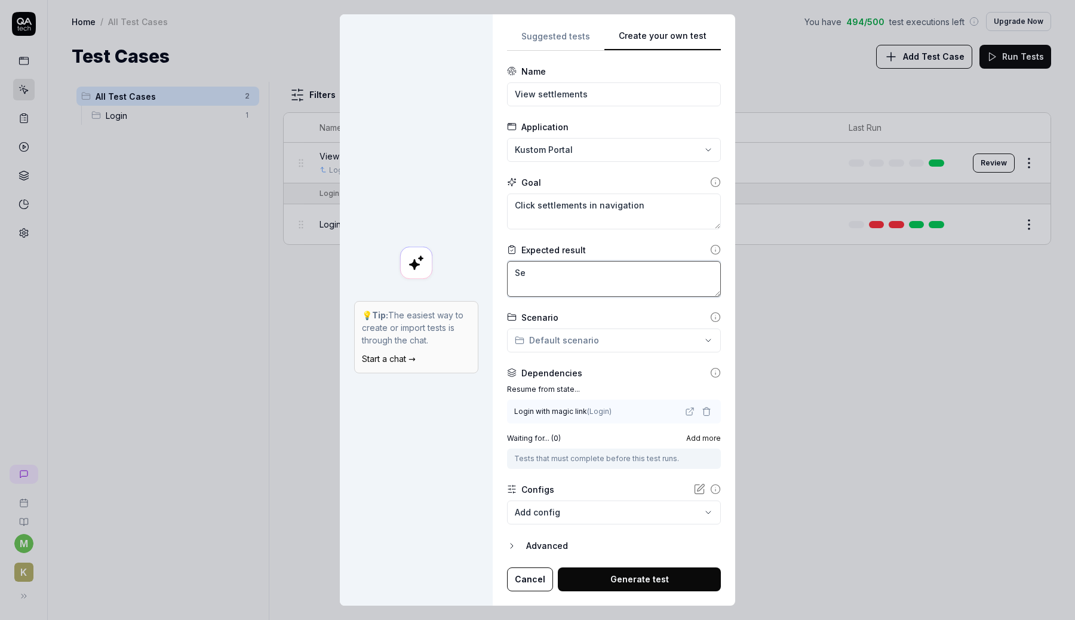
type textarea "*"
type textarea "See"
type textarea "*"
type textarea "See a"
type textarea "*"
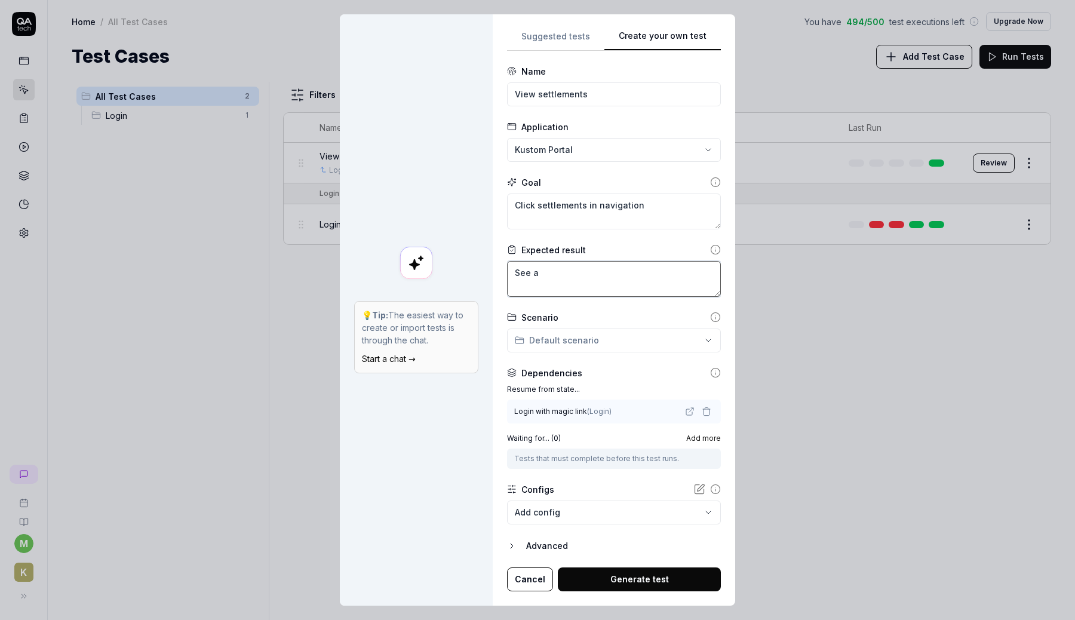
type textarea "See a"
type textarea "*"
type textarea "See a t"
type textarea "*"
type textarea "See a ta"
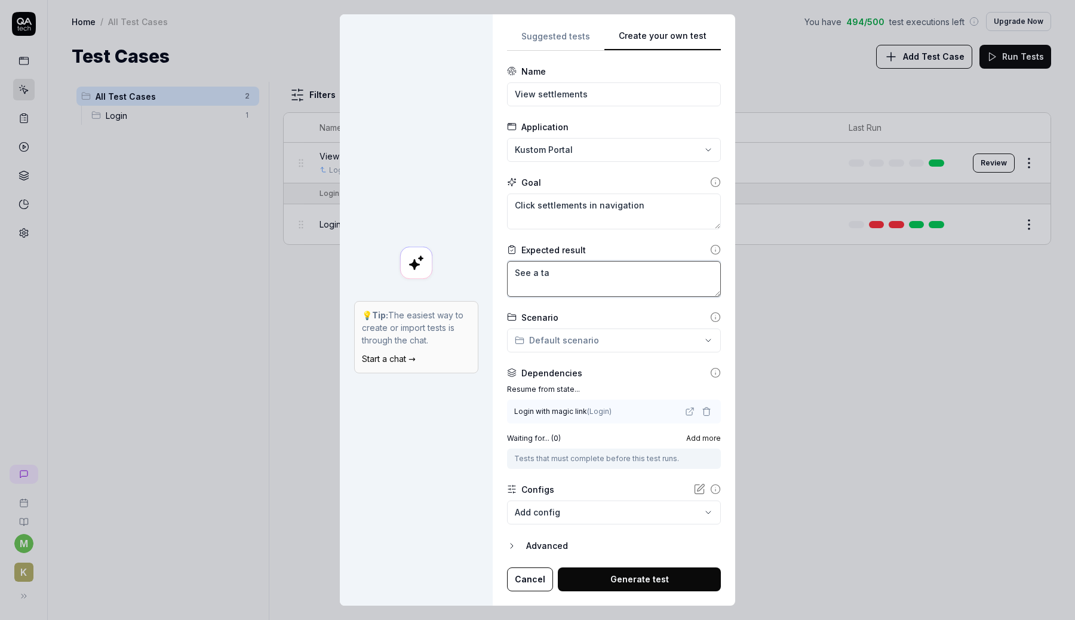
type textarea "*"
type textarea "See a tab"
type textarea "*"
type textarea "See a tabl"
type textarea "*"
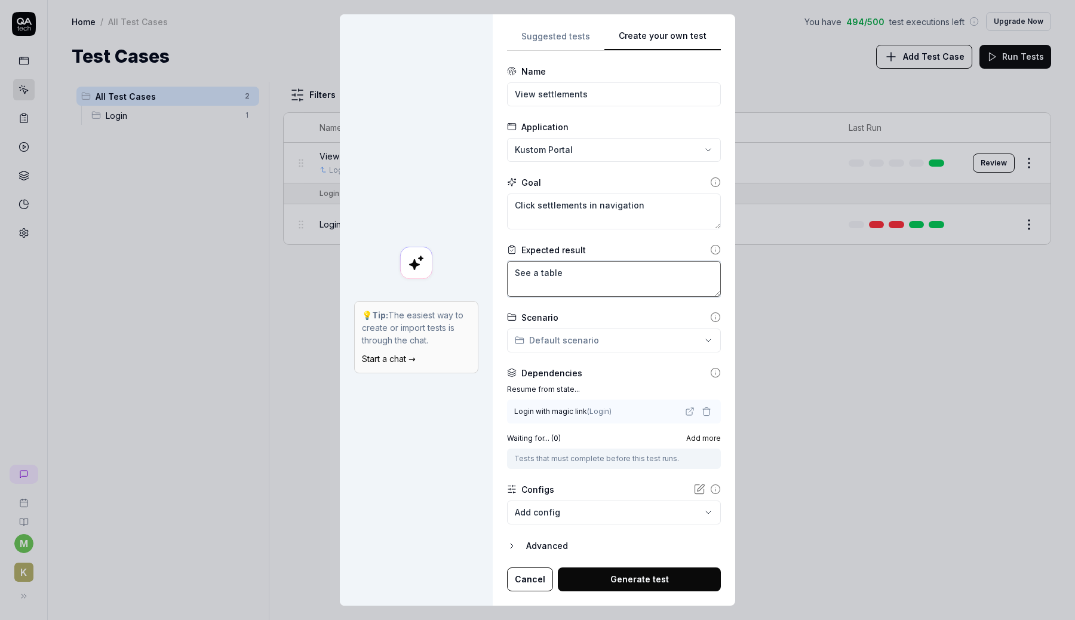
type textarea "See a table"
type textarea "*"
type textarea "See a table o"
type textarea "*"
type textarea "See a table of"
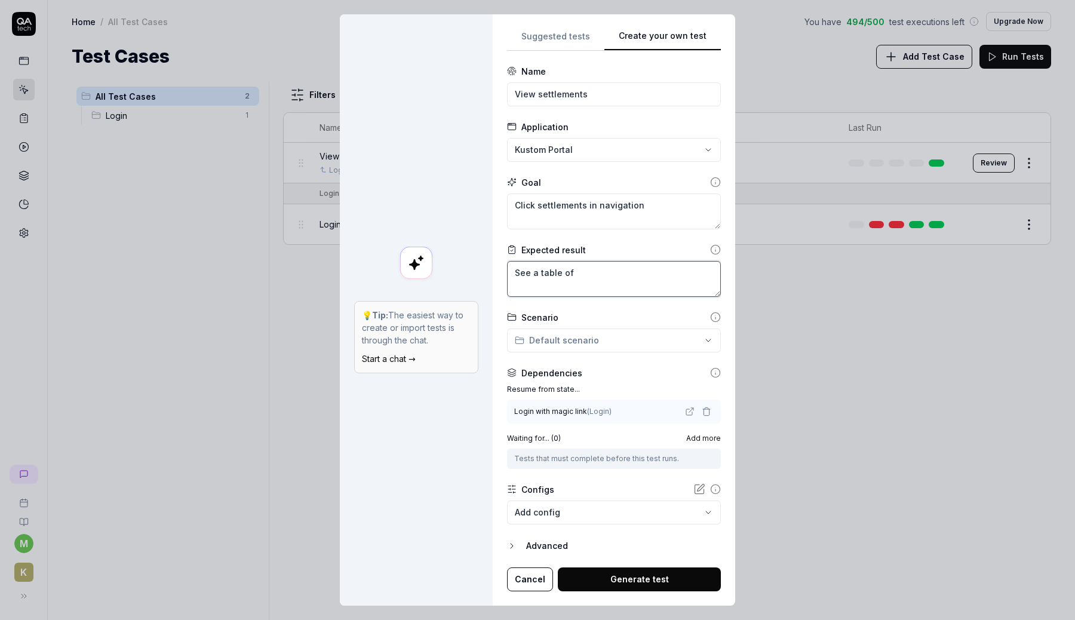
type textarea "*"
type textarea "See a table of"
type textarea "*"
type textarea "See a table of s"
type textarea "*"
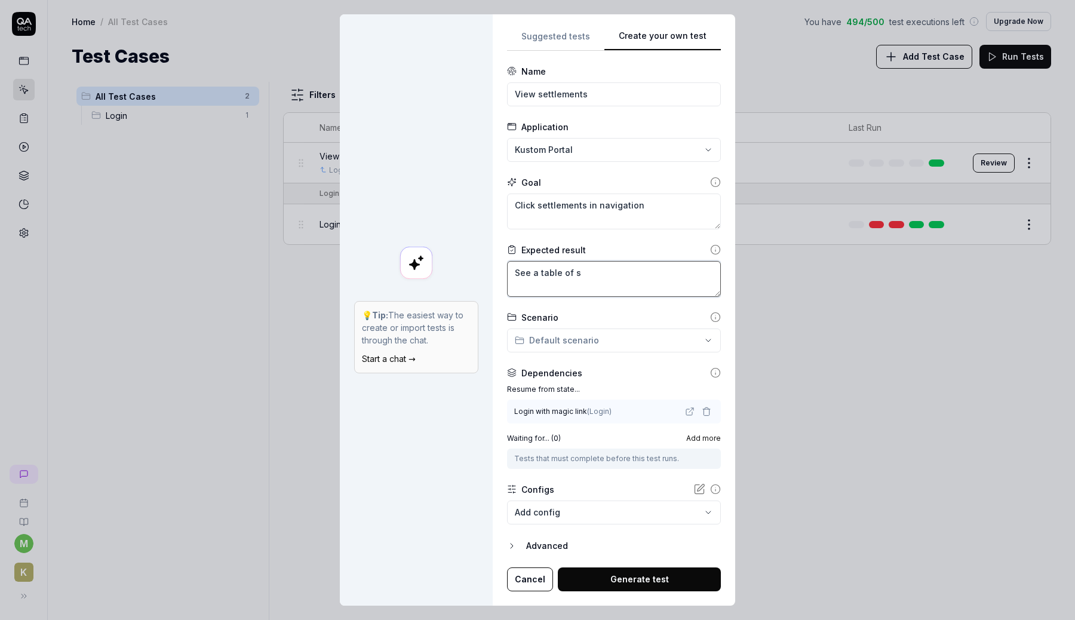
type textarea "See a table of se"
type textarea "*"
type textarea "See a table of set"
type textarea "*"
type textarea "See a table of sett"
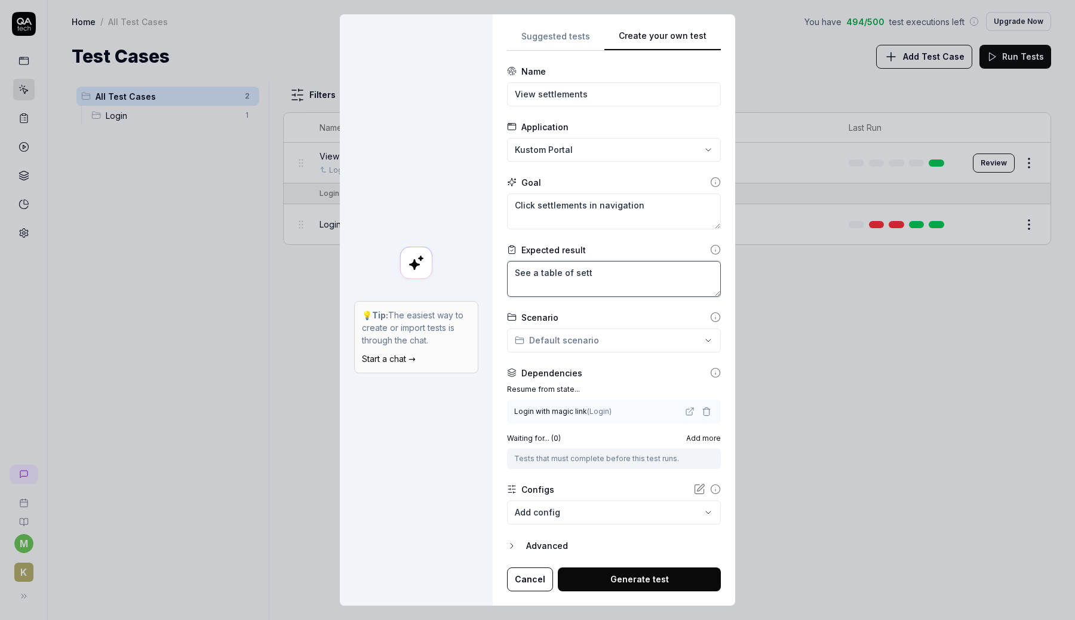
type textarea "*"
type textarea "See a table of settl"
type textarea "*"
type textarea "See a table of settlm"
type textarea "*"
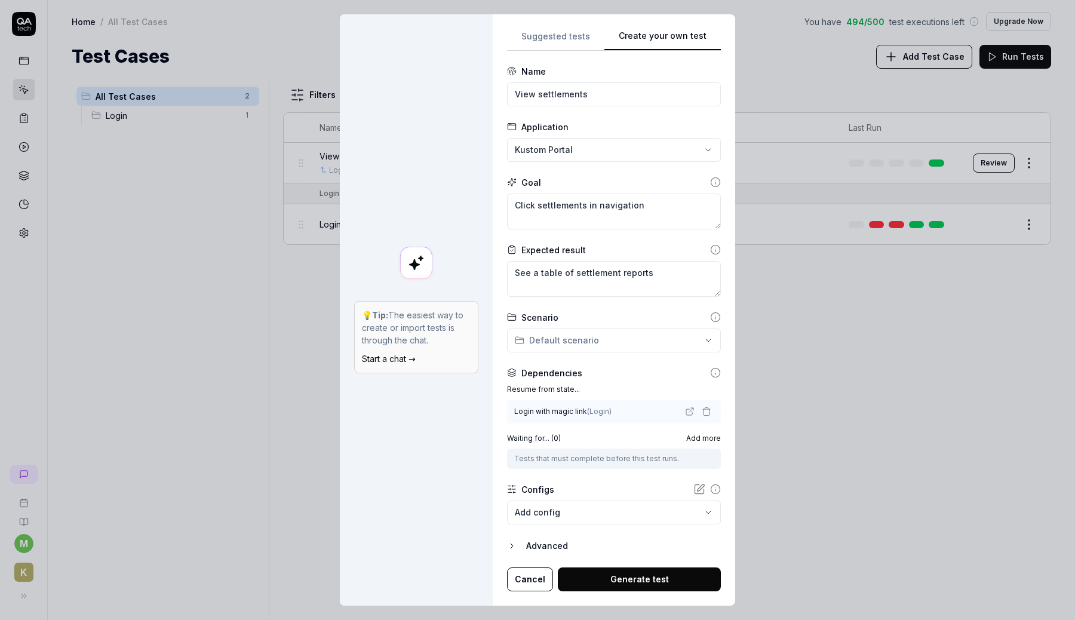
click at [633, 573] on button "Generate test" at bounding box center [639, 579] width 163 height 24
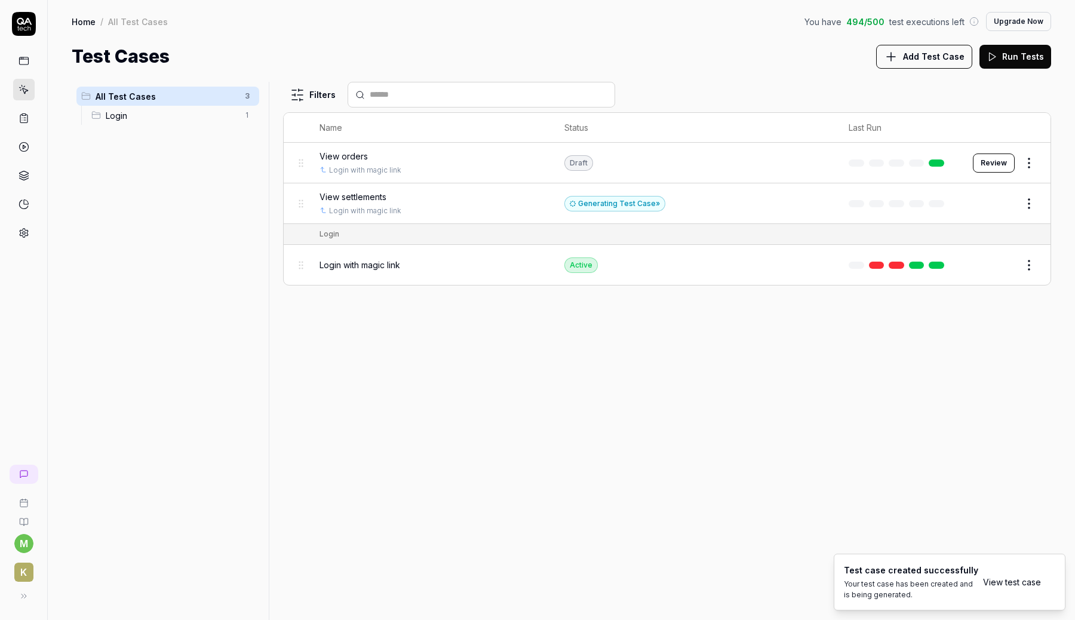
click at [946, 62] on span "Add Test Case" at bounding box center [933, 56] width 61 height 13
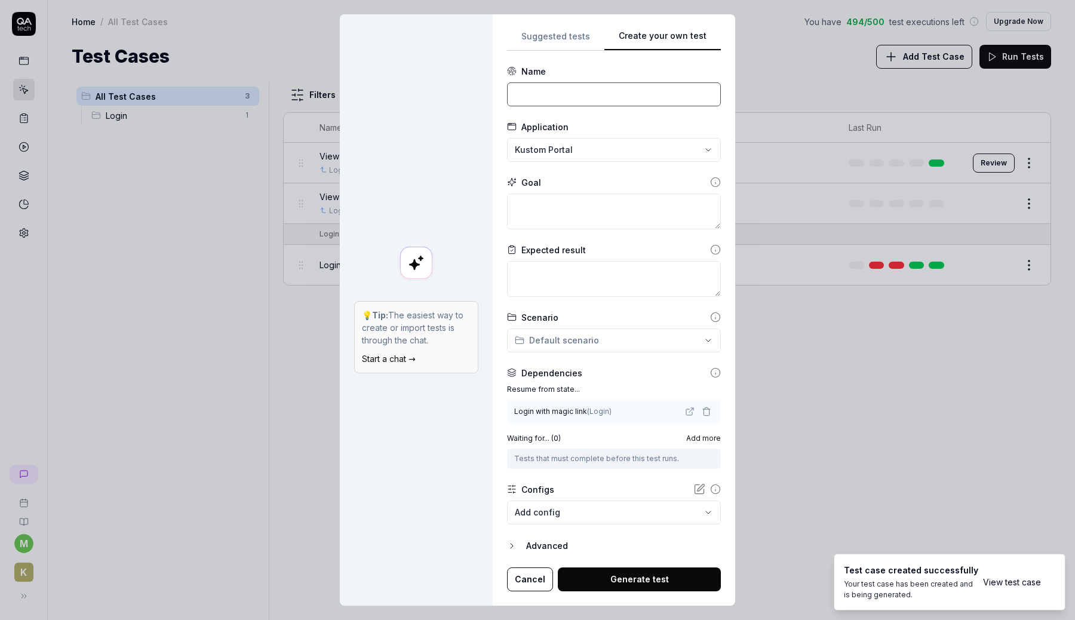
click at [638, 83] on input at bounding box center [614, 94] width 214 height 24
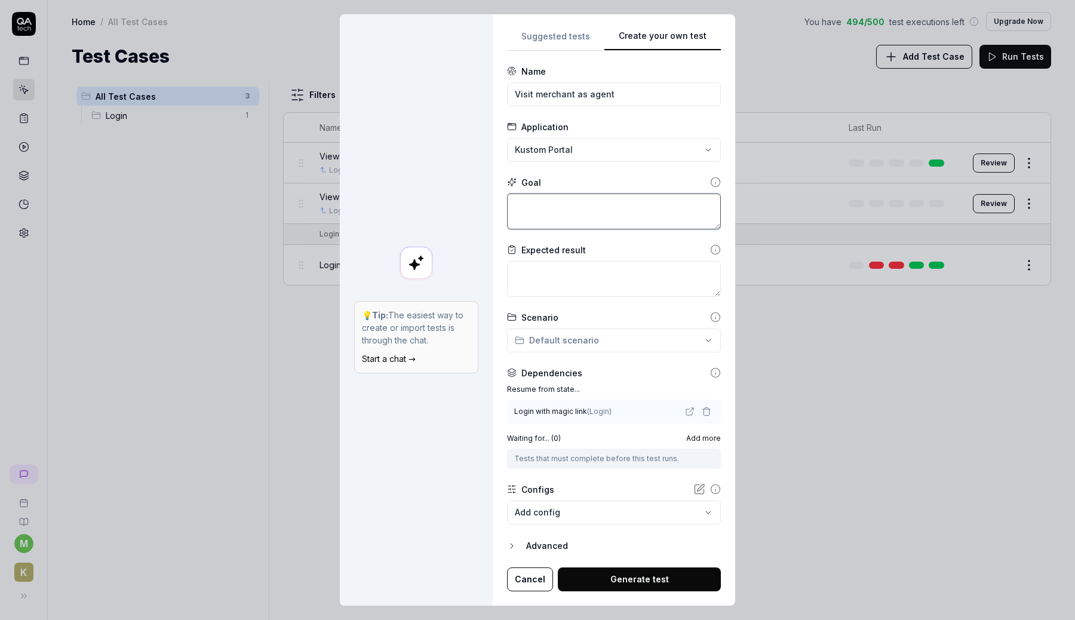
click at [569, 217] on textarea at bounding box center [614, 211] width 214 height 36
click at [712, 183] on icon at bounding box center [715, 182] width 11 height 11
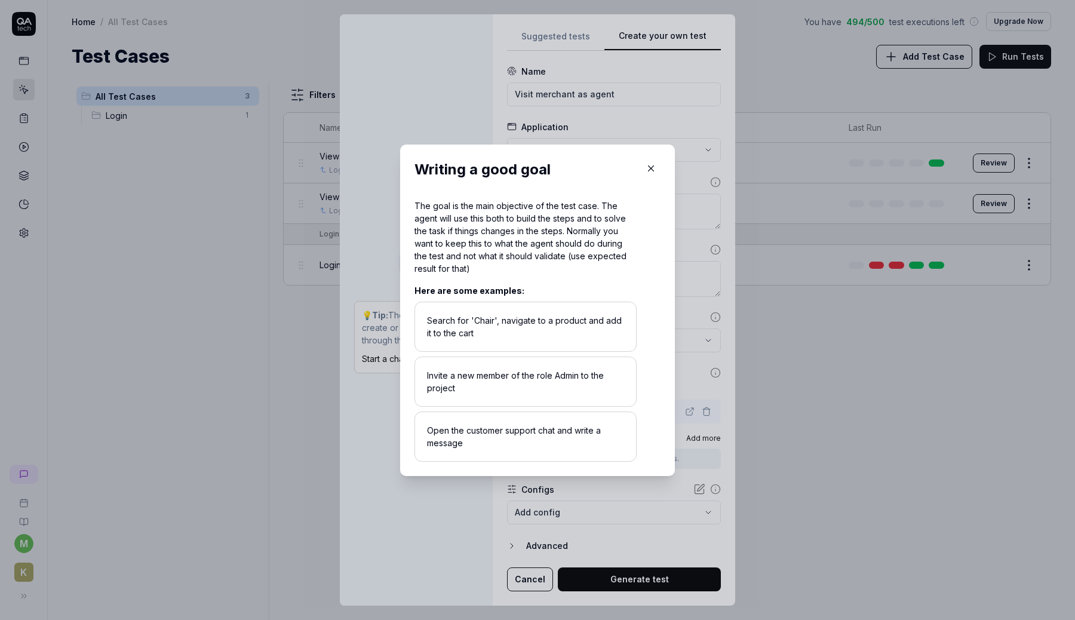
click at [651, 167] on icon "button" at bounding box center [650, 168] width 11 height 11
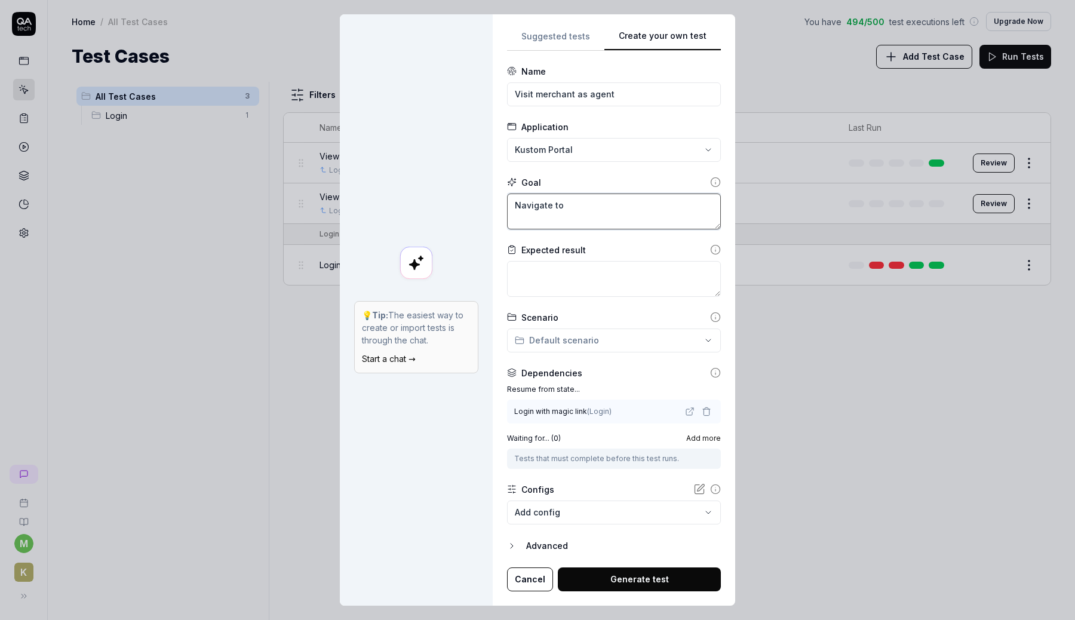
click at [624, 214] on textarea "Navigate to" at bounding box center [614, 211] width 214 height 36
click at [557, 541] on div "Advanced" at bounding box center [623, 546] width 195 height 14
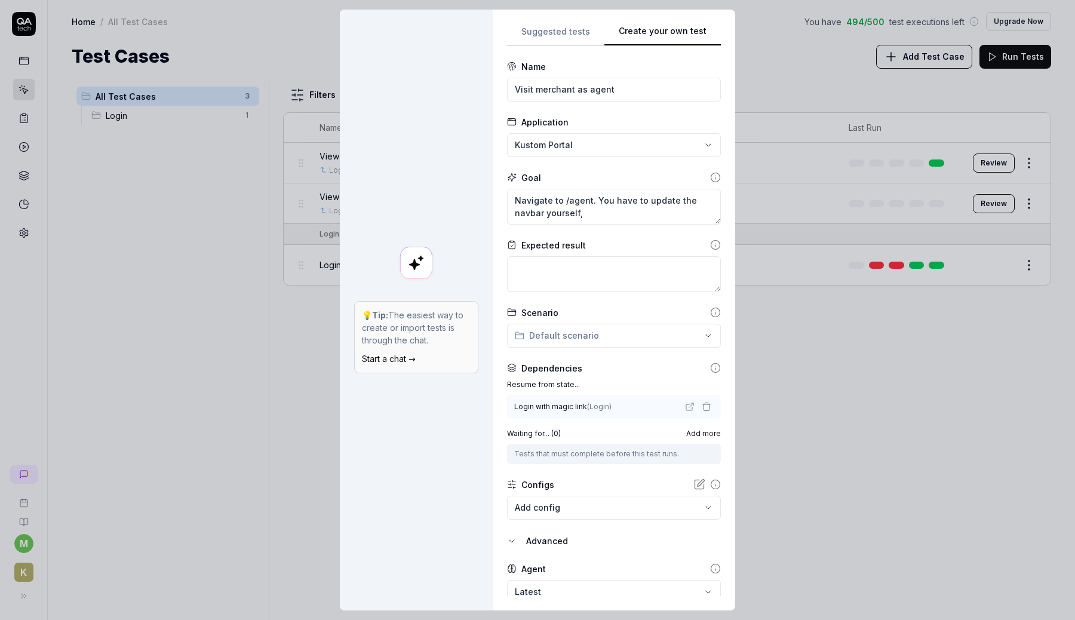
scroll to position [45, 0]
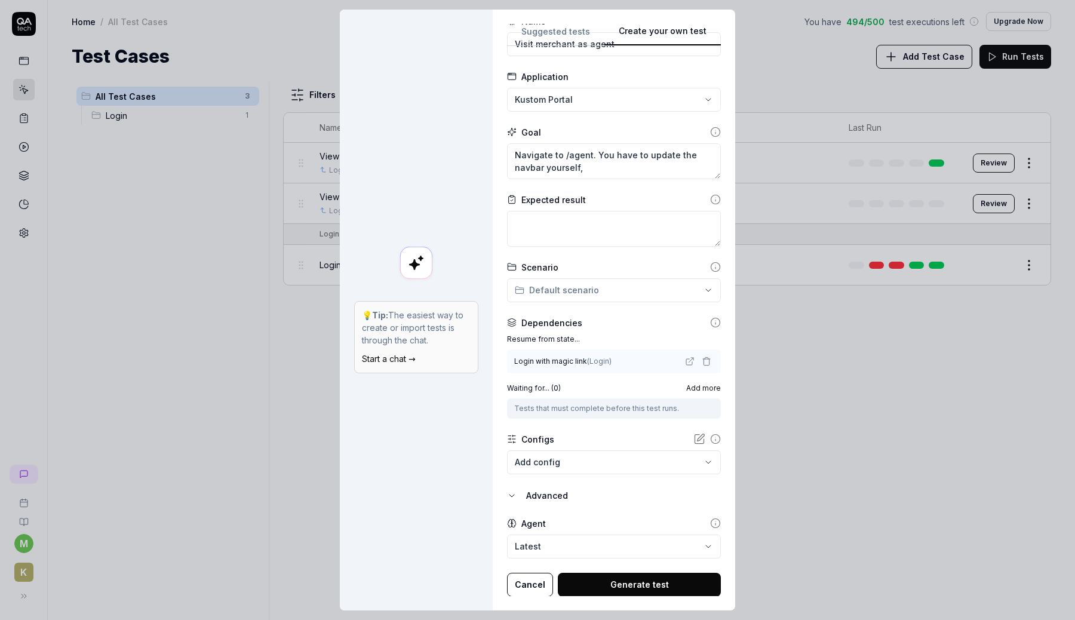
click at [553, 463] on body "m K Home / All Test Cases You have 494 / 500 test executions left Upgrade Now H…" at bounding box center [537, 310] width 1075 height 620
click at [614, 439] on div "**********" at bounding box center [537, 310] width 1075 height 620
click at [641, 165] on textarea "Navigate to /agent. You have to update the navbar yourself," at bounding box center [614, 161] width 214 height 36
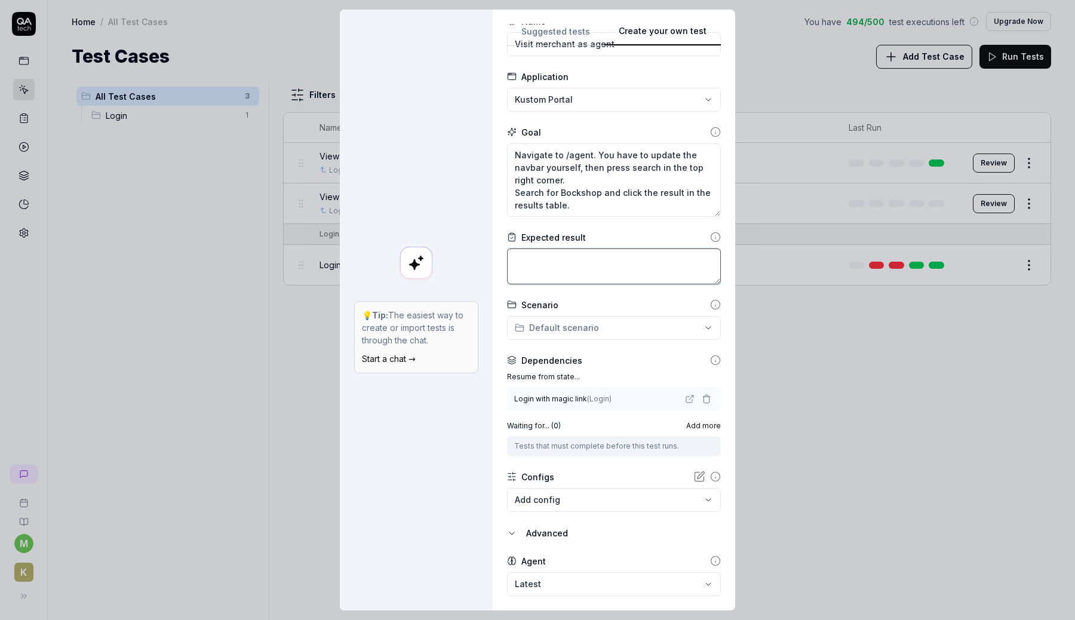
click at [684, 272] on textarea at bounding box center [614, 266] width 214 height 36
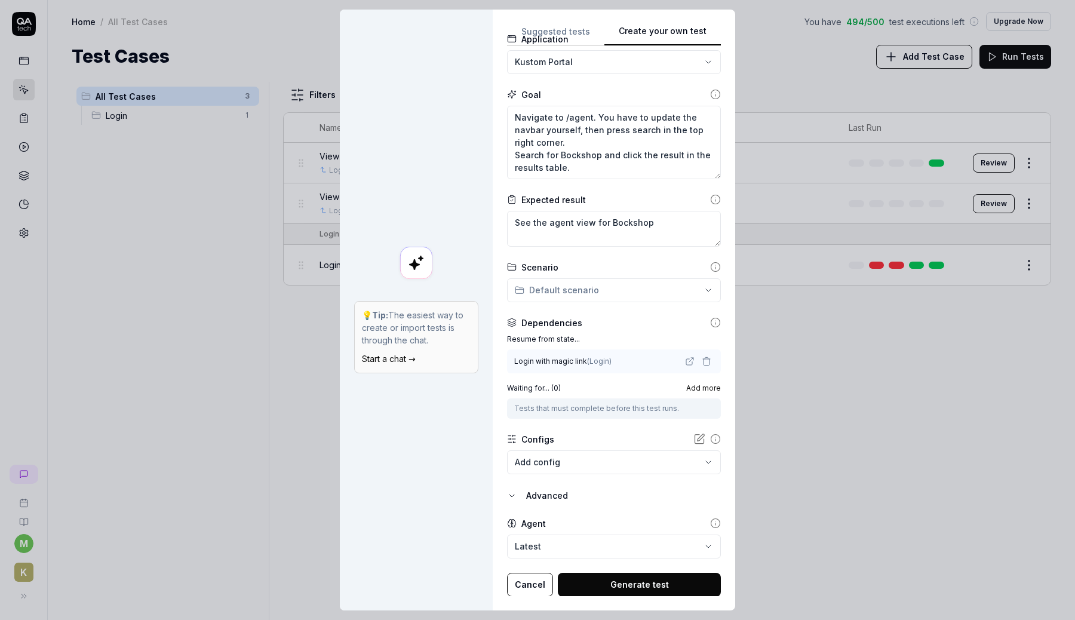
click at [610, 573] on button "Generate test" at bounding box center [639, 585] width 163 height 24
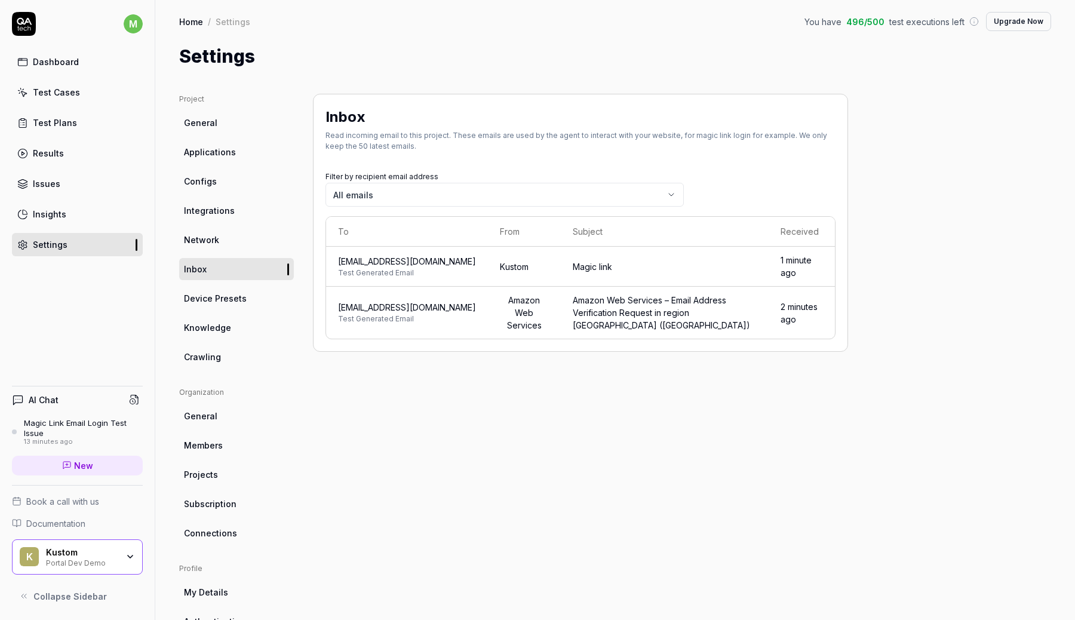
click at [381, 259] on span "[EMAIL_ADDRESS][DOMAIN_NAME]" at bounding box center [407, 261] width 138 height 13
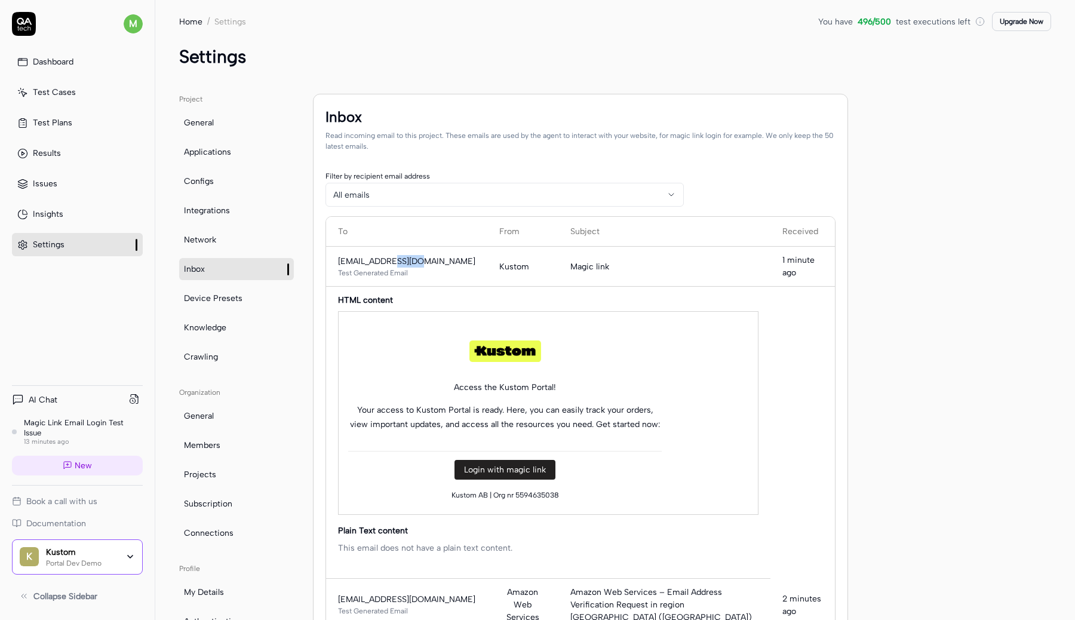
drag, startPoint x: 335, startPoint y: 260, endPoint x: 475, endPoint y: 266, distance: 139.8
click at [475, 266] on td "[EMAIL_ADDRESS][DOMAIN_NAME] Test Generated Email" at bounding box center [406, 267] width 161 height 40
copy span "[EMAIL_ADDRESS][DOMAIN_NAME]"
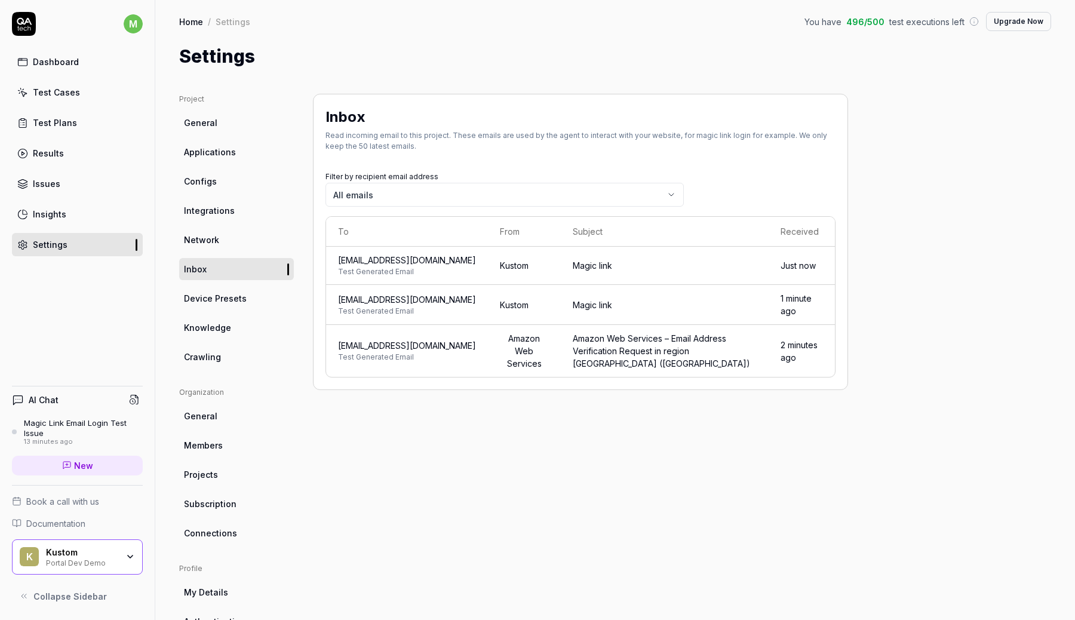
click at [471, 259] on span "[EMAIL_ADDRESS][DOMAIN_NAME]" at bounding box center [407, 260] width 138 height 13
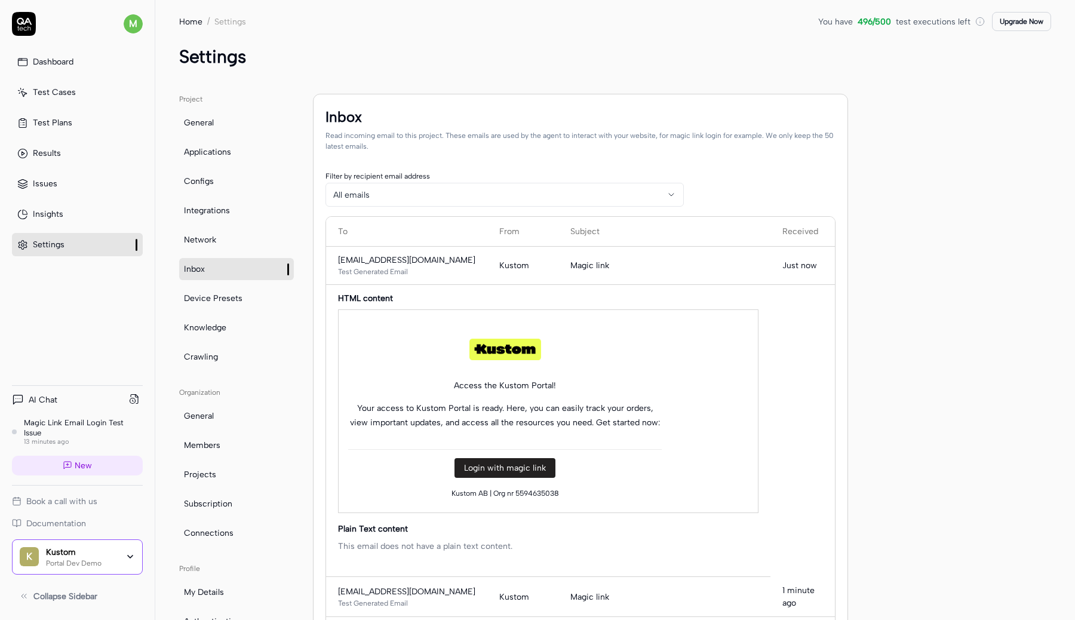
click at [504, 466] on span "Login with magic link" at bounding box center [505, 468] width 82 height 10
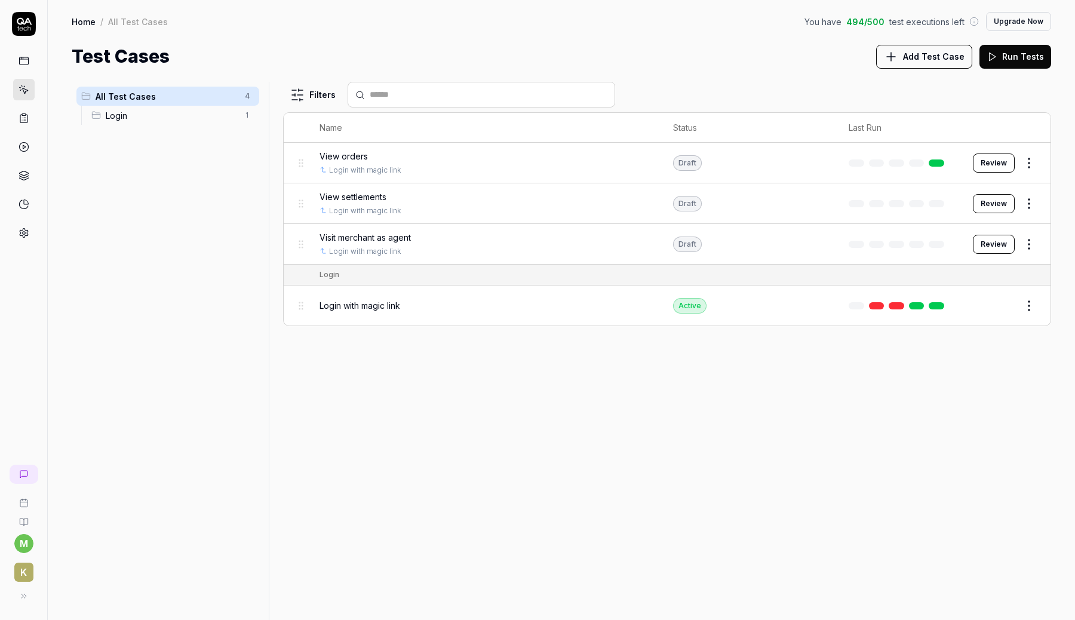
drag, startPoint x: 1006, startPoint y: 63, endPoint x: 977, endPoint y: 74, distance: 30.6
click at [1005, 63] on button "Run Tests" at bounding box center [1015, 57] width 72 height 24
click at [23, 601] on button at bounding box center [22, 596] width 24 height 24
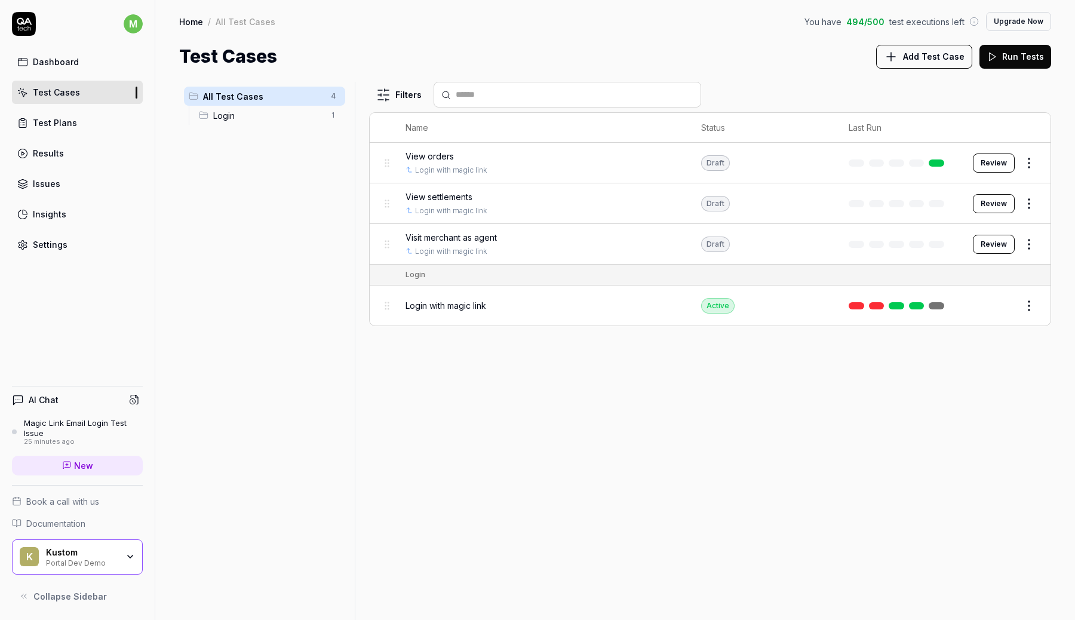
click at [44, 152] on div "Results" at bounding box center [48, 153] width 31 height 13
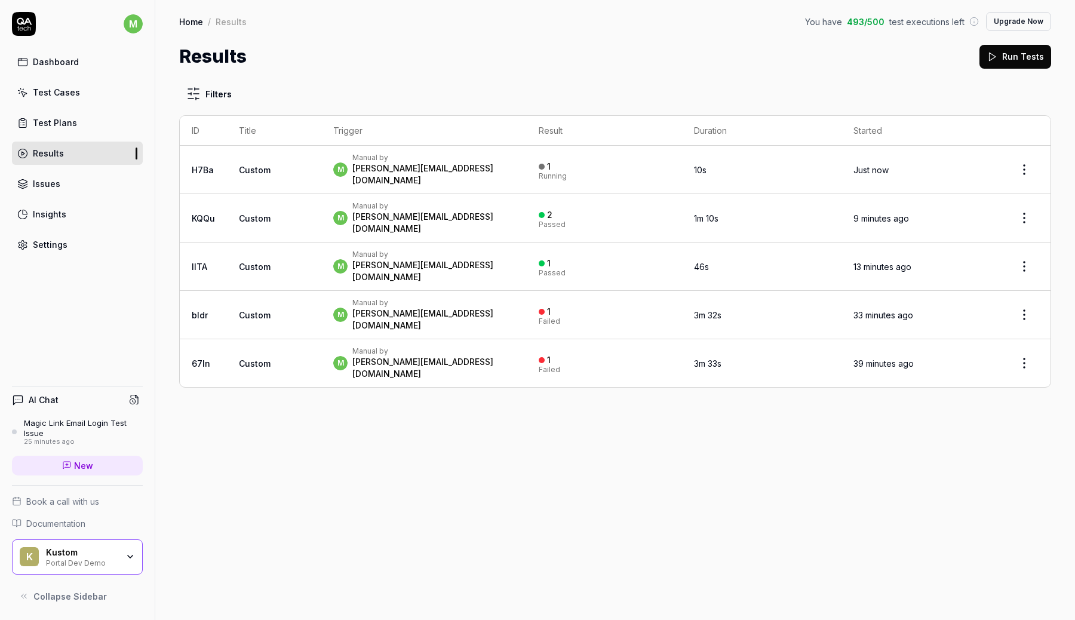
click at [499, 161] on div "m Manual by marcus.ronnmark@kustom.co" at bounding box center [423, 169] width 181 height 33
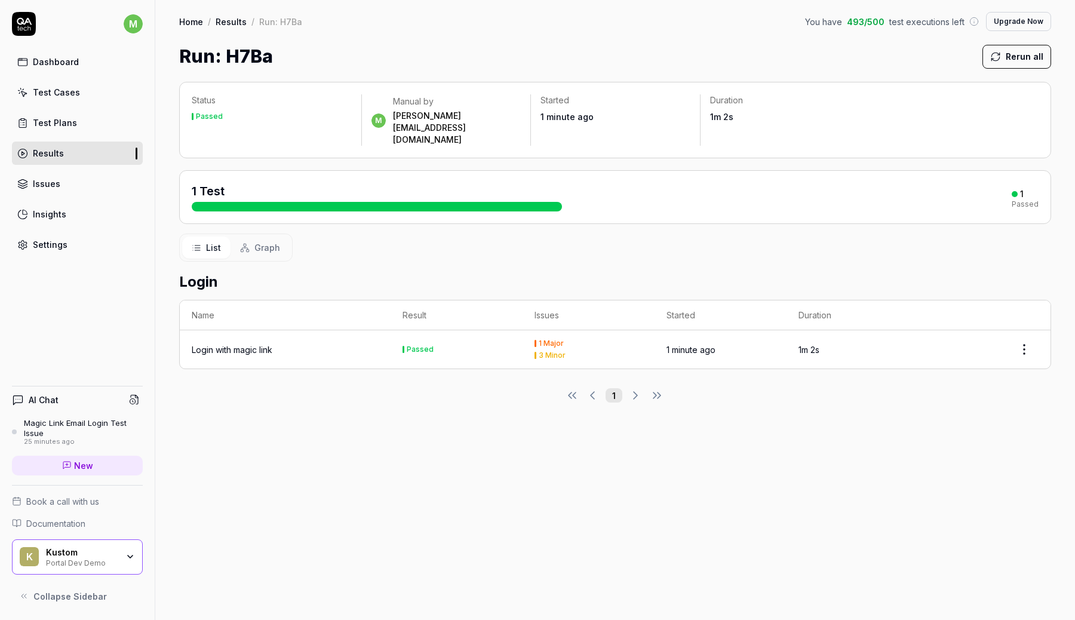
click at [398, 202] on div at bounding box center [377, 207] width 370 height 10
click at [237, 202] on div at bounding box center [377, 207] width 370 height 10
click at [247, 236] on button "Graph" at bounding box center [259, 247] width 59 height 22
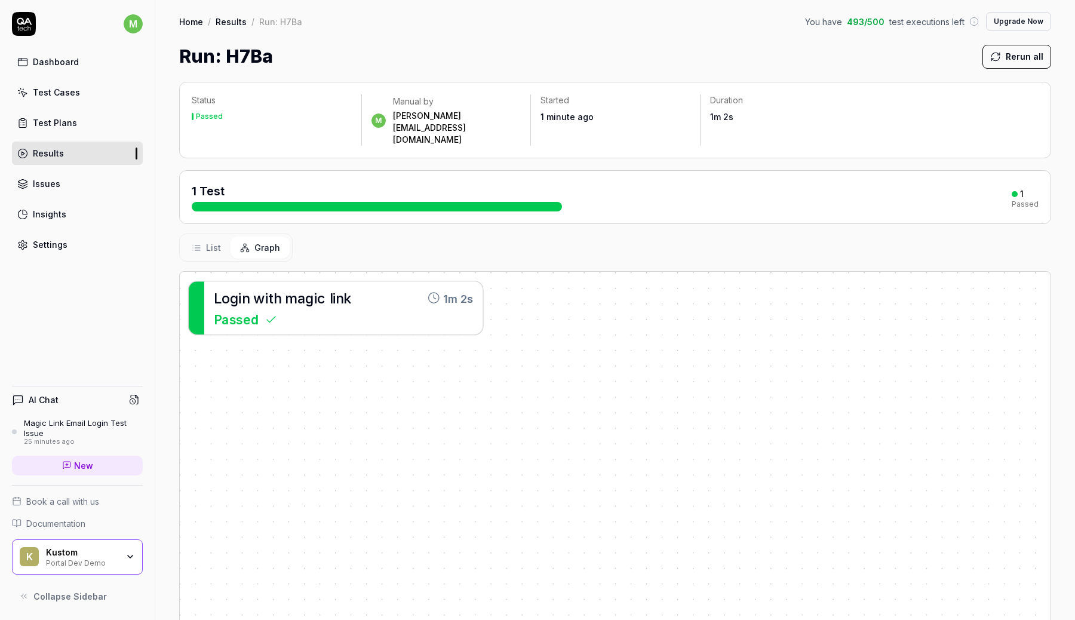
click at [69, 99] on link "Test Cases" at bounding box center [77, 92] width 131 height 23
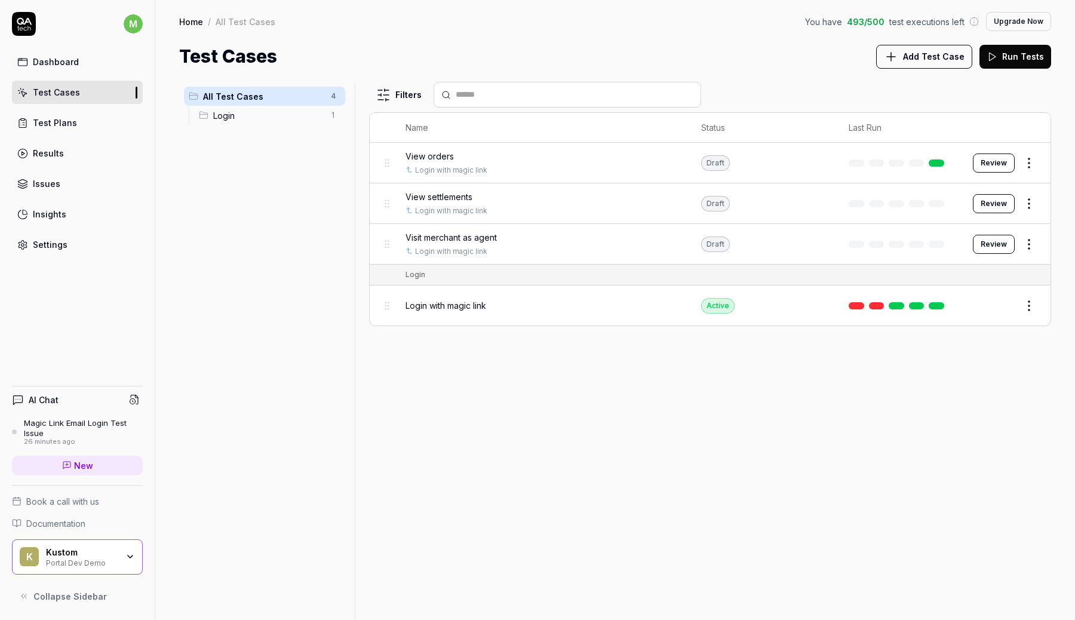
click at [1029, 157] on html "m Dashboard Test Cases Test Plans Results Issues Insights Settings AI Chat Magi…" at bounding box center [537, 310] width 1075 height 620
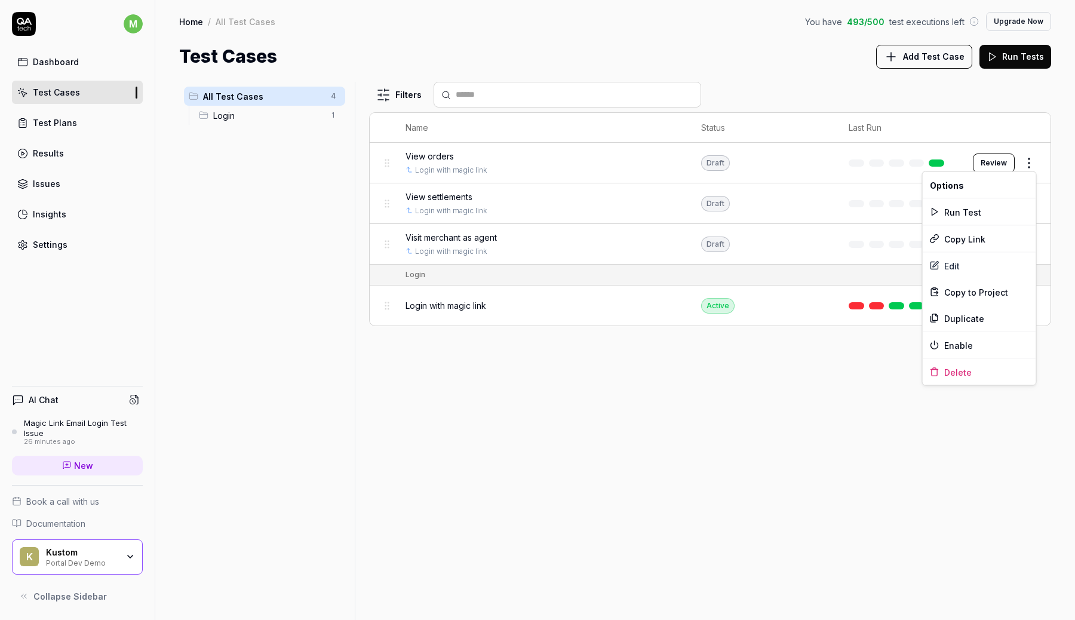
click at [1008, 162] on html "m Dashboard Test Cases Test Plans Results Issues Insights Settings AI Chat Magi…" at bounding box center [537, 310] width 1075 height 620
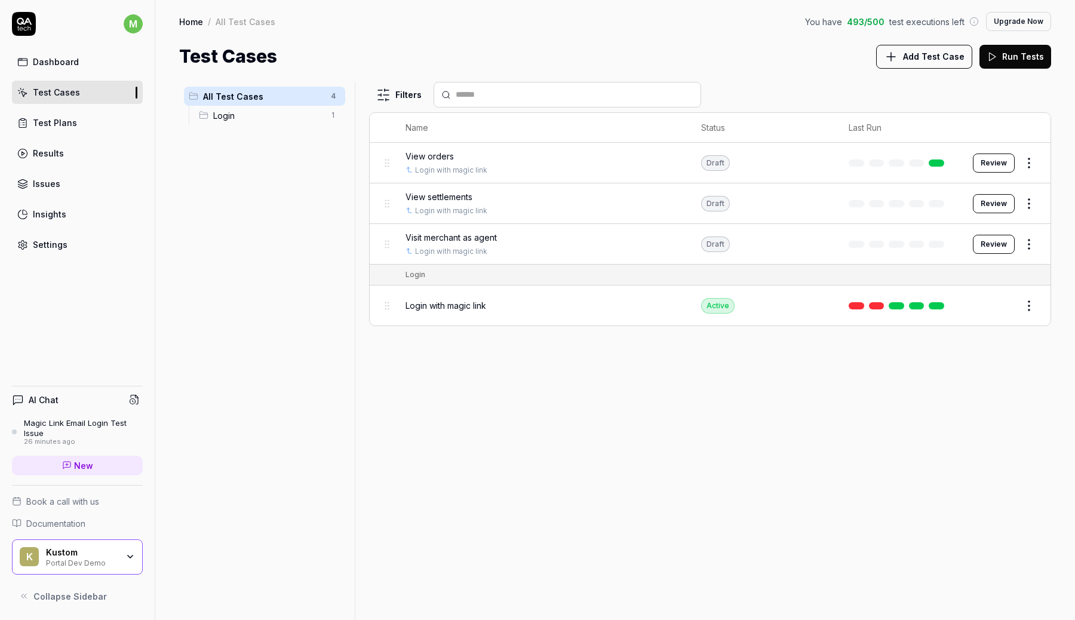
click at [1005, 162] on button "Review" at bounding box center [994, 162] width 42 height 19
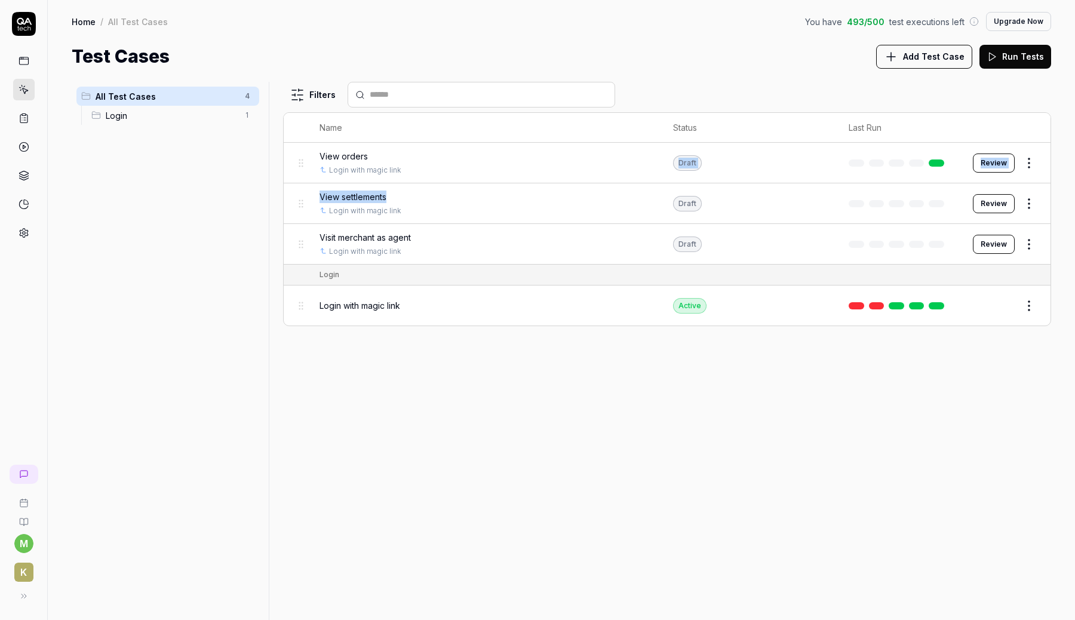
drag, startPoint x: 586, startPoint y: 167, endPoint x: 574, endPoint y: 199, distance: 34.4
click at [575, 200] on tbody "View orders Login with magic link Draft Review View settlements Login with magi…" at bounding box center [667, 204] width 767 height 122
click at [526, 155] on div "View orders" at bounding box center [484, 156] width 330 height 13
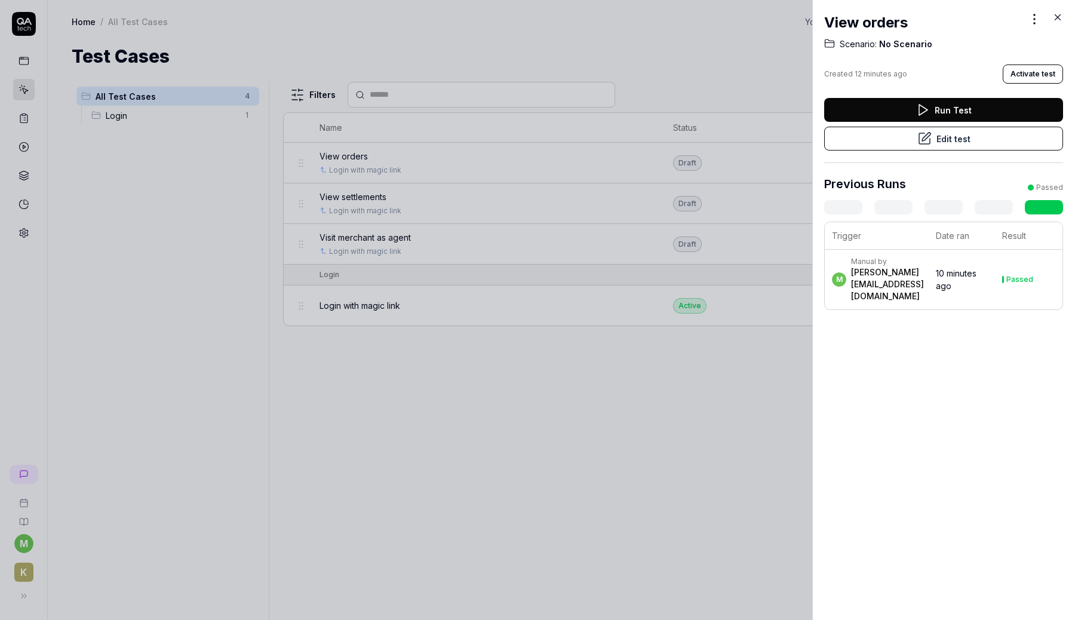
drag, startPoint x: 510, startPoint y: 155, endPoint x: 510, endPoint y: 176, distance: 20.3
click at [510, 177] on body "m K Home / All Test Cases You have 493 / 500 test executions left Upgrade Now H…" at bounding box center [537, 310] width 1075 height 620
click at [1059, 13] on icon at bounding box center [1057, 17] width 11 height 11
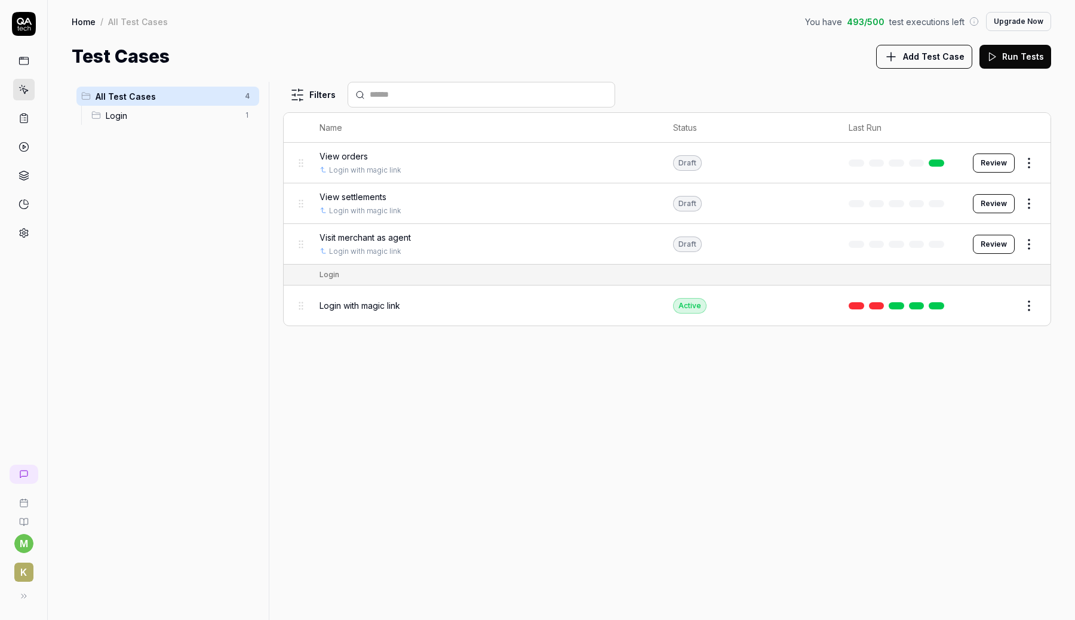
click at [1027, 160] on html "m K Home / All Test Cases You have 493 / 500 test executions left Upgrade Now H…" at bounding box center [537, 310] width 1075 height 620
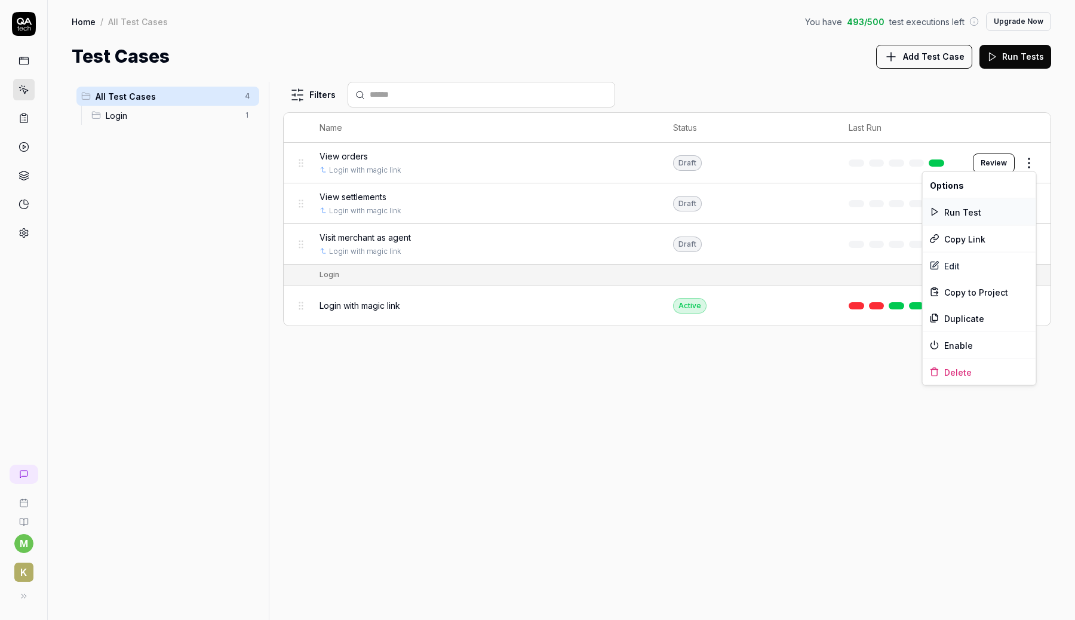
click at [977, 204] on div "Run Test" at bounding box center [978, 212] width 113 height 26
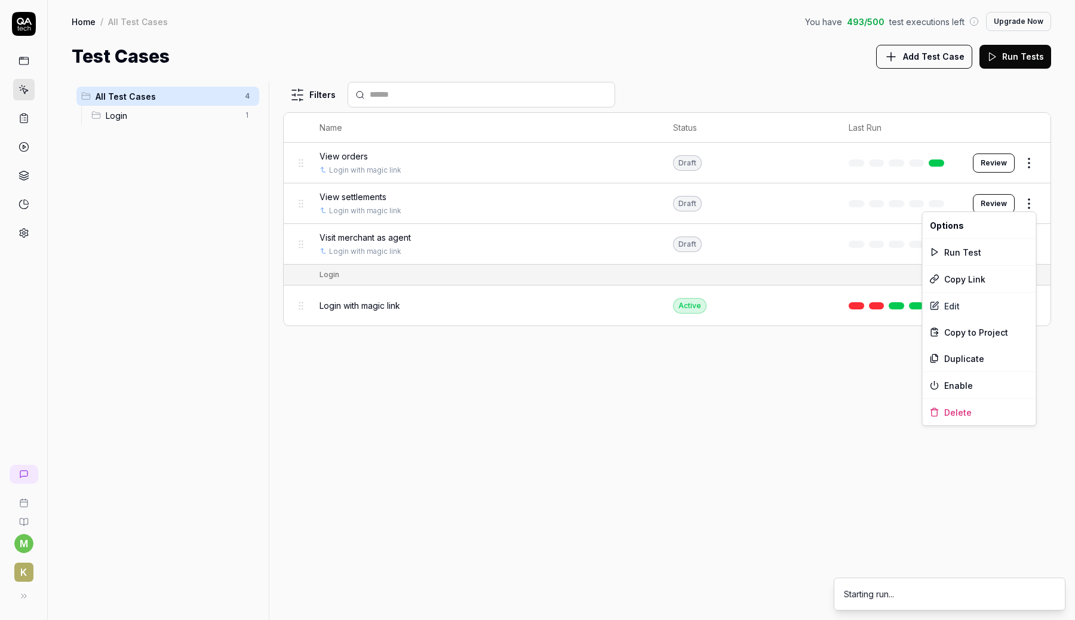
click at [1026, 192] on html "m K Home / All Test Cases You have 493 / 500 test executions left Upgrade Now H…" at bounding box center [537, 310] width 1075 height 620
click at [966, 248] on div "Run Test" at bounding box center [978, 252] width 113 height 26
click at [1032, 238] on html "m K Home / All Test Cases You have 493 / 500 test executions left Upgrade Now H…" at bounding box center [537, 310] width 1075 height 620
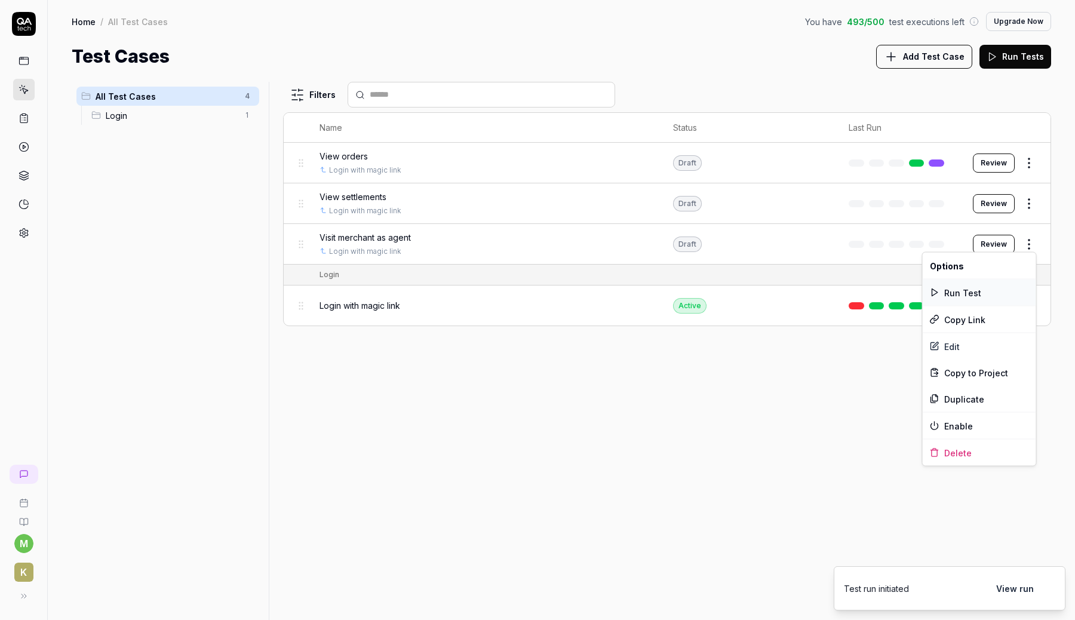
click at [958, 291] on div "Run Test" at bounding box center [978, 292] width 113 height 26
click at [888, 458] on div "Filters Name Status Last Run View orders Login with magic link Draft Review Vie…" at bounding box center [667, 351] width 768 height 538
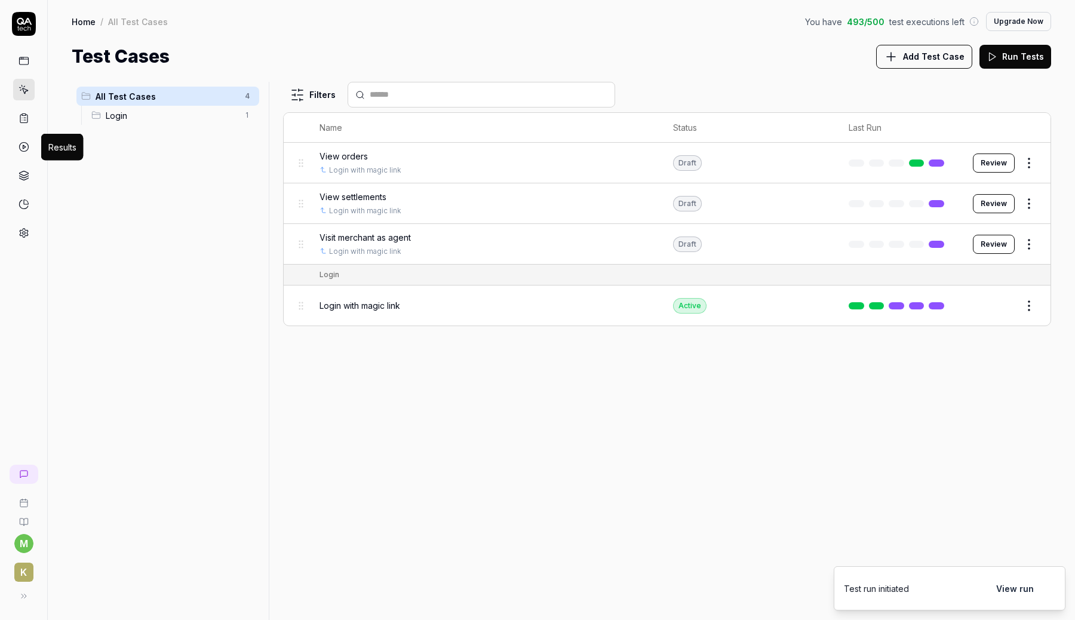
click at [26, 143] on circle at bounding box center [23, 147] width 9 height 9
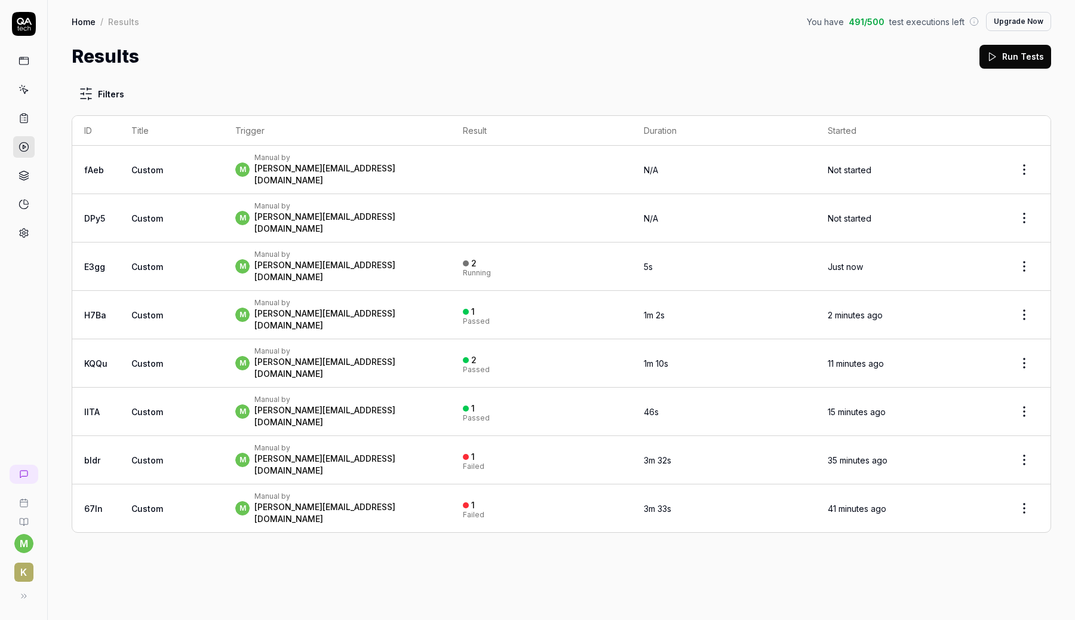
click at [476, 242] on td "2 Running" at bounding box center [541, 266] width 180 height 48
click at [479, 220] on td at bounding box center [541, 218] width 180 height 48
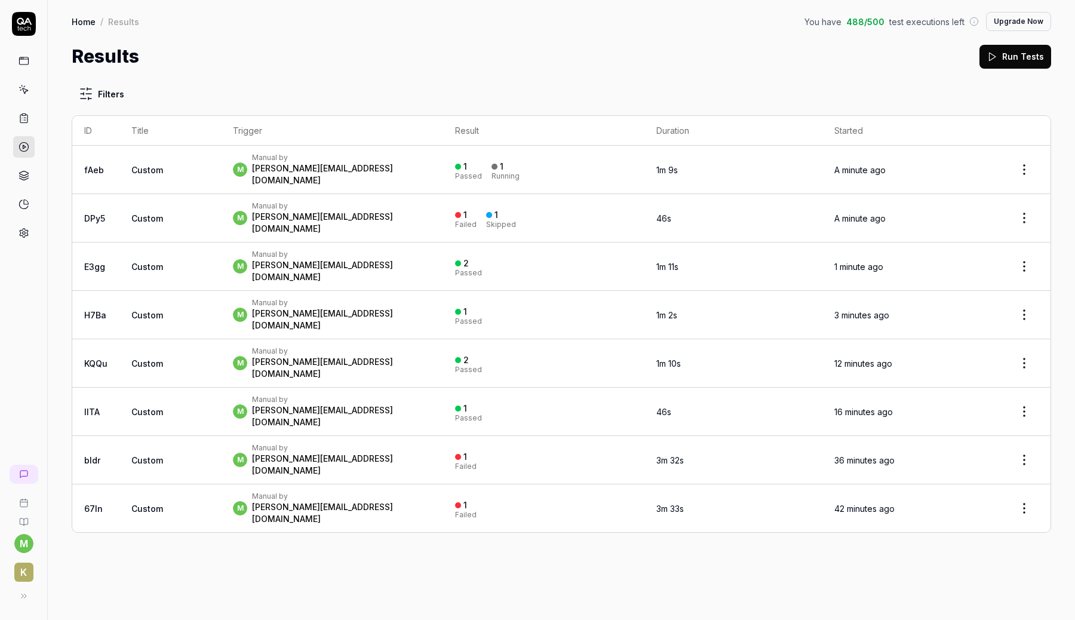
click at [443, 204] on td "m Manual by marcus.ronnmark@kustom.co" at bounding box center [332, 218] width 222 height 48
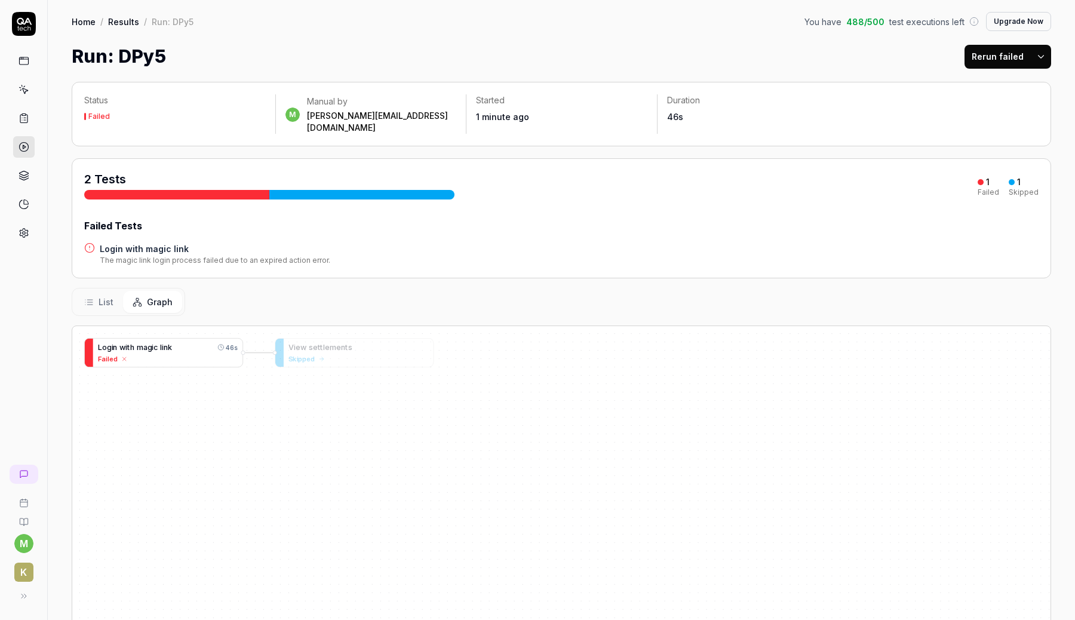
click at [148, 343] on span "g" at bounding box center [149, 347] width 5 height 9
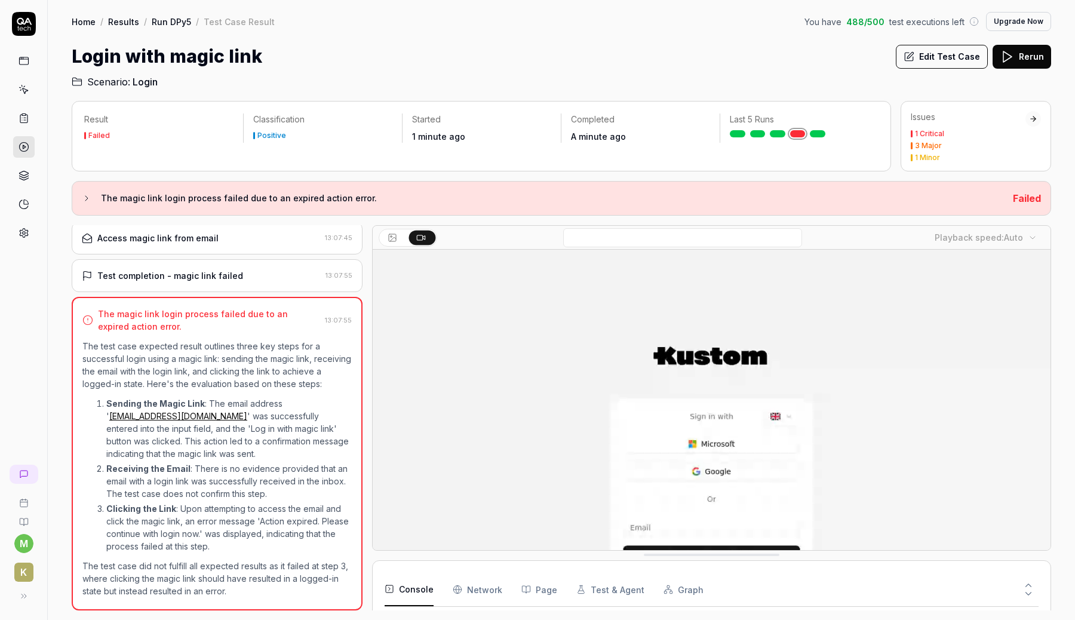
scroll to position [9, 0]
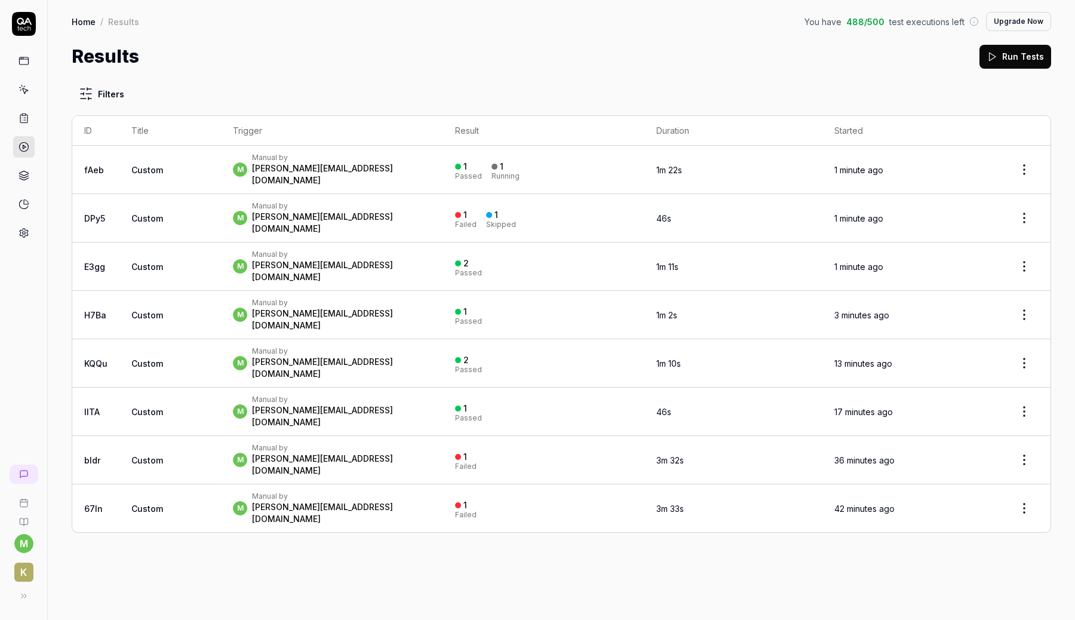
click at [394, 171] on div "m Manual by marcus.ronnmark@kustom.co" at bounding box center [332, 169] width 198 height 33
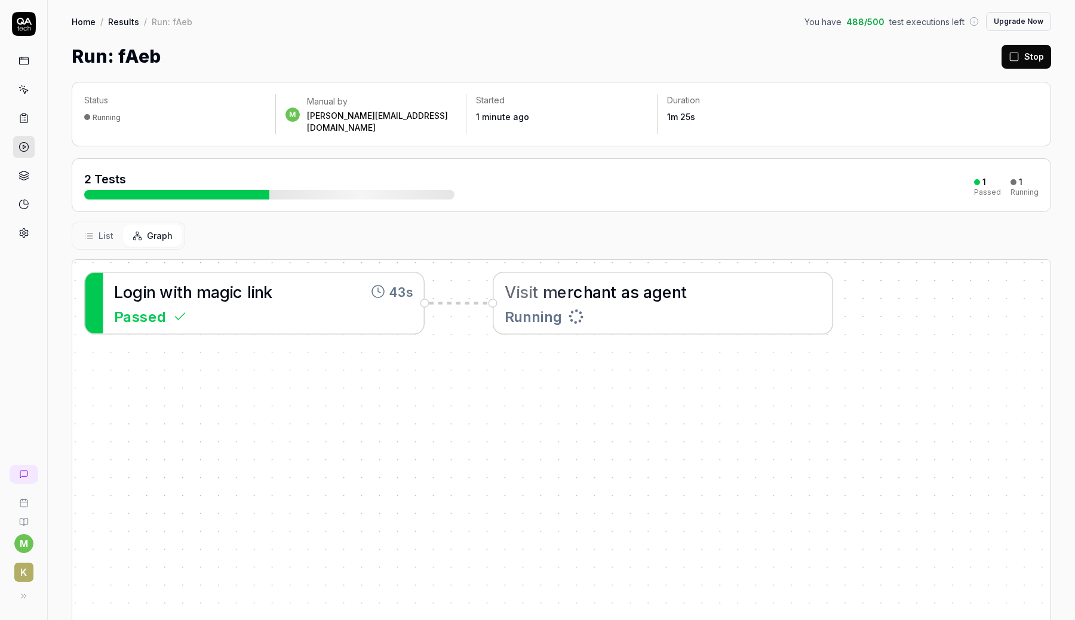
click at [659, 306] on div "Running" at bounding box center [662, 315] width 317 height 21
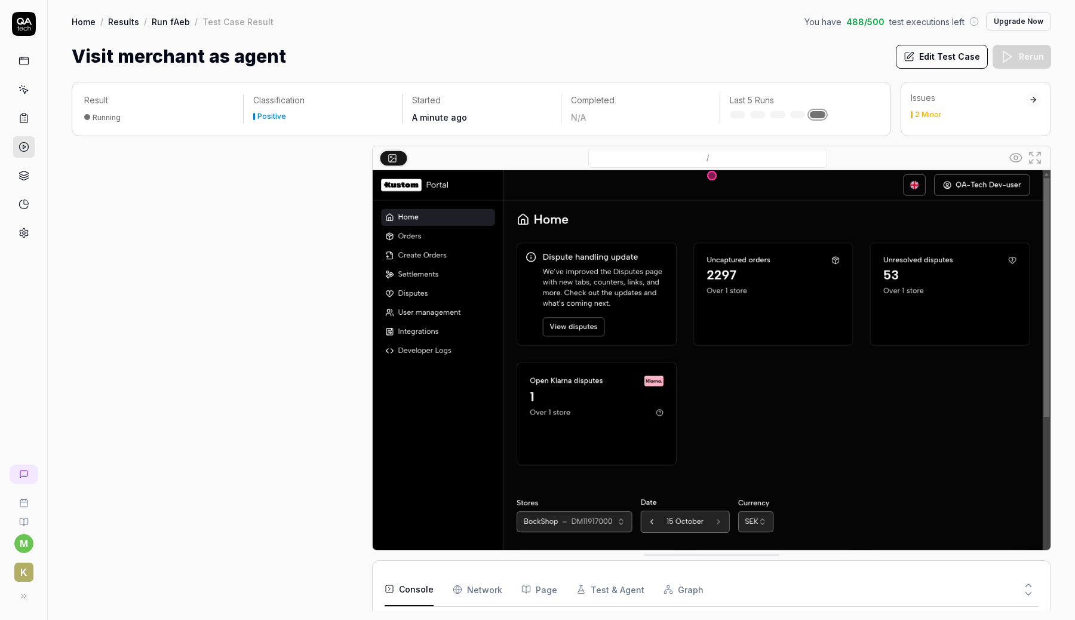
click at [1026, 586] on icon at bounding box center [1028, 585] width 5 height 3
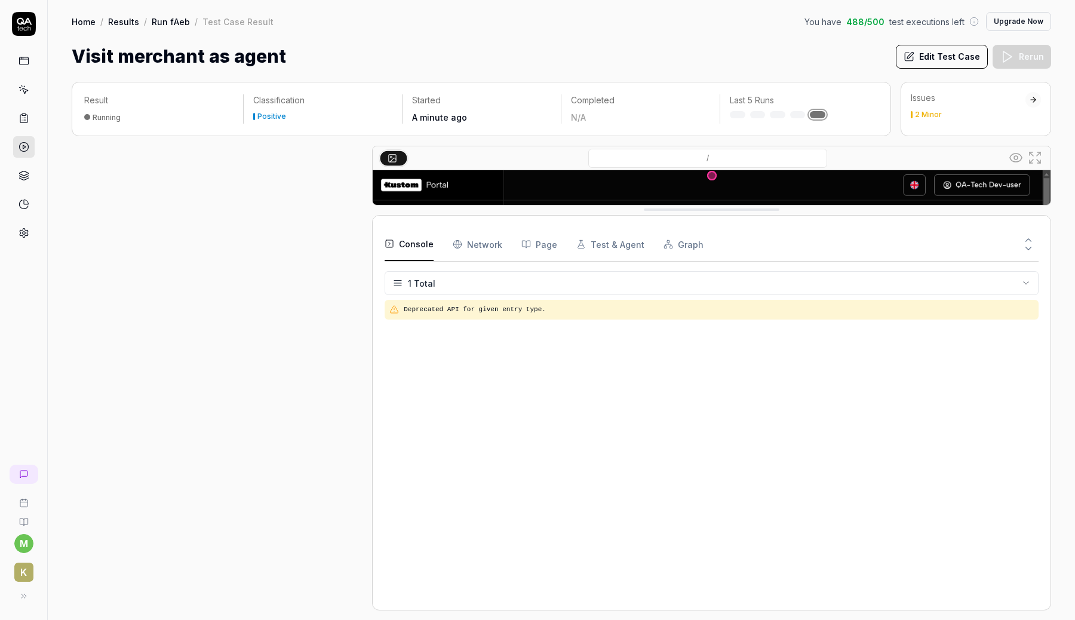
click at [1027, 245] on icon at bounding box center [1028, 248] width 11 height 11
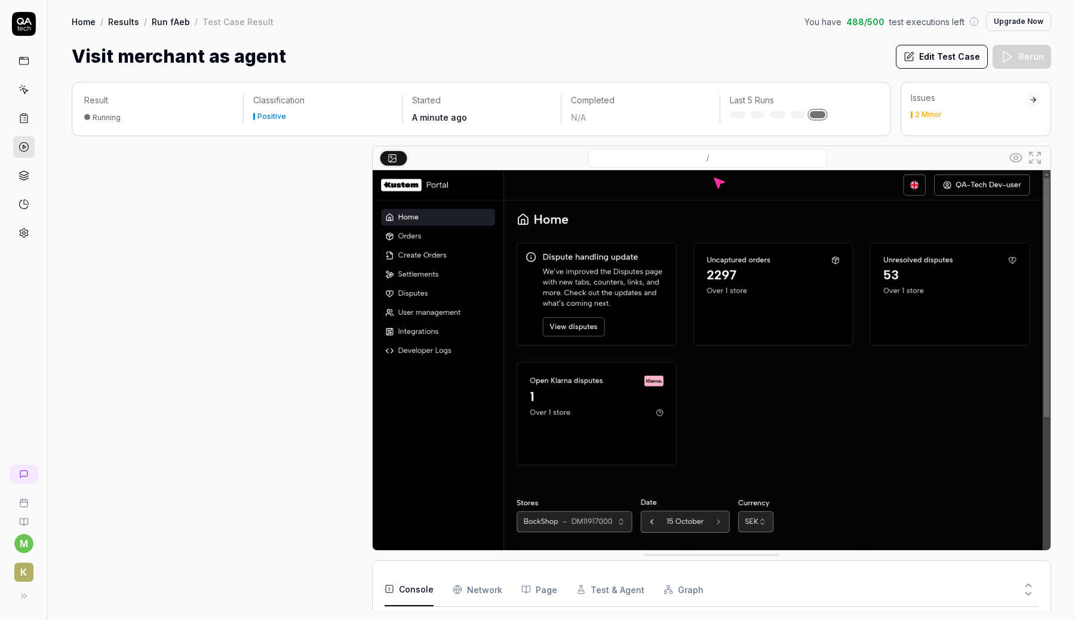
click at [250, 373] on div at bounding box center [217, 378] width 291 height 464
click at [260, 165] on div at bounding box center [217, 378] width 291 height 464
click at [998, 103] on div "Issues" at bounding box center [967, 98] width 115 height 12
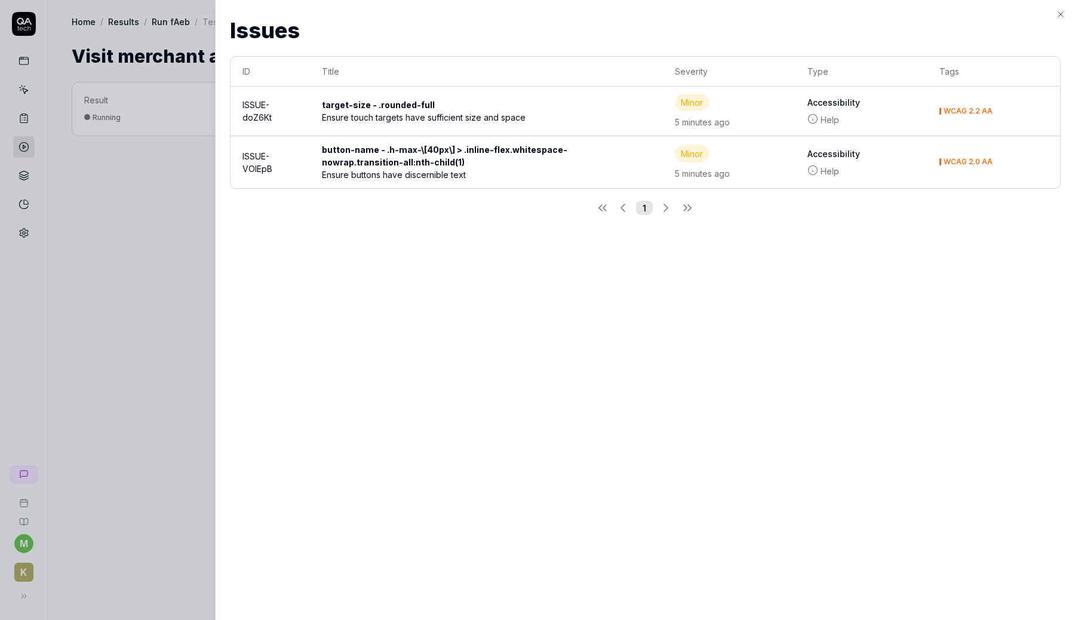
click at [155, 284] on div at bounding box center [537, 310] width 1075 height 620
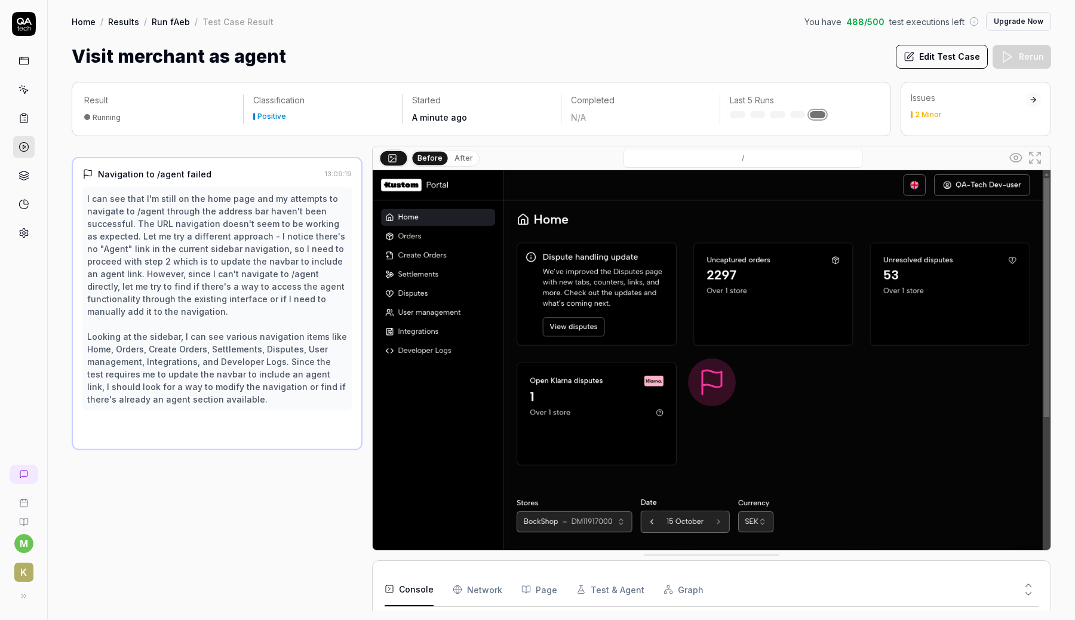
click at [942, 50] on button "Edit Test Case" at bounding box center [942, 57] width 92 height 24
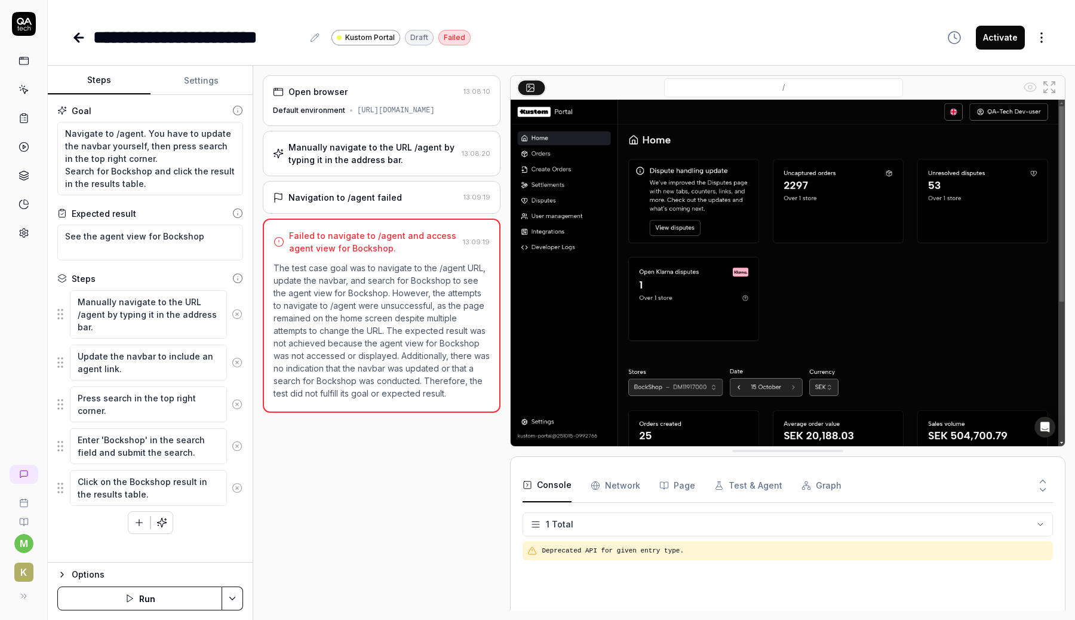
click at [283, 509] on div "Open browser 13:08:10 Default environment https://portal.dev.kustomcheckout.dev…" at bounding box center [382, 342] width 238 height 535
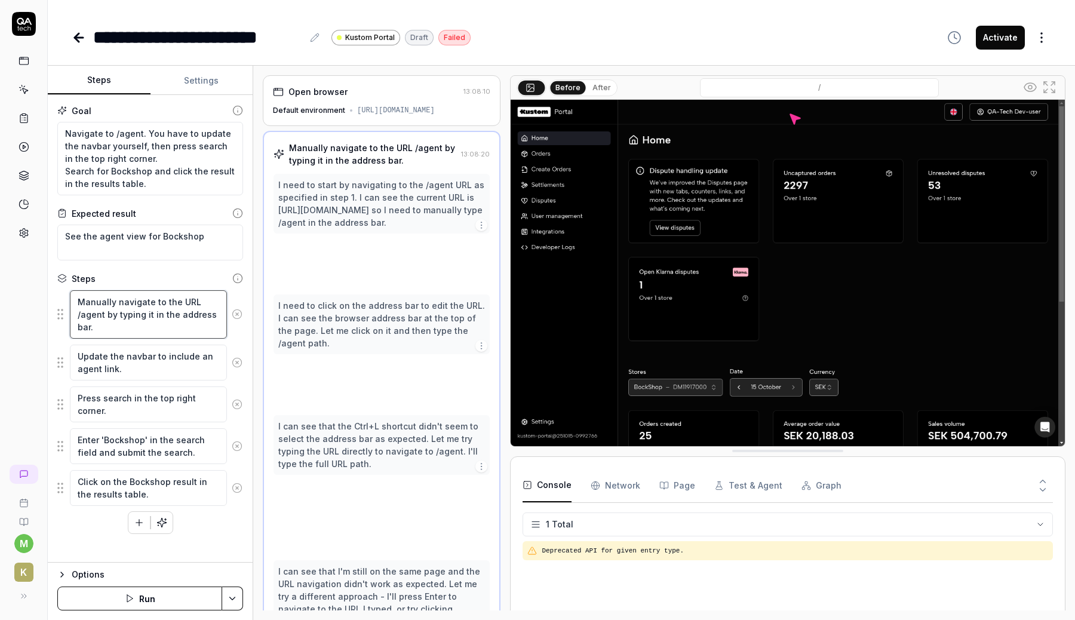
click at [138, 318] on textarea "Manually navigate to the URL /agent by typing it in the address bar." at bounding box center [148, 314] width 157 height 48
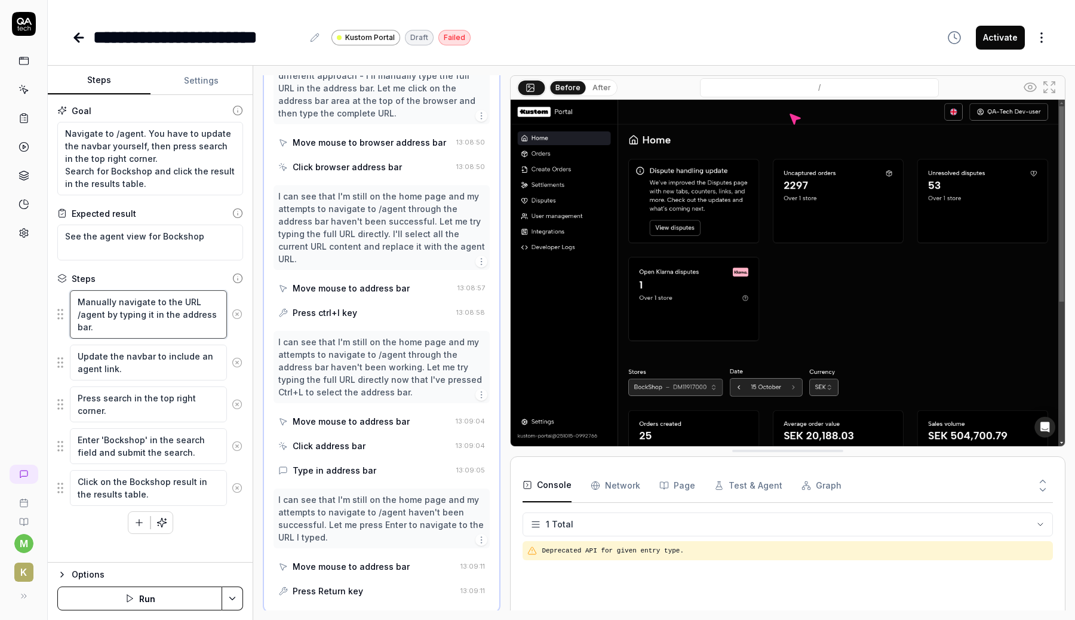
scroll to position [654, 0]
click at [99, 313] on textarea "Manually navigate to the URL /agent by typing it in the address bar." at bounding box center [148, 314] width 157 height 48
click at [85, 313] on textarea "Manually navigate to the URL /agent by typing it in the address bar." at bounding box center [148, 314] width 157 height 48
type textarea "*"
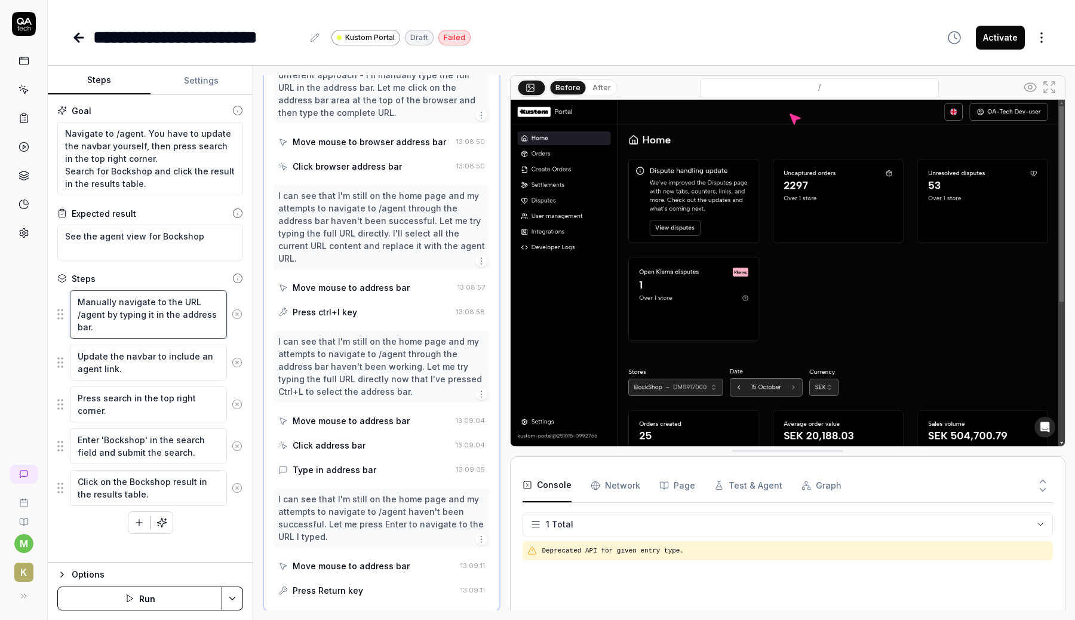
type textarea "Manually navigate to the URL /by typing it in the address bar."
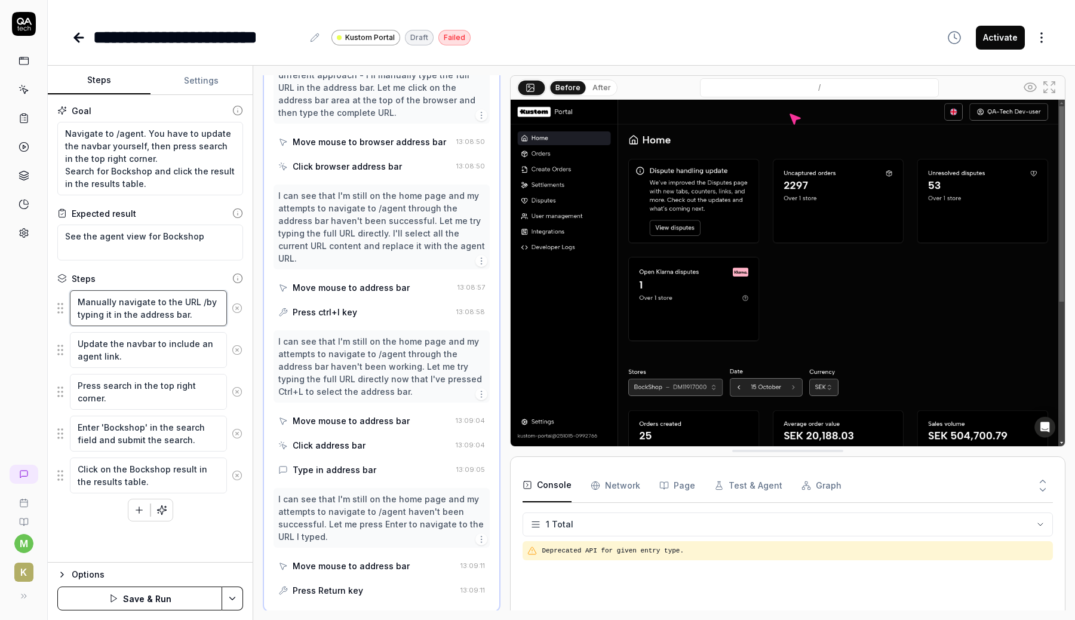
type textarea "*"
type textarea "Manually navigate to the URL by typing it in the address bar."
paste textarea "[URL][DOMAIN_NAME]"
type textarea "*"
type textarea "Manually navigate to the URL https://portal.dev.kustomcheckout.dev/agentby typi…"
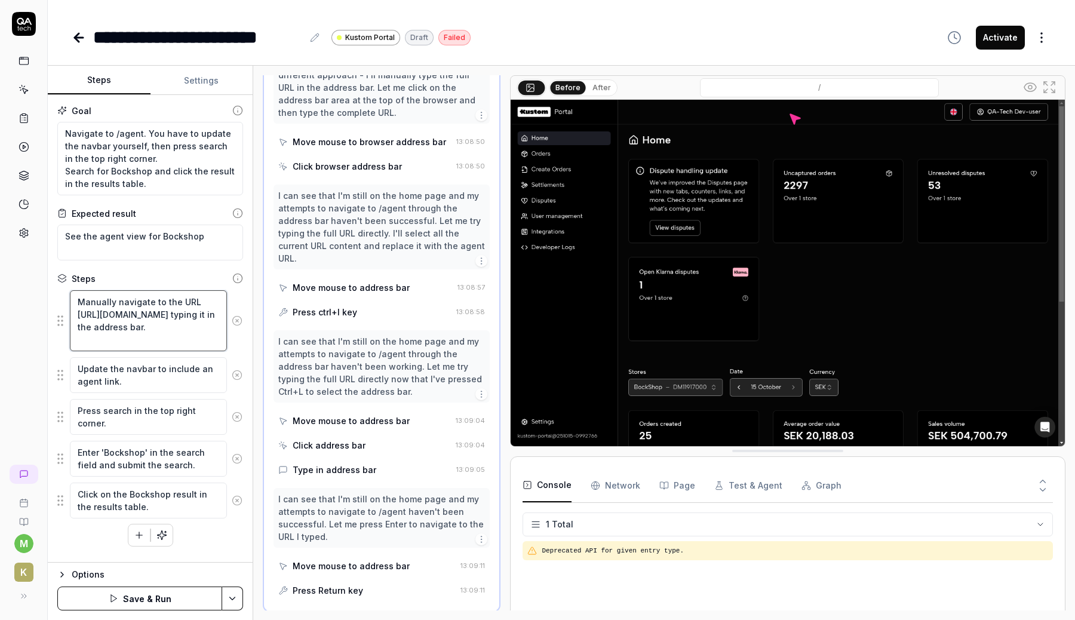
type textarea "*"
type textarea "Manually navigate to the URL [URL][DOMAIN_NAME] by typing it in the address bar."
click at [158, 602] on button "Save & Run" at bounding box center [139, 598] width 165 height 24
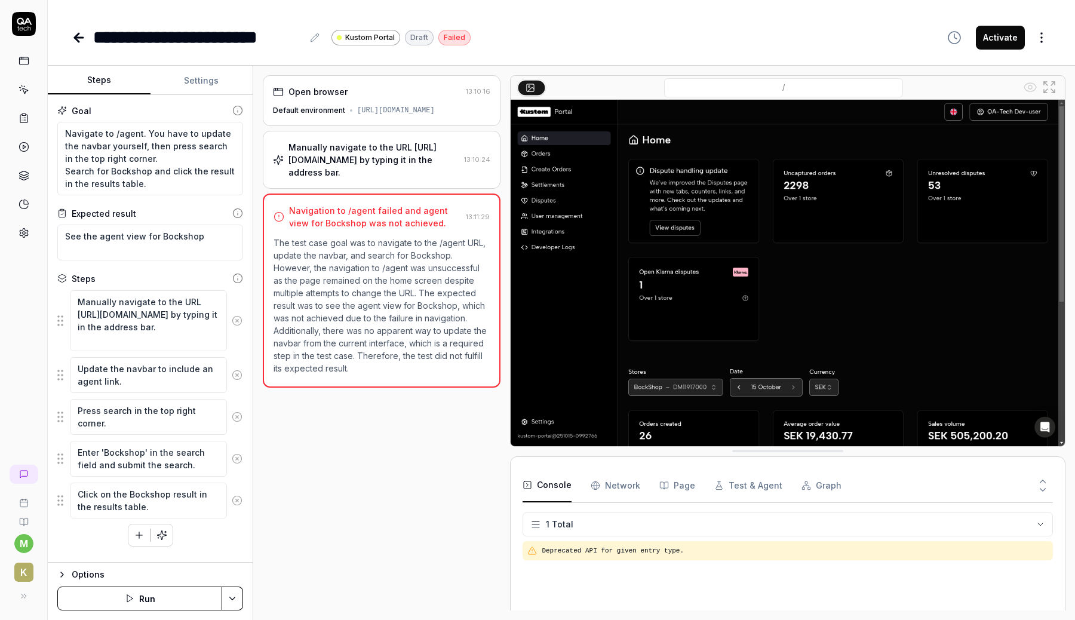
click at [26, 598] on button at bounding box center [24, 596] width 24 height 24
type textarea "*"
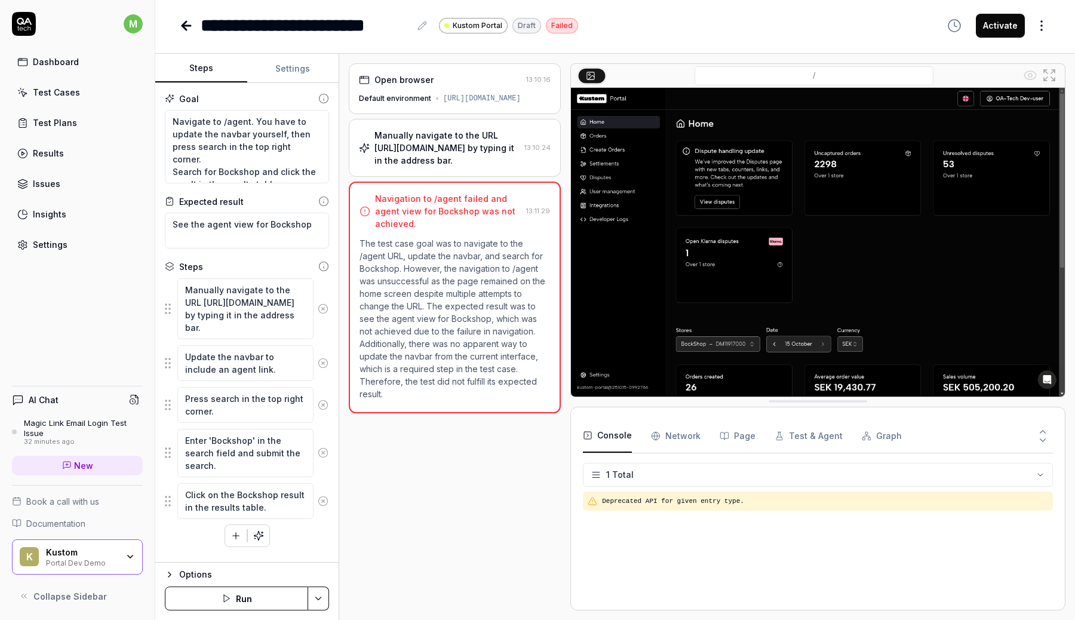
click at [90, 464] on span "New" at bounding box center [83, 465] width 19 height 13
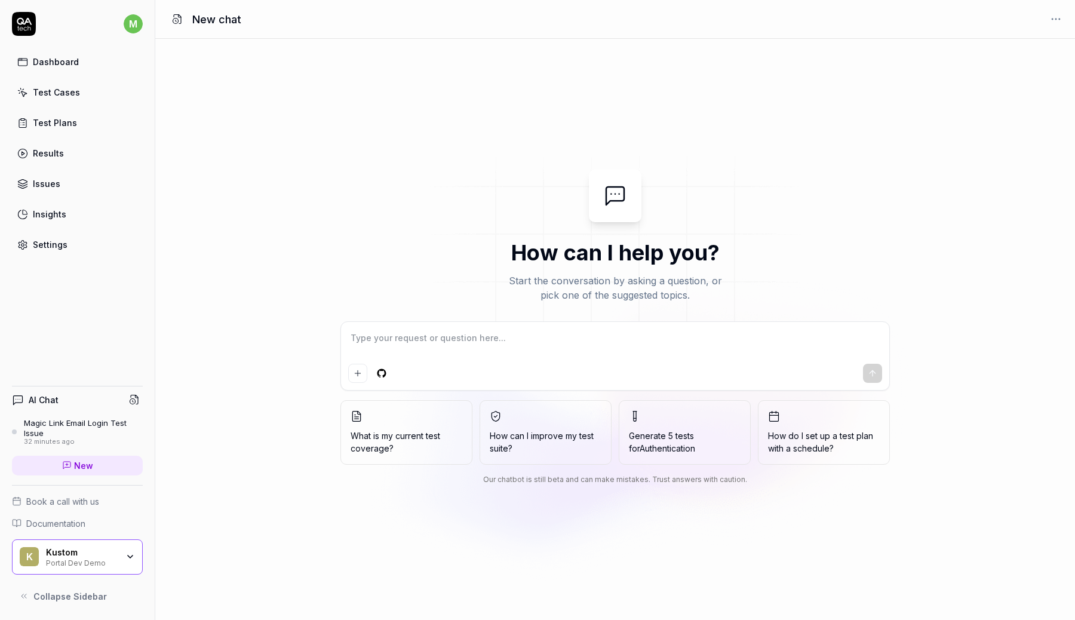
type textarea "*"
type textarea "C"
type textarea "*"
type textarea "Cn"
type textarea "*"
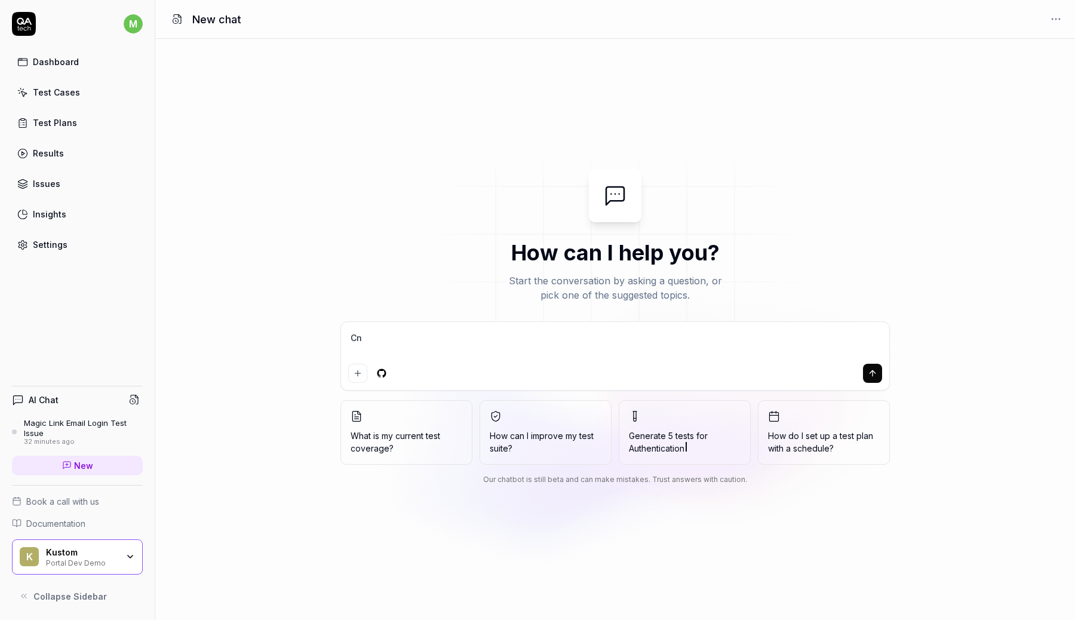
type textarea "Cna"
type textarea "*"
type textarea "Cna"
type textarea "*"
type textarea "Cna"
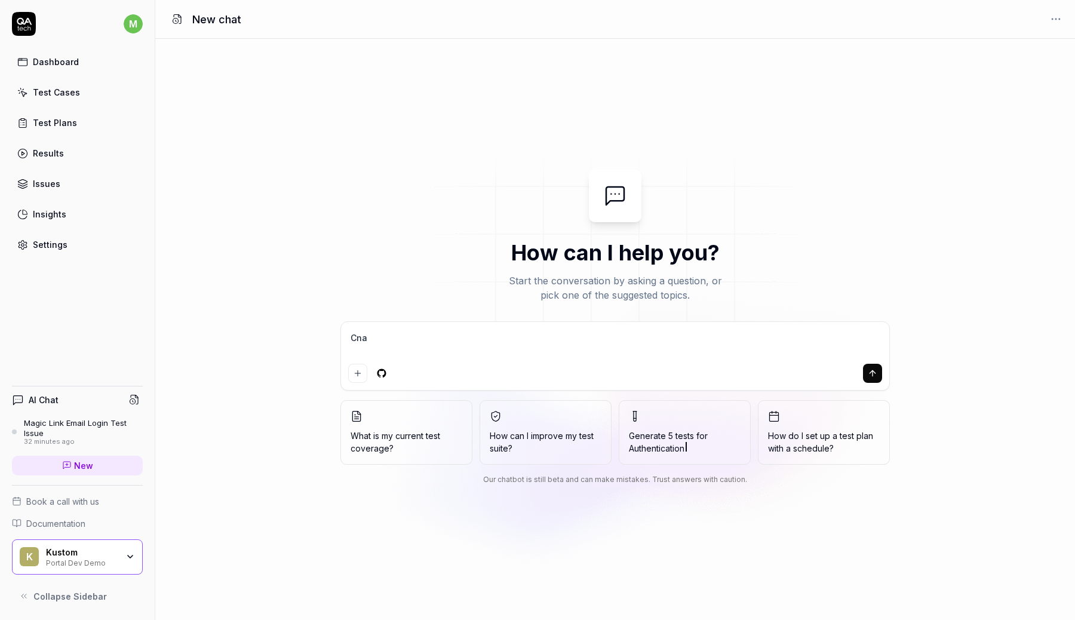
type textarea "*"
type textarea "Cn"
type textarea "*"
type textarea "C"
type textarea "*"
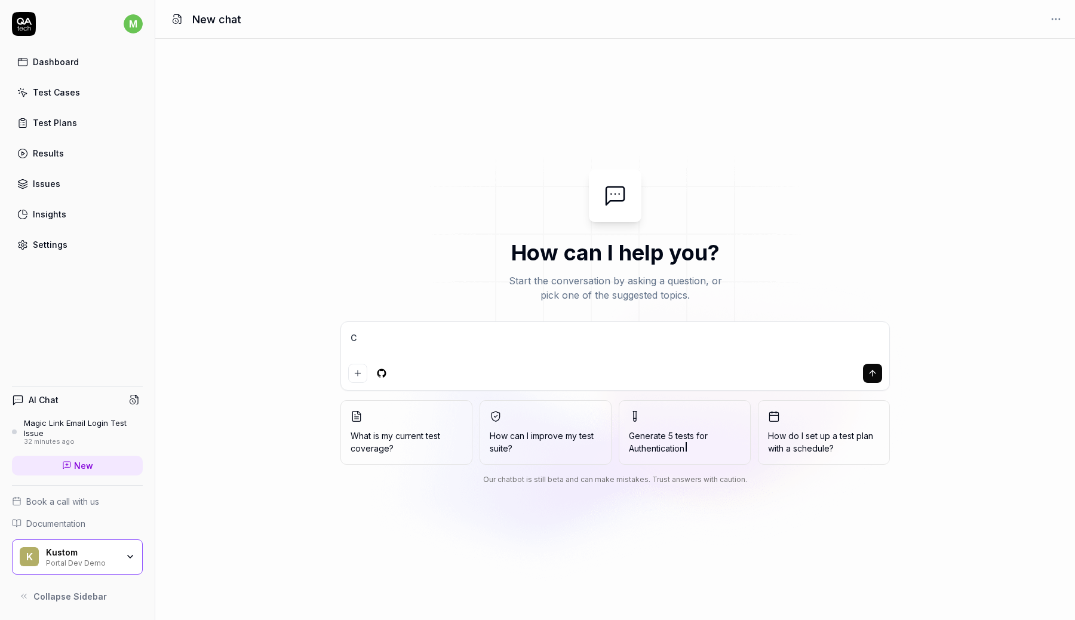
type textarea "Ca"
type textarea "*"
type textarea "Can"
type textarea "*"
type textarea "Can"
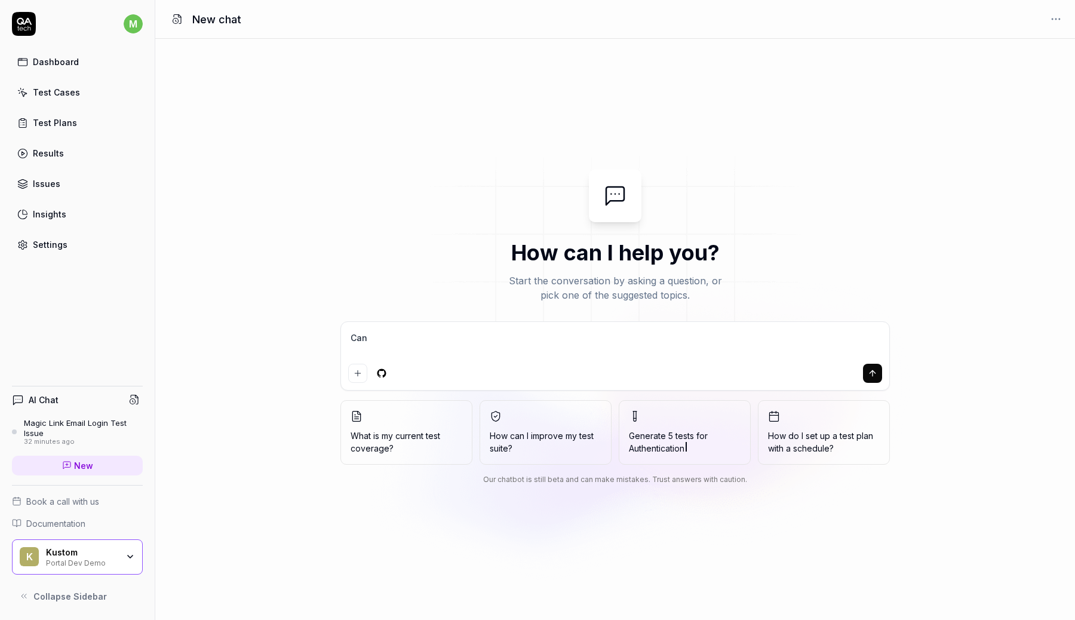
type textarea "*"
type textarea "Can I"
type textarea "*"
type textarea "Can I"
type textarea "*"
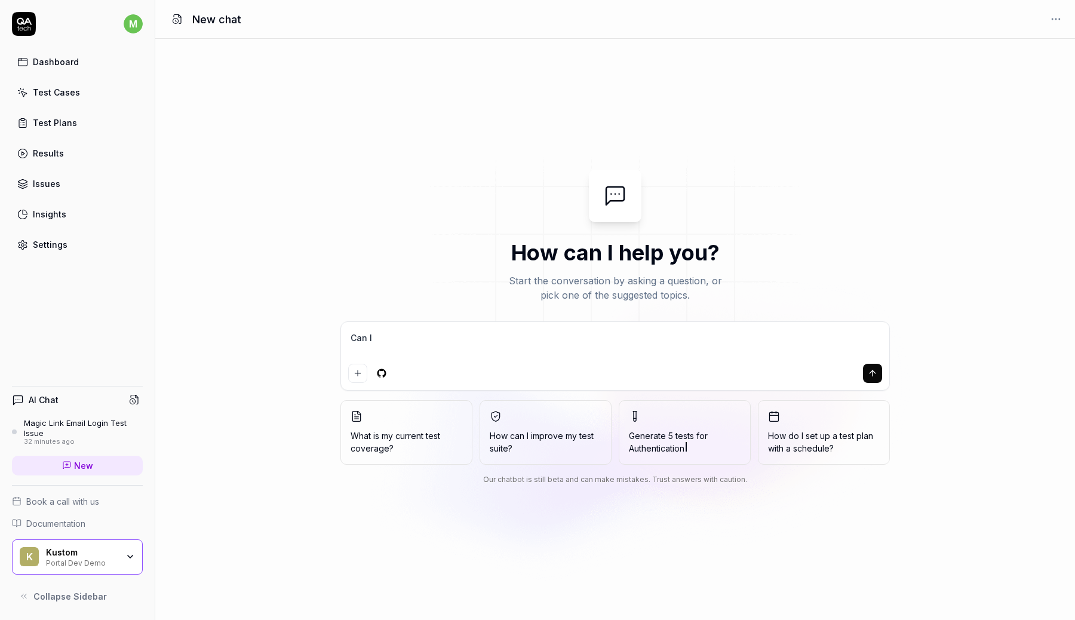
type textarea "Can I m"
type textarea "*"
type textarea "Can I ma"
type textarea "*"
type textarea "Can I mak"
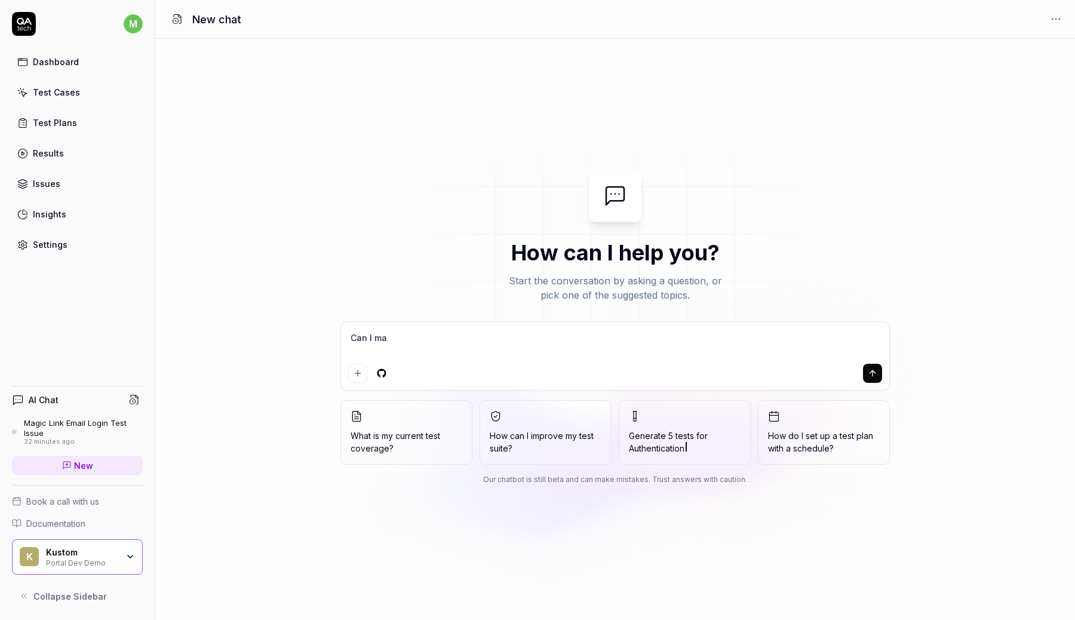
type textarea "*"
type textarea "Can I make"
type textarea "*"
type textarea "Can I make"
type textarea "*"
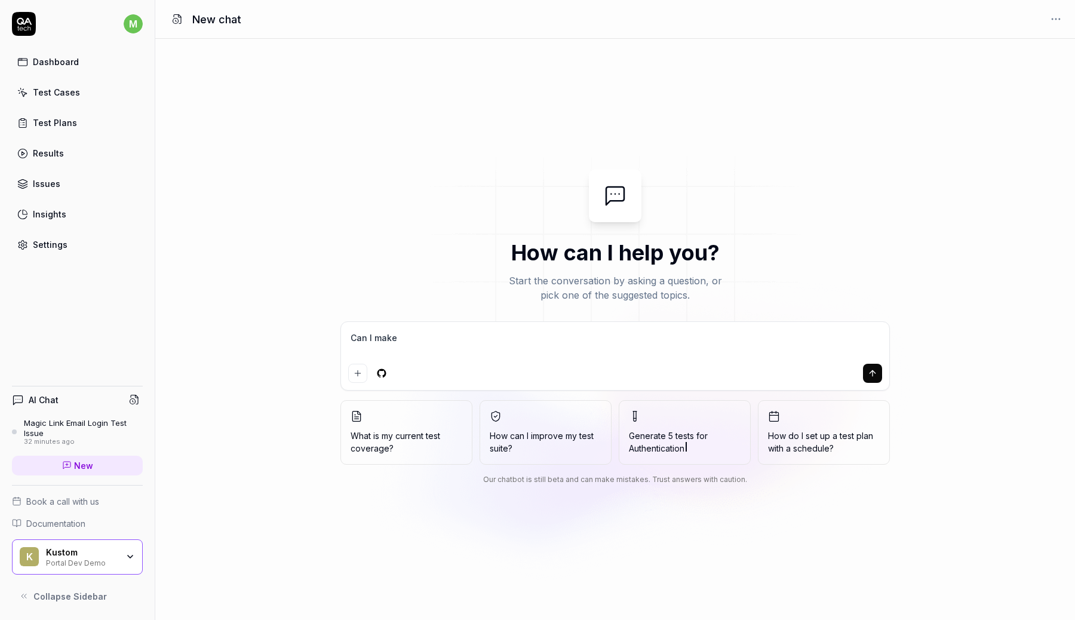
type textarea "Can I make t"
type textarea "*"
type textarea "Can I make th"
type textarea "*"
type textarea "Can I make the"
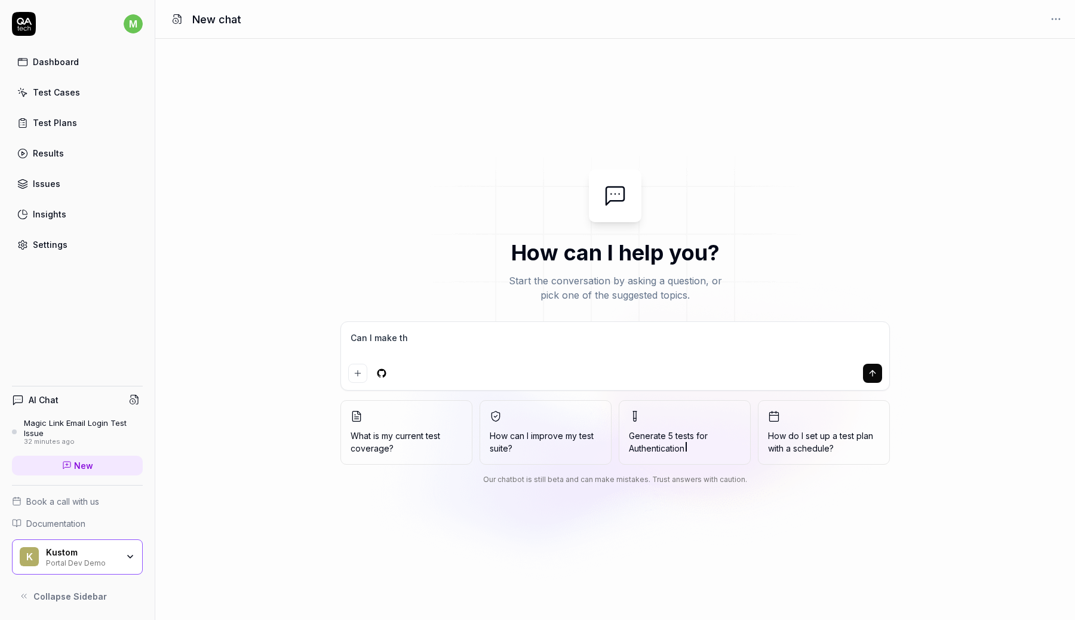
type textarea "*"
type textarea "Can I make the"
type textarea "*"
type textarea "Can I make the t"
type textarea "*"
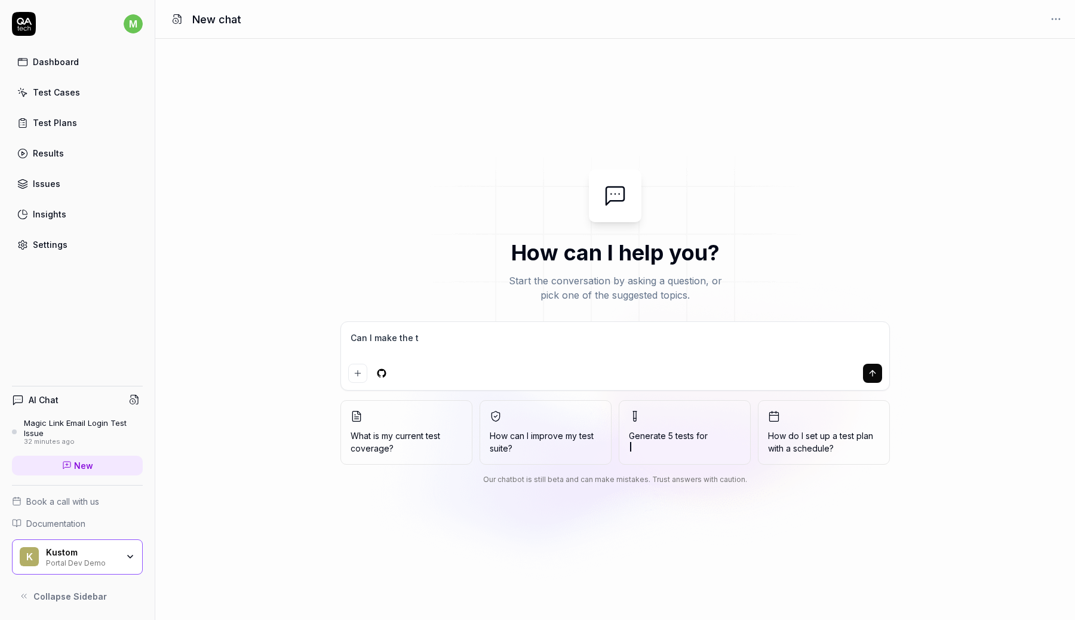
type textarea "Can I make the te"
type textarea "*"
type textarea "Can I make the tes"
type textarea "*"
type textarea "Can I make the test"
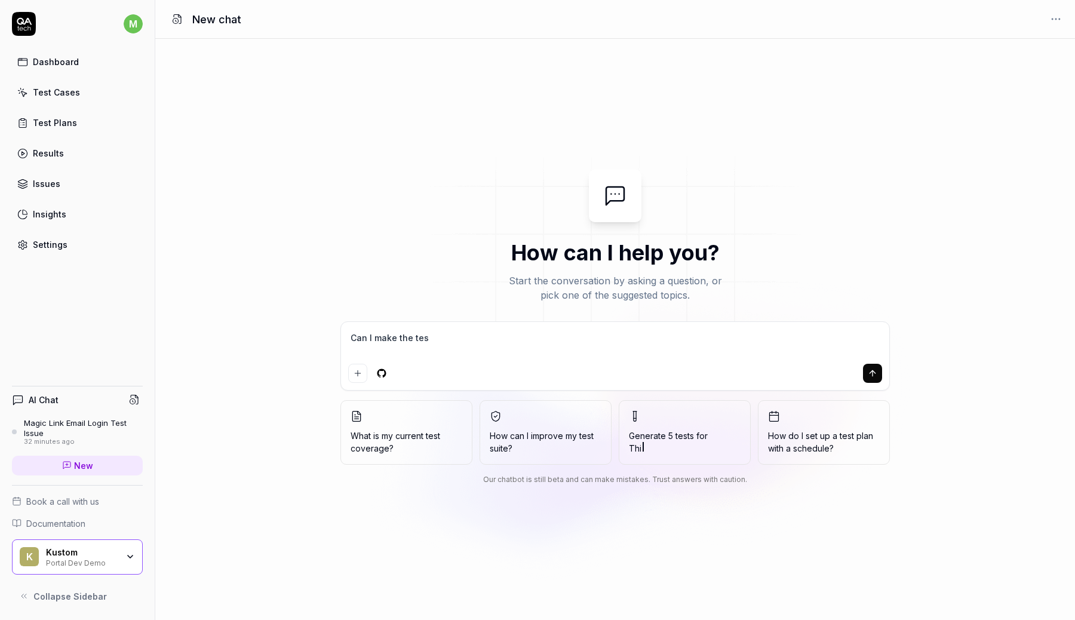
type textarea "*"
type textarea "Can I make the test"
type textarea "*"
type textarea "Can I make the test u"
type textarea "*"
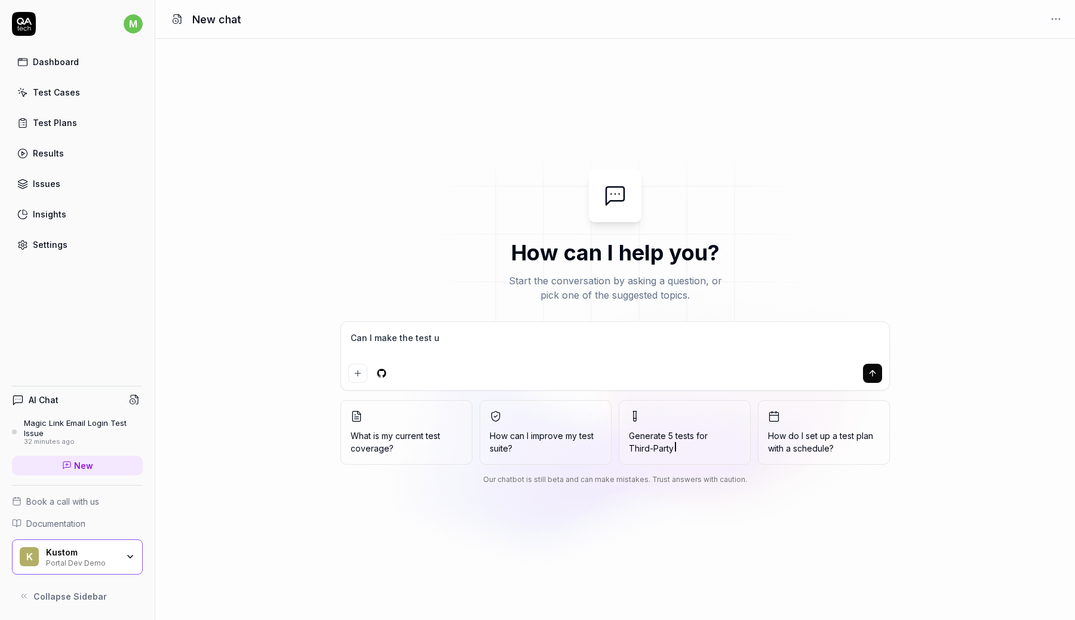
type textarea "Can I make the test up"
type textarea "*"
type textarea "Can I make the test upd"
type textarea "*"
type textarea "Can I make the test upda"
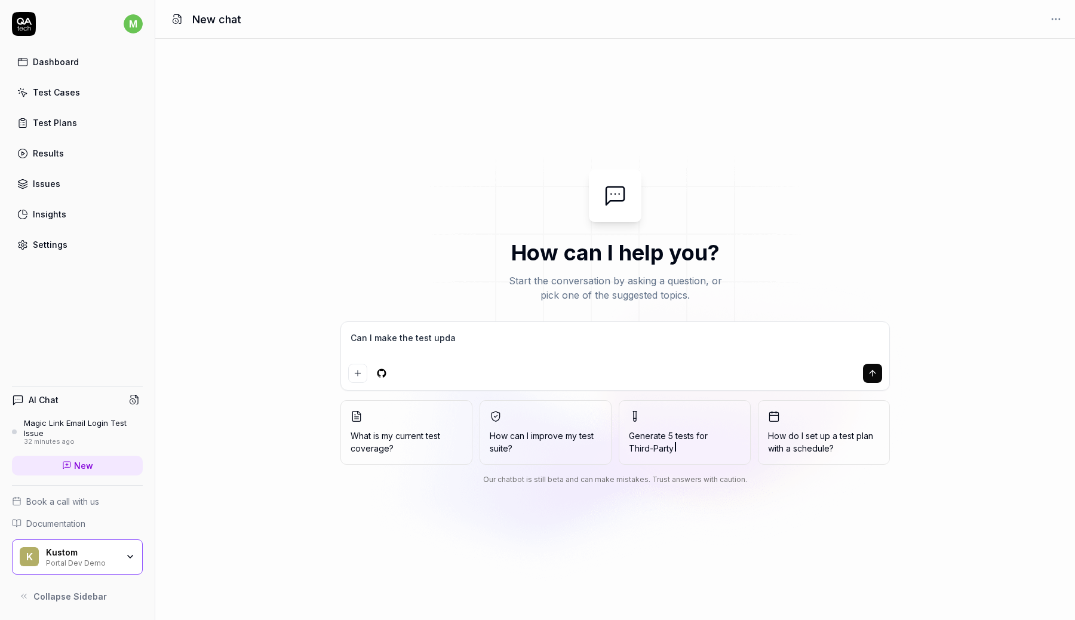
type textarea "*"
type textarea "Can I make the test updat"
type textarea "*"
type textarea "Can I make the test update"
type textarea "*"
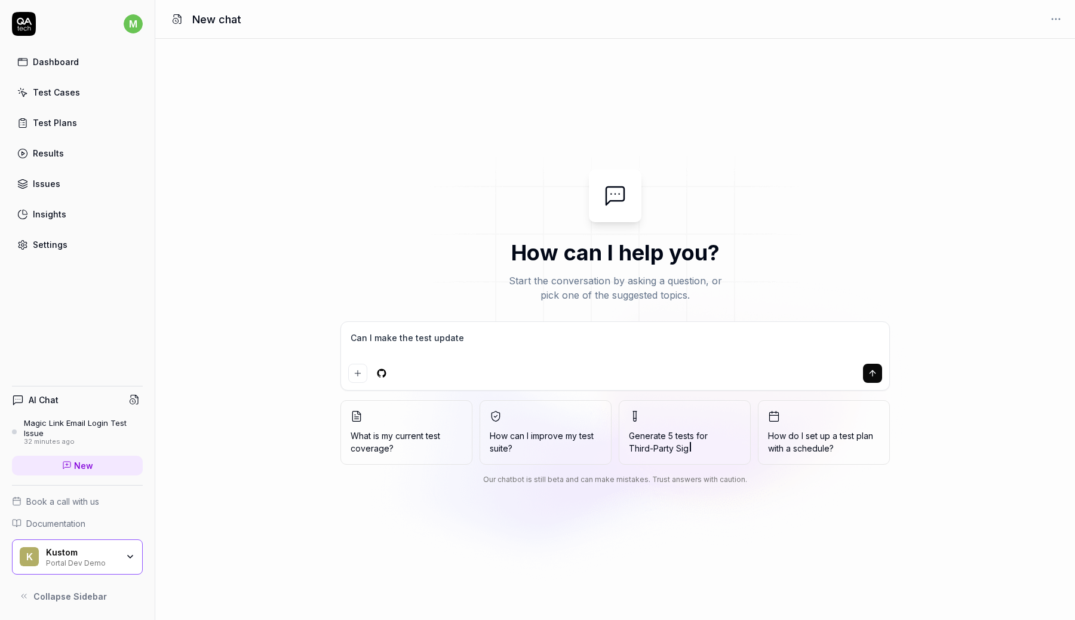
type textarea "Can I make the test update"
type textarea "*"
type textarea "Can I make the test update t"
type textarea "*"
type textarea "Can I make the test update th"
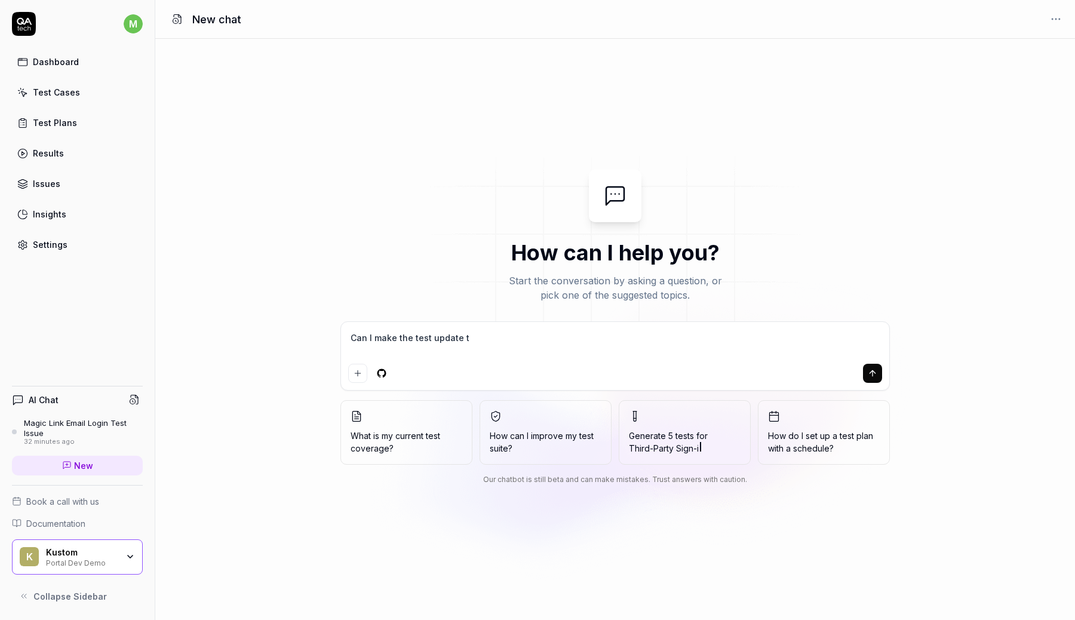
type textarea "*"
type textarea "Can I make the test update the"
type textarea "*"
type textarea "Can I make the test update the"
type textarea "*"
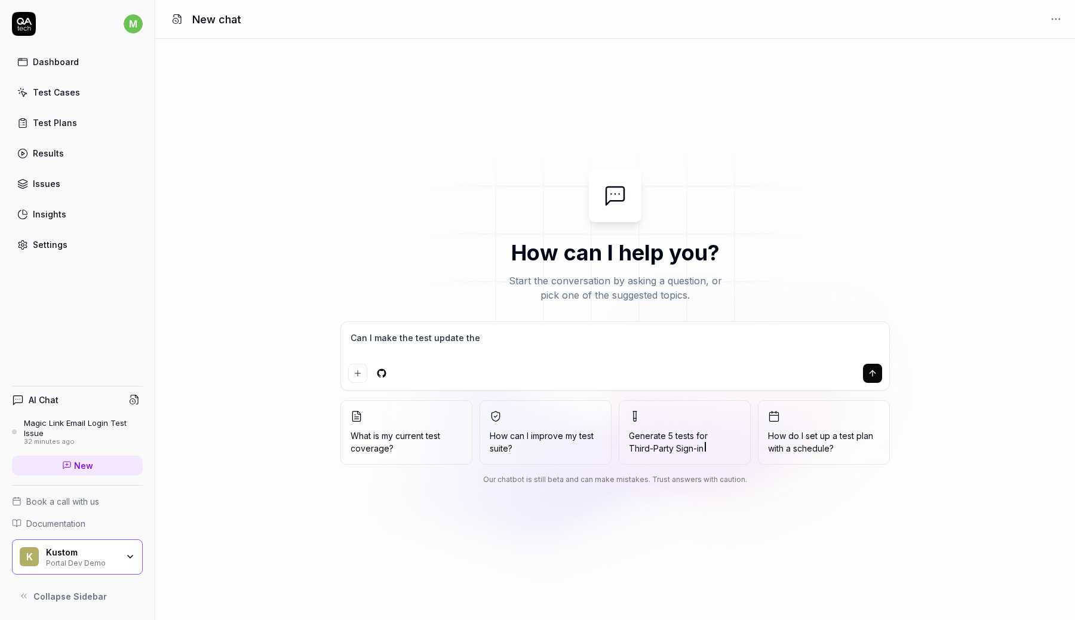
type textarea "Can I make the test update the u"
type textarea "*"
type textarea "Can I make the test update the ur"
type textarea "*"
type textarea "Can I make the test update the url"
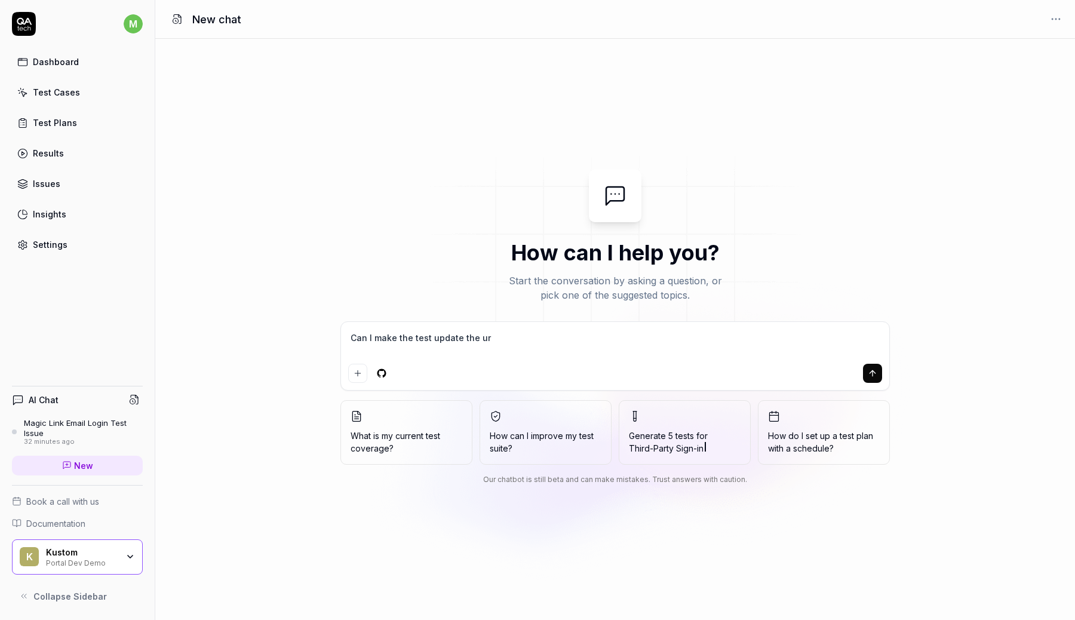
type textarea "*"
type textarea "Can I make the test update the url"
type textarea "*"
type textarea "Can I make the test update the url t"
type textarea "*"
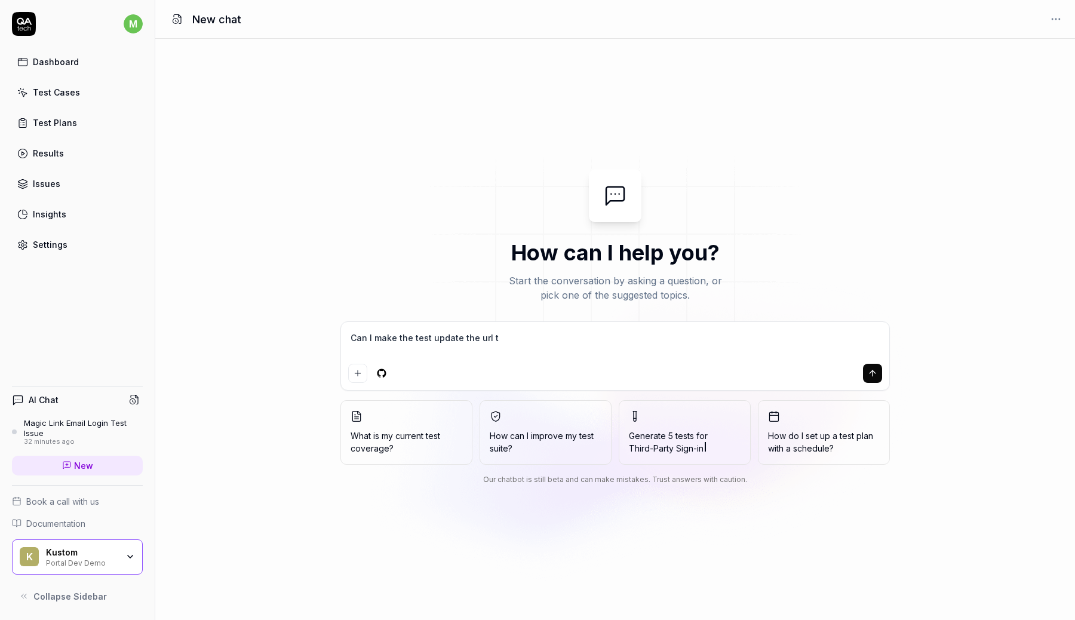
type textarea "Can I make the test update the url to"
type textarea "*"
type textarea "Can I make the test update the url to"
type textarea "*"
type textarea "Can I make the test update the url to s"
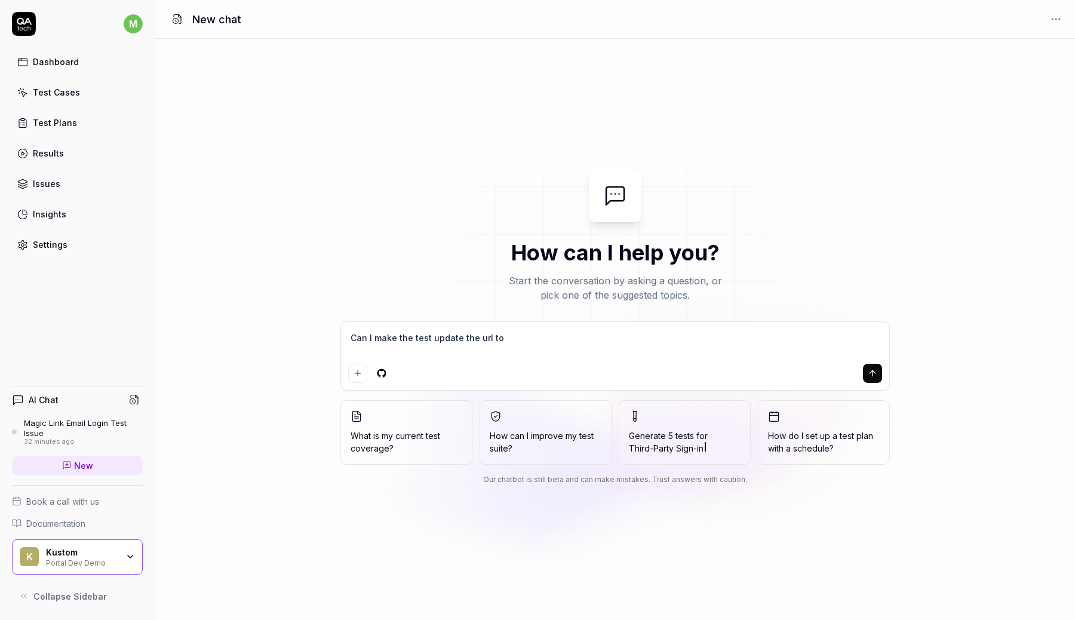
type textarea "*"
type textarea "Can I make the test update the url to so"
type textarea "*"
type textarea "Can I make the test update the url to som"
type textarea "*"
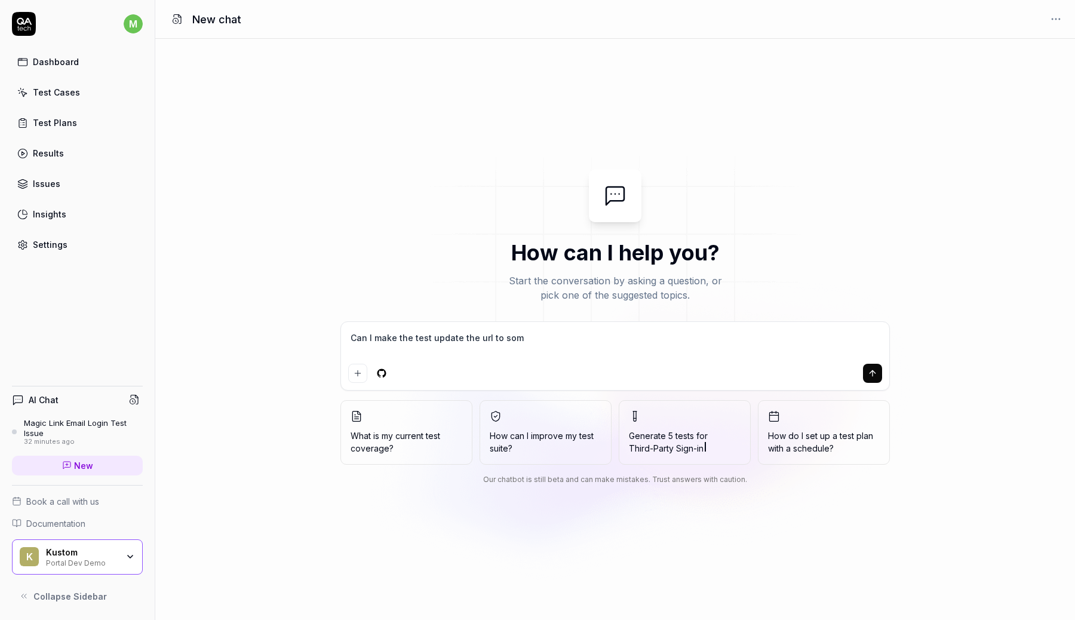
type textarea "Can I make the test update the url to some"
type textarea "*"
type textarea "Can I make the test update the url to somet"
type textarea "*"
type textarea "Can I make the test update the url to someth"
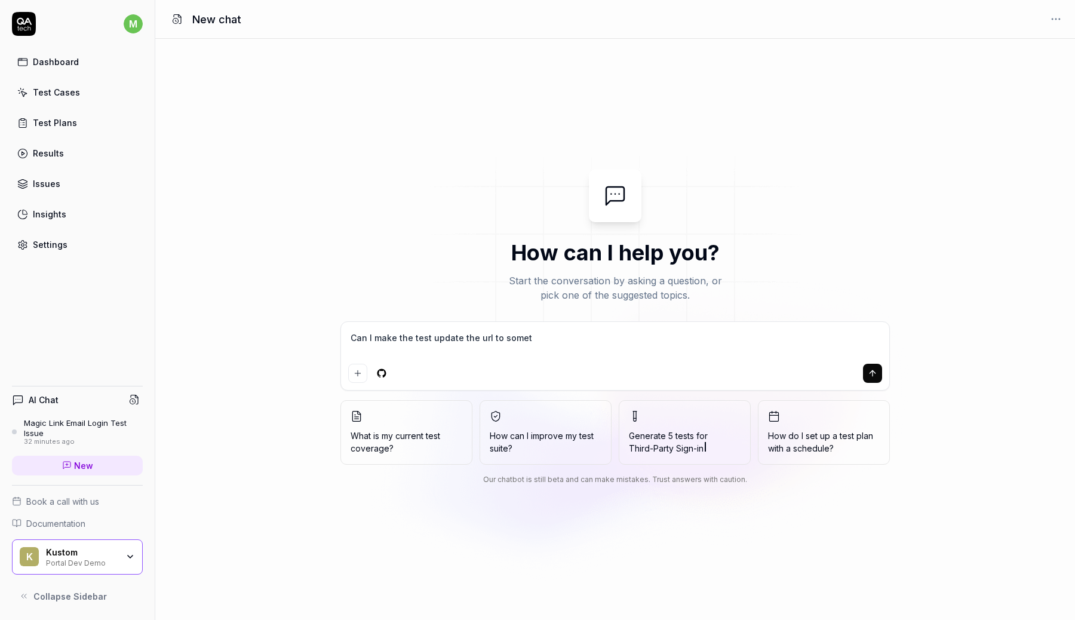
type textarea "*"
type textarea "Can I make the test update the url to somethi"
type textarea "*"
type textarea "Can I make the test update the url to somethin"
type textarea "*"
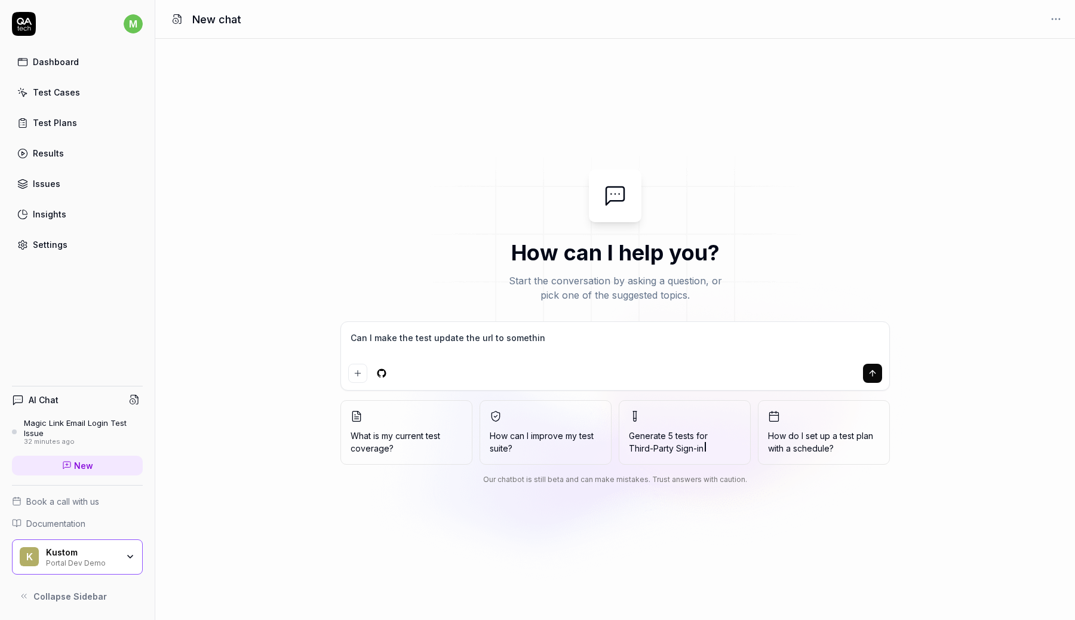
type textarea "Can I make the test update the url to something"
type textarea "*"
type textarea "Can I make the test update the url to something"
type textarea "*"
type textarea "Can I make the test update the url to something e"
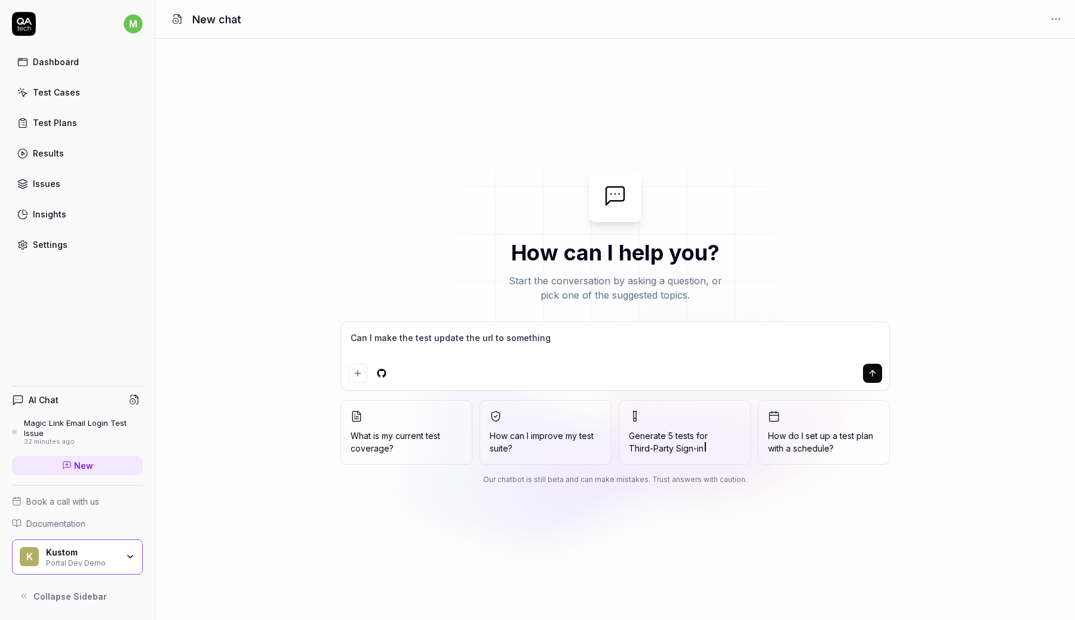
type textarea "*"
type textarea "Can I make the test update the url to something el"
type textarea "*"
type textarea "Can I make the test update the url to something els"
type textarea "*"
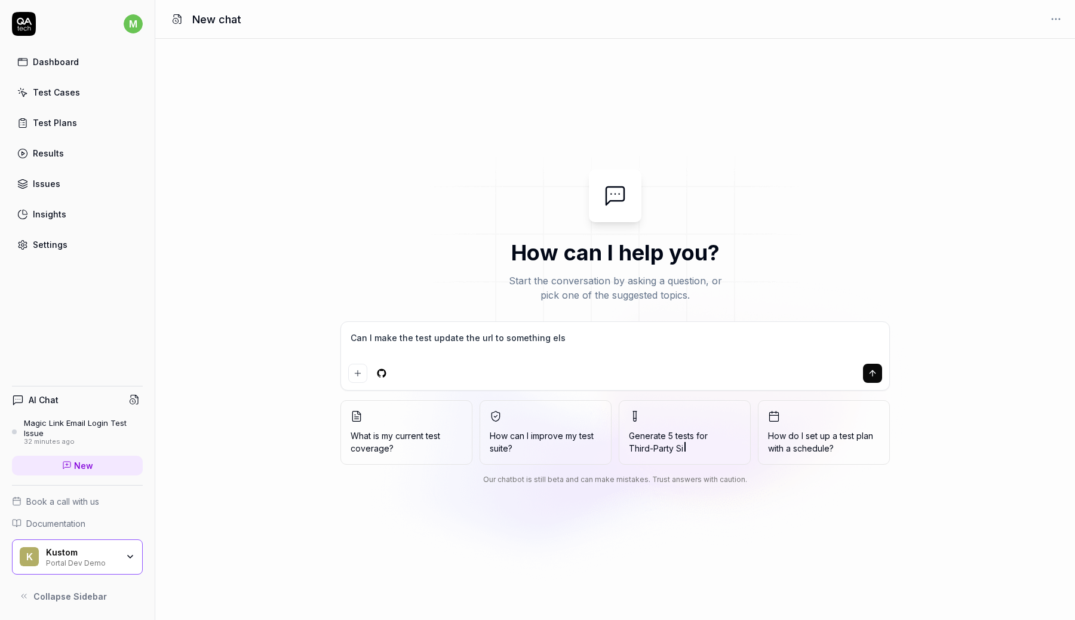
type textarea "Can I make the test update the url to something else"
type textarea "*"
type textarea "Can I make the test update the url to something else?"
type textarea "*"
type textarea "Can I make the test update the url to something else?"
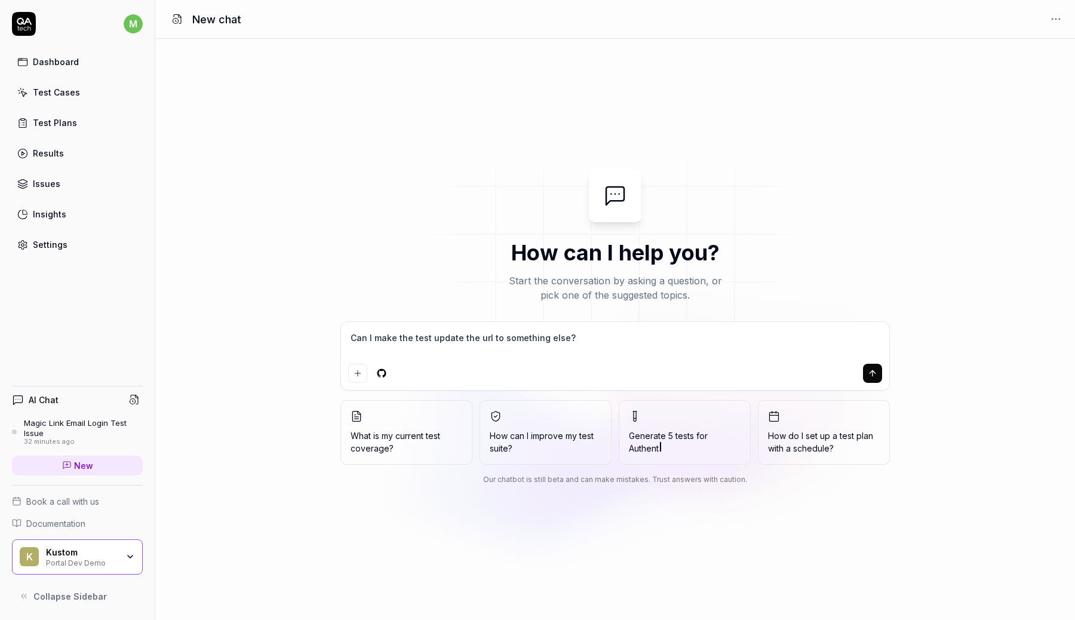
type textarea "*"
type textarea "Can I make the test update the url to something else? I"
type textarea "*"
type textarea "Can I make the test update the url to something else? I"
type textarea "*"
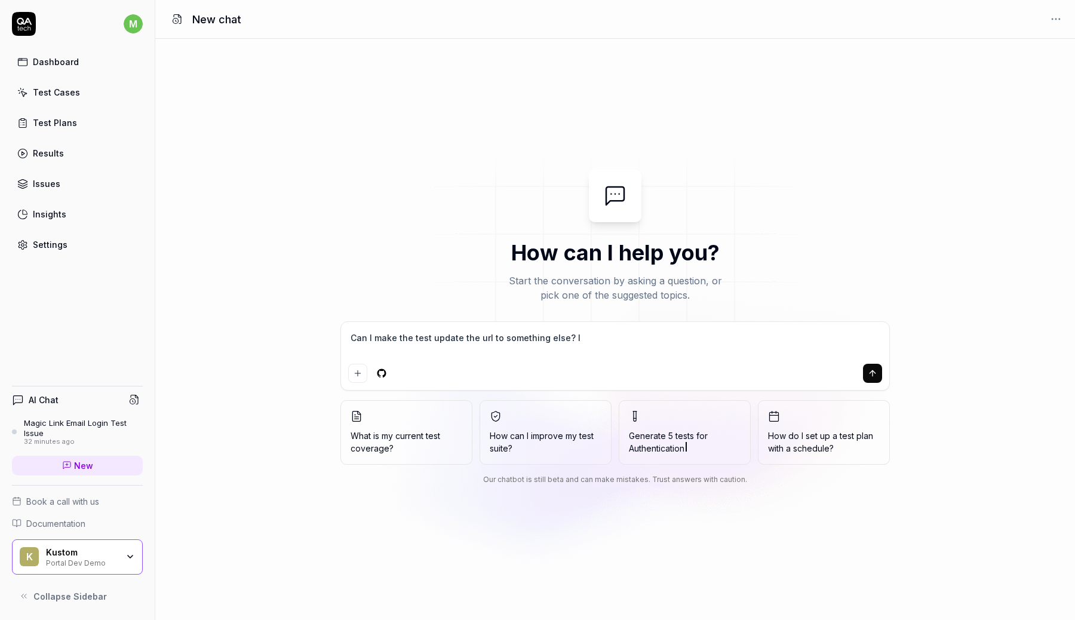
type textarea "Can I make the test update the url to something else? I n"
type textarea "*"
type textarea "Can I make the test update the url to something else? I ne"
type textarea "*"
type textarea "Can I make the test update the url to something else? I nee"
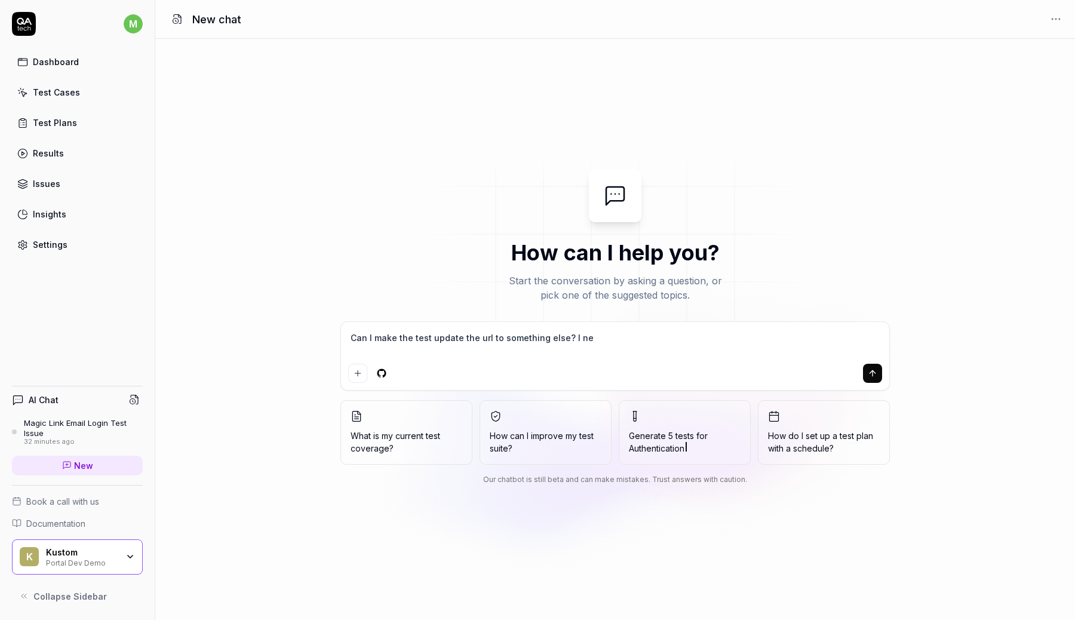
type textarea "*"
type textarea "Can I make the test update the url to something else? I need"
type textarea "*"
type textarea "Can I make the test update the url to something else? I need"
type textarea "*"
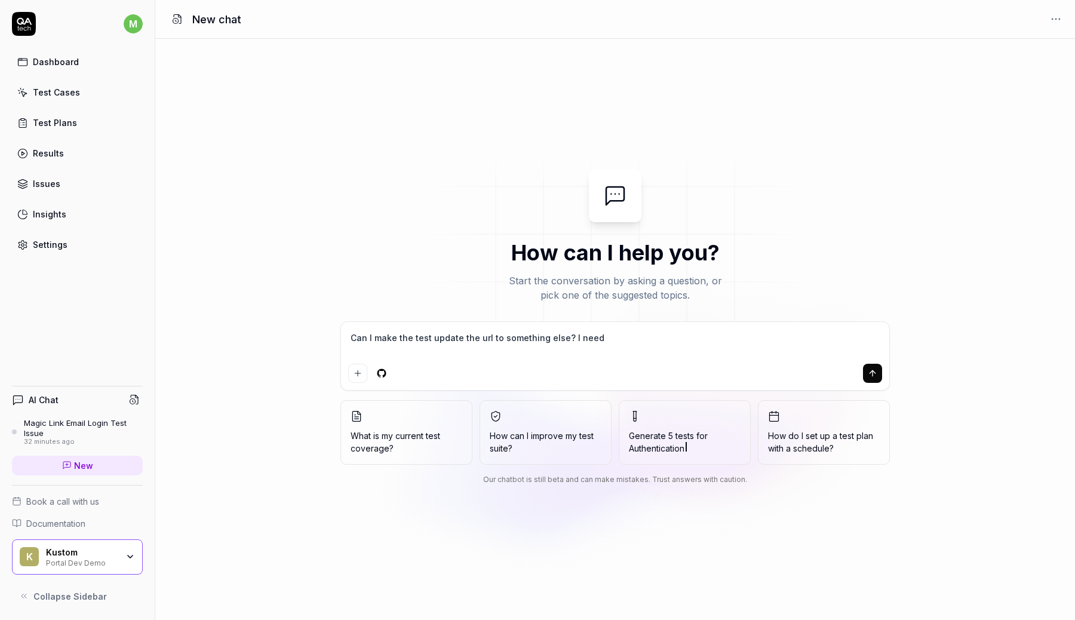
type textarea "Can I make the test update the url to something else? I need i"
type textarea "*"
type textarea "Can I make the test update the url to something else? I need it"
type textarea "*"
type textarea "Can I make the test update the url to something else? I need it"
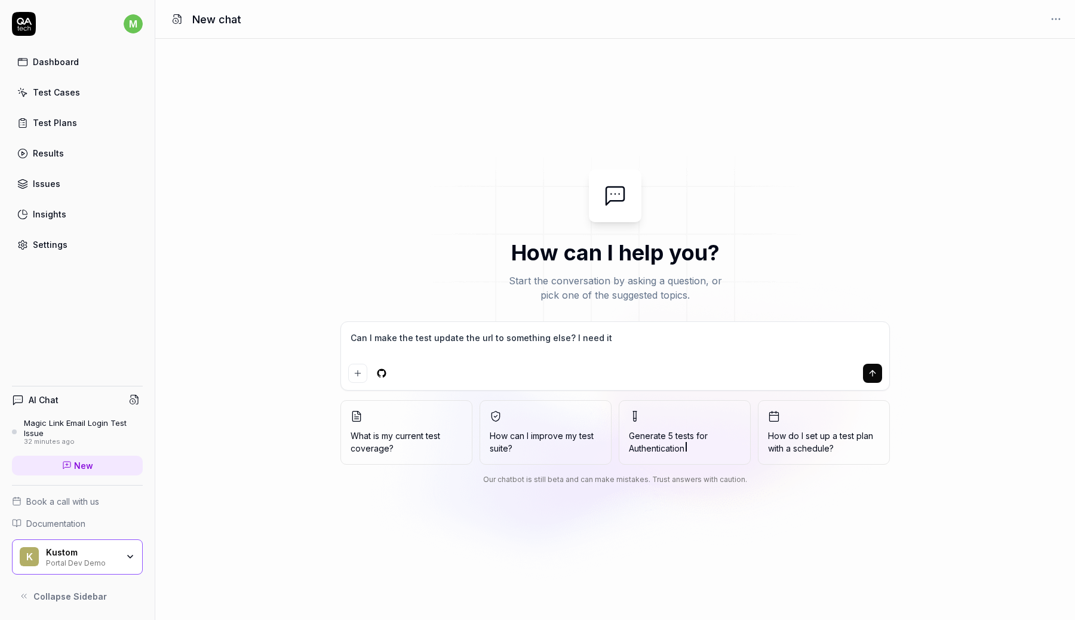
type textarea "*"
type textarea "Can I make the test update the url to something else? I need it t"
type textarea "*"
type textarea "Can I make the test update the url to something else? I need it to"
type textarea "*"
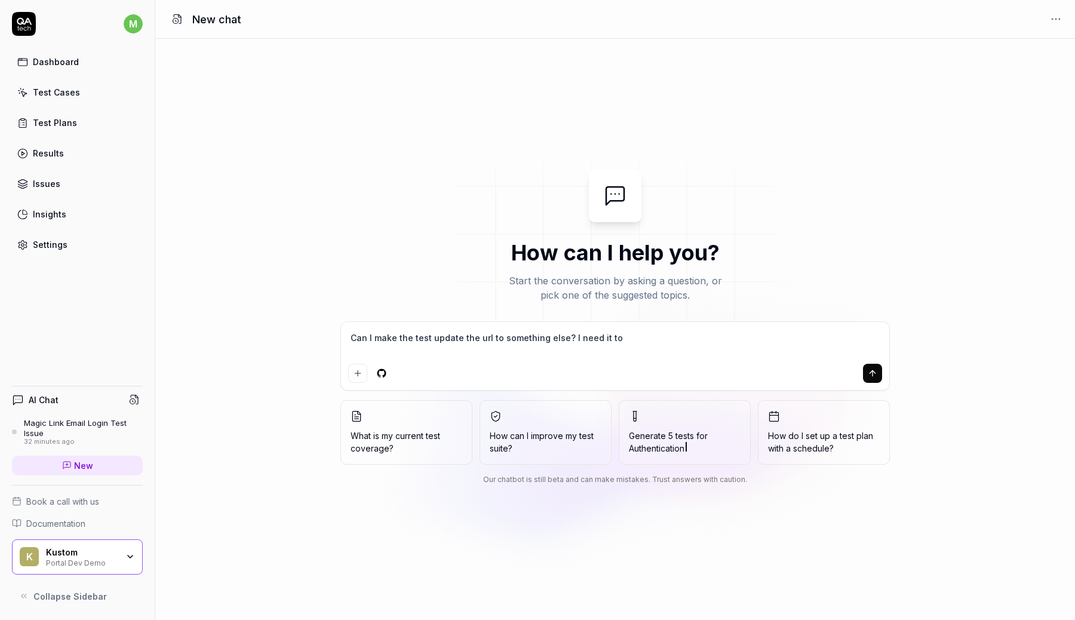
type textarea "Can I make the test update the url to something else? I need it to"
type textarea "*"
type textarea "Can I make the test update the url to something else? I need it to m"
type textarea "*"
type textarea "Can I make the test update the url to something else? I need it to ma"
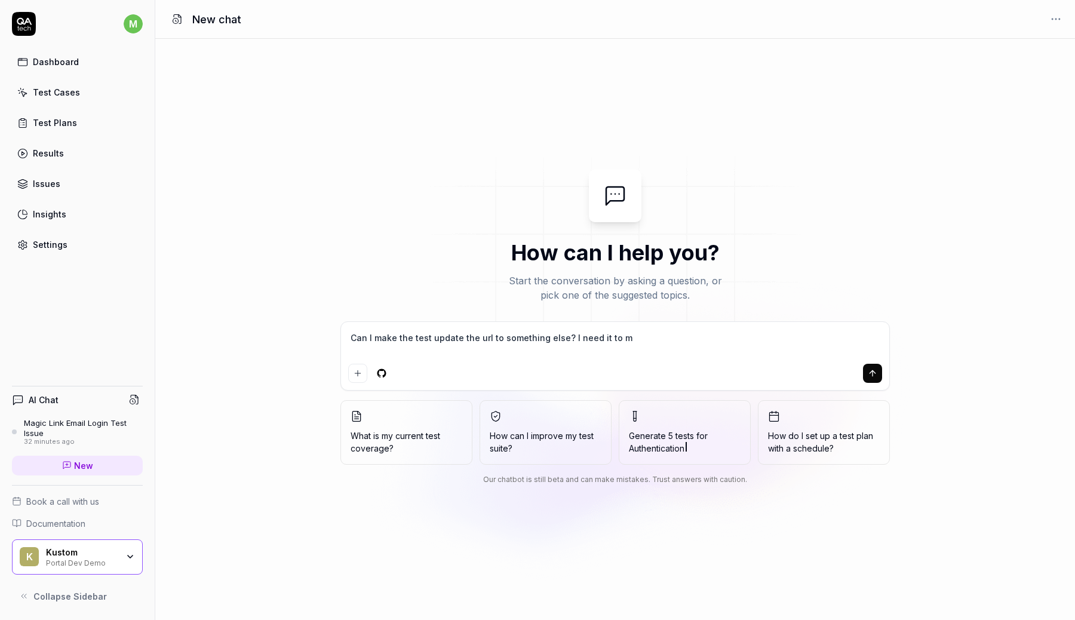
type textarea "*"
type textarea "Can I make the test update the url to something else? I need it to man"
type textarea "*"
type textarea "Can I make the test update the url to something else? I need it to manu"
type textarea "*"
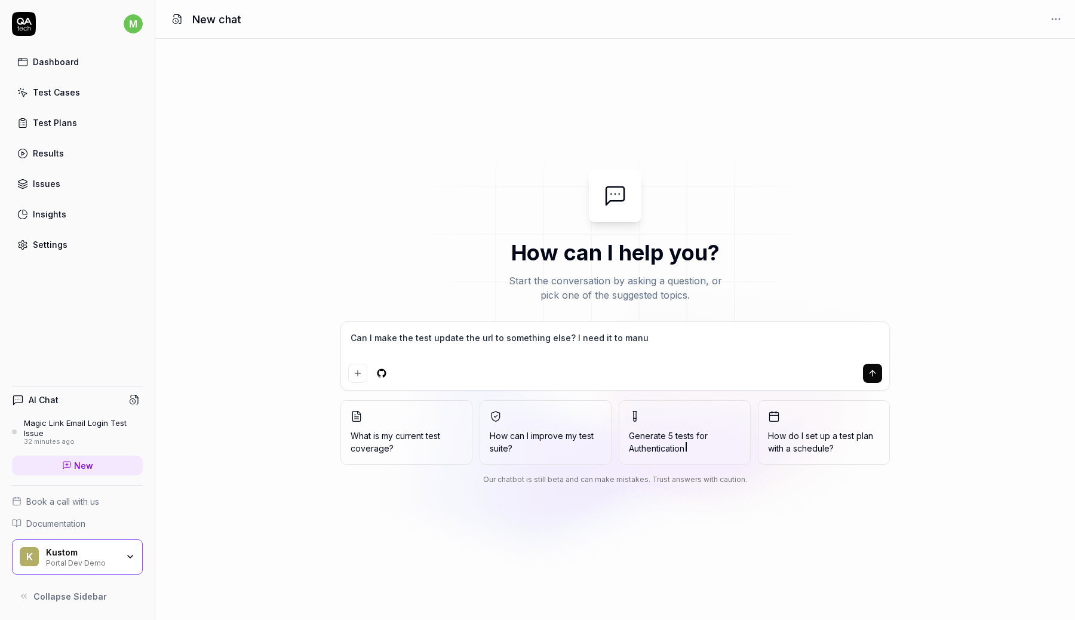
type textarea "Can I make the test update the url to something else? I need it to manua"
type textarea "*"
type textarea "Can I make the test update the url to something else? I need it to manual"
type textarea "*"
type textarea "Can I make the test update the url to something else? I need it to manuall"
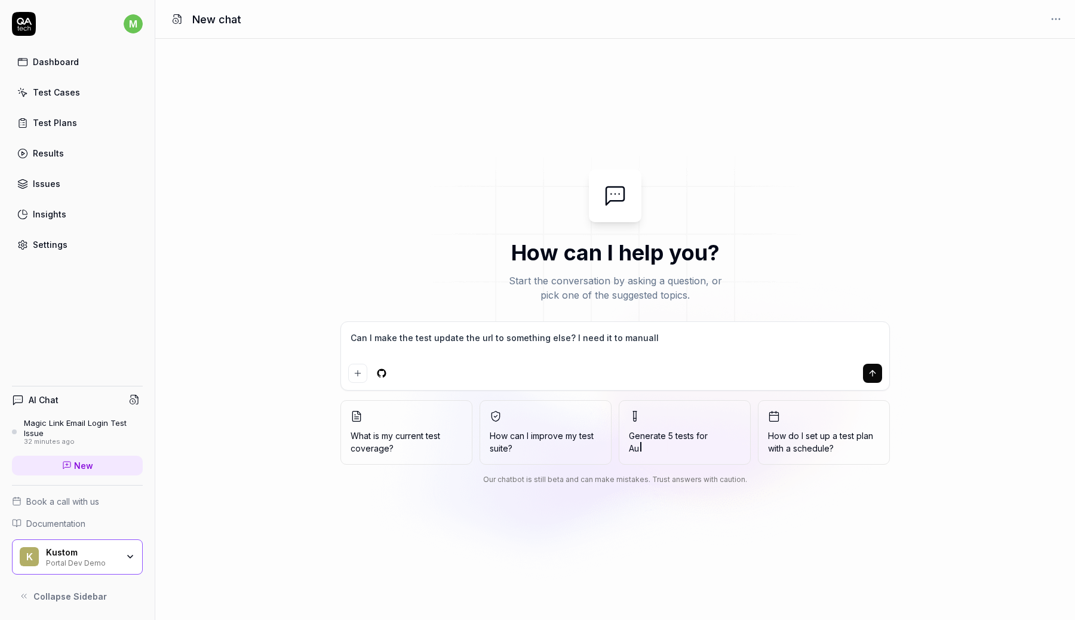
type textarea "*"
type textarea "Can I make the test update the url to something else? I need it to manually"
type textarea "*"
type textarea "Can I make the test update the url to something else? I need it to manually"
type textarea "*"
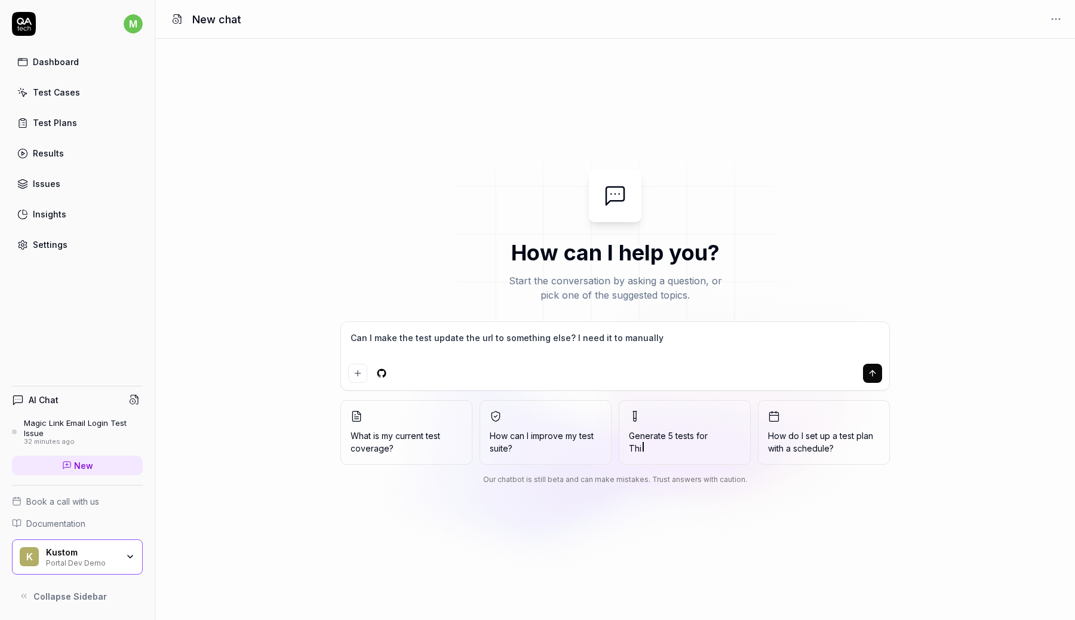
type textarea "Can I make the test update the url to something else? I need it to manually n"
type textarea "*"
type textarea "Can I make the test update the url to something else? I need it to manually na"
type textarea "*"
type textarea "Can I make the test update the url to something else? I need it to manually nav"
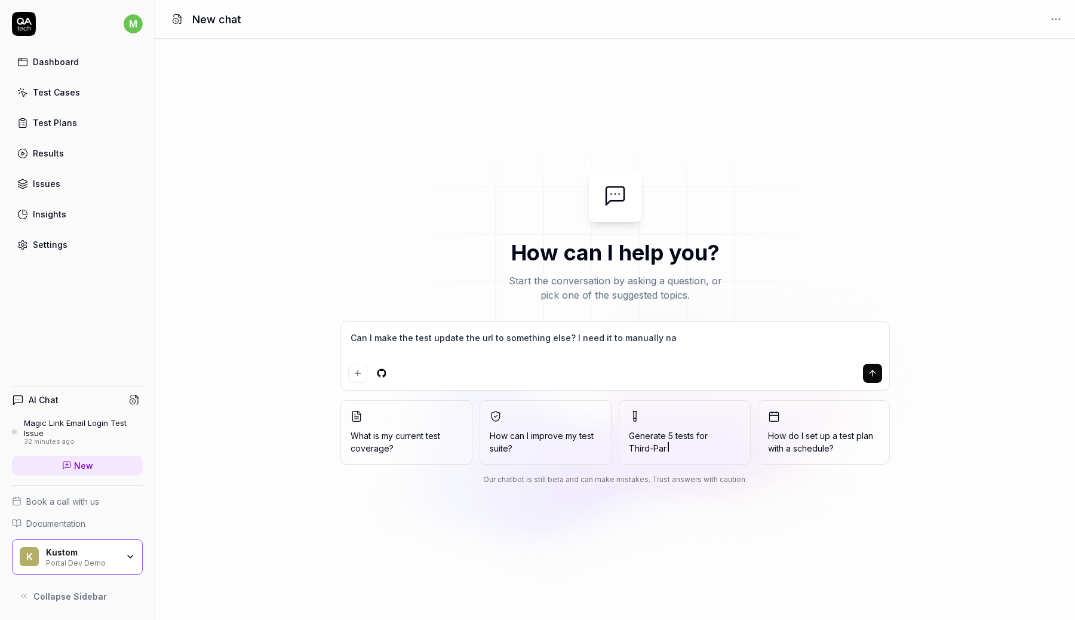
type textarea "*"
type textarea "Can I make the test update the url to something else? I need it to manually navi"
type textarea "*"
type textarea "Can I make the test update the url to something else? I need it to manually nav…"
type textarea "*"
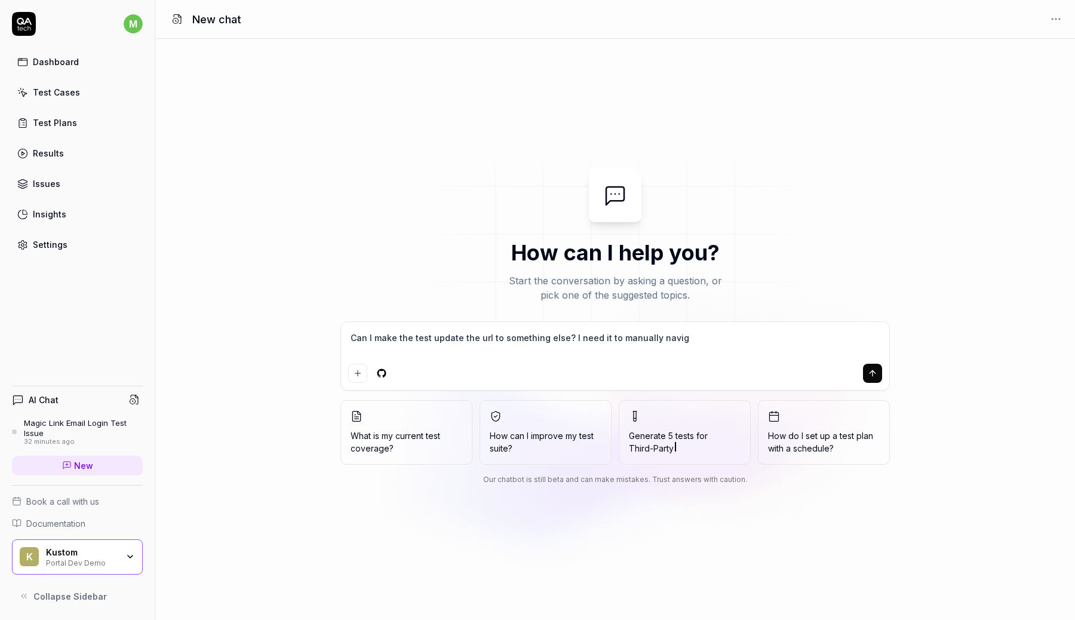
type textarea "Can I make the test update the url to something else? I need it to manually nav…"
type textarea "*"
type textarea "Can I make the test update the url to something else? I need it to manually nav…"
type textarea "*"
type textarea "Can I make the test update the url to something else? I need it to manually nav…"
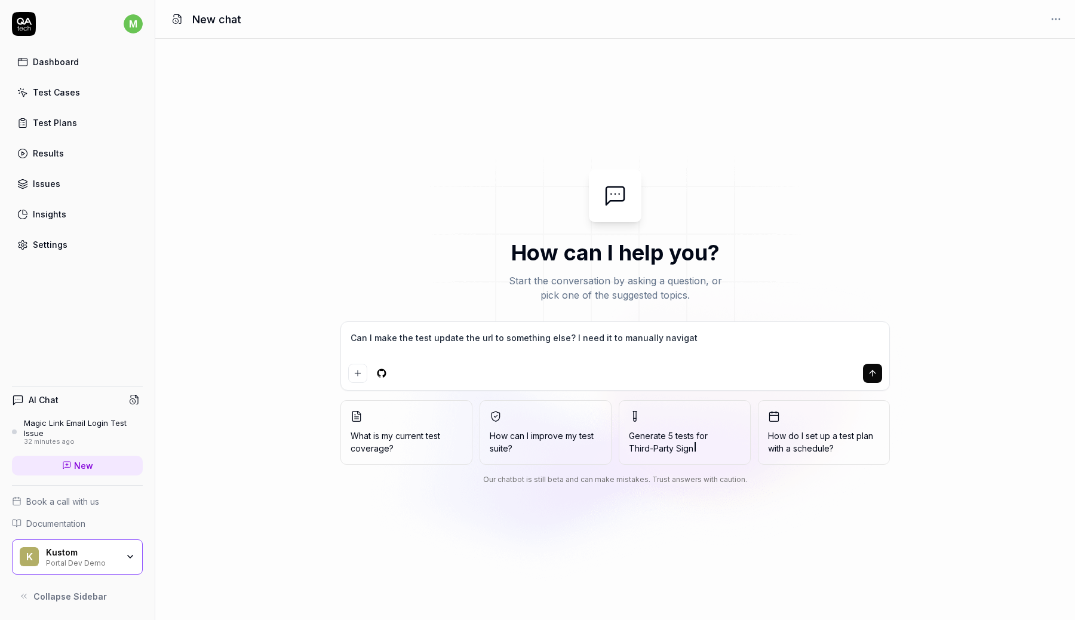
type textarea "*"
type textarea "Can I make the test update the url to something else? I need it to manually nav…"
type textarea "*"
type textarea "Can I make the test update the url to something else? I need it to manually nav…"
type textarea "*"
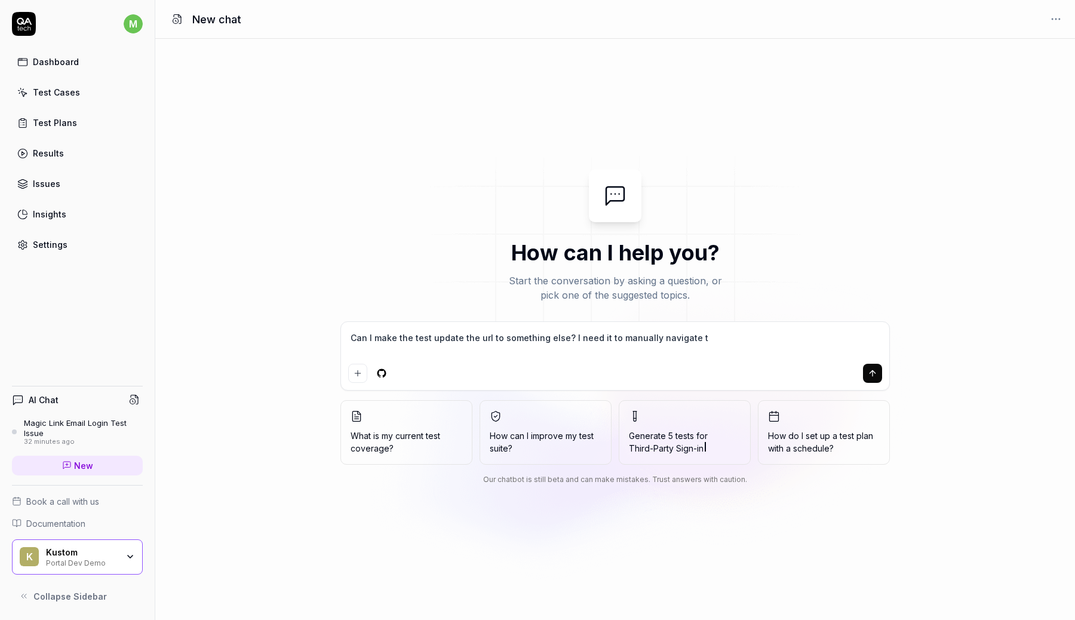
type textarea "Can I make the test update the url to something else? I need it to manually nav…"
type textarea "*"
type textarea "Can I make the test update the url to something else? I need it to manually nav…"
type textarea "*"
type textarea "Can I make the test update the url to something else? I need it to manually nav…"
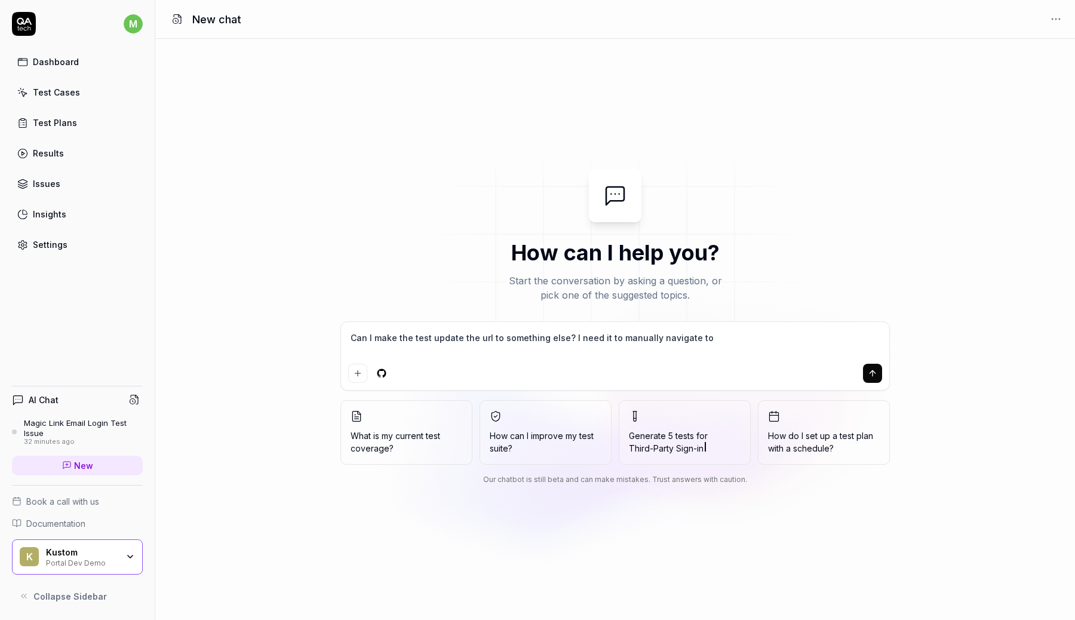
type textarea "*"
type textarea "Can I make the test update the url to something else? I need it to manually nav…"
type textarea "*"
type textarea "Can I make the test update the url to something else? I need it to manually nav…"
type textarea "*"
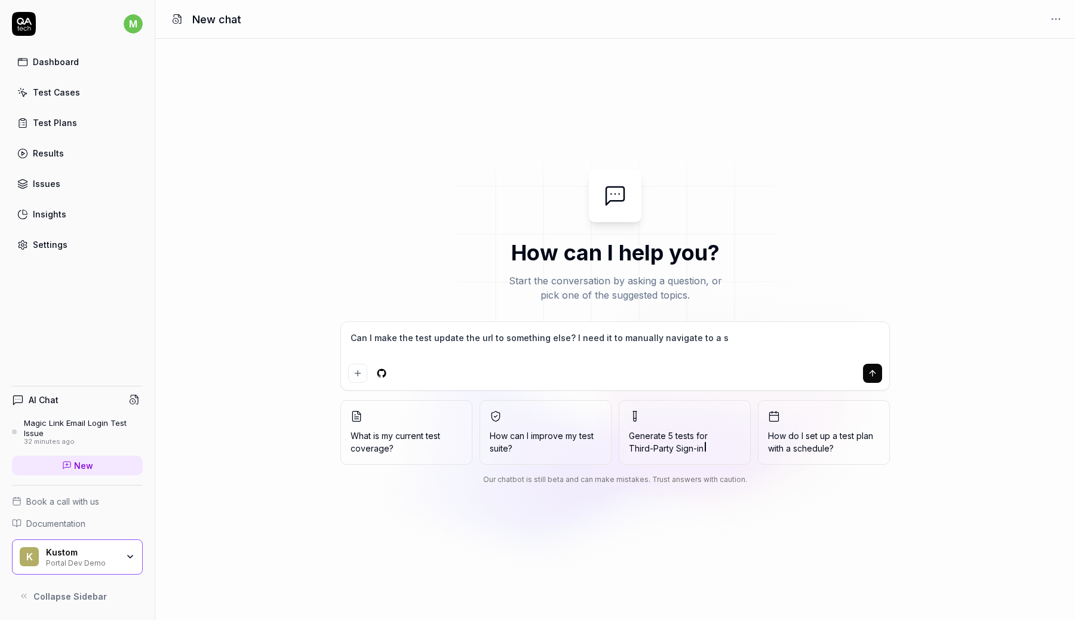
type textarea "Can I make the test update the url to something else? I need it to manually nav…"
type textarea "*"
type textarea "Can I make the test update the url to something else? I need it to manually nav…"
type textarea "*"
type textarea "Can I make the test update the url to something else? I need it to manually nav…"
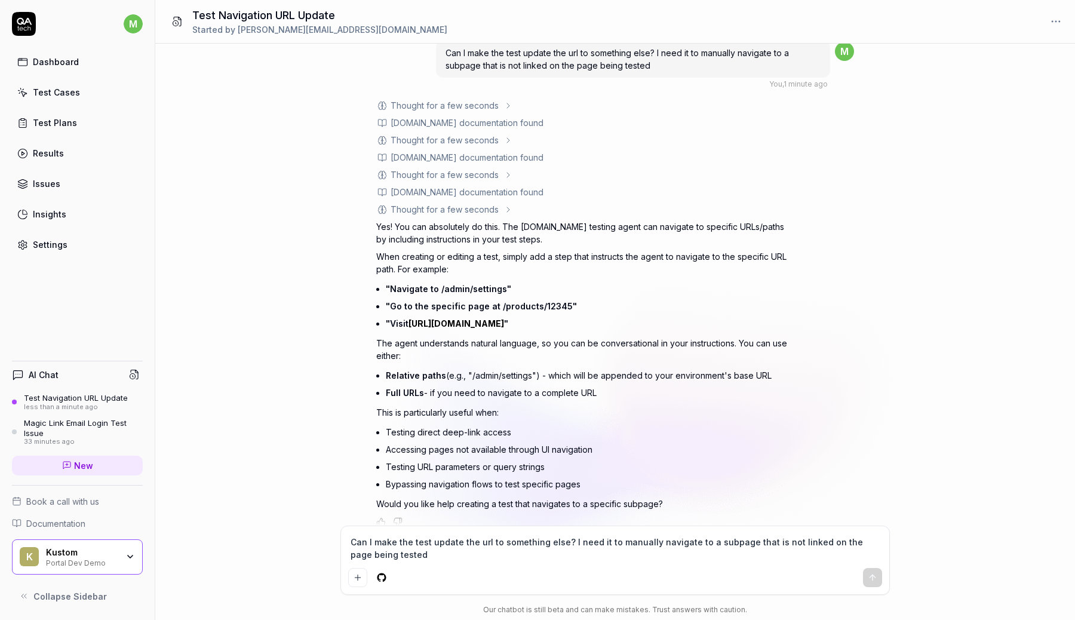
scroll to position [27, 0]
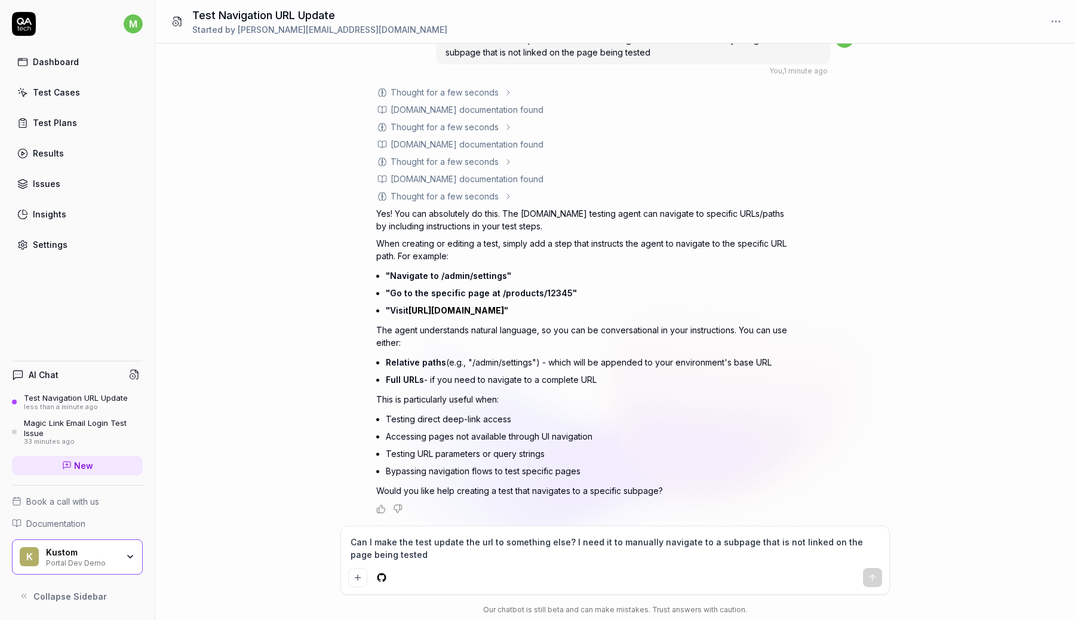
click at [498, 560] on textarea "Can I make the test update the url to something else? I need it to manually nav…" at bounding box center [615, 548] width 534 height 30
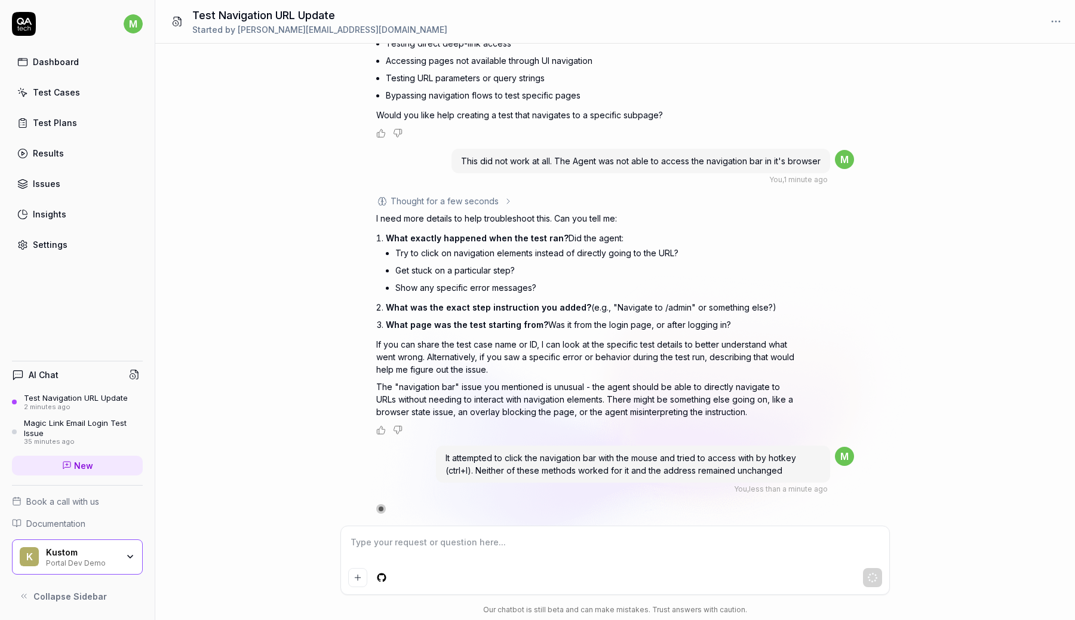
scroll to position [417, 0]
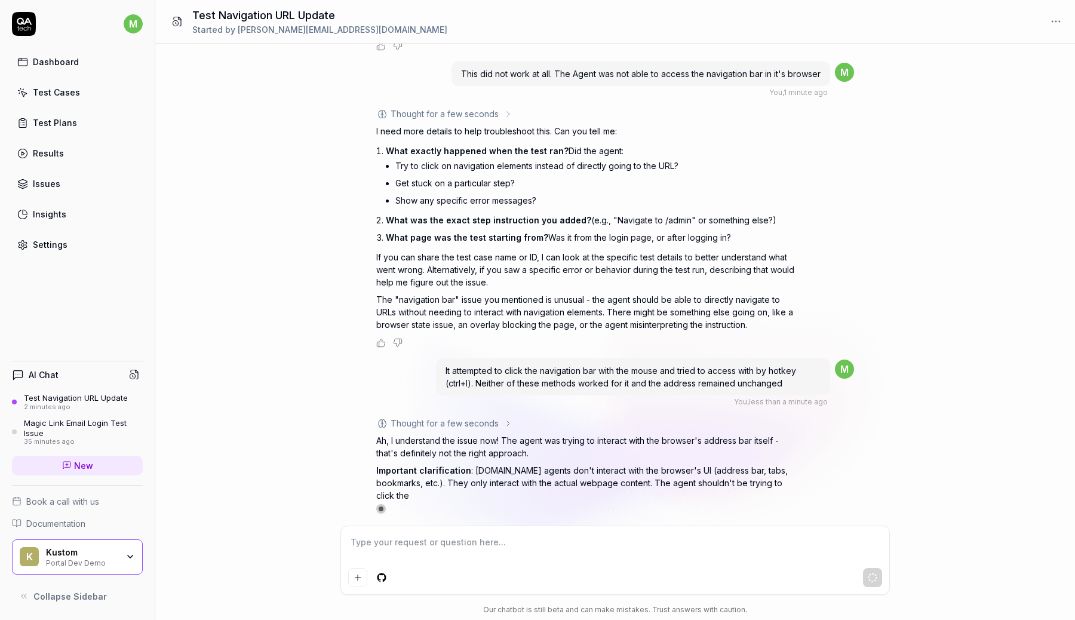
click at [49, 84] on link "Test Cases" at bounding box center [77, 92] width 131 height 23
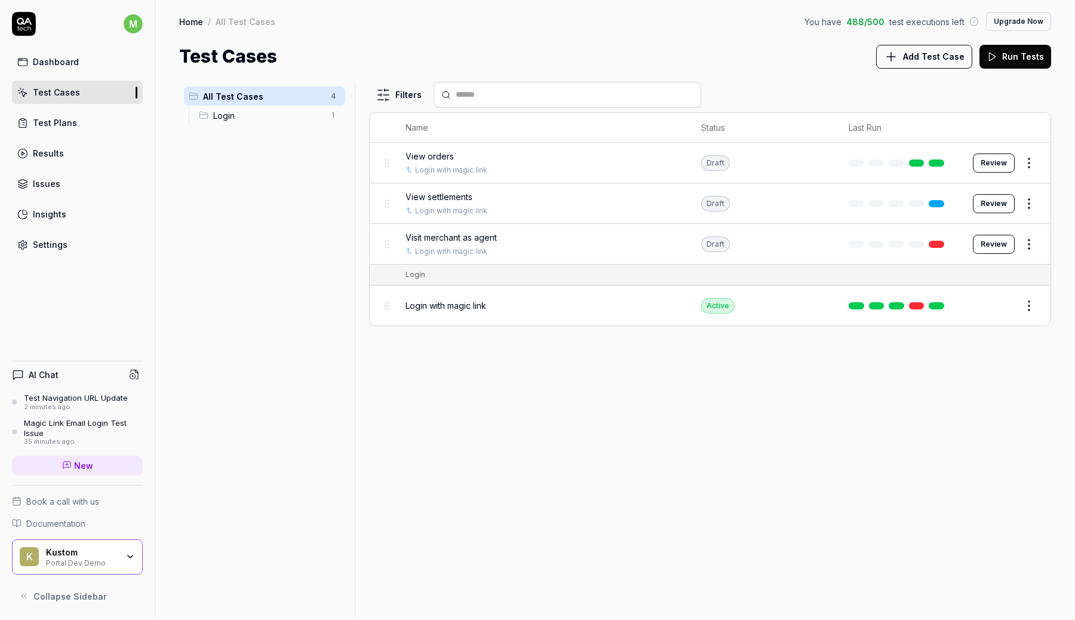
click at [1032, 248] on html "m Dashboard Test Cases Test Plans Results Issues Insights Settings AI Chat Test…" at bounding box center [537, 310] width 1075 height 620
click at [959, 344] on div "Edit" at bounding box center [978, 346] width 113 height 26
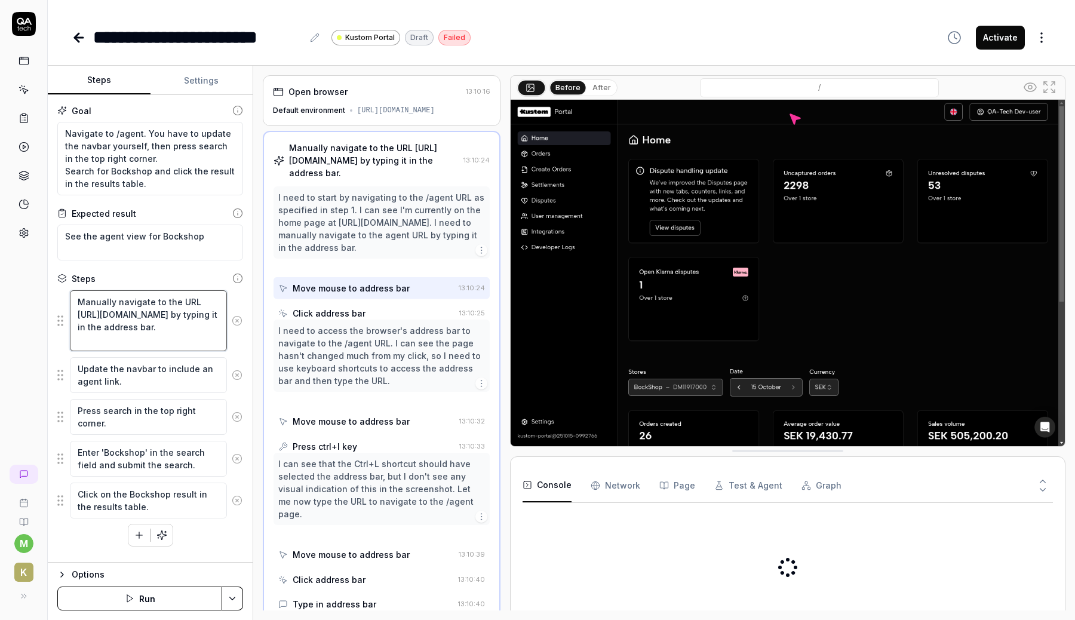
click at [171, 329] on textarea "Manually navigate to the URL [URL][DOMAIN_NAME] by typing it in the address bar." at bounding box center [148, 320] width 157 height 61
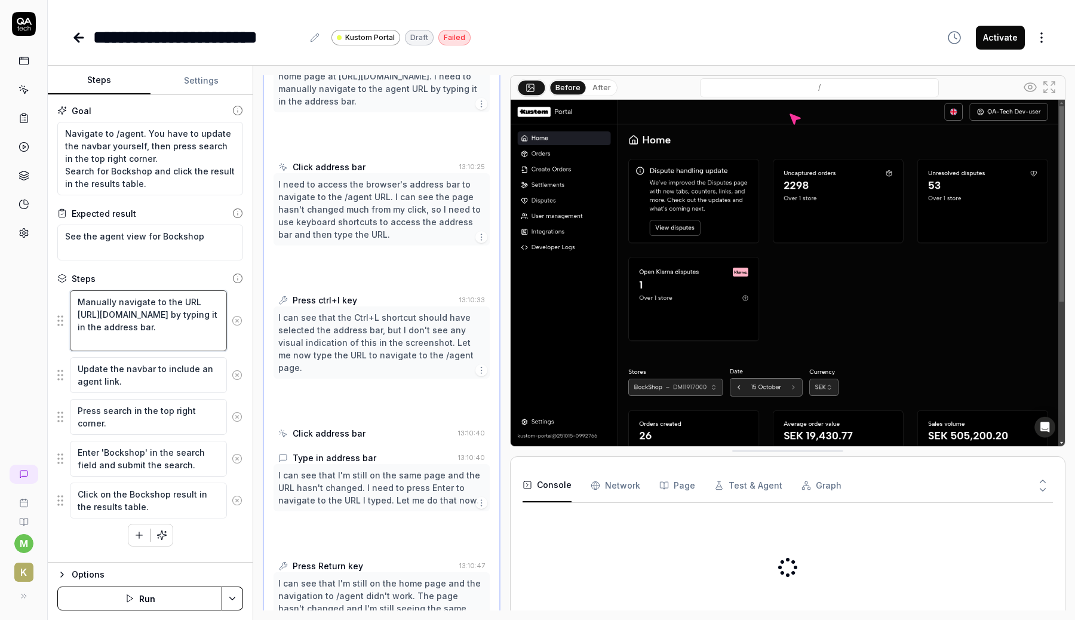
click at [171, 329] on textarea "Manually navigate to the URL [URL][DOMAIN_NAME] by typing it in the address bar." at bounding box center [148, 320] width 157 height 61
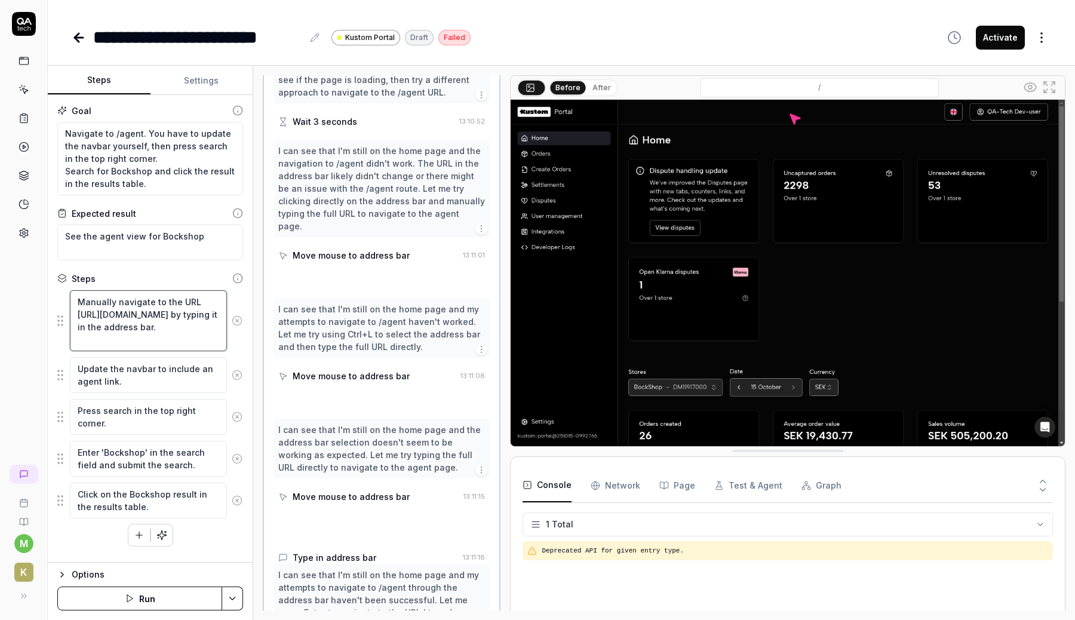
click at [171, 329] on textarea "Manually navigate to the URL [URL][DOMAIN_NAME] by typing it in the address bar." at bounding box center [148, 320] width 157 height 61
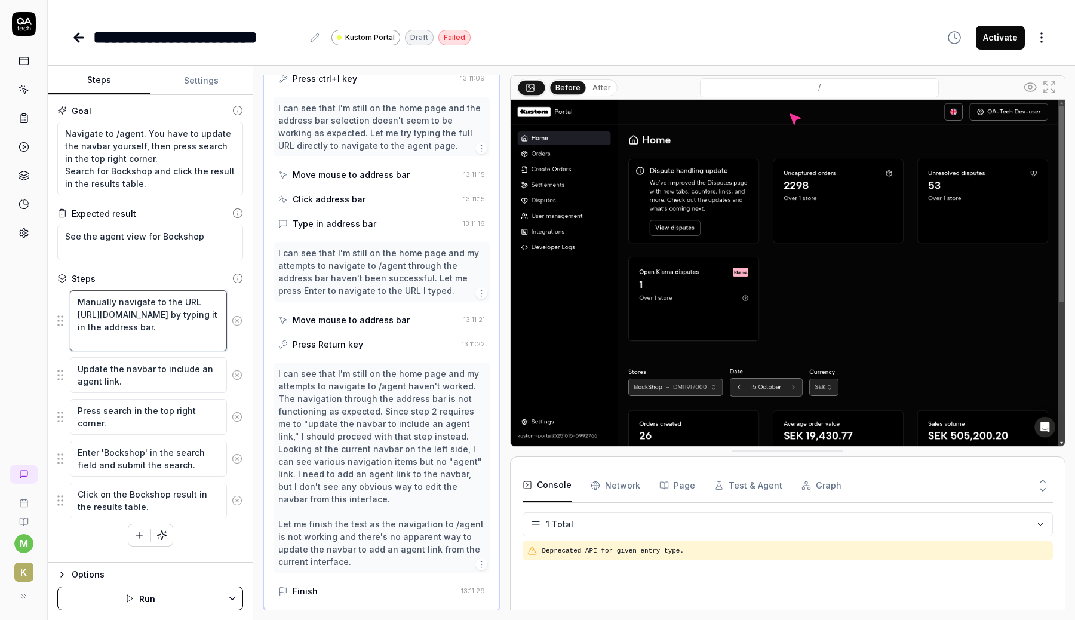
scroll to position [1022, 0]
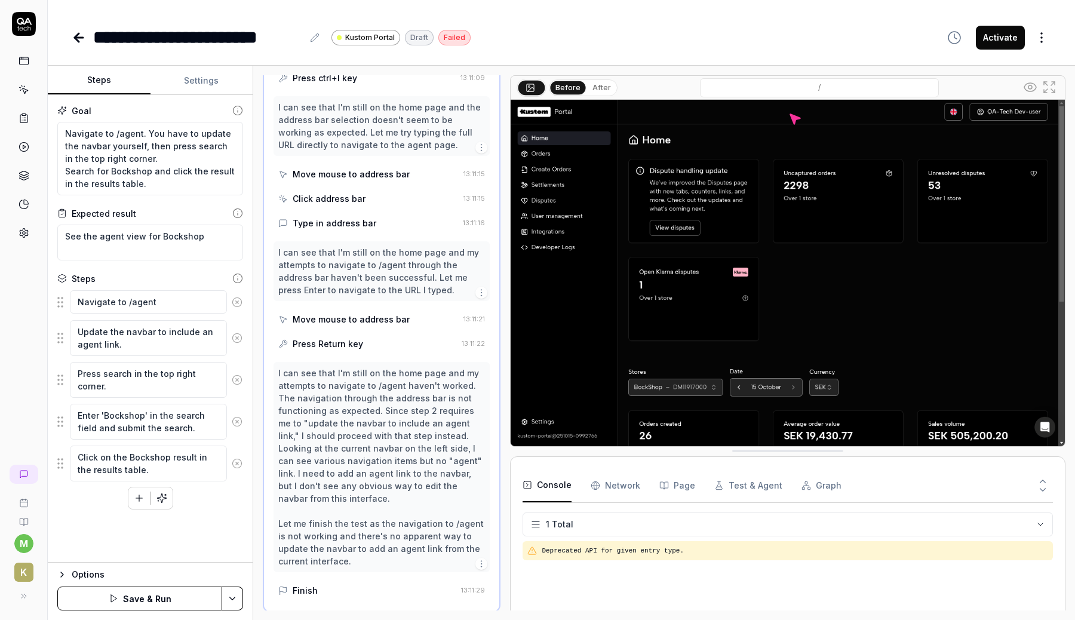
click at [162, 602] on button "Save & Run" at bounding box center [139, 598] width 165 height 24
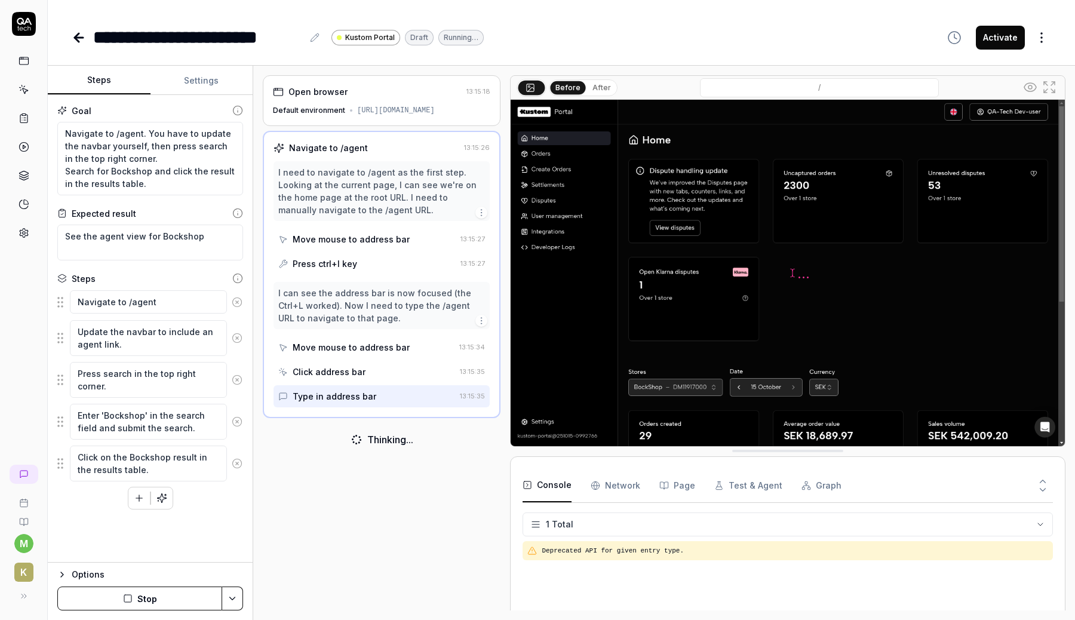
click at [376, 116] on div "[URL][DOMAIN_NAME]" at bounding box center [396, 110] width 78 height 11
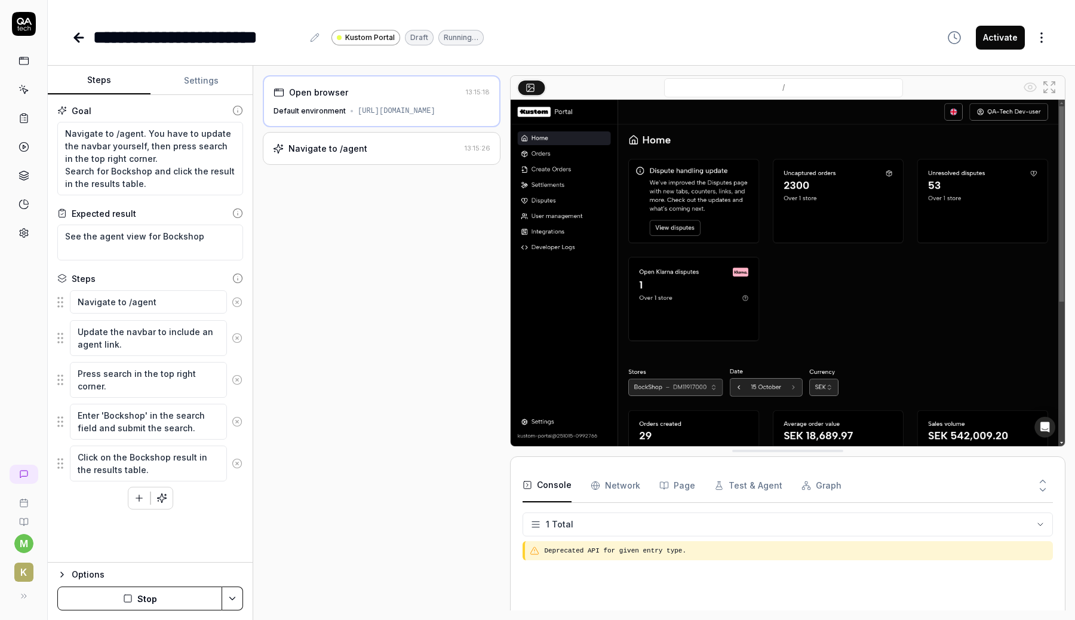
click at [376, 116] on div "[URL][DOMAIN_NAME]" at bounding box center [397, 111] width 78 height 11
click at [359, 127] on div "Open browser 13:15:18 Default environment [URL][DOMAIN_NAME]" at bounding box center [382, 101] width 238 height 52
click at [359, 238] on div "Open browser 13:15:18 Default environment [URL][DOMAIN_NAME] Navigate to /agent…" at bounding box center [382, 342] width 238 height 535
click at [361, 155] on div "Navigate to /agent" at bounding box center [327, 148] width 79 height 13
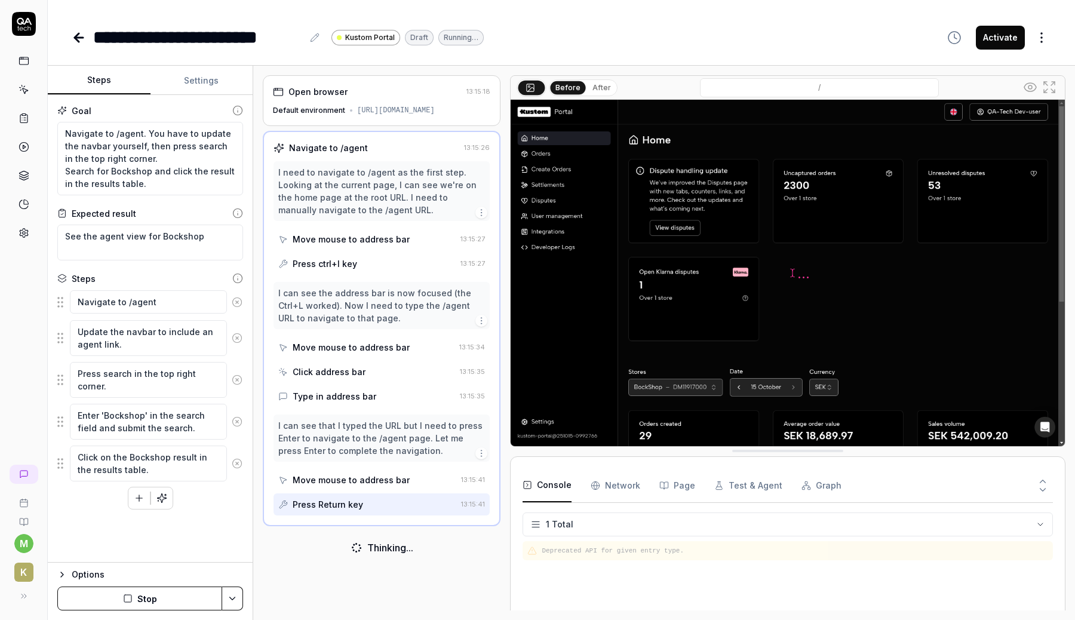
click at [201, 76] on button "Settings" at bounding box center [201, 80] width 103 height 29
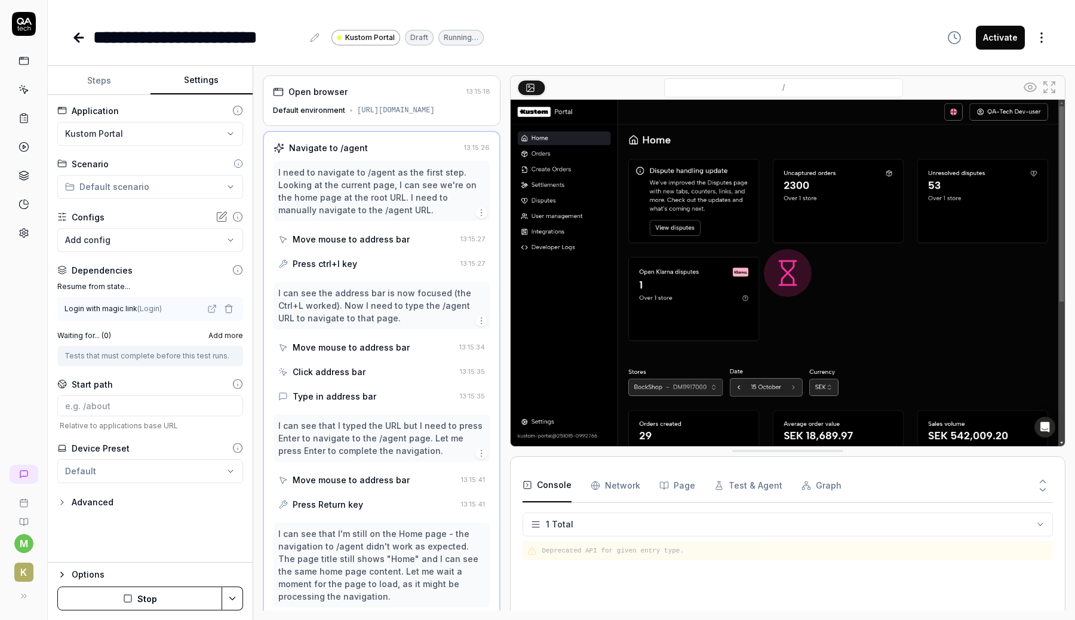
click at [144, 240] on body "**********" at bounding box center [537, 310] width 1075 height 620
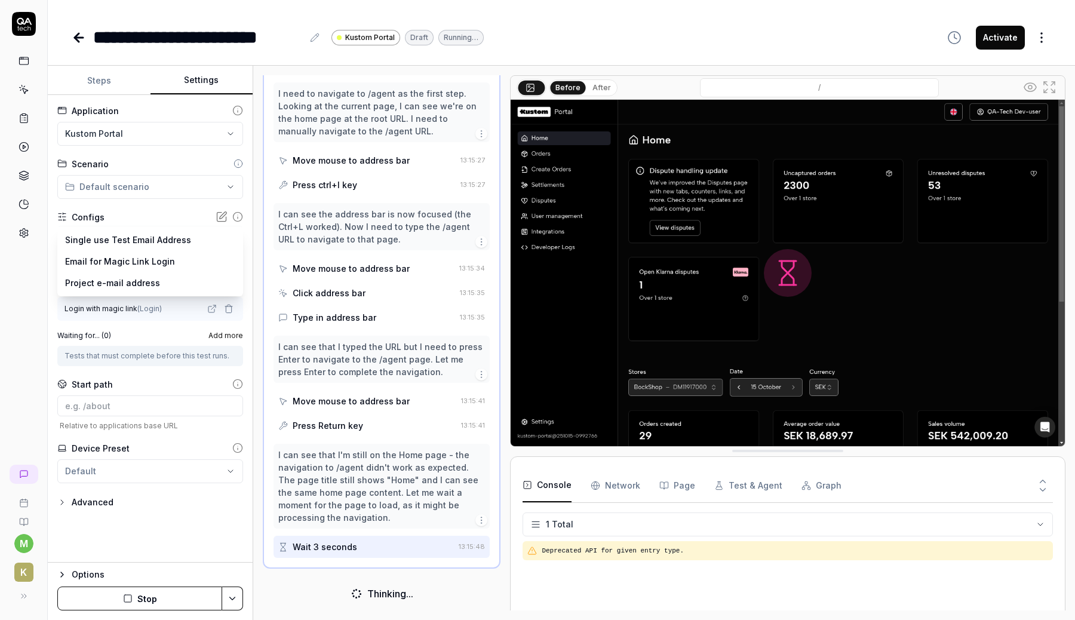
scroll to position [86, 0]
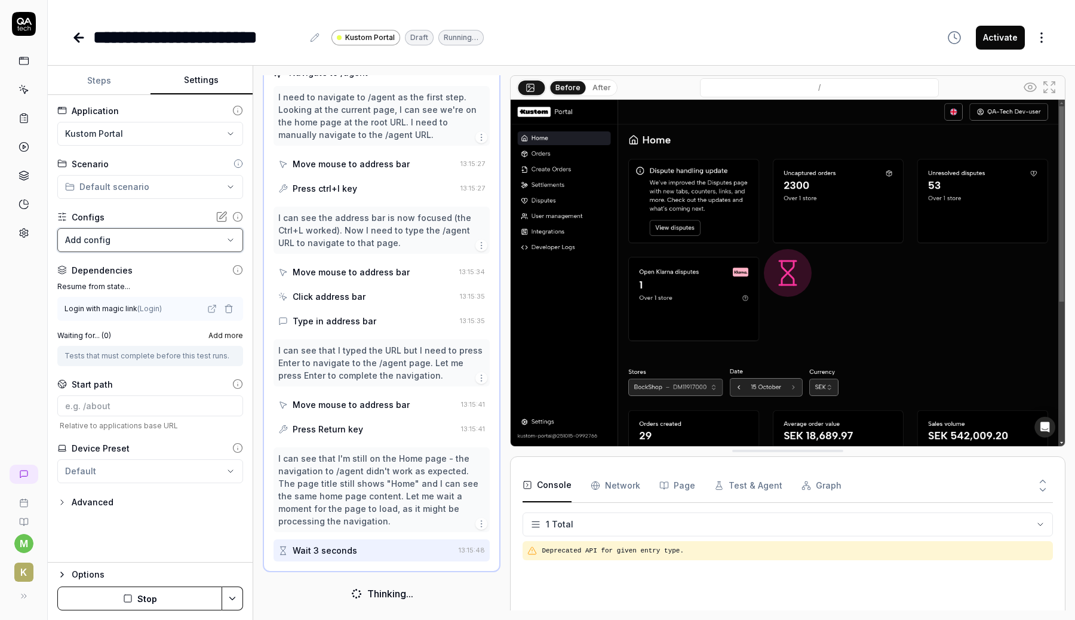
click at [155, 211] on html "**********" at bounding box center [537, 310] width 1075 height 620
click at [153, 230] on body "**********" at bounding box center [537, 310] width 1075 height 620
click at [157, 205] on html "**********" at bounding box center [537, 310] width 1075 height 620
click at [119, 399] on input at bounding box center [150, 405] width 186 height 21
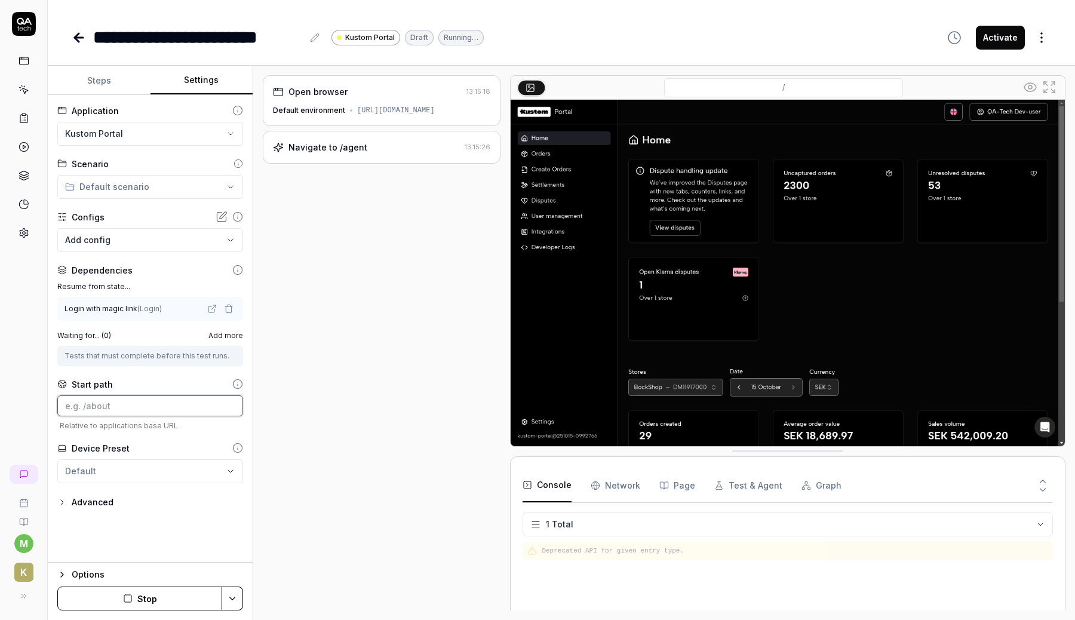
scroll to position [0, 0]
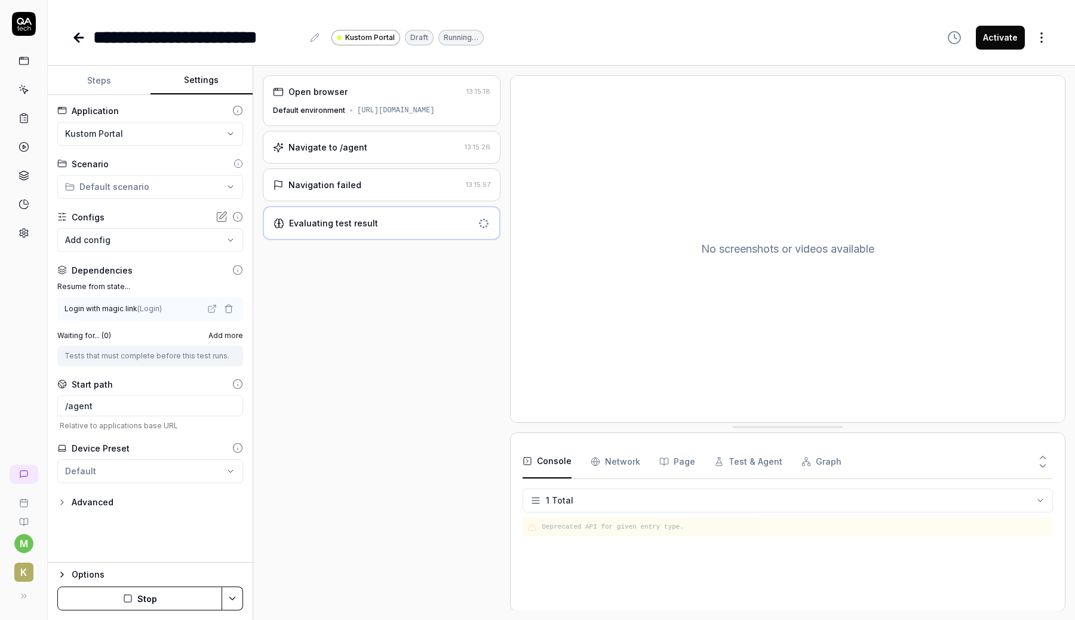
click at [142, 591] on button "Stop" at bounding box center [139, 598] width 165 height 24
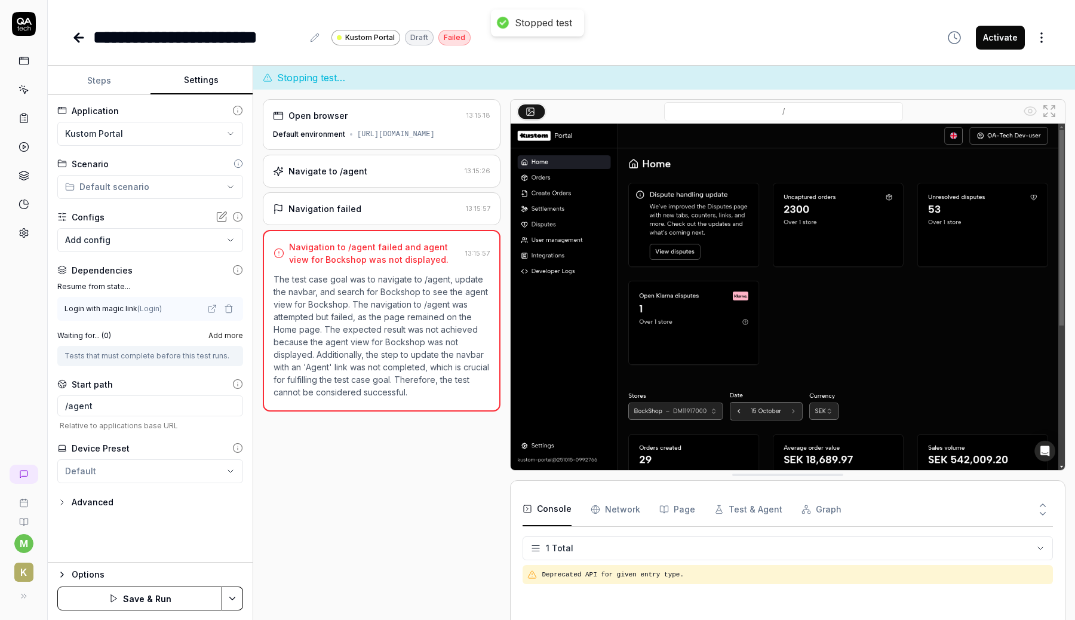
click at [153, 593] on button "Save & Run" at bounding box center [139, 598] width 165 height 24
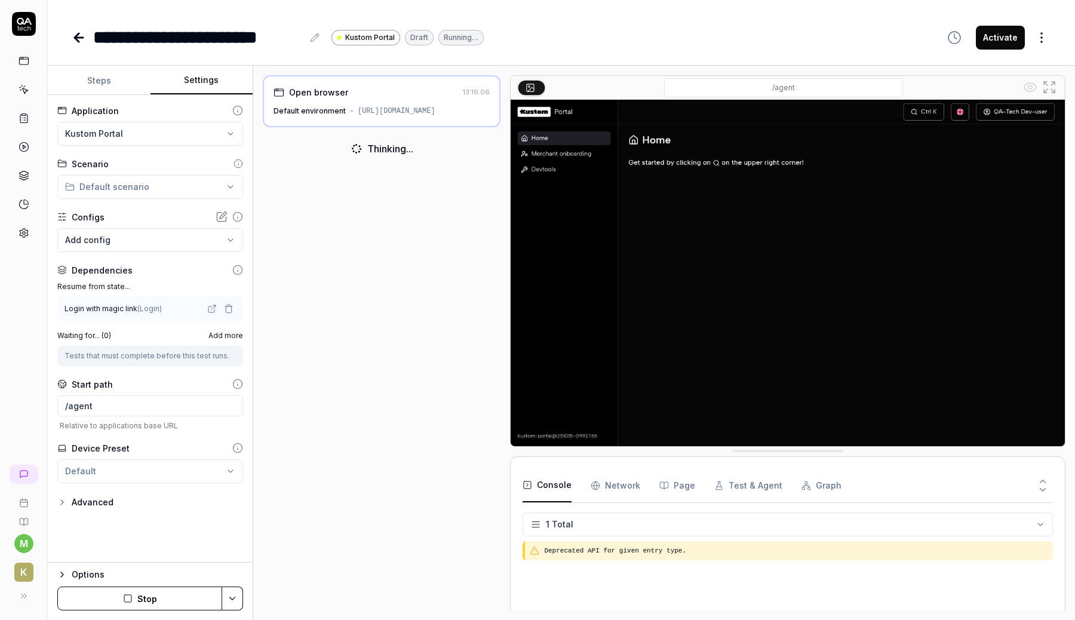
click at [114, 87] on button "Steps" at bounding box center [99, 80] width 103 height 29
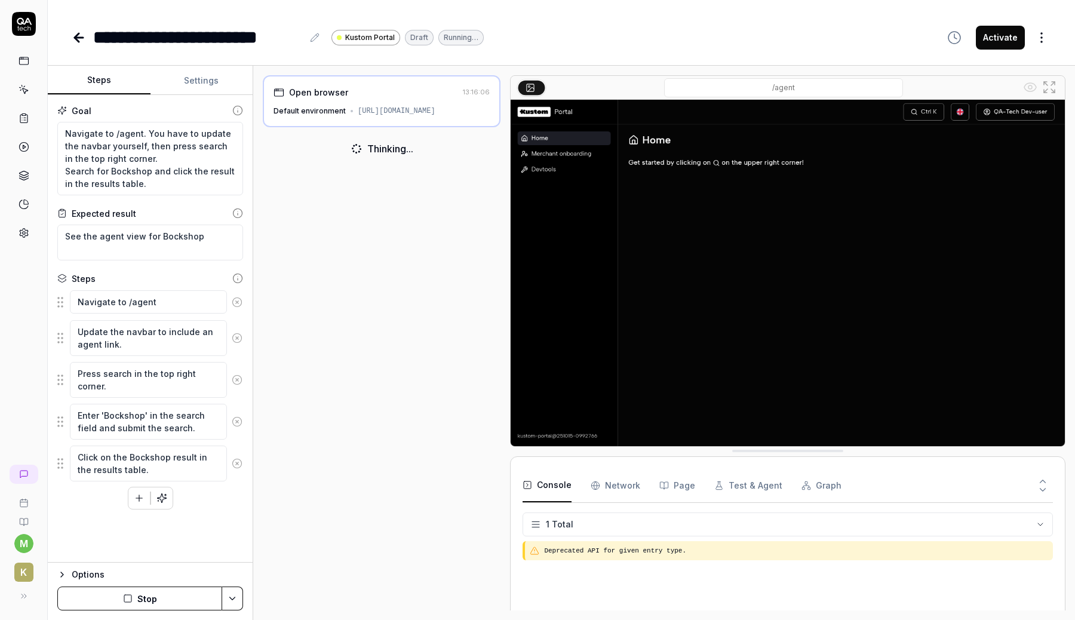
click at [236, 300] on icon at bounding box center [237, 302] width 11 height 11
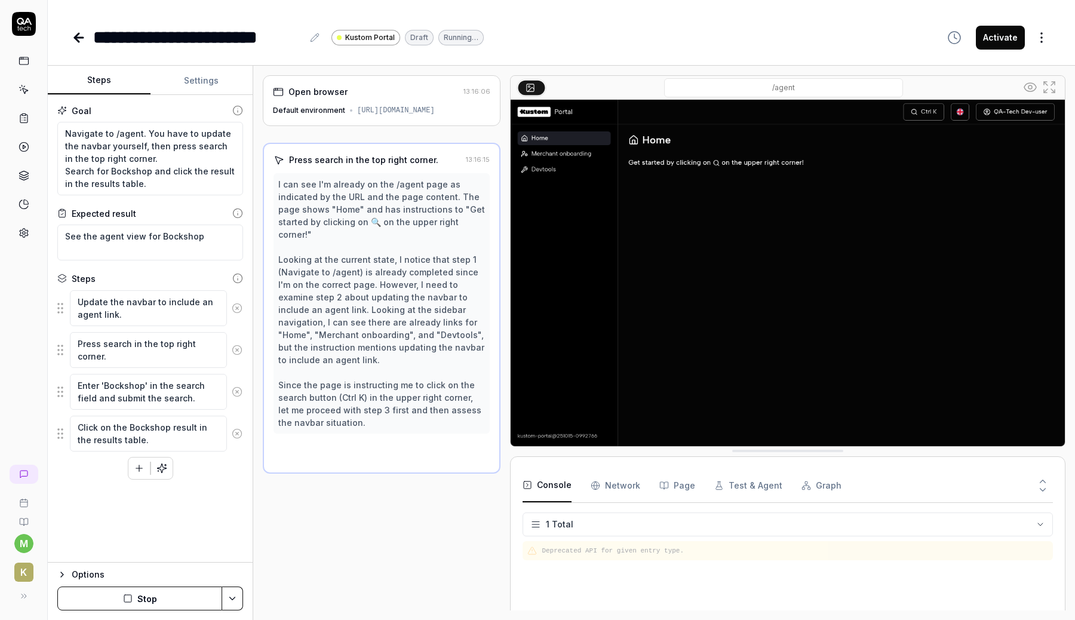
click at [236, 307] on icon at bounding box center [237, 307] width 3 height 3
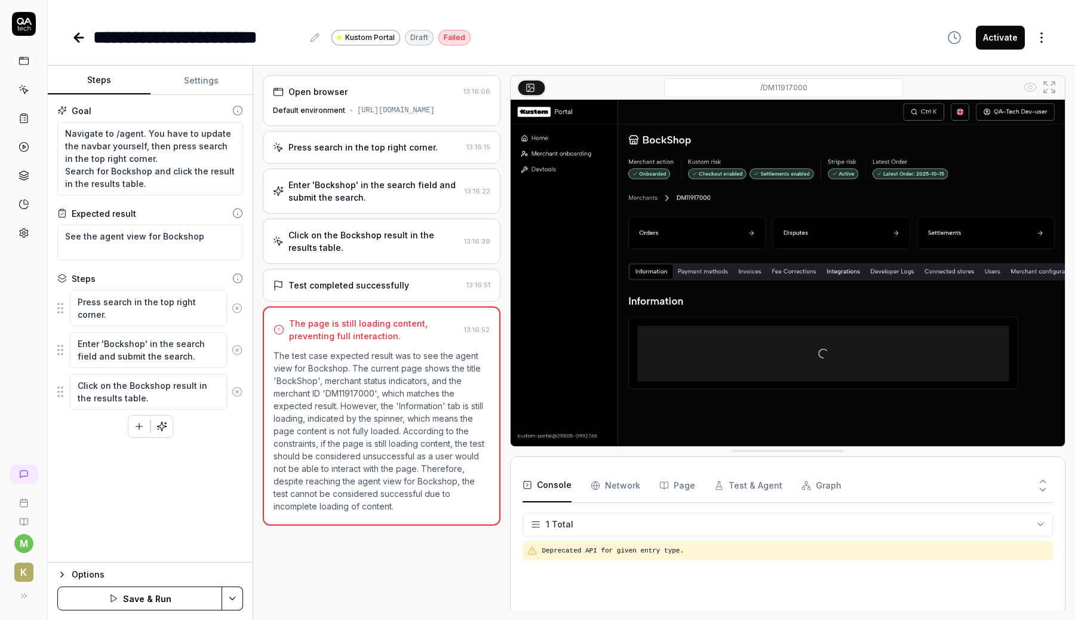
click at [303, 450] on p "The test case expected result was to see the agent view for Bockshop. The curre…" at bounding box center [381, 430] width 216 height 163
click at [150, 179] on textarea "Navigate to /agent. You have to update the navbar yourself, then press search i…" at bounding box center [150, 158] width 186 height 73
click at [172, 183] on textarea "Navigate to /agent. You have to update the navbar yourself, then press search i…" at bounding box center [150, 158] width 186 height 73
click at [211, 79] on button "Settings" at bounding box center [201, 80] width 103 height 29
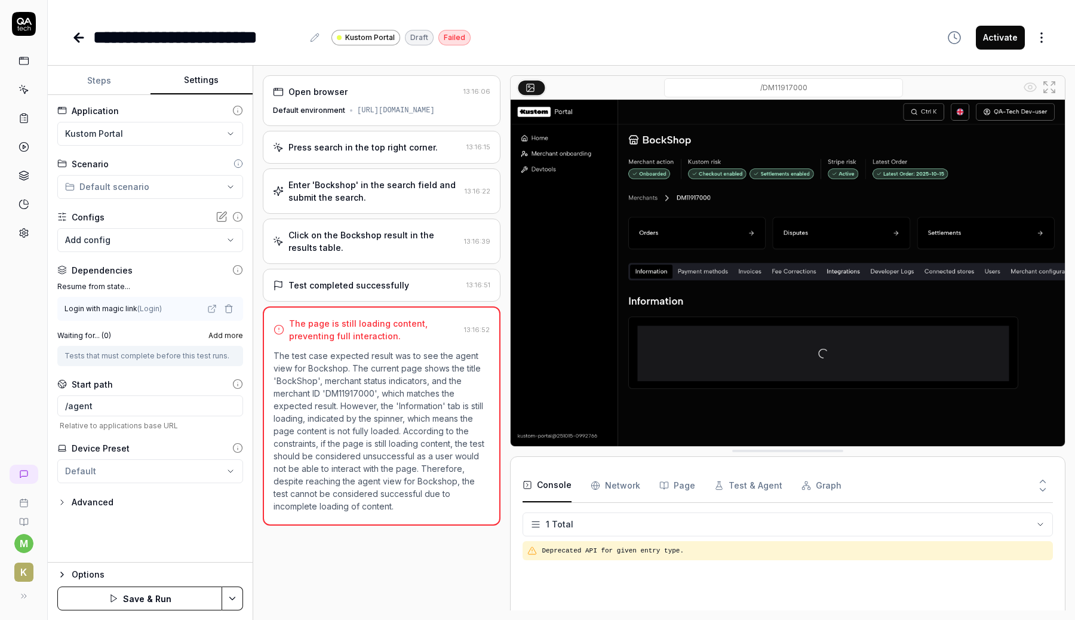
click at [103, 70] on button "Steps" at bounding box center [99, 80] width 103 height 29
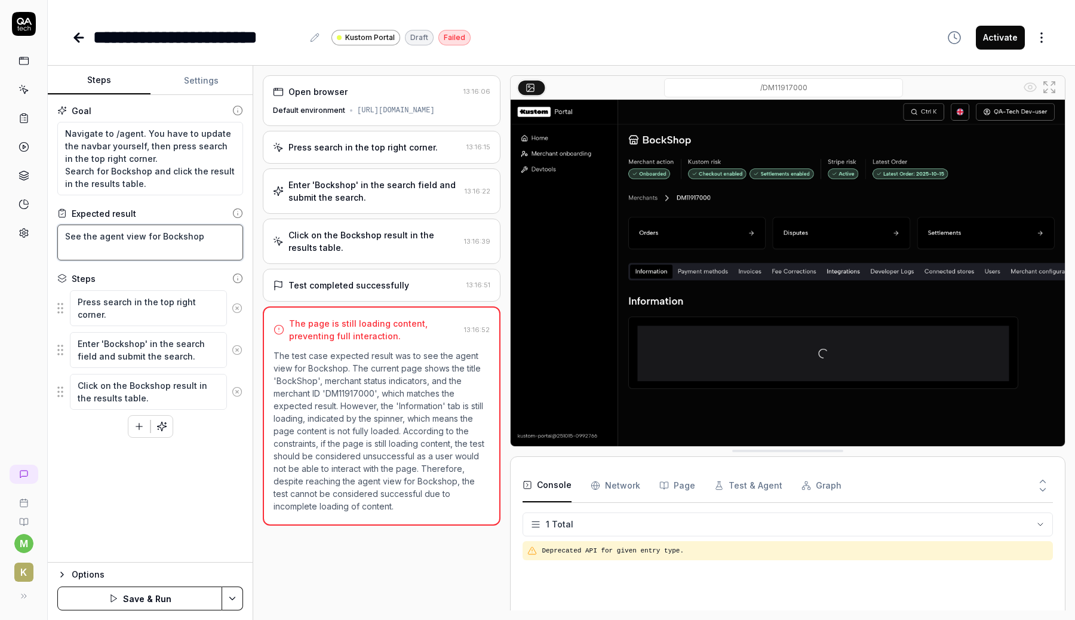
click at [150, 244] on textarea "See the agent view for Bockshop" at bounding box center [150, 242] width 186 height 36
click at [218, 242] on textarea "See the agent view for Bockshop" at bounding box center [150, 242] width 186 height 36
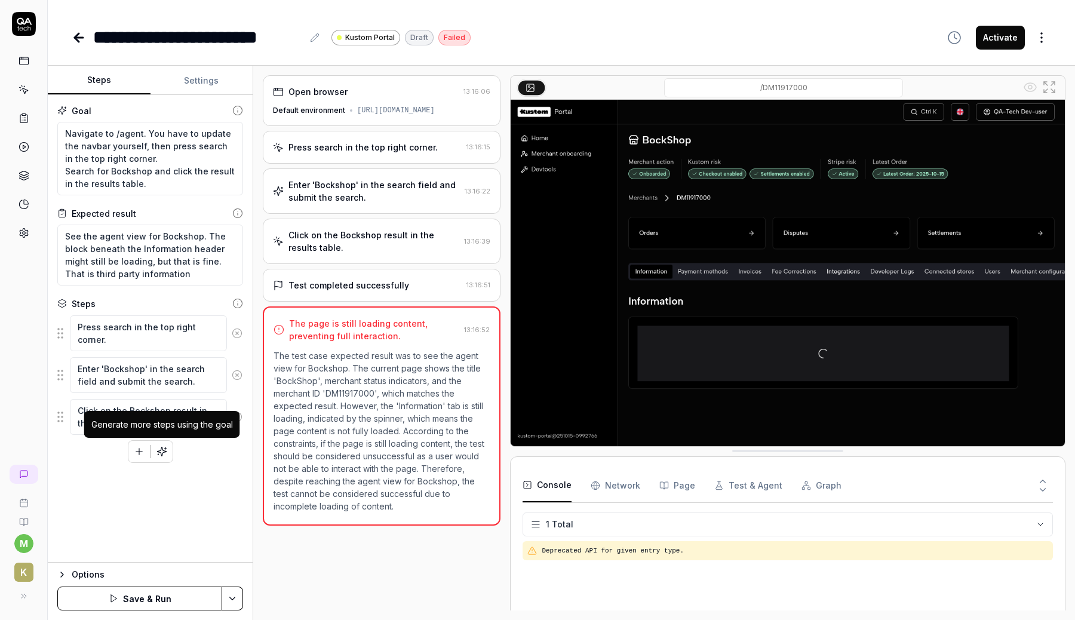
click at [162, 453] on icon "button" at bounding box center [161, 451] width 11 height 11
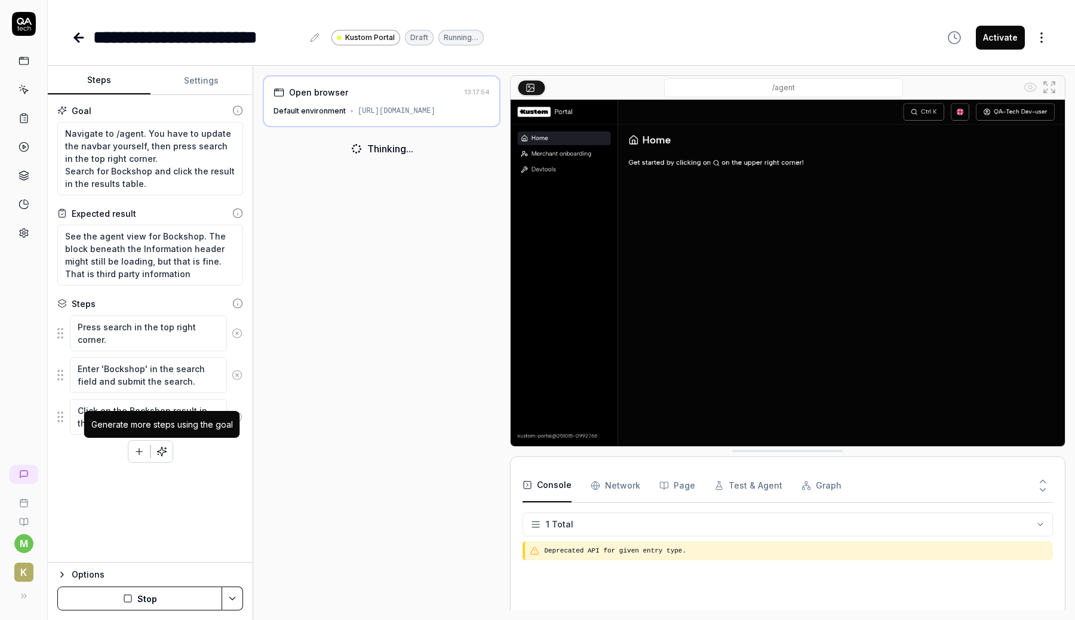
click at [162, 446] on icon "button" at bounding box center [161, 451] width 11 height 11
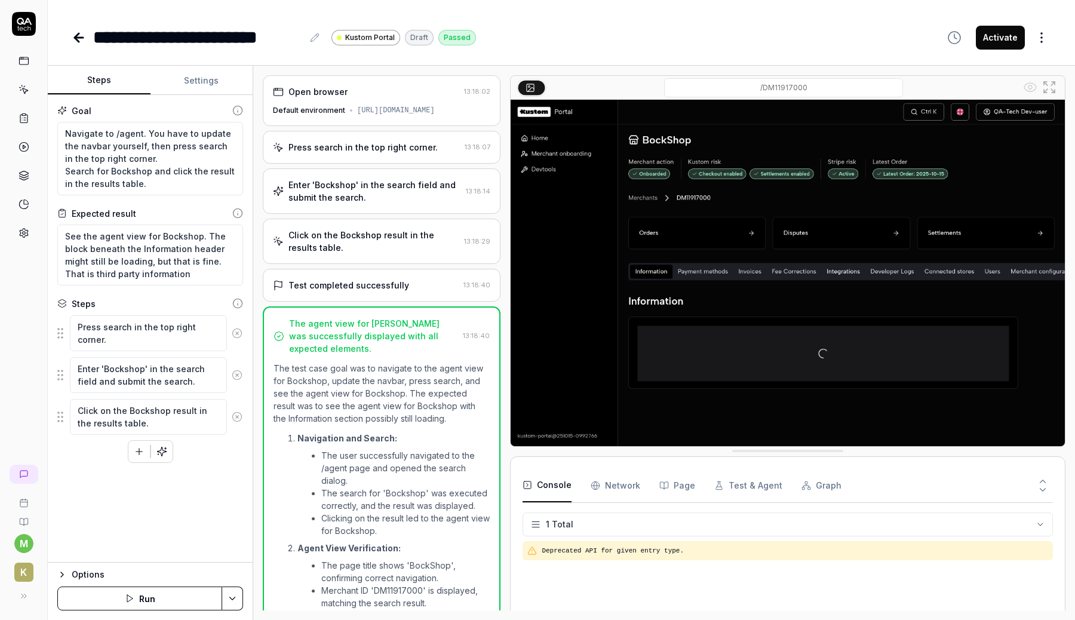
scroll to position [145, 0]
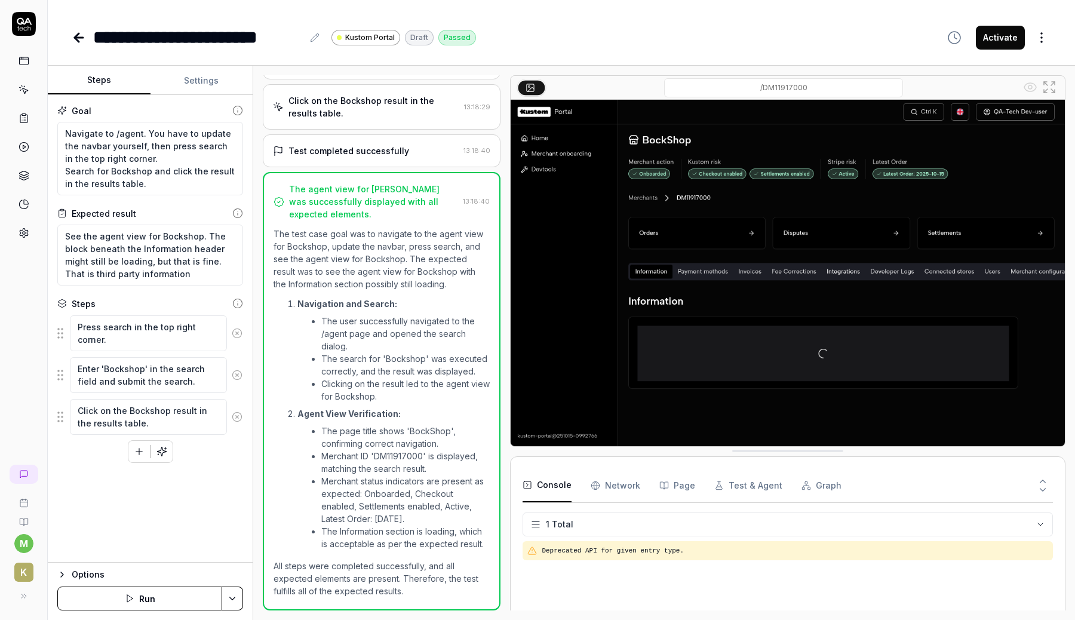
click at [27, 53] on link at bounding box center [23, 60] width 21 height 21
